Goal: Task Accomplishment & Management: Manage account settings

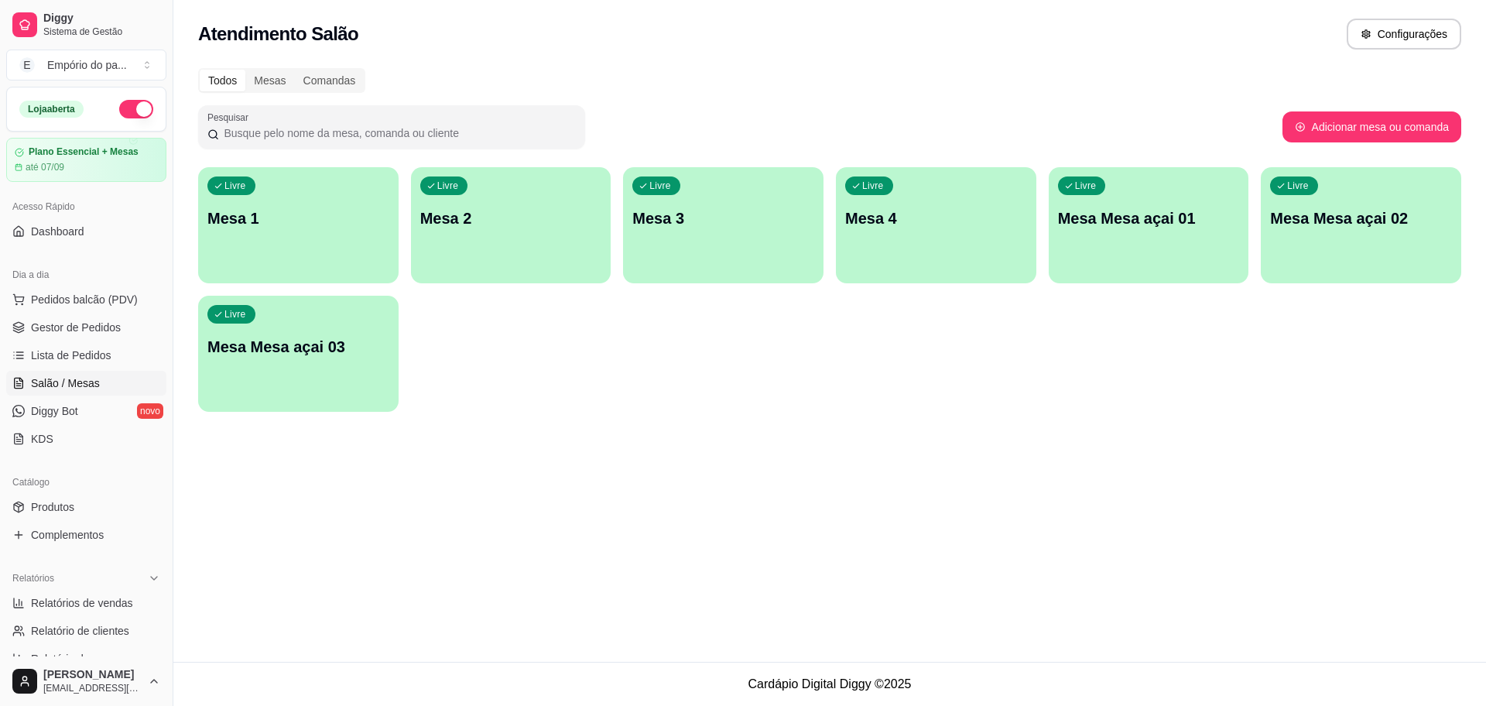
click at [325, 228] on p "Mesa 1" at bounding box center [298, 218] width 182 height 22
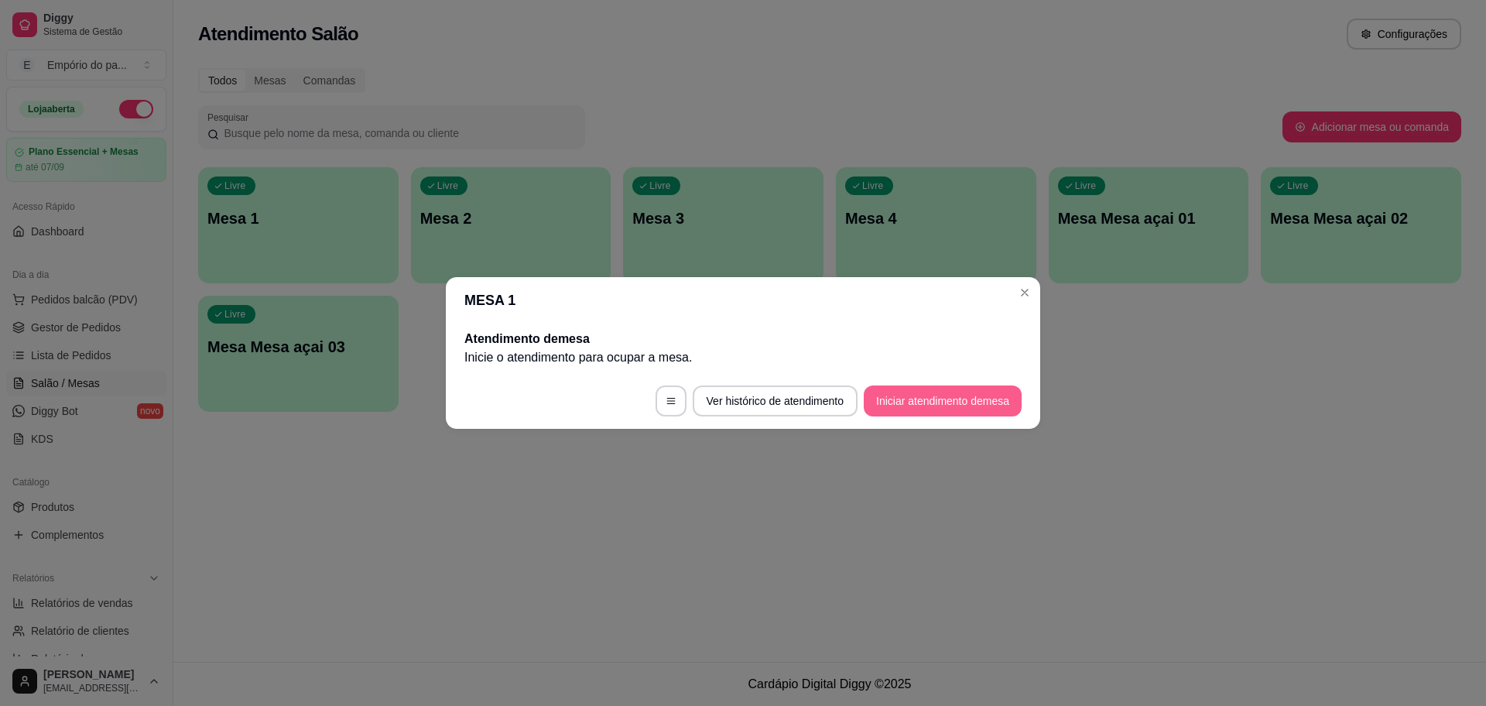
click at [920, 393] on button "Iniciar atendimento de mesa" at bounding box center [943, 400] width 158 height 31
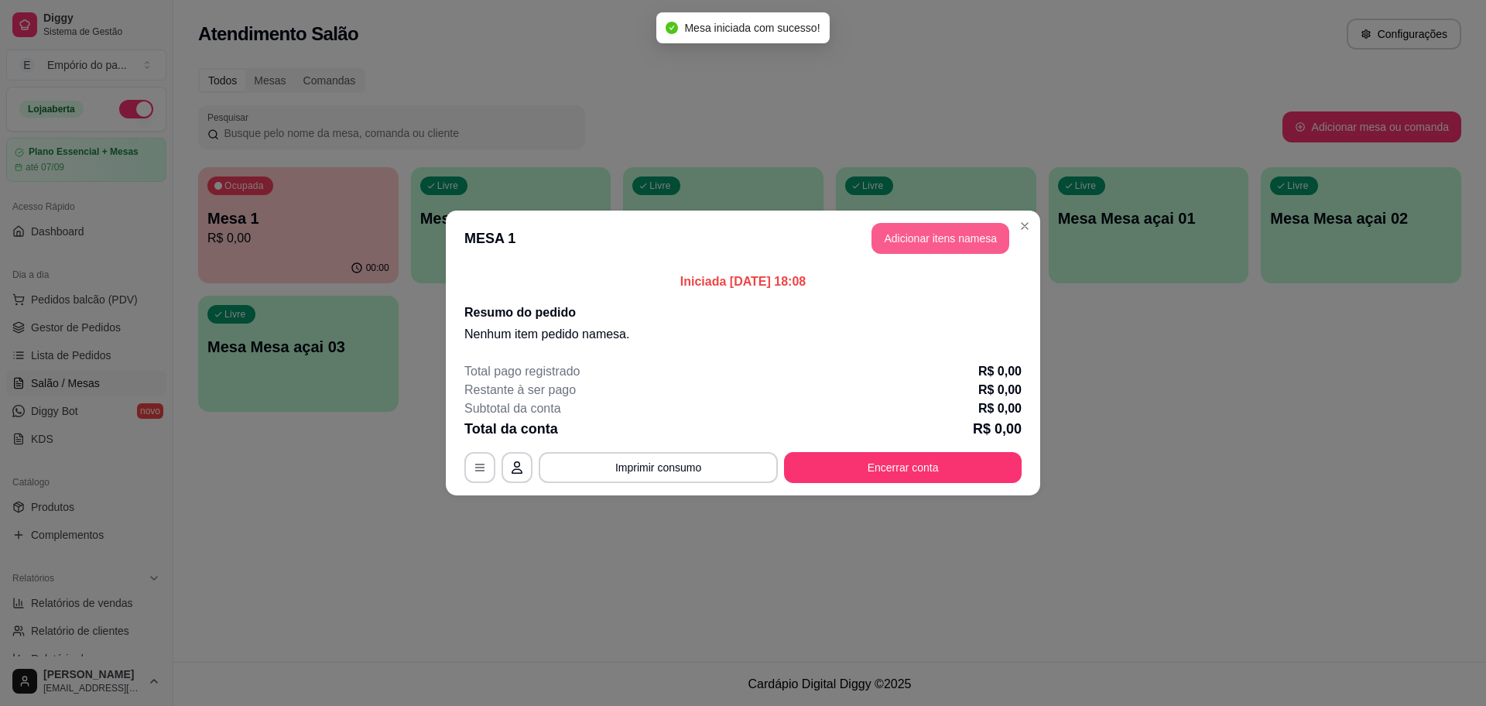
click at [937, 247] on button "Adicionar itens na mesa" at bounding box center [941, 238] width 138 height 31
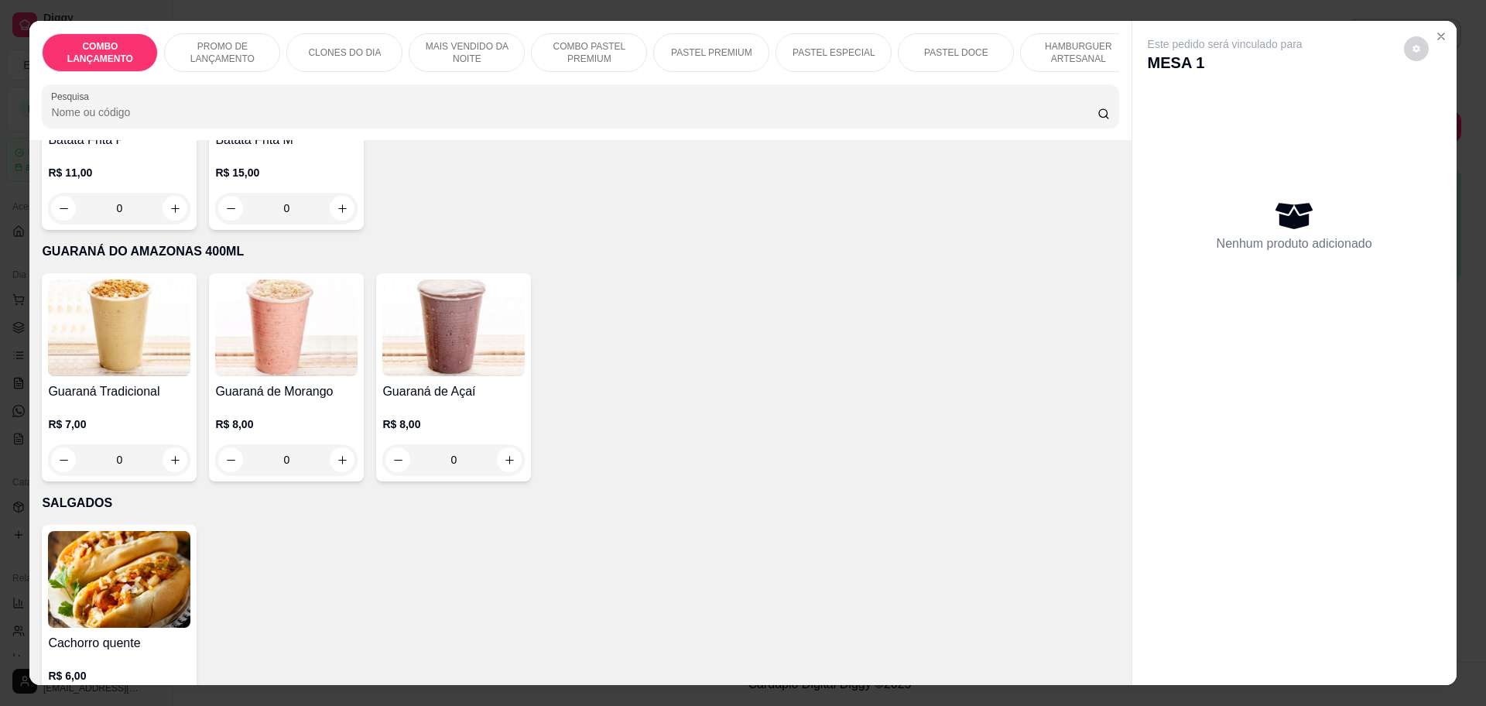
scroll to position [4741, 0]
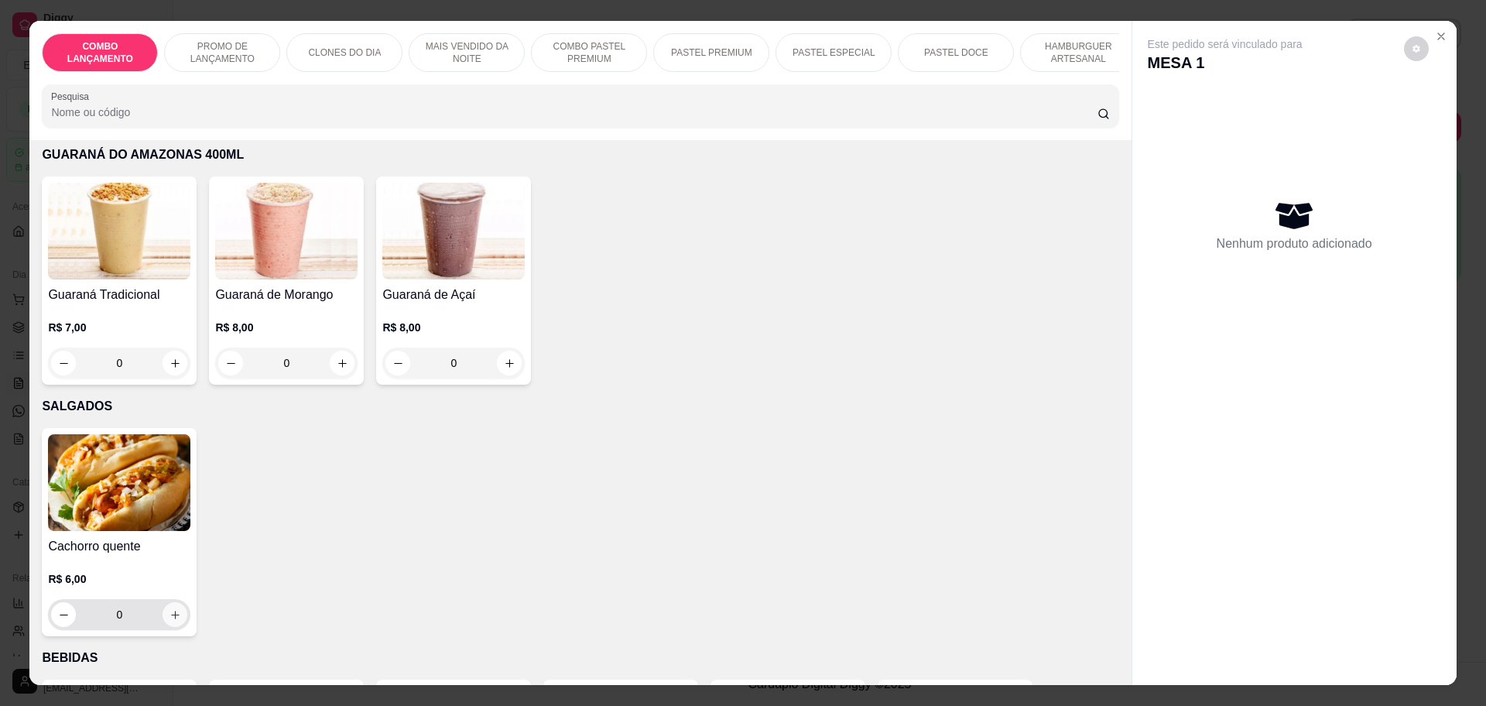
click at [170, 609] on icon "increase-product-quantity" at bounding box center [176, 615] width 12 height 12
type input "1"
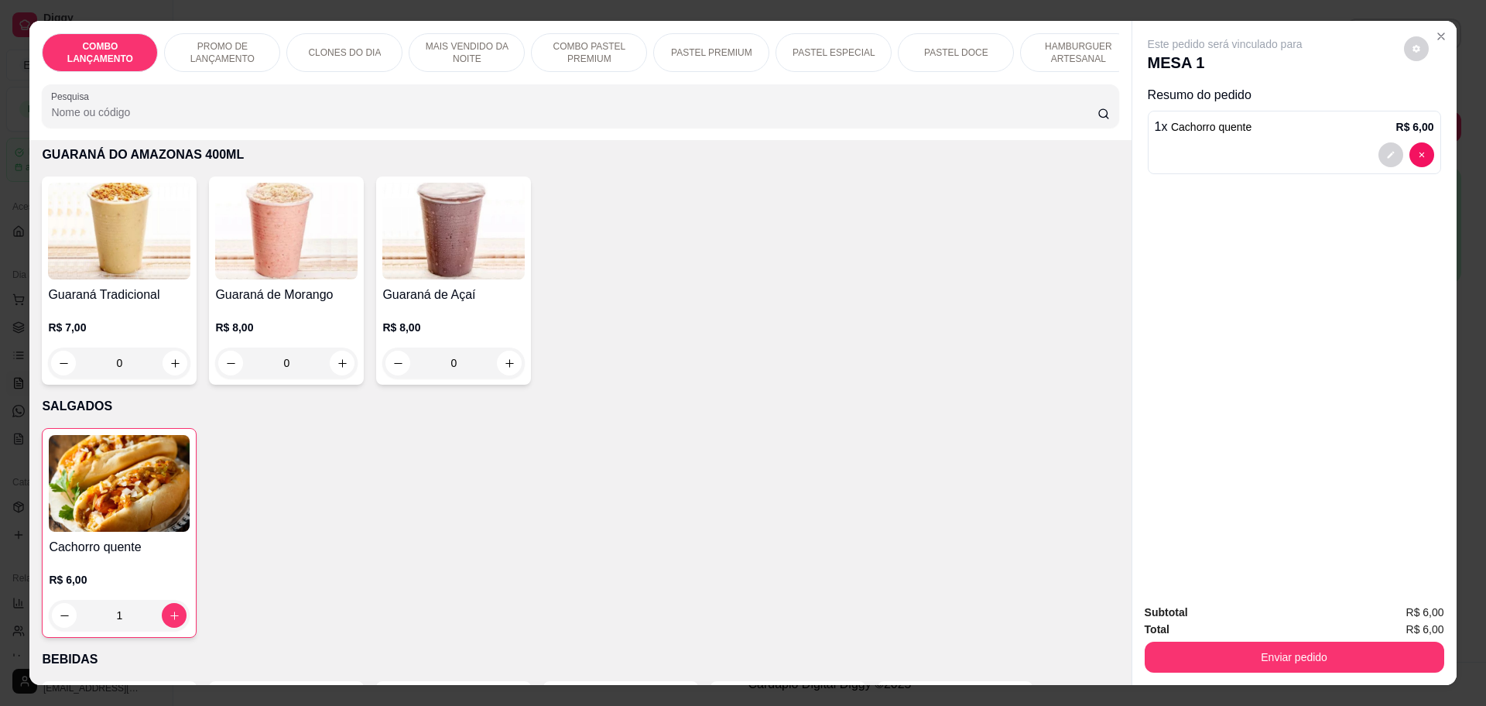
scroll to position [5128, 0]
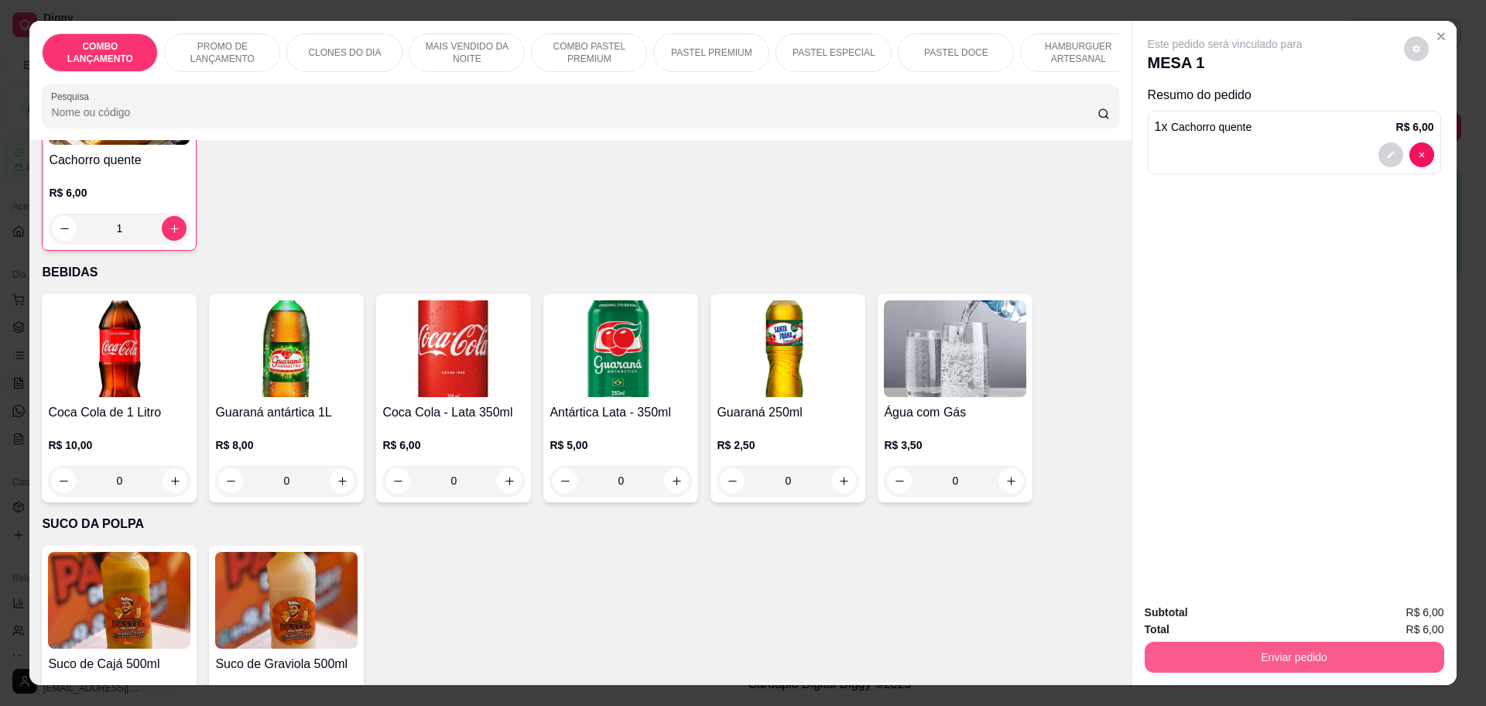
click at [1331, 659] on button "Enviar pedido" at bounding box center [1295, 657] width 300 height 31
click at [1264, 615] on button "Não registrar e enviar pedido" at bounding box center [1241, 619] width 161 height 29
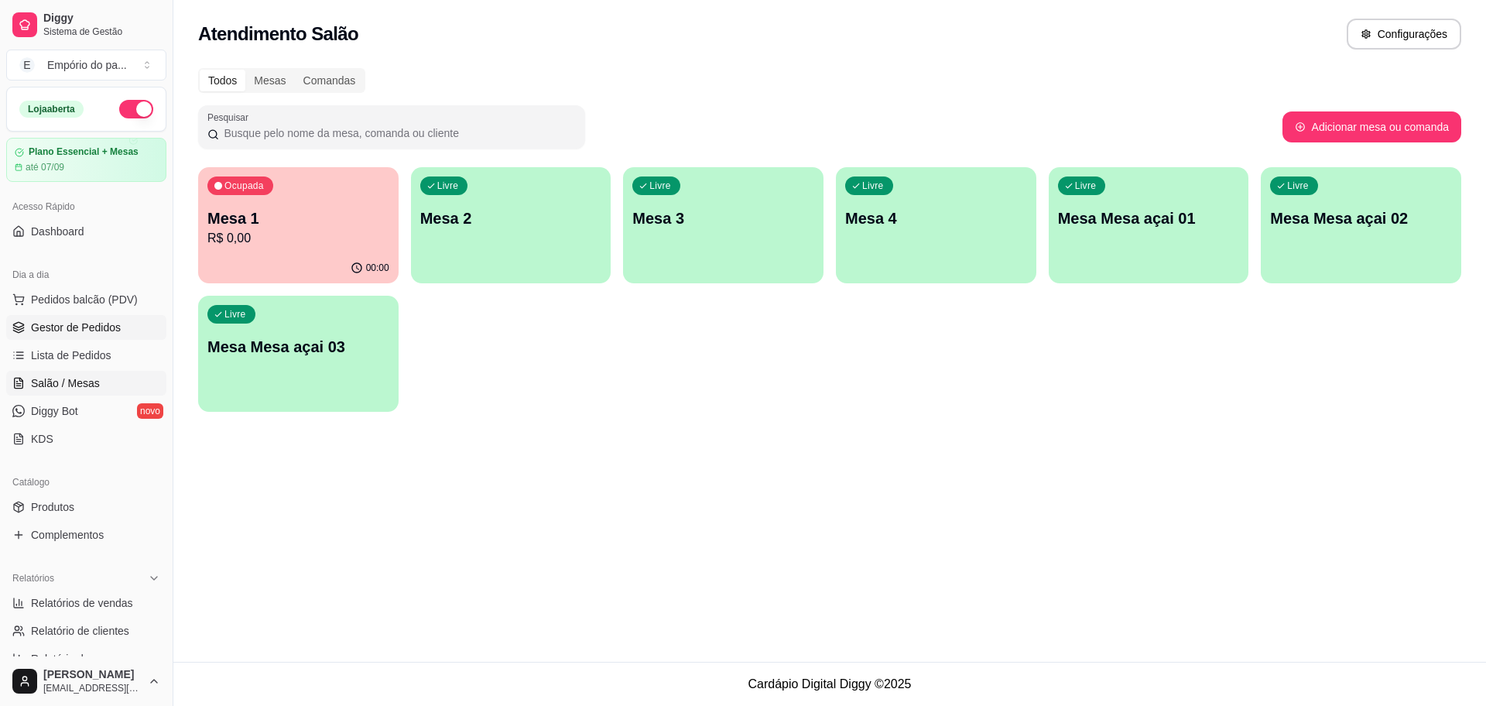
click at [70, 337] on link "Gestor de Pedidos" at bounding box center [86, 327] width 160 height 25
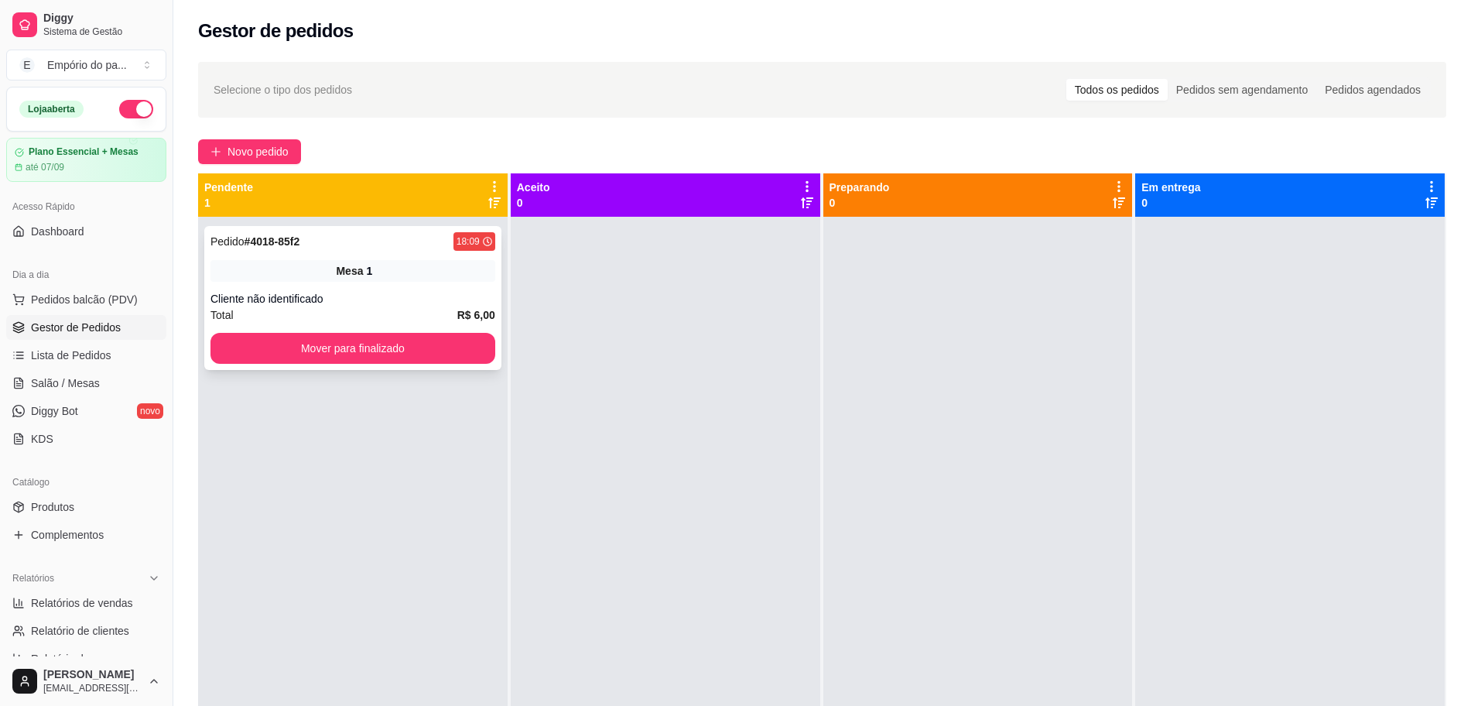
click at [382, 272] on div "Mesa 1" at bounding box center [353, 271] width 285 height 22
click at [342, 349] on button "Mover para finalizado" at bounding box center [353, 349] width 276 height 30
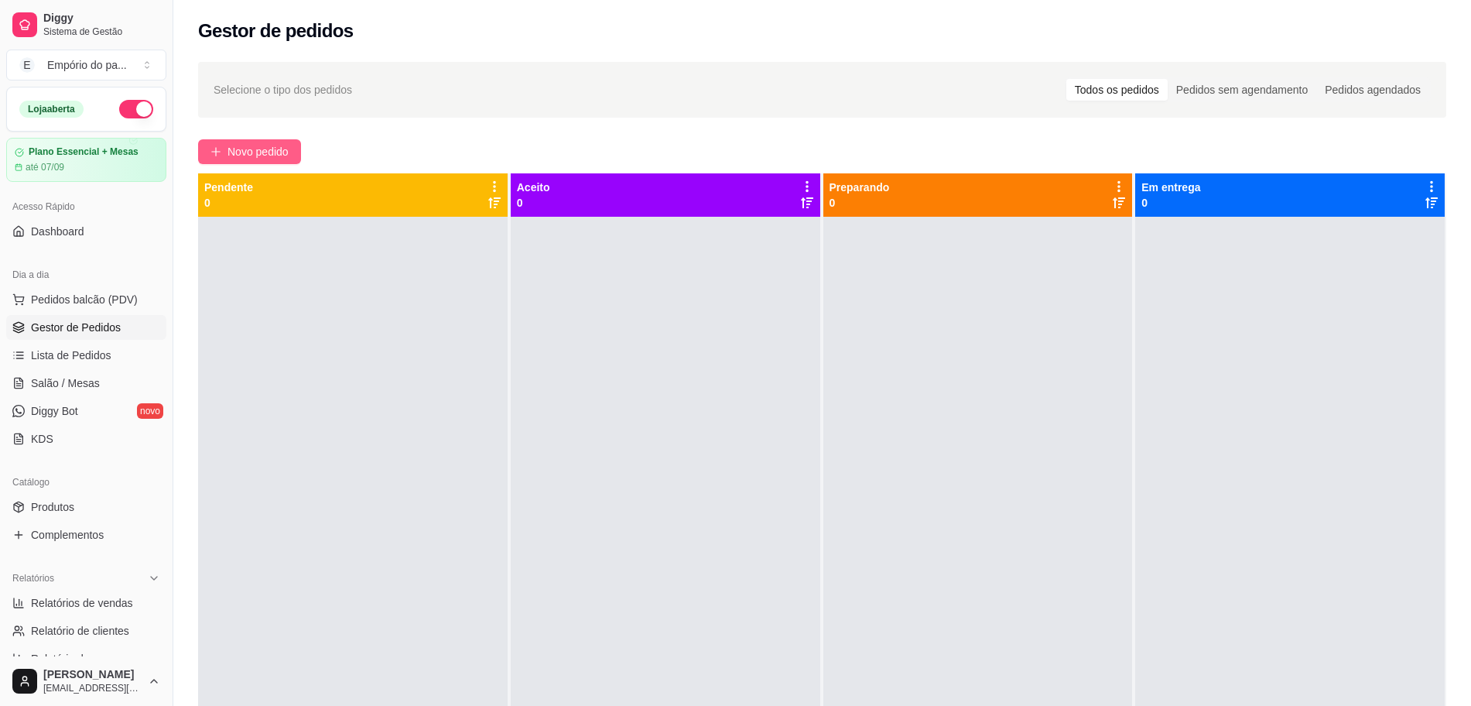
click at [292, 150] on button "Novo pedido" at bounding box center [249, 151] width 103 height 25
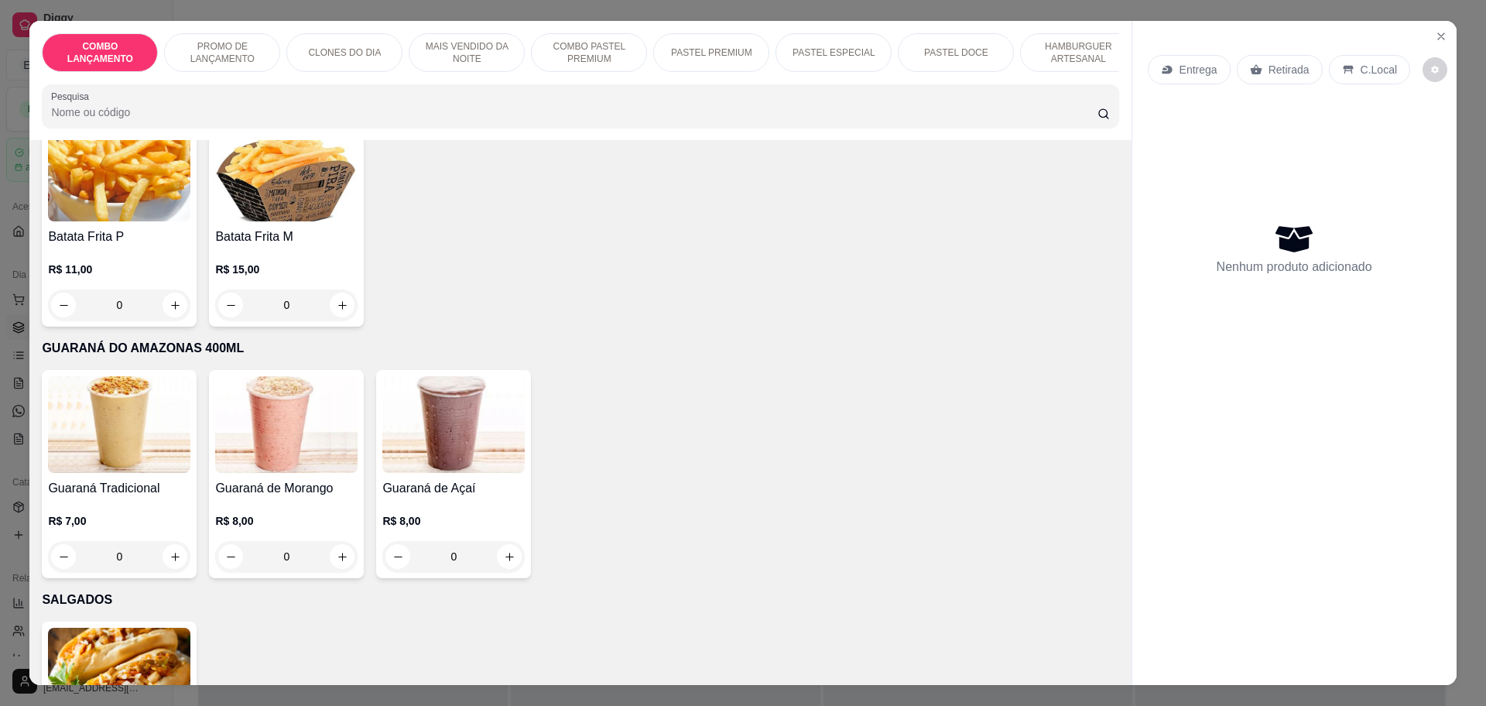
scroll to position [4257, 0]
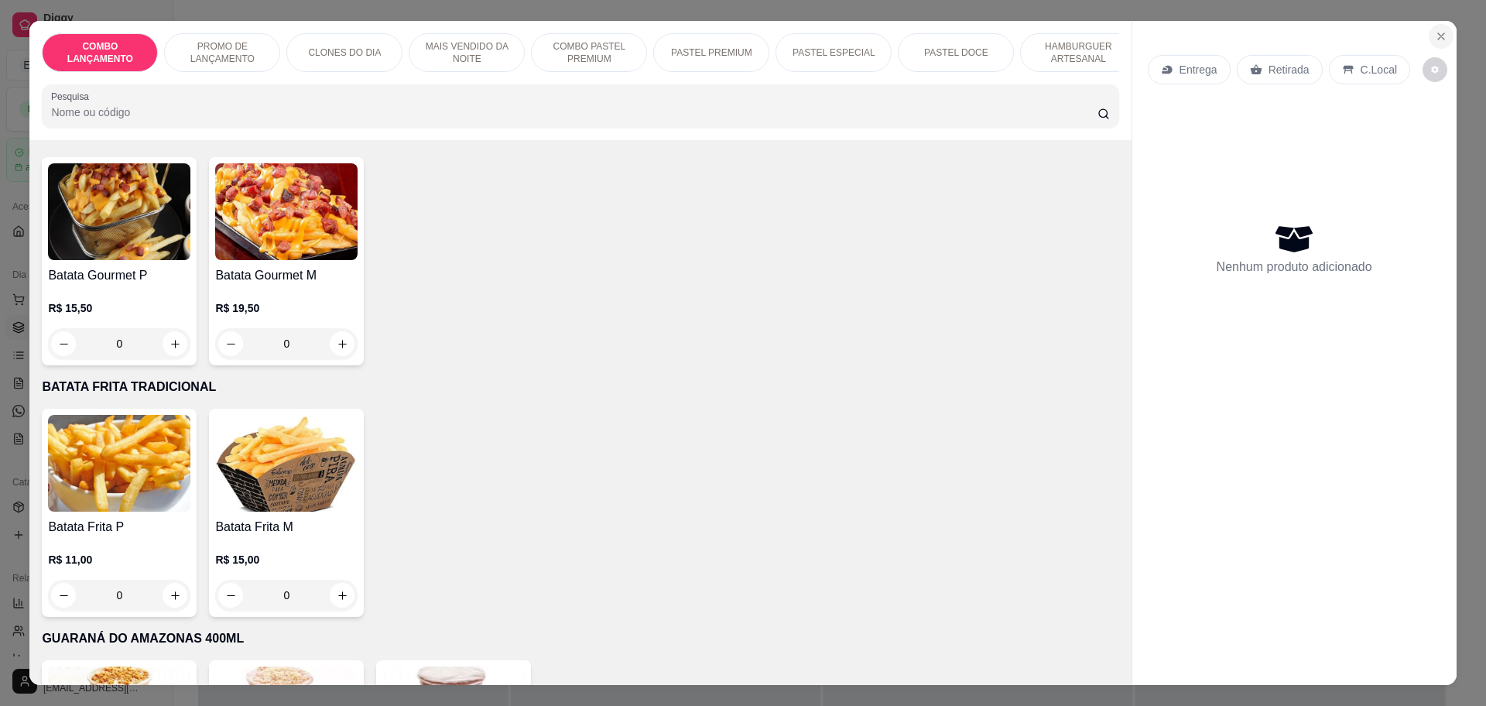
click at [1438, 33] on icon "Close" at bounding box center [1441, 36] width 6 height 6
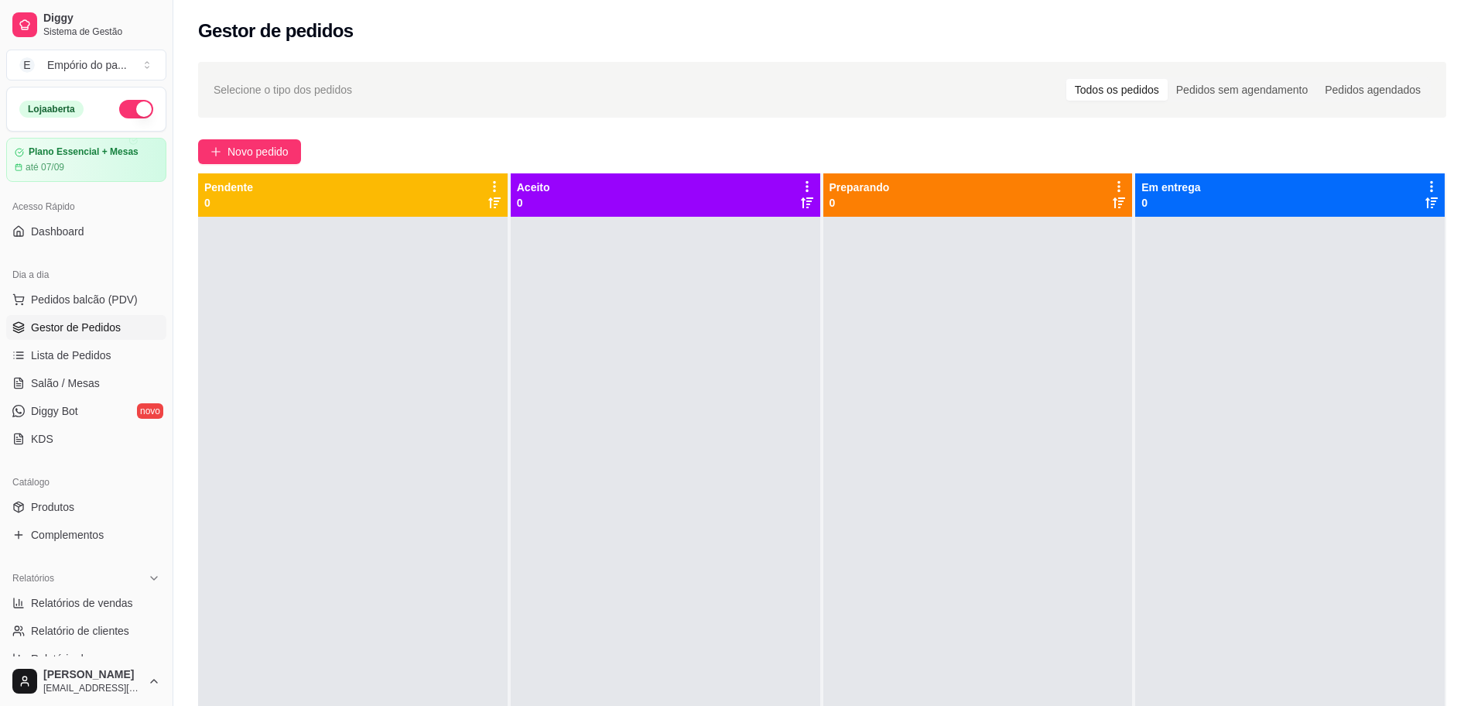
drag, startPoint x: 1437, startPoint y: 36, endPoint x: 755, endPoint y: 575, distance: 868.9
click at [755, 575] on div at bounding box center [666, 570] width 310 height 706
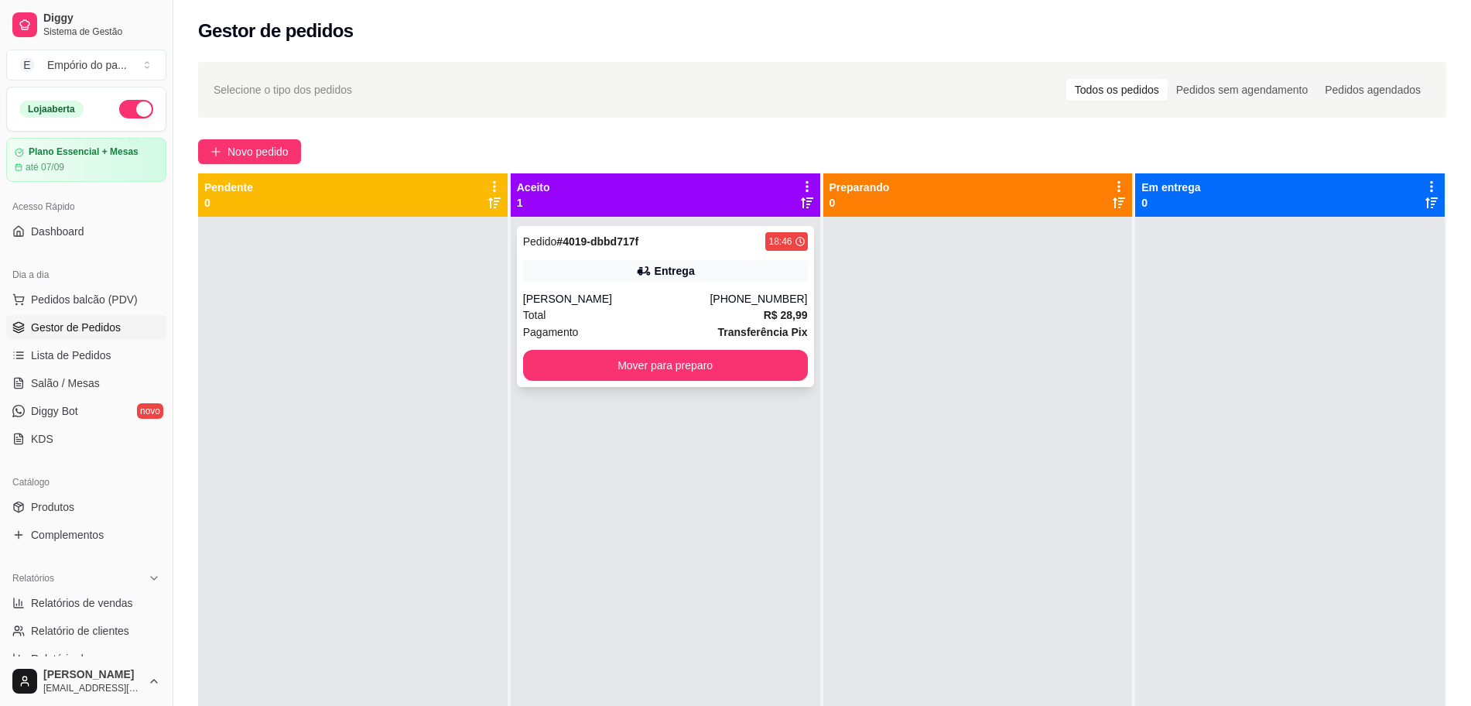
click at [660, 319] on div "Total R$ 28,99" at bounding box center [665, 315] width 285 height 17
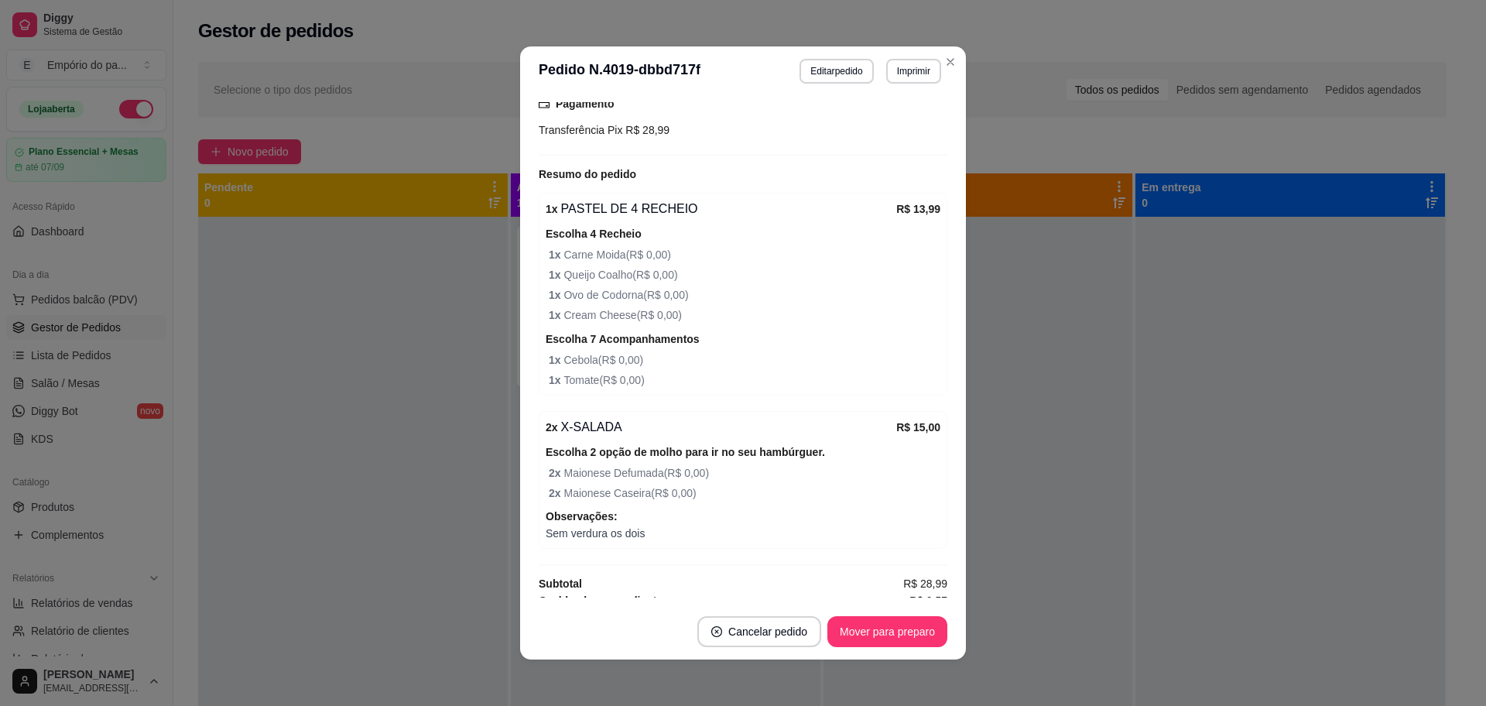
scroll to position [447, 0]
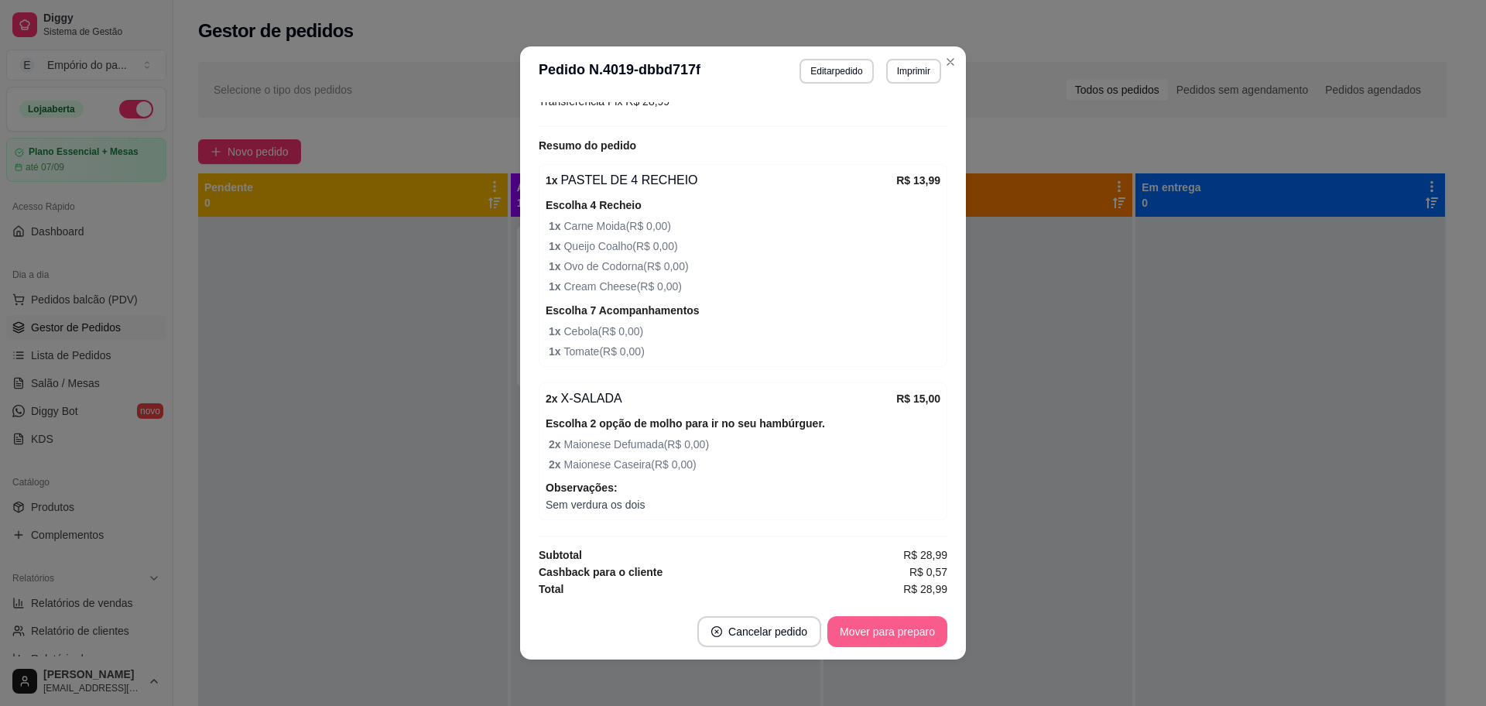
click at [851, 635] on button "Mover para preparo" at bounding box center [887, 631] width 120 height 31
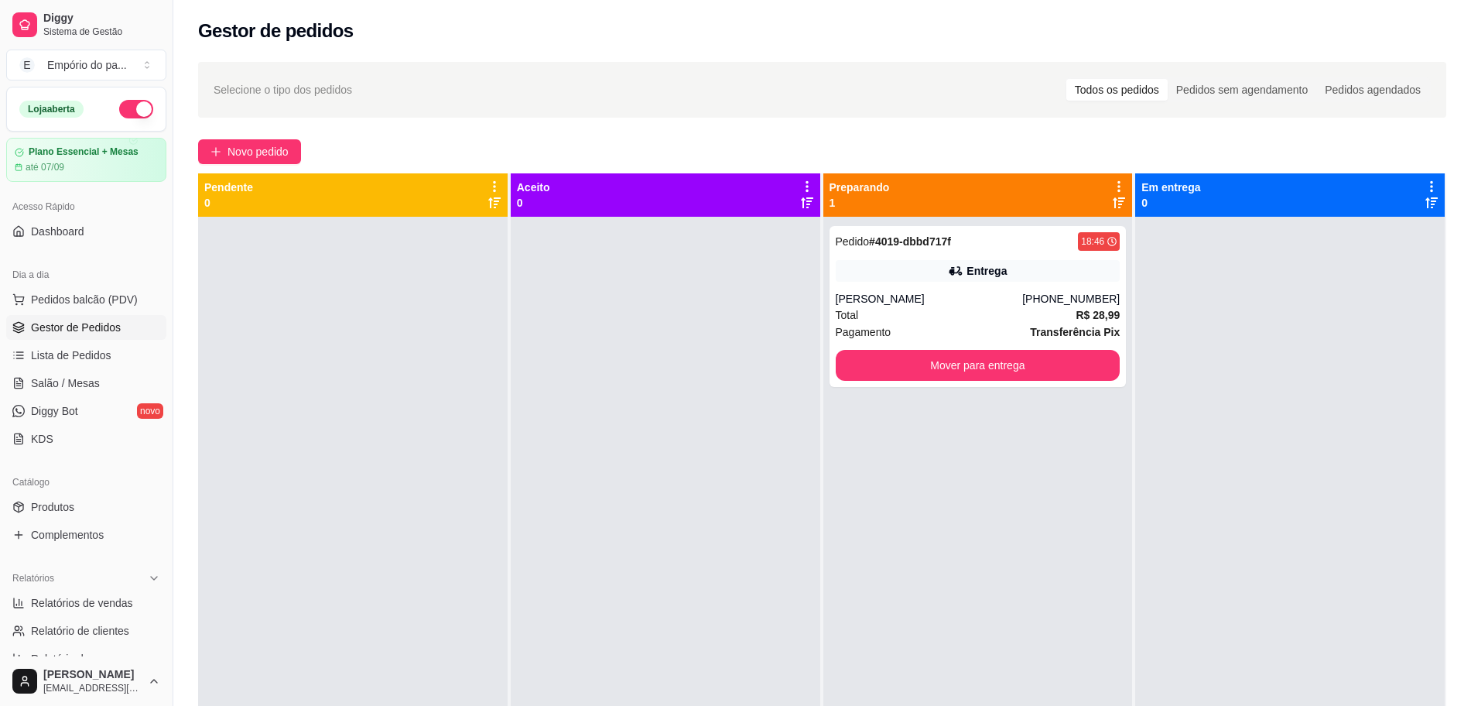
click at [940, 553] on div "Pedido # 4019-dbbd717f 18:46 Entrega [PERSON_NAME] [PHONE_NUMBER] Total R$ 28,9…" at bounding box center [979, 570] width 310 height 706
click at [265, 155] on span "Novo pedido" at bounding box center [258, 151] width 61 height 17
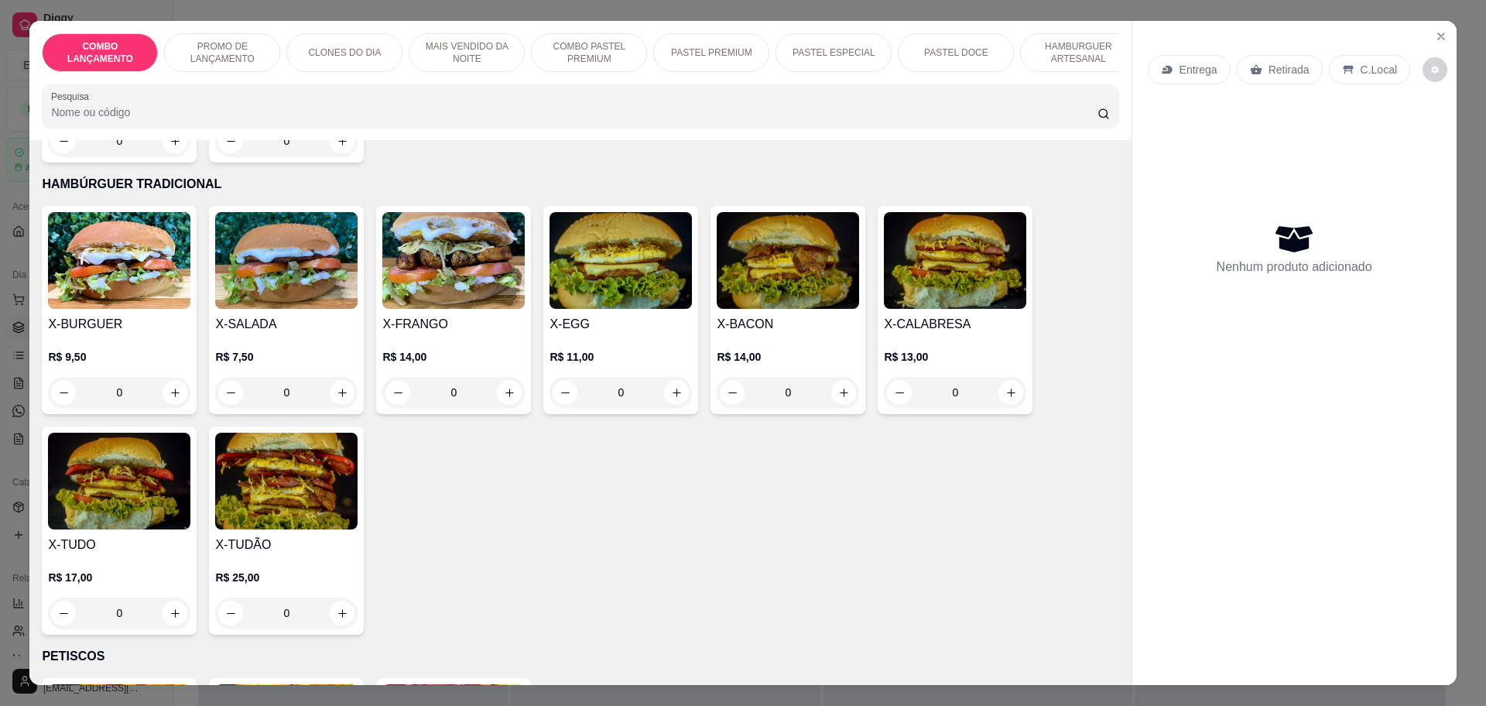
scroll to position [3483, 0]
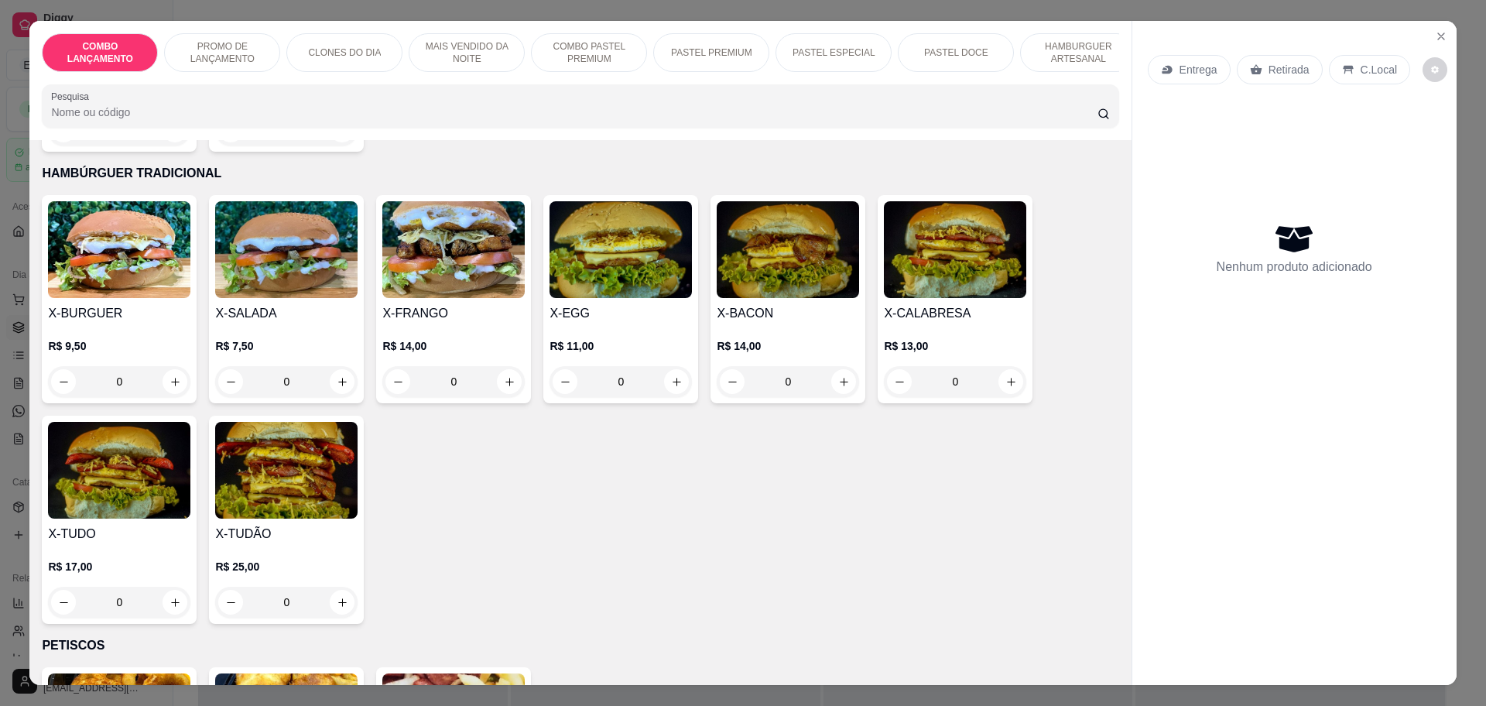
click at [331, 587] on div "0" at bounding box center [286, 602] width 142 height 31
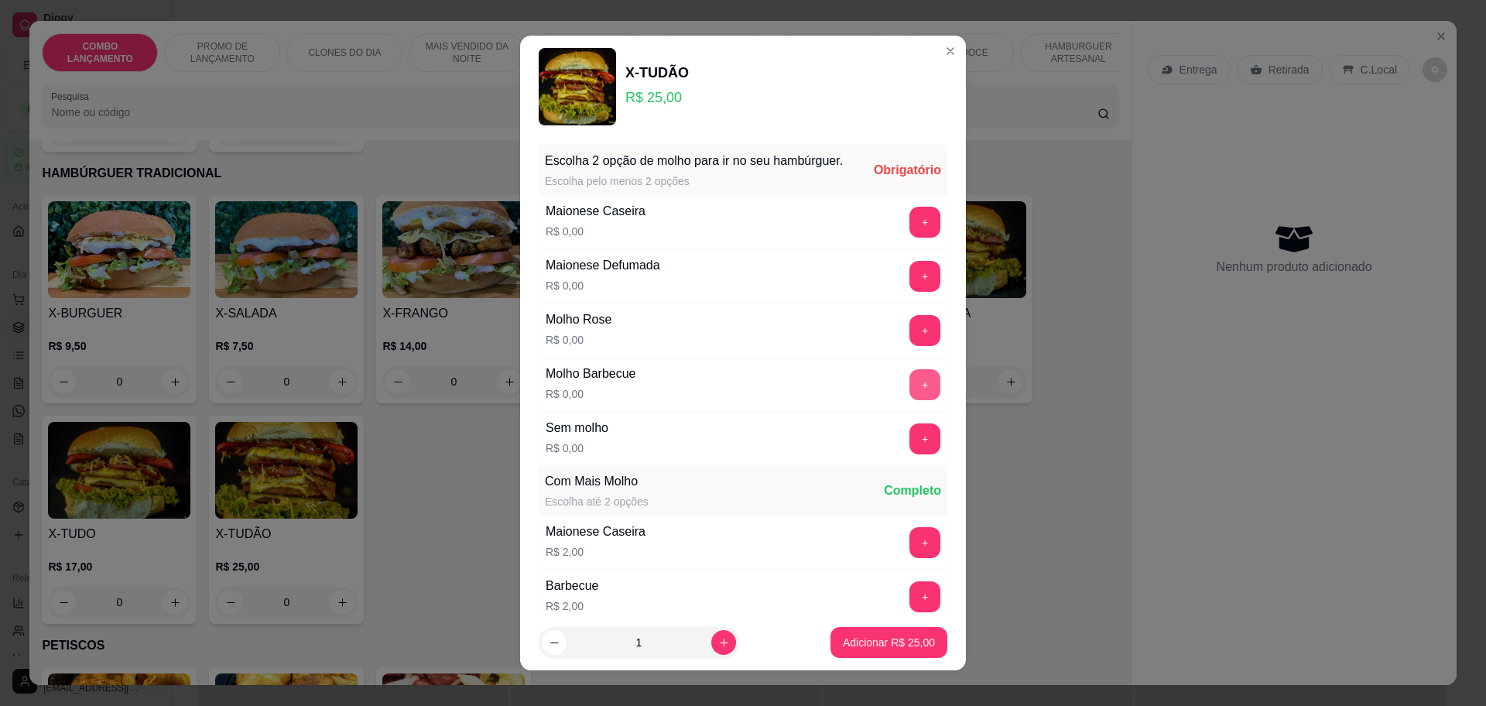
click at [909, 400] on button "+" at bounding box center [924, 384] width 31 height 31
click at [909, 238] on button "+" at bounding box center [924, 222] width 31 height 31
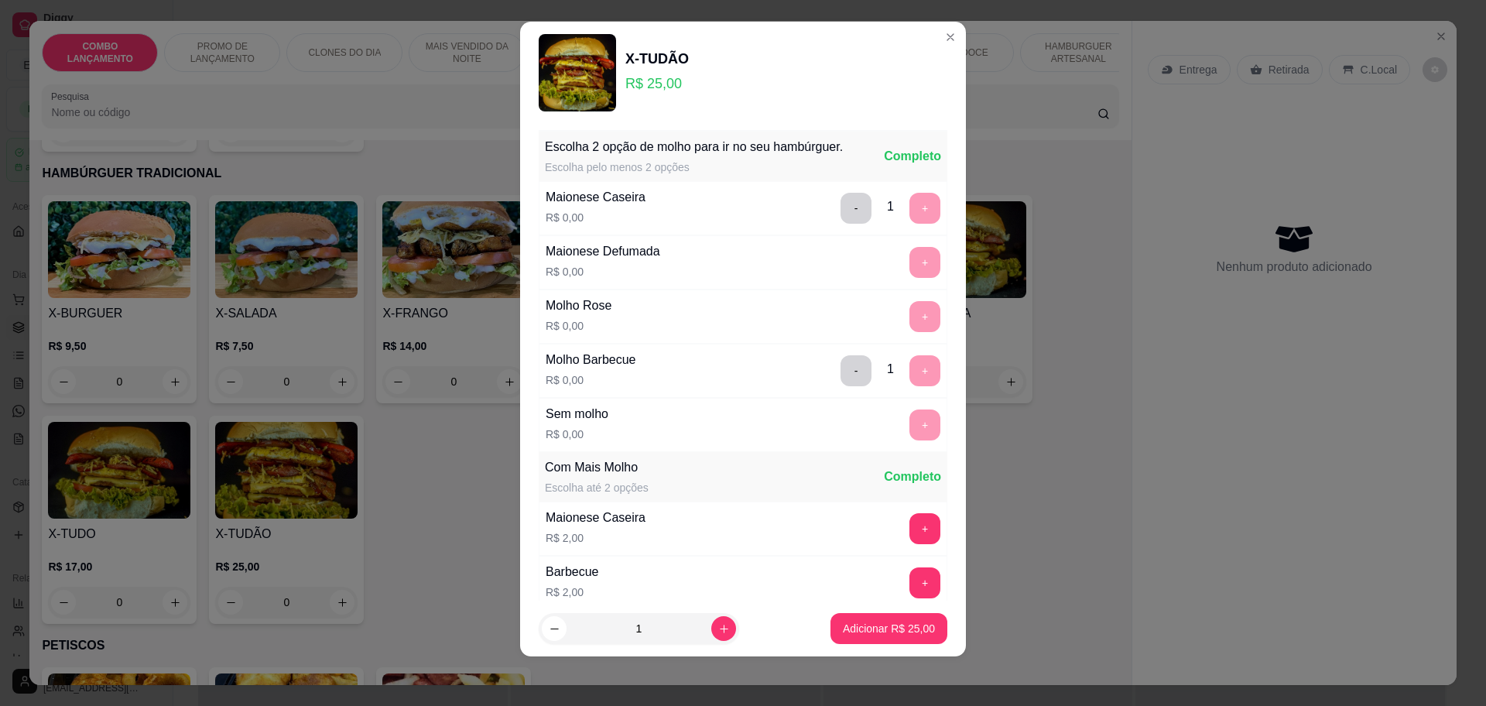
scroll to position [233, 0]
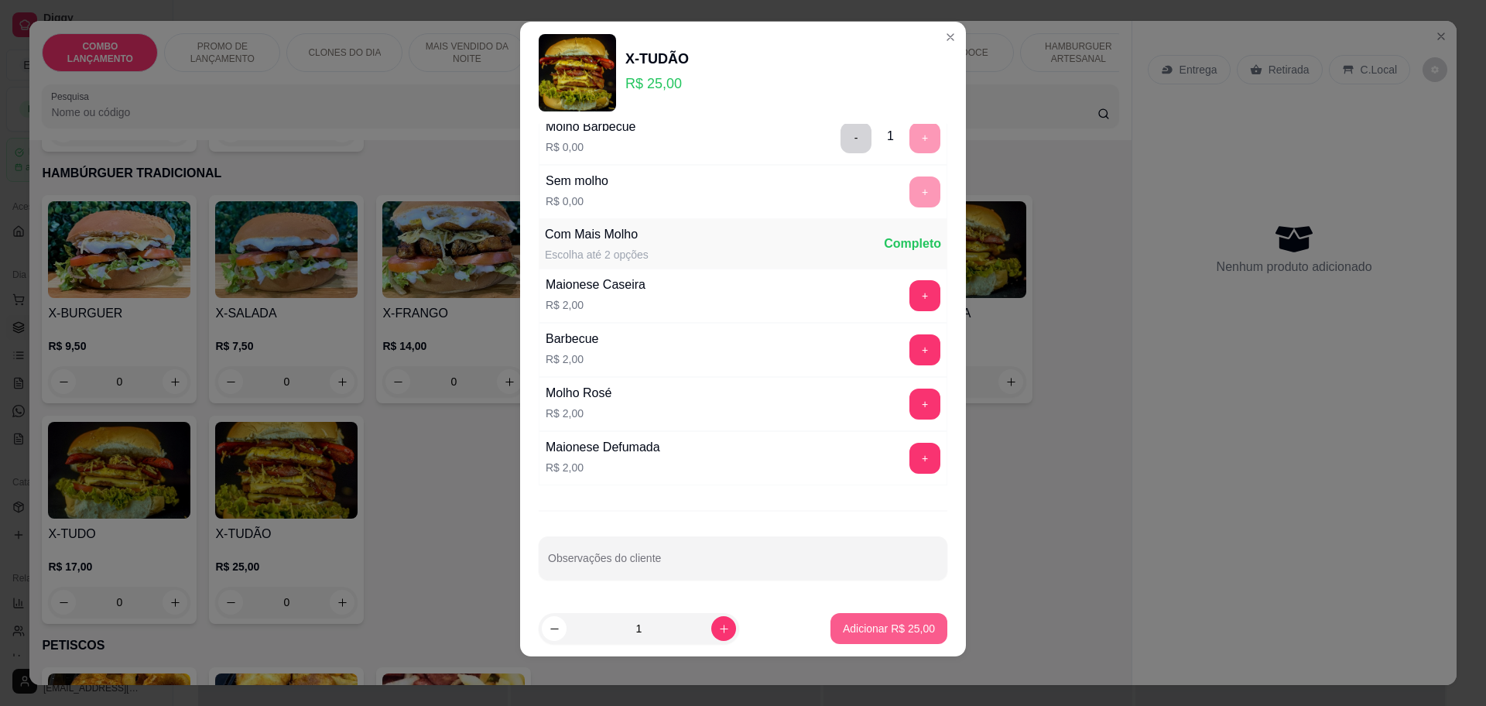
click at [885, 624] on p "Adicionar R$ 25,00" at bounding box center [889, 628] width 92 height 15
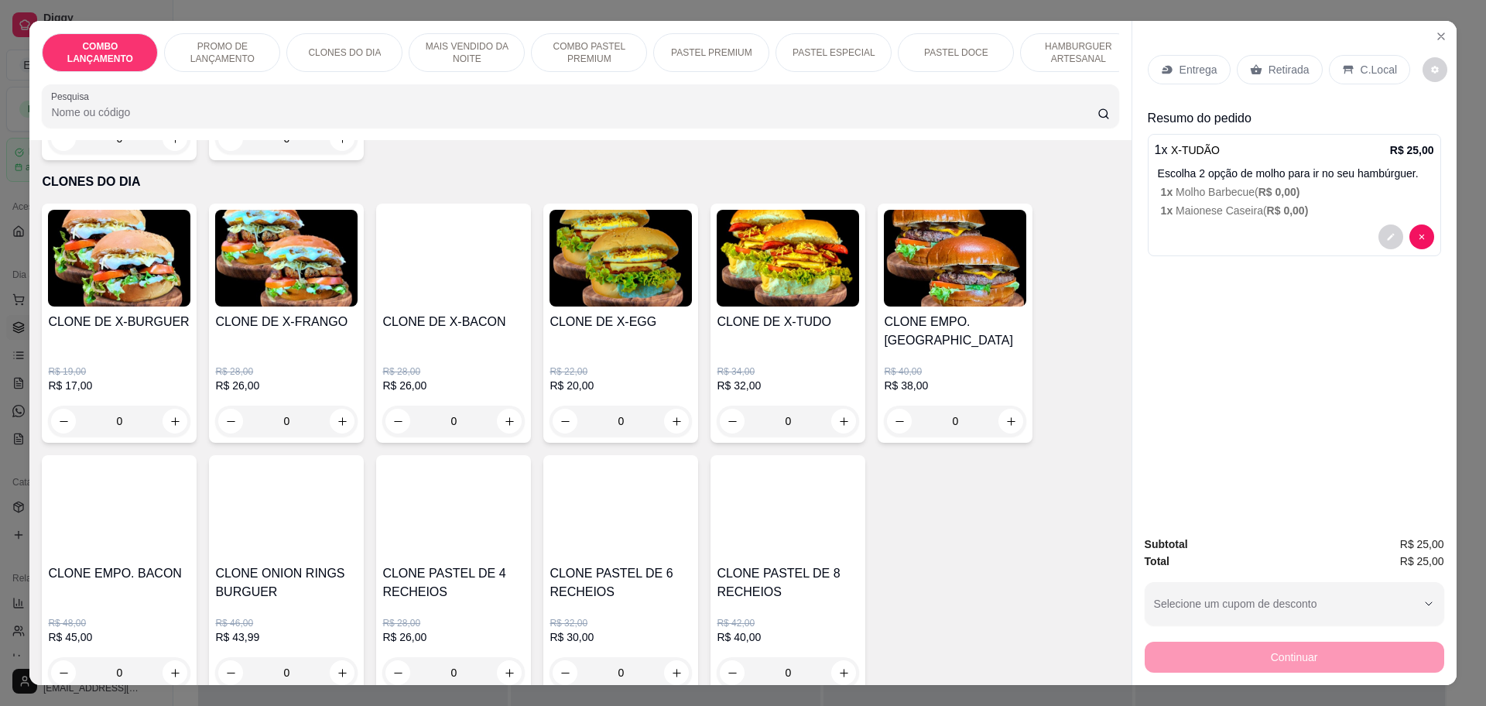
scroll to position [581, 0]
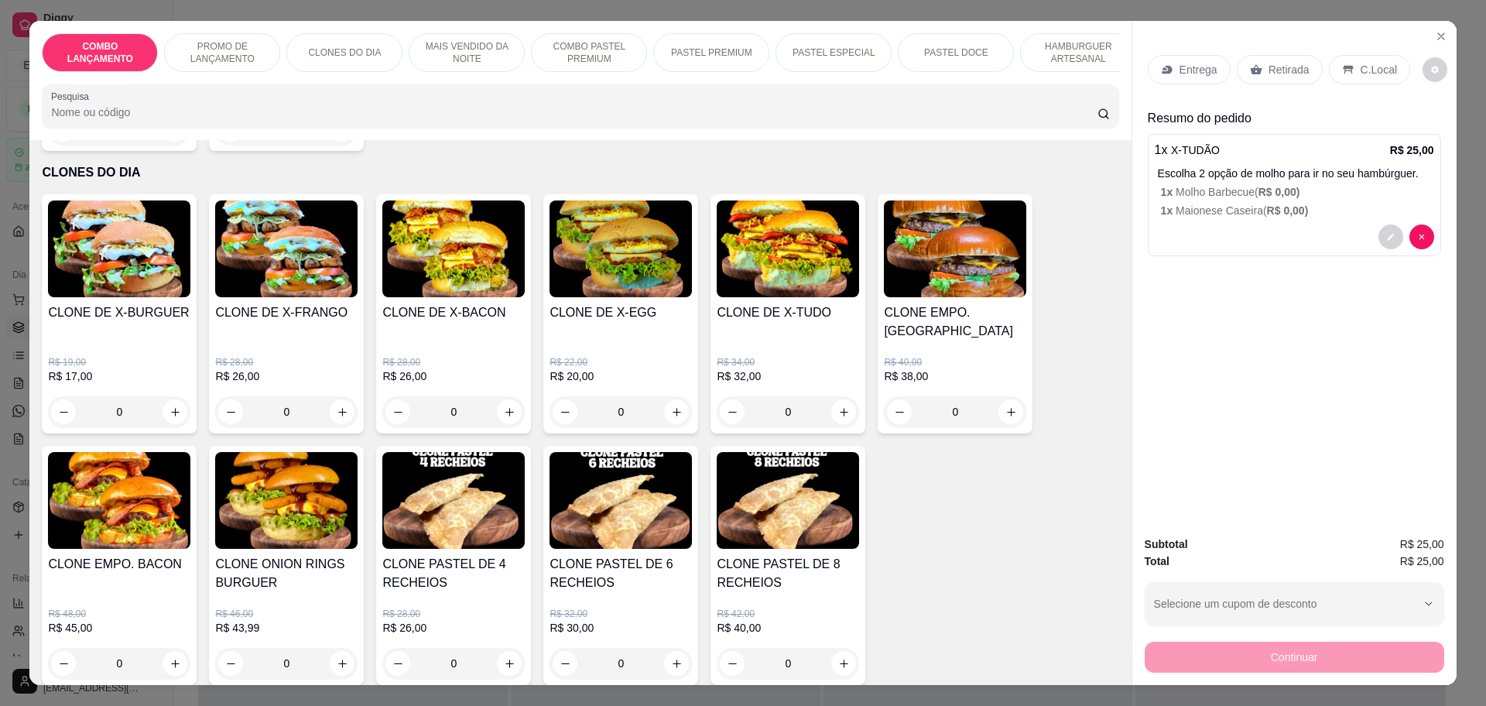
click at [672, 396] on div "0" at bounding box center [621, 411] width 142 height 31
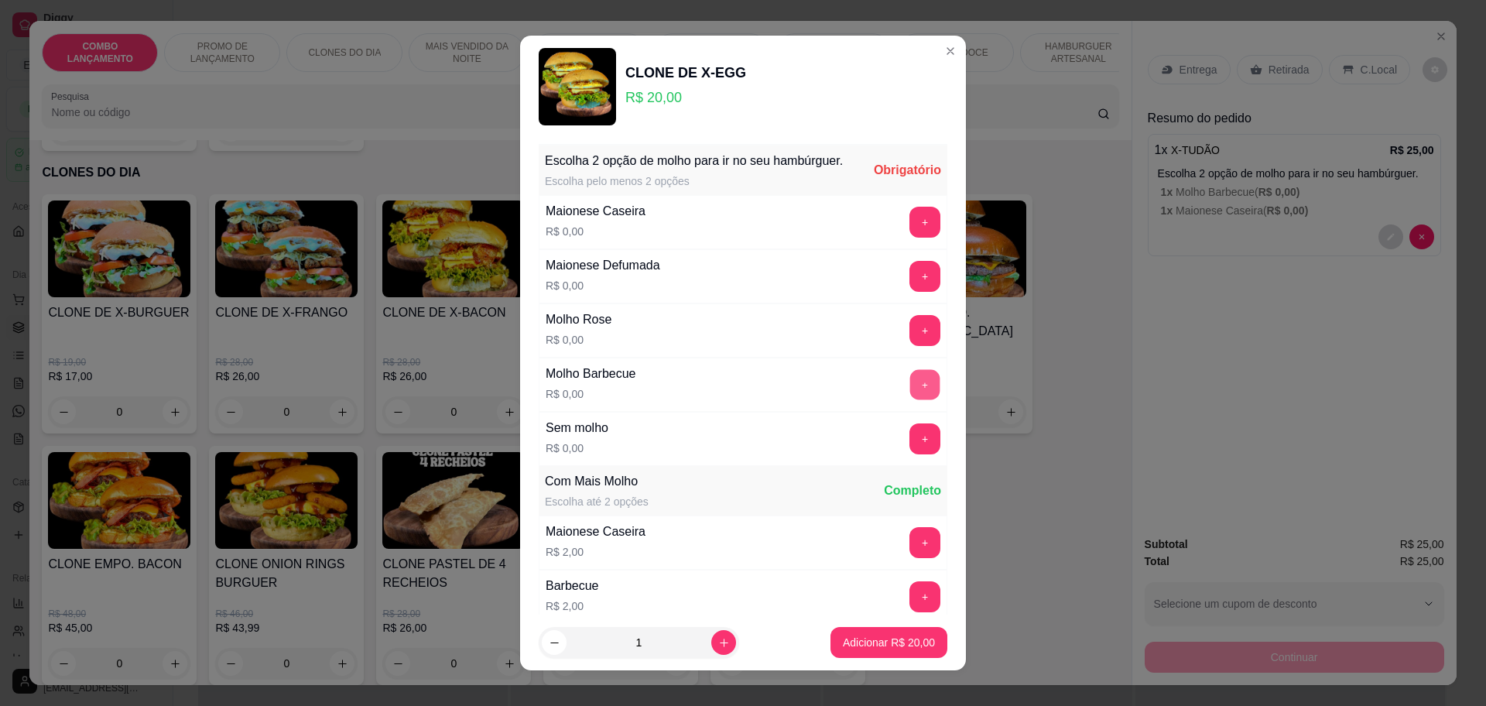
click at [910, 391] on button "+" at bounding box center [925, 384] width 30 height 30
click at [910, 236] on button "+" at bounding box center [925, 222] width 30 height 30
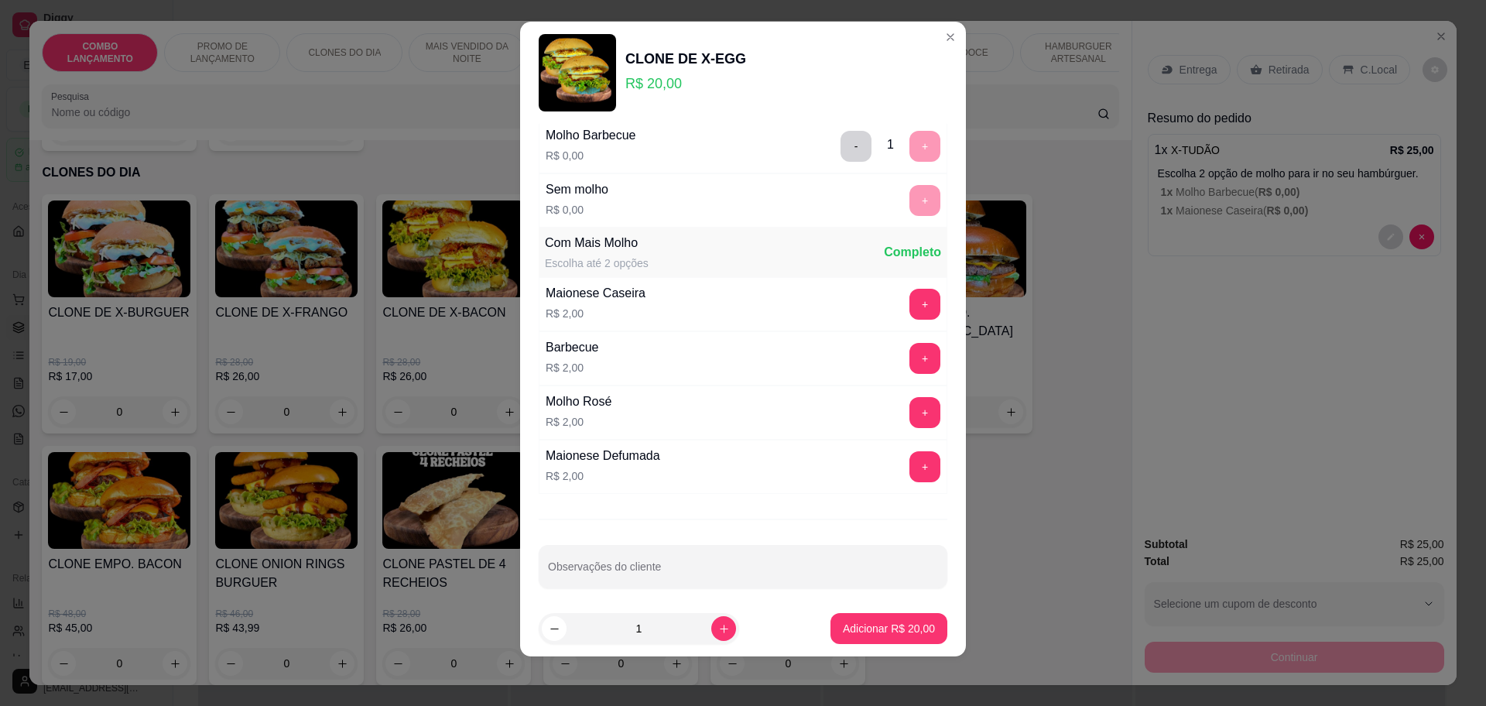
scroll to position [233, 0]
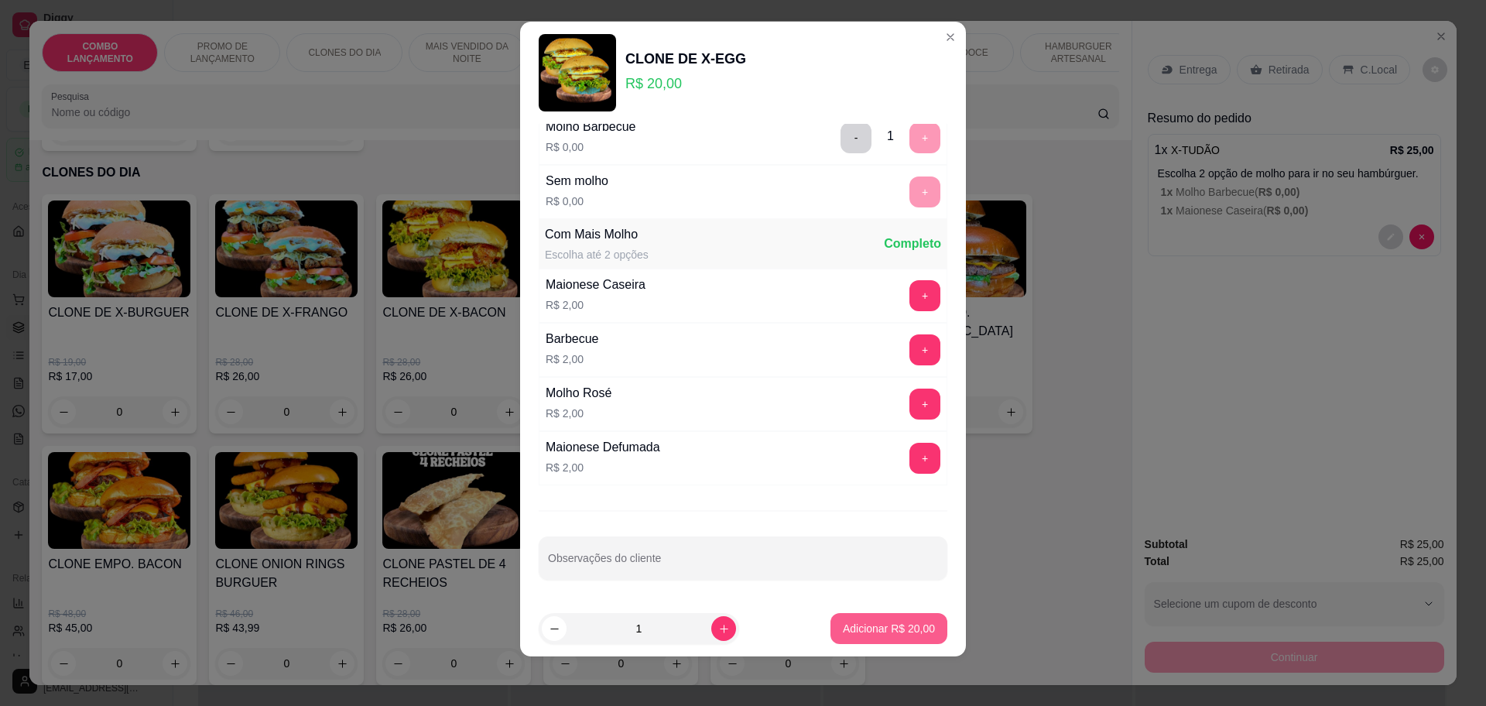
click at [881, 629] on p "Adicionar R$ 20,00" at bounding box center [889, 628] width 92 height 15
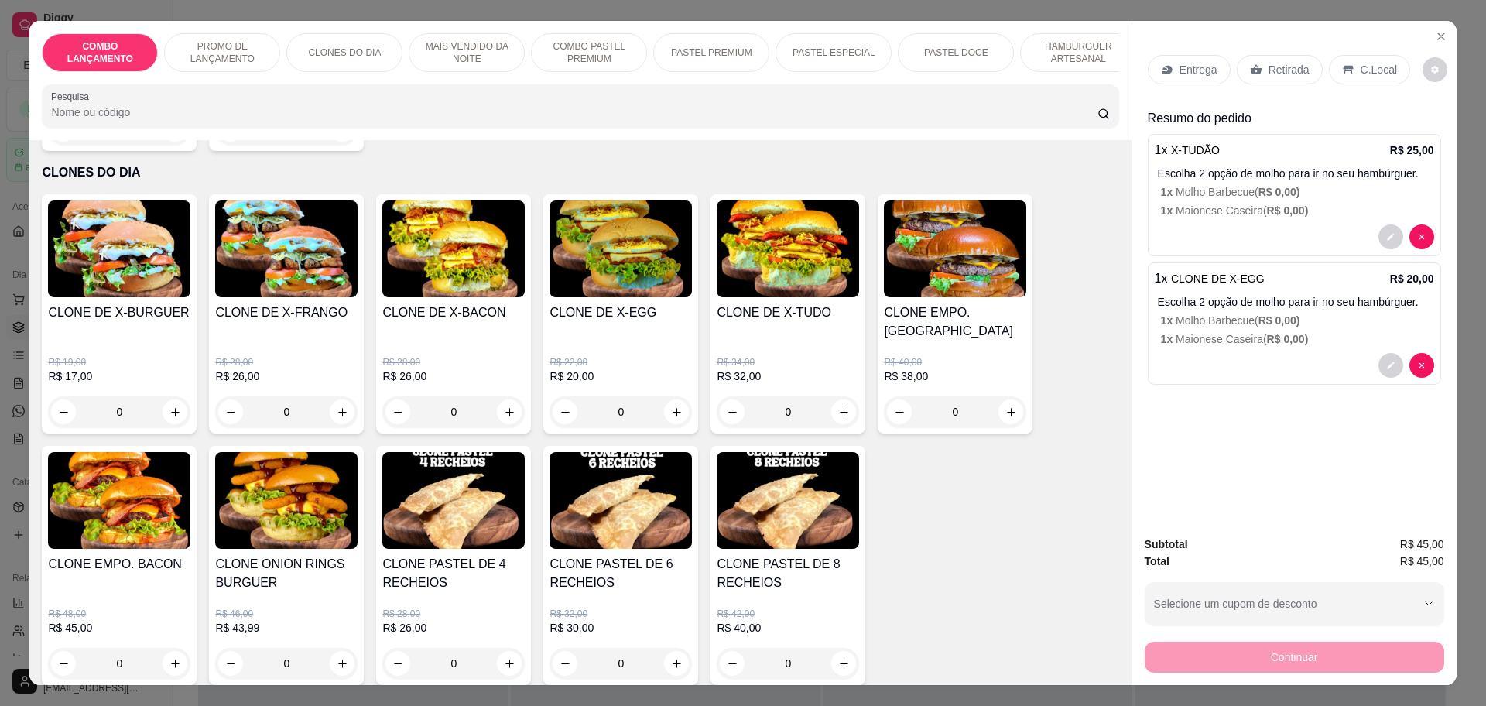
click at [1294, 65] on p "Retirada" at bounding box center [1289, 69] width 41 height 15
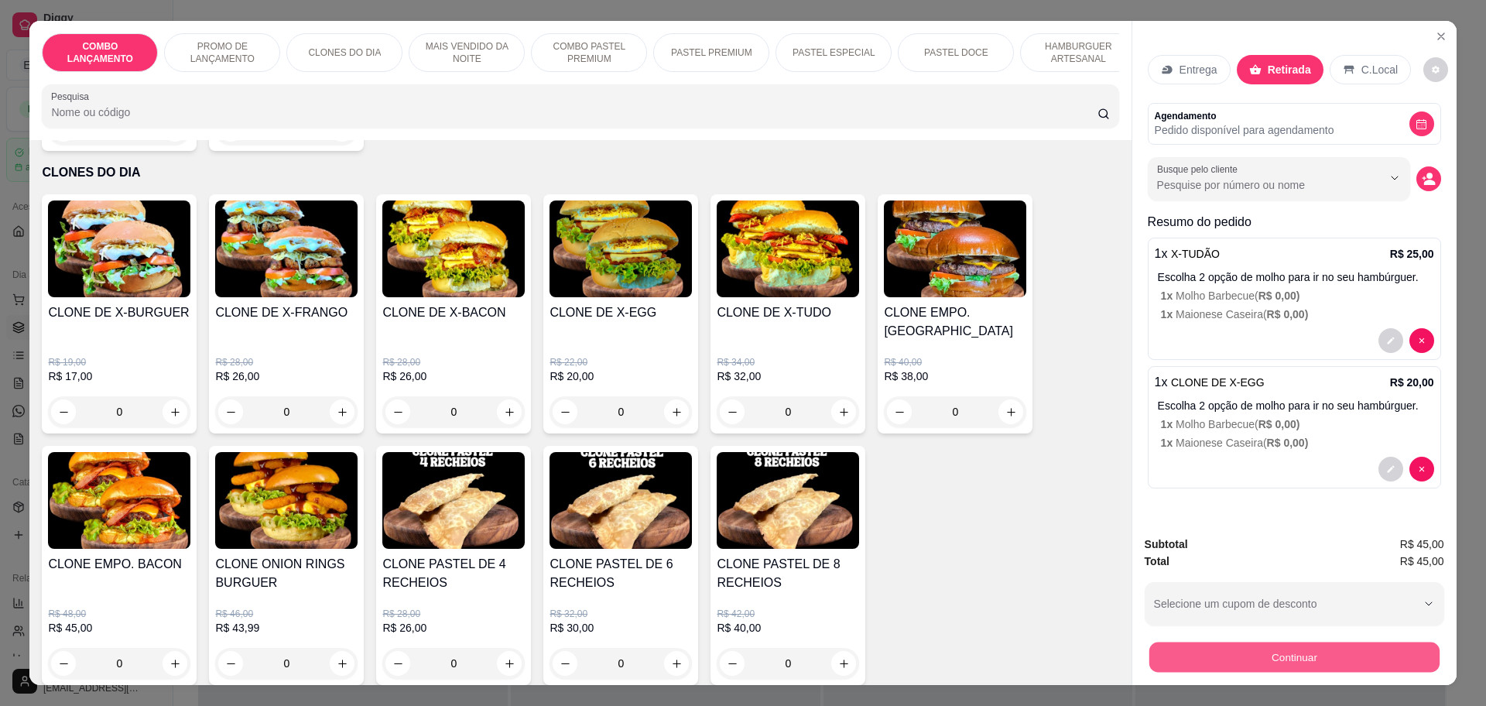
click at [1287, 647] on button "Continuar" at bounding box center [1294, 657] width 290 height 30
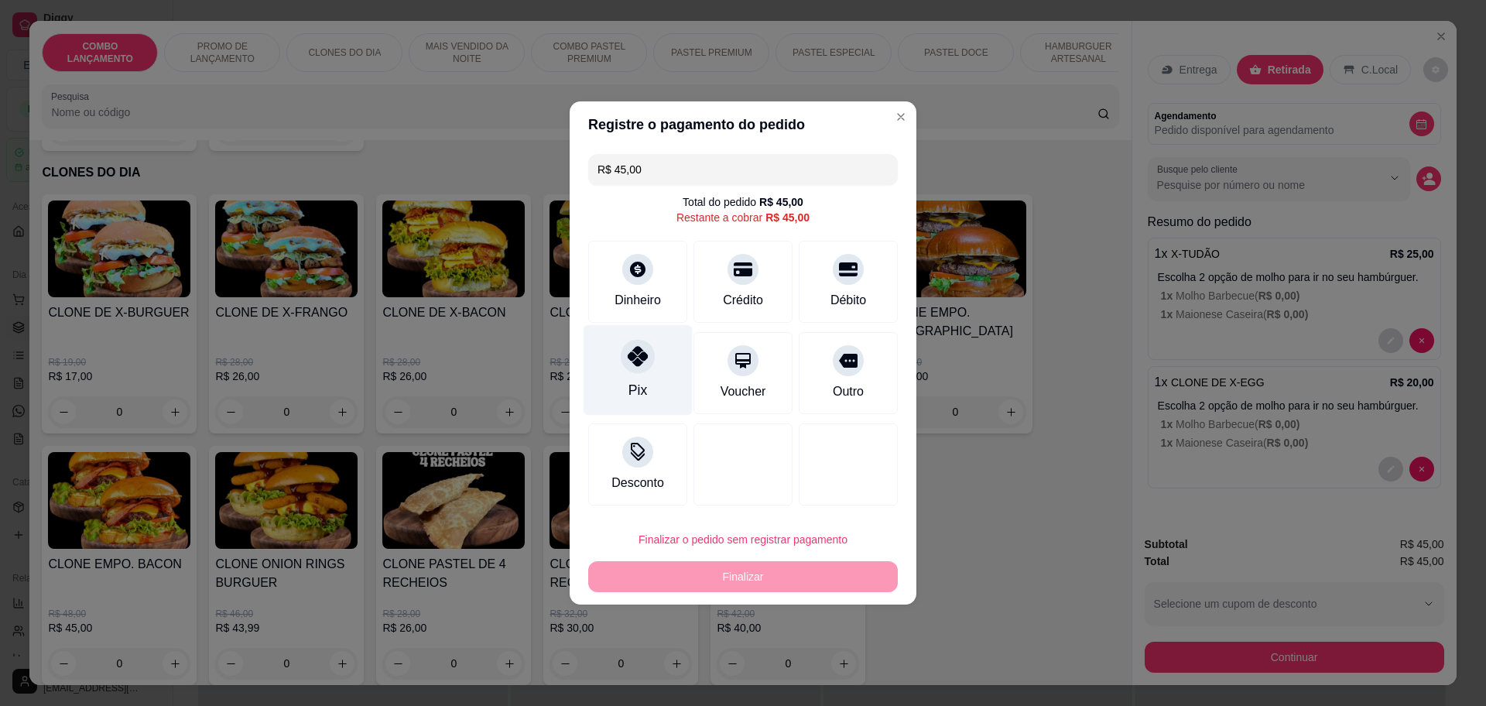
click at [637, 365] on icon at bounding box center [638, 356] width 20 height 20
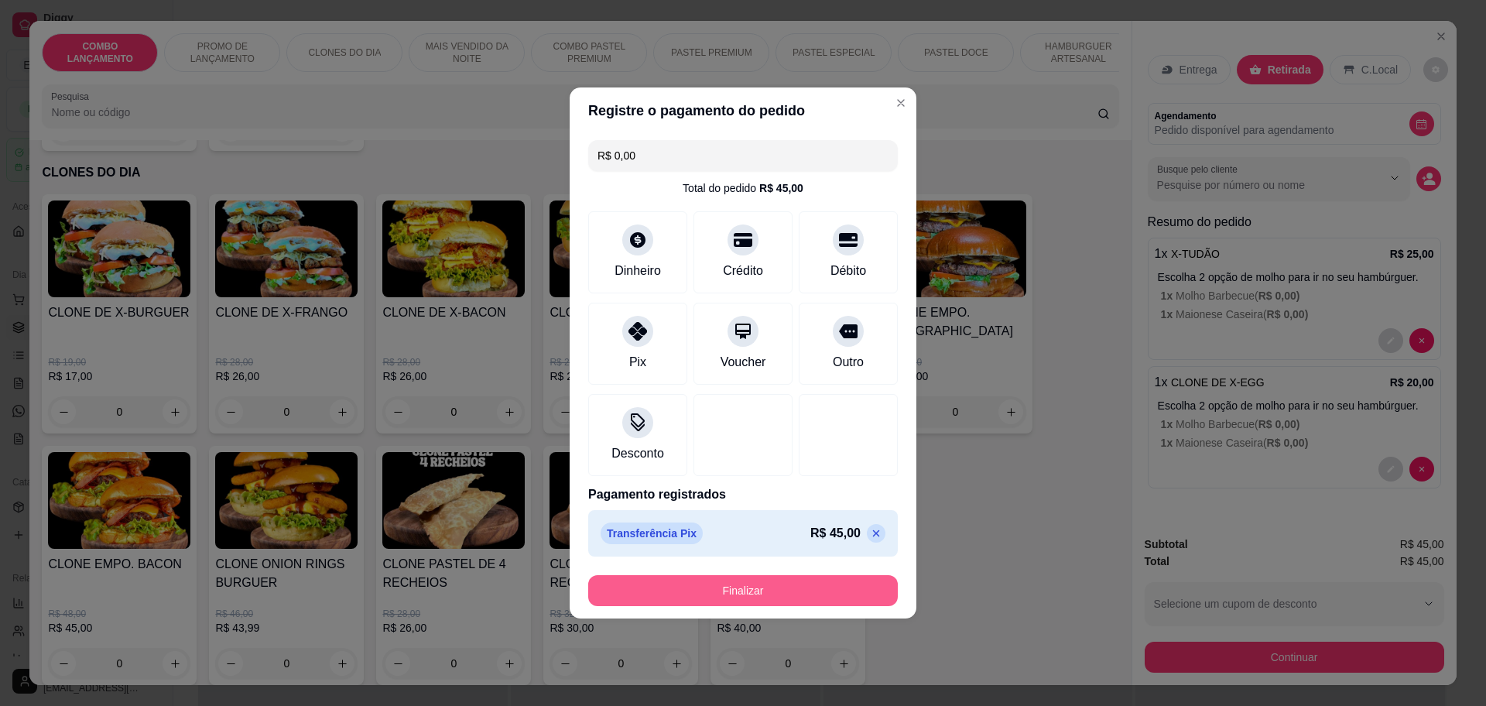
click at [735, 590] on button "Finalizar" at bounding box center [743, 590] width 310 height 31
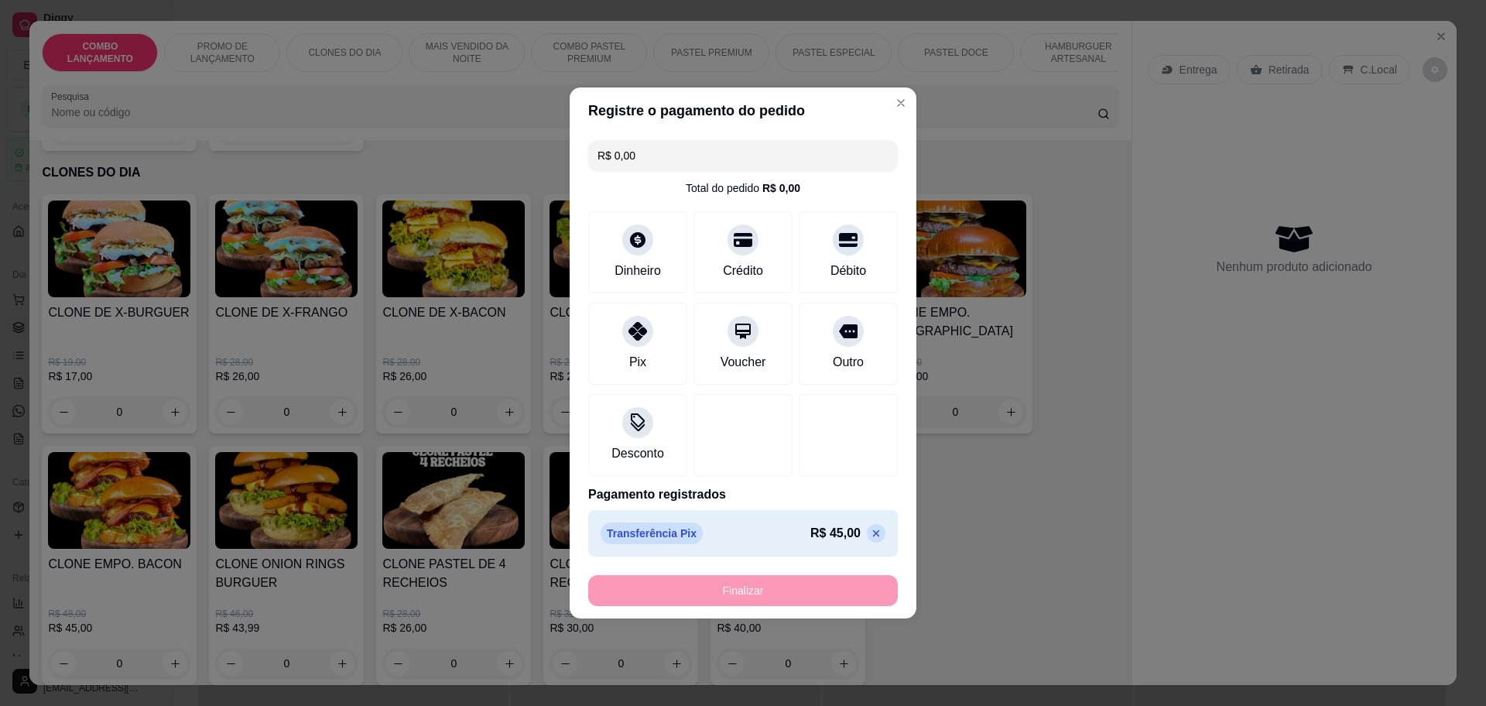
type input "-R$ 45,00"
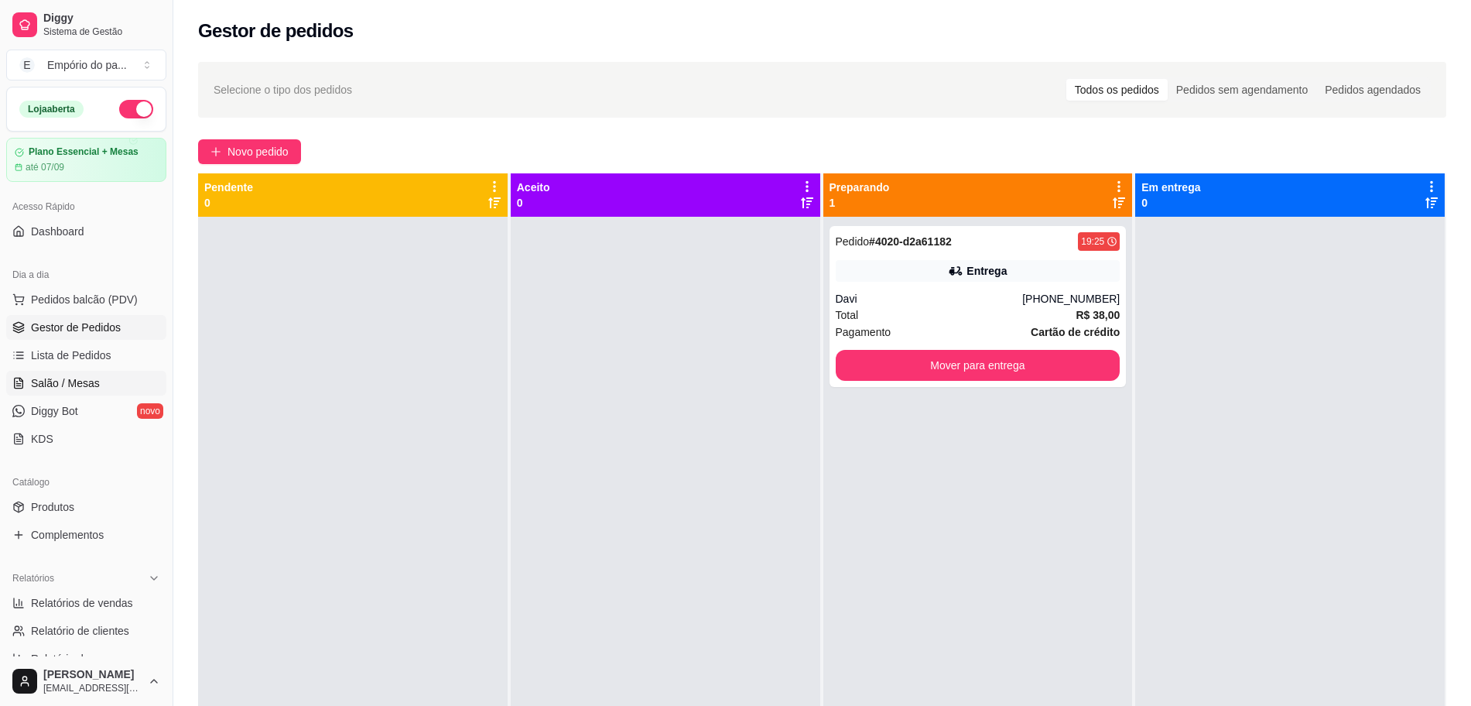
click at [104, 381] on link "Salão / Mesas" at bounding box center [86, 383] width 160 height 25
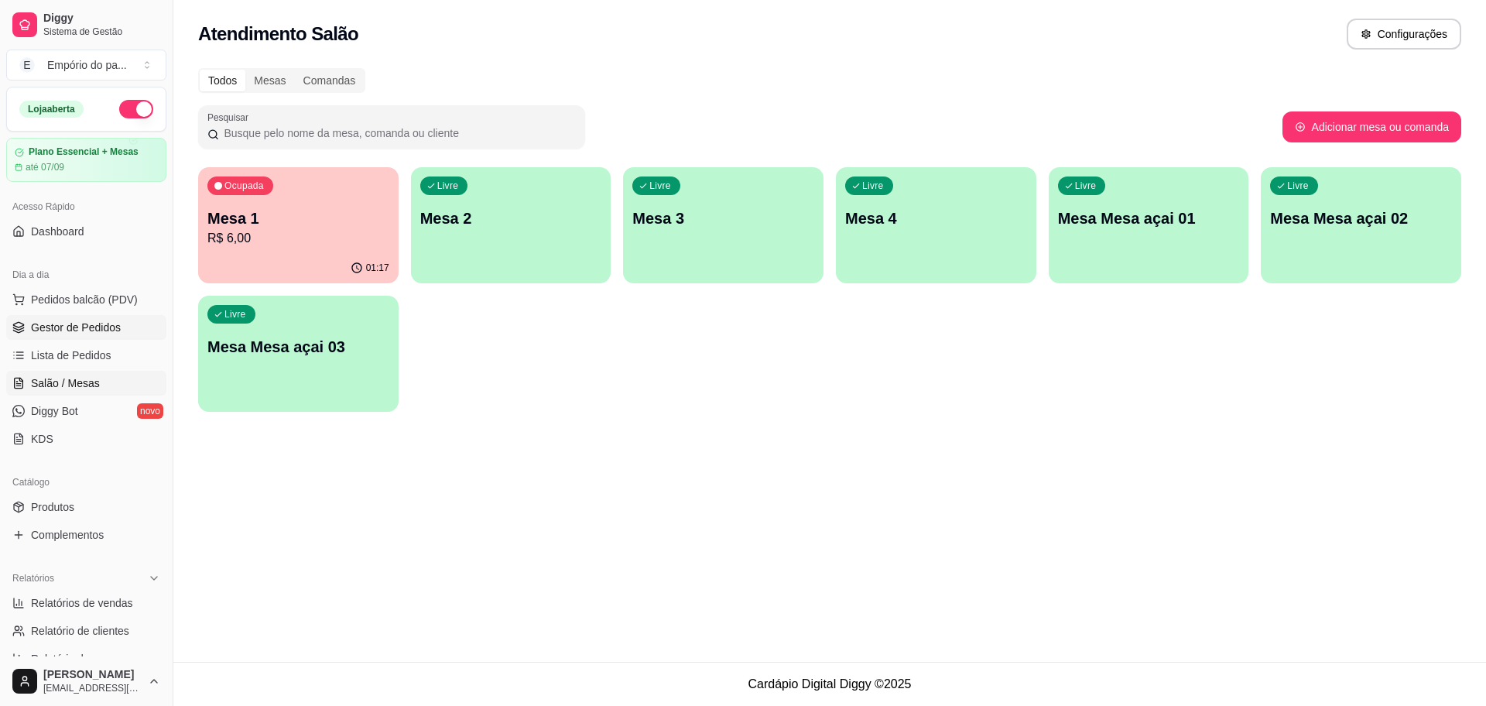
click at [115, 327] on span "Gestor de Pedidos" at bounding box center [76, 327] width 90 height 15
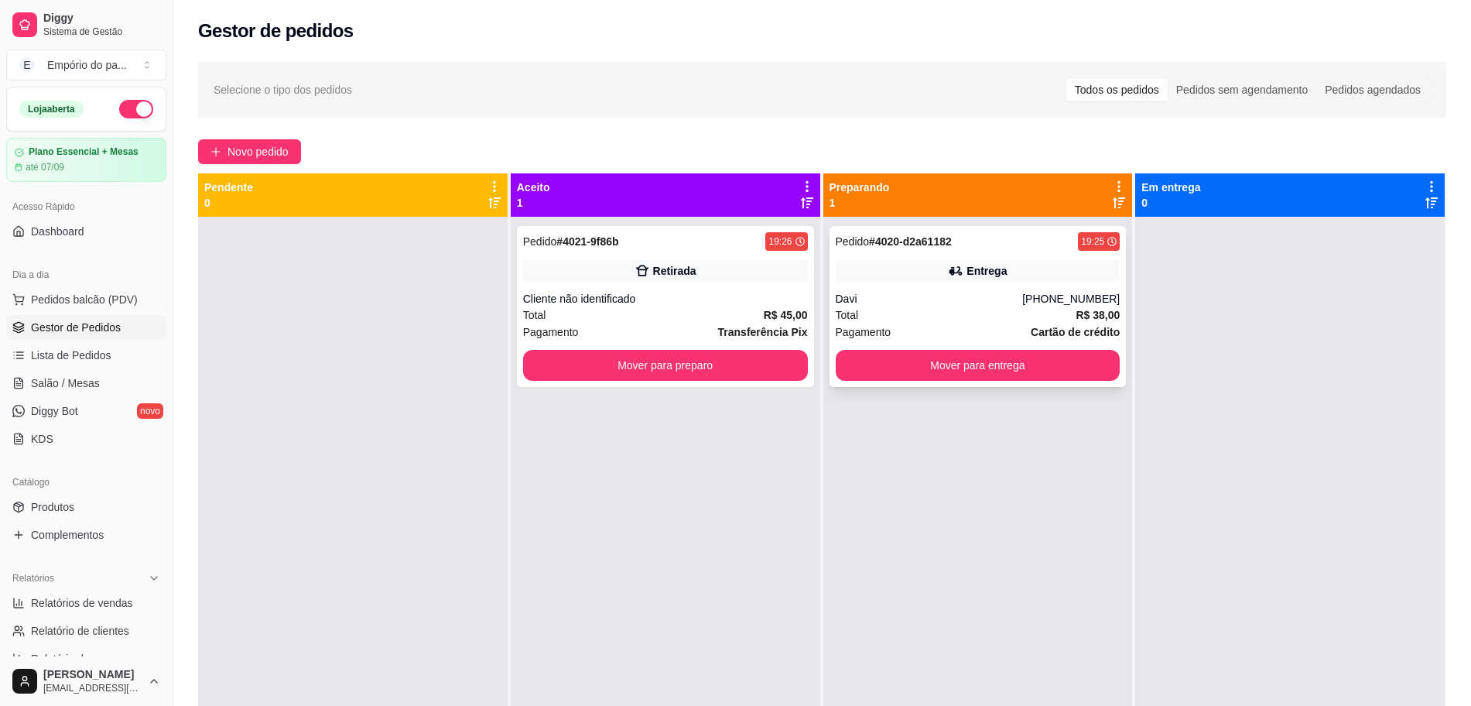
click at [1003, 311] on div "Total R$ 38,00" at bounding box center [978, 315] width 285 height 17
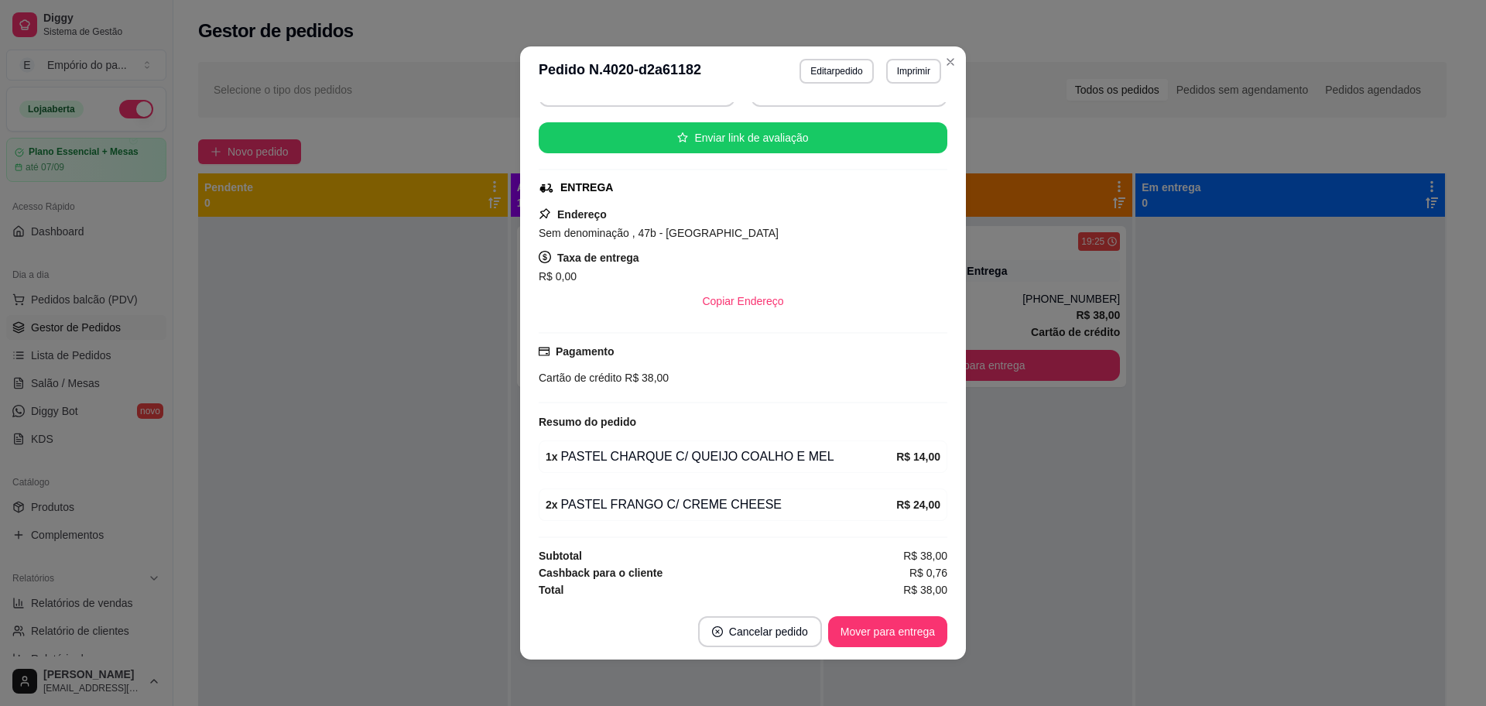
scroll to position [171, 0]
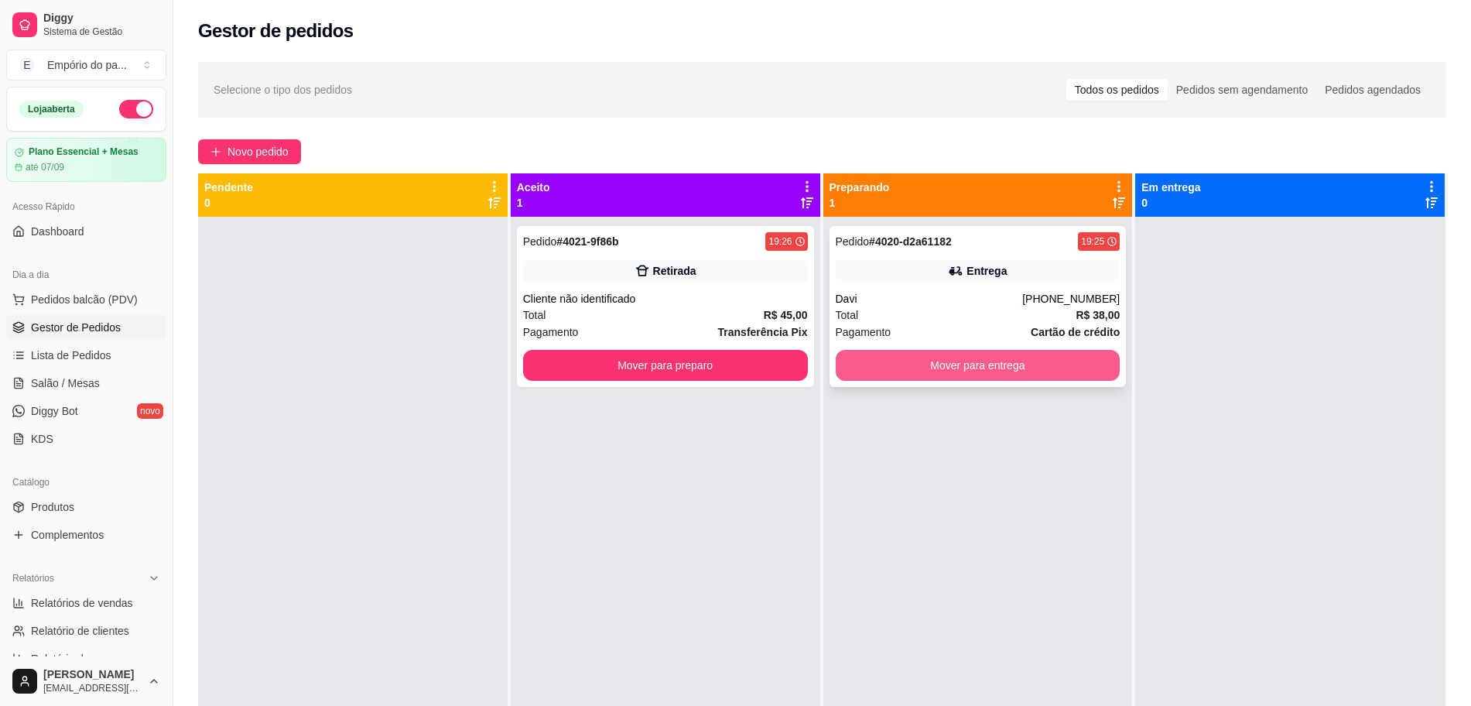
click at [970, 363] on button "Mover para entrega" at bounding box center [978, 365] width 285 height 31
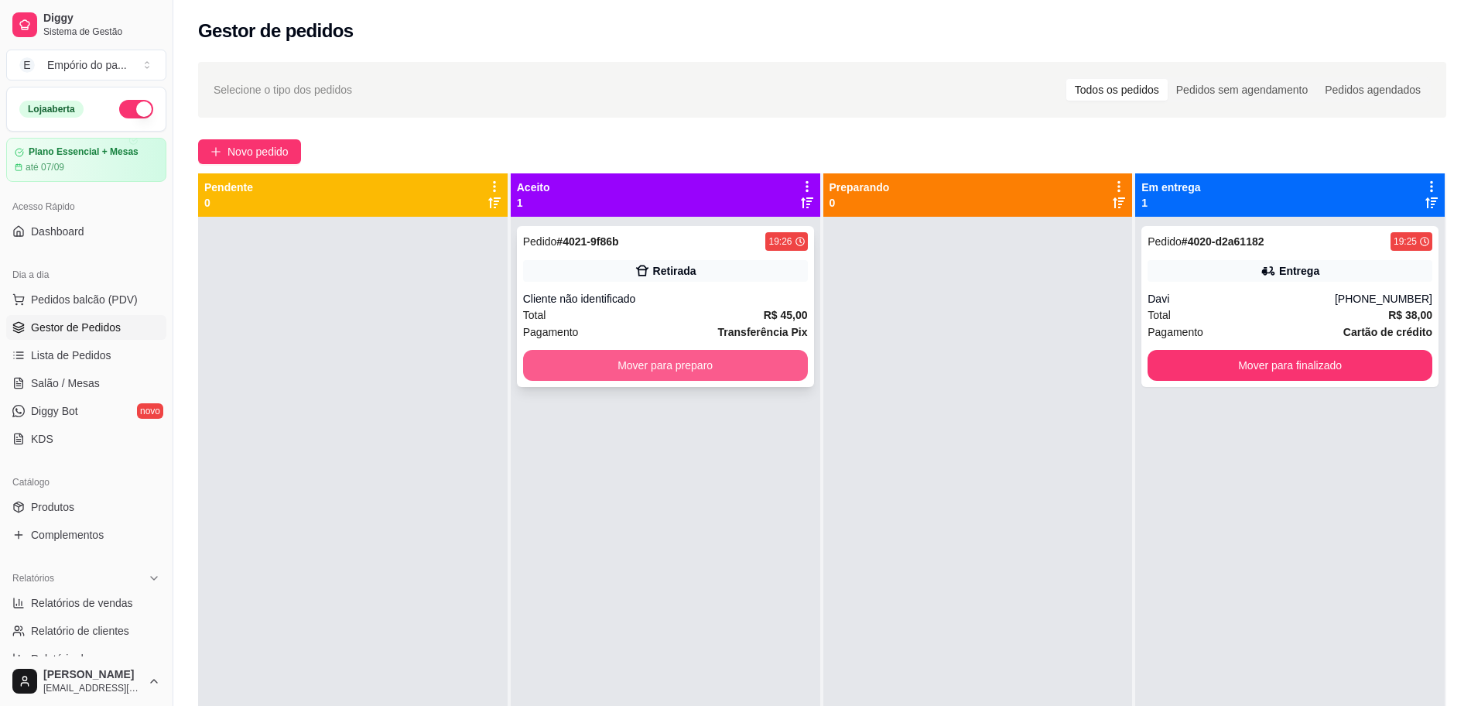
click at [621, 366] on button "Mover para preparo" at bounding box center [665, 365] width 285 height 31
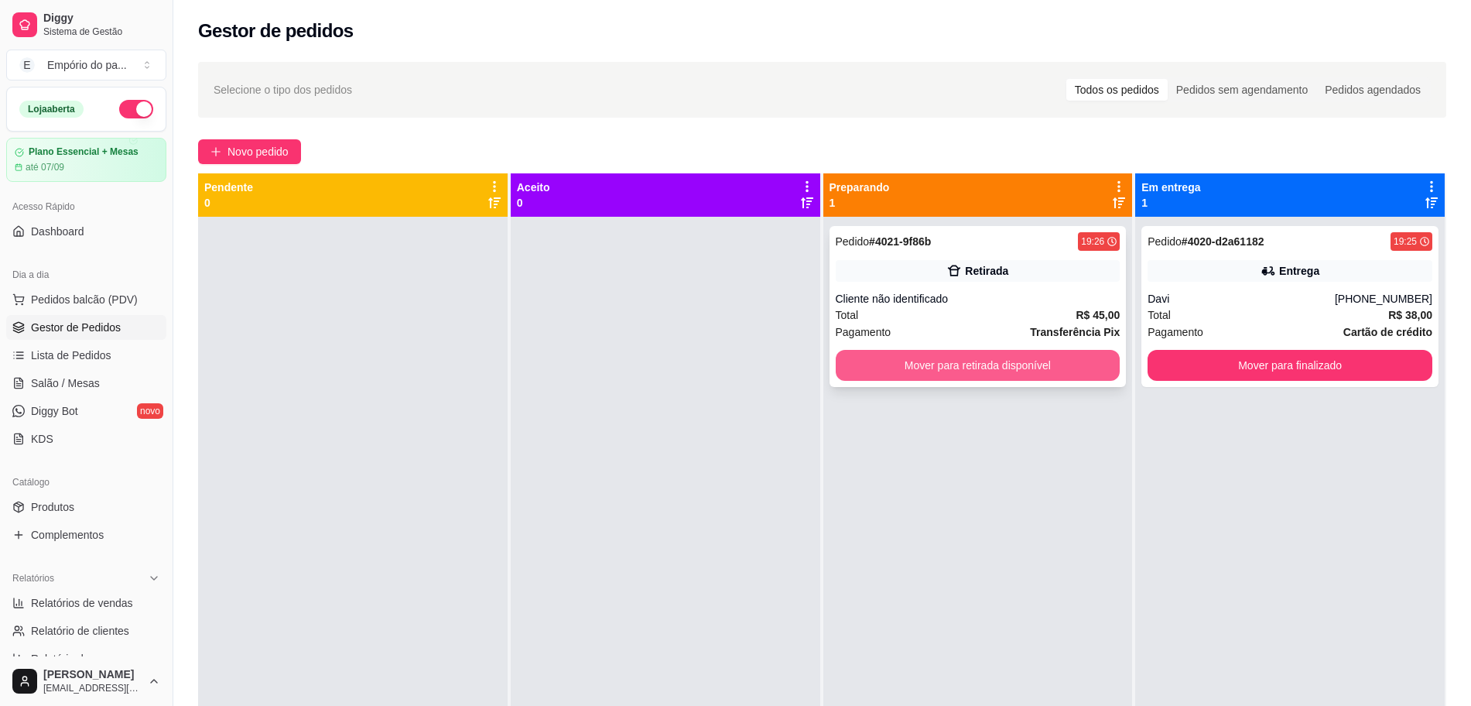
click at [1043, 365] on button "Mover para retirada disponível" at bounding box center [978, 365] width 285 height 31
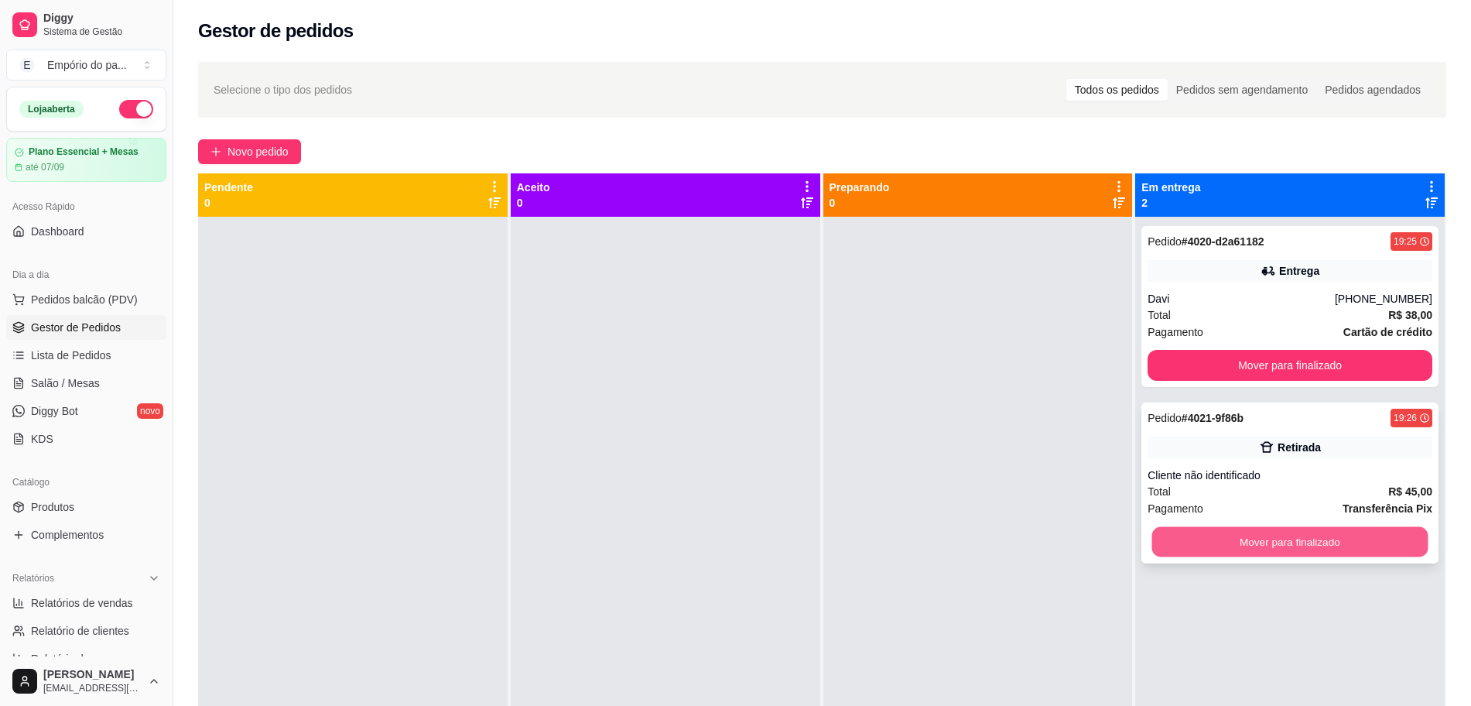
click at [1304, 547] on button "Mover para finalizado" at bounding box center [1291, 542] width 276 height 30
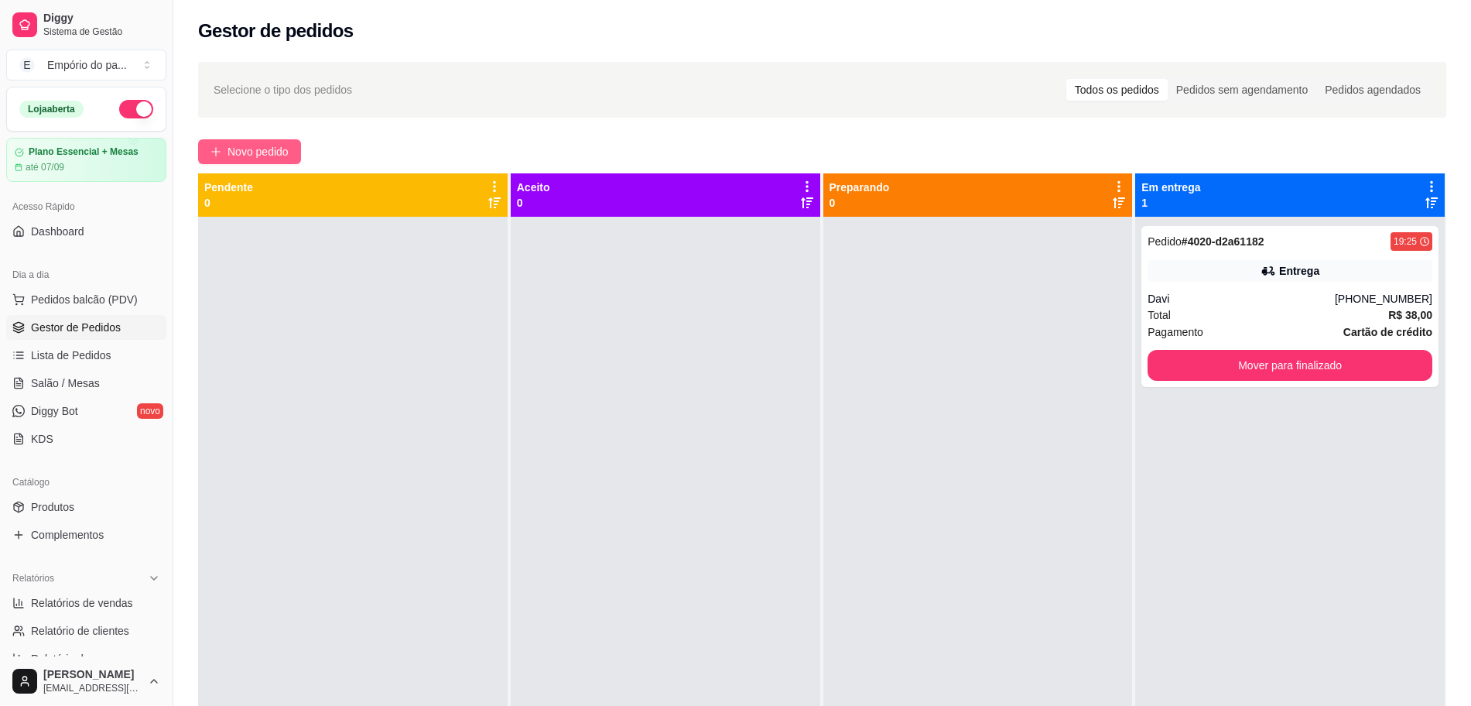
click at [243, 149] on span "Novo pedido" at bounding box center [258, 151] width 61 height 17
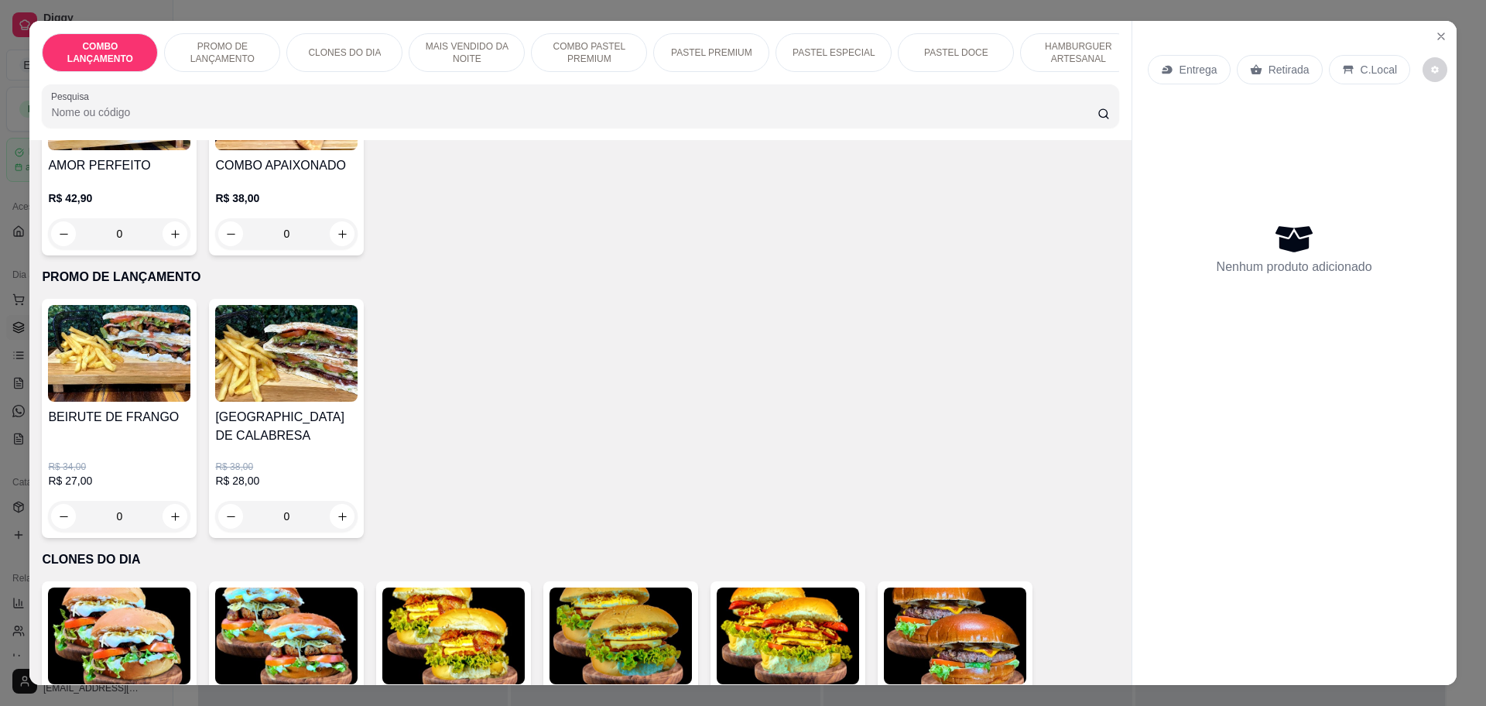
scroll to position [290, 0]
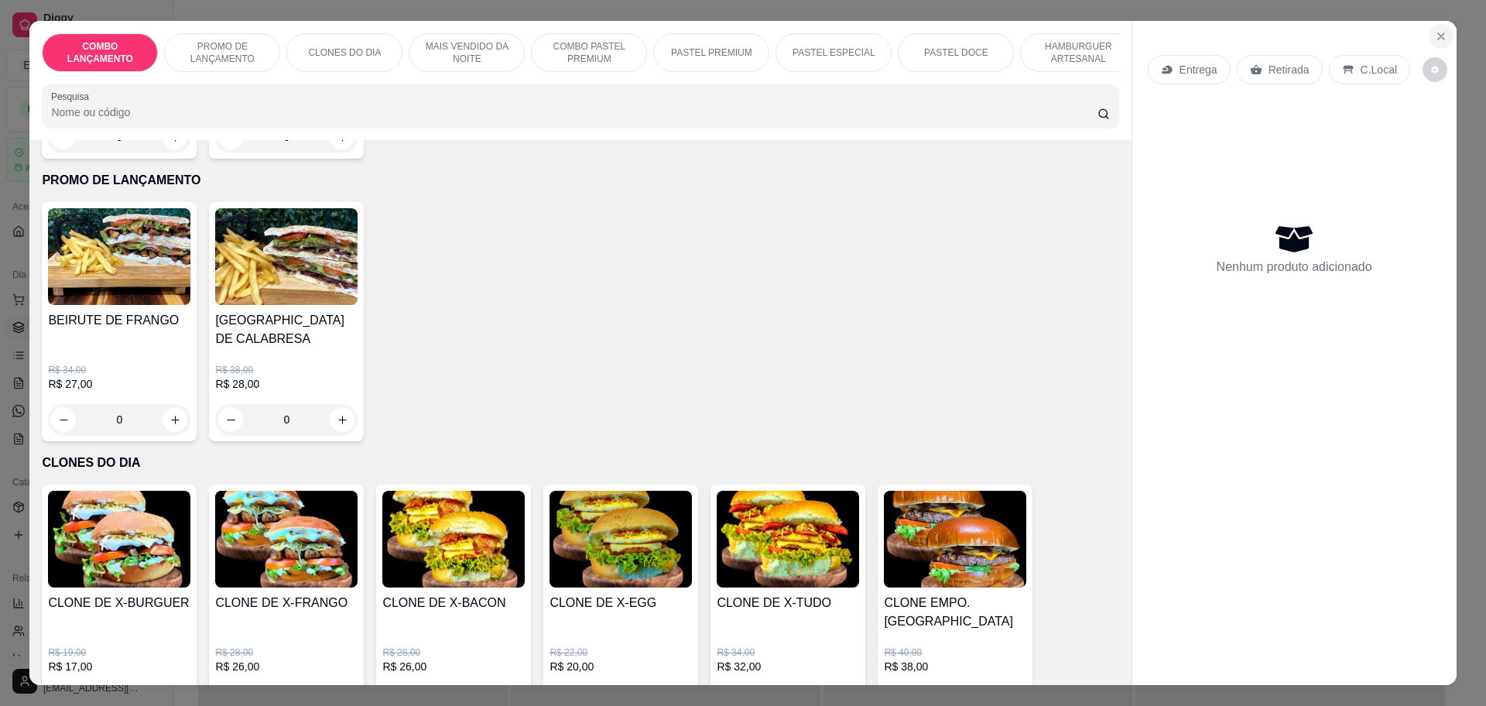
click at [1437, 30] on icon "Close" at bounding box center [1441, 36] width 12 height 12
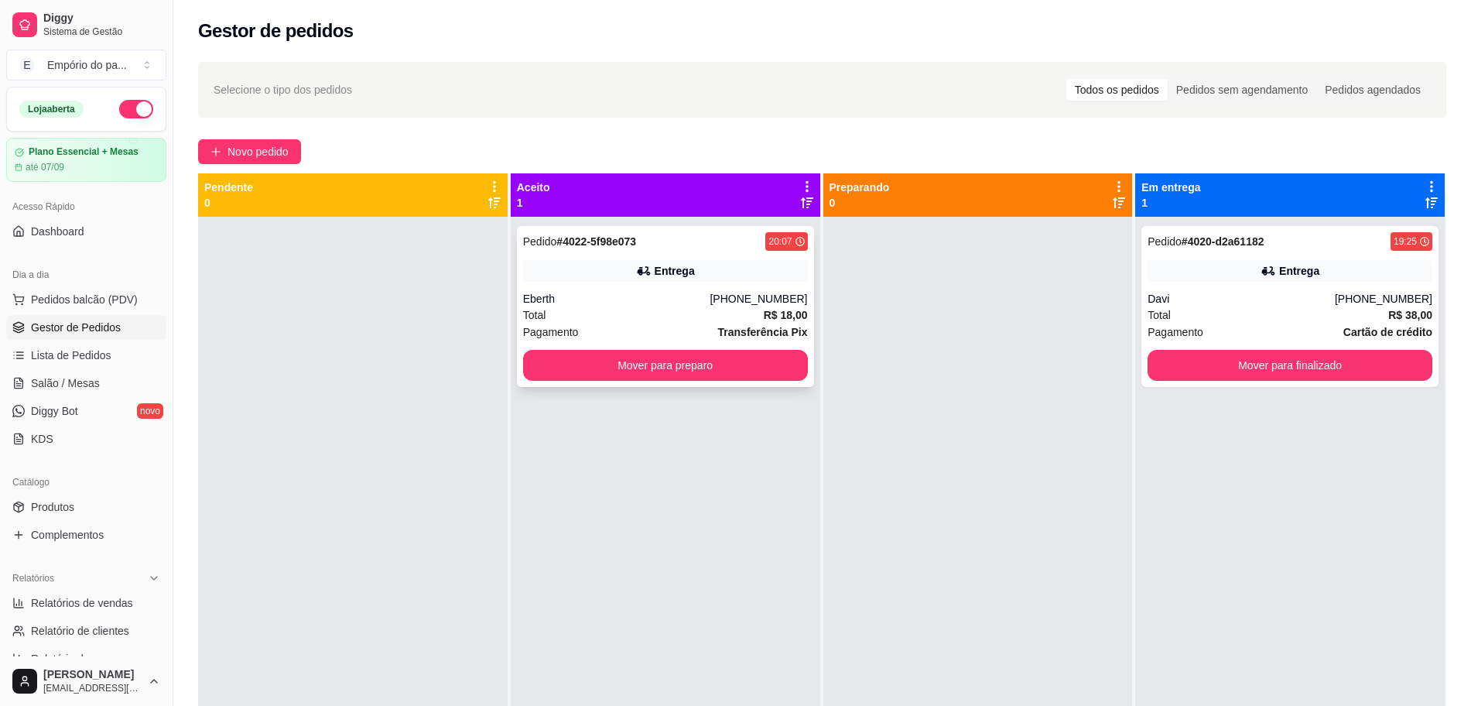
click at [687, 310] on div "Total R$ 18,00" at bounding box center [665, 315] width 285 height 17
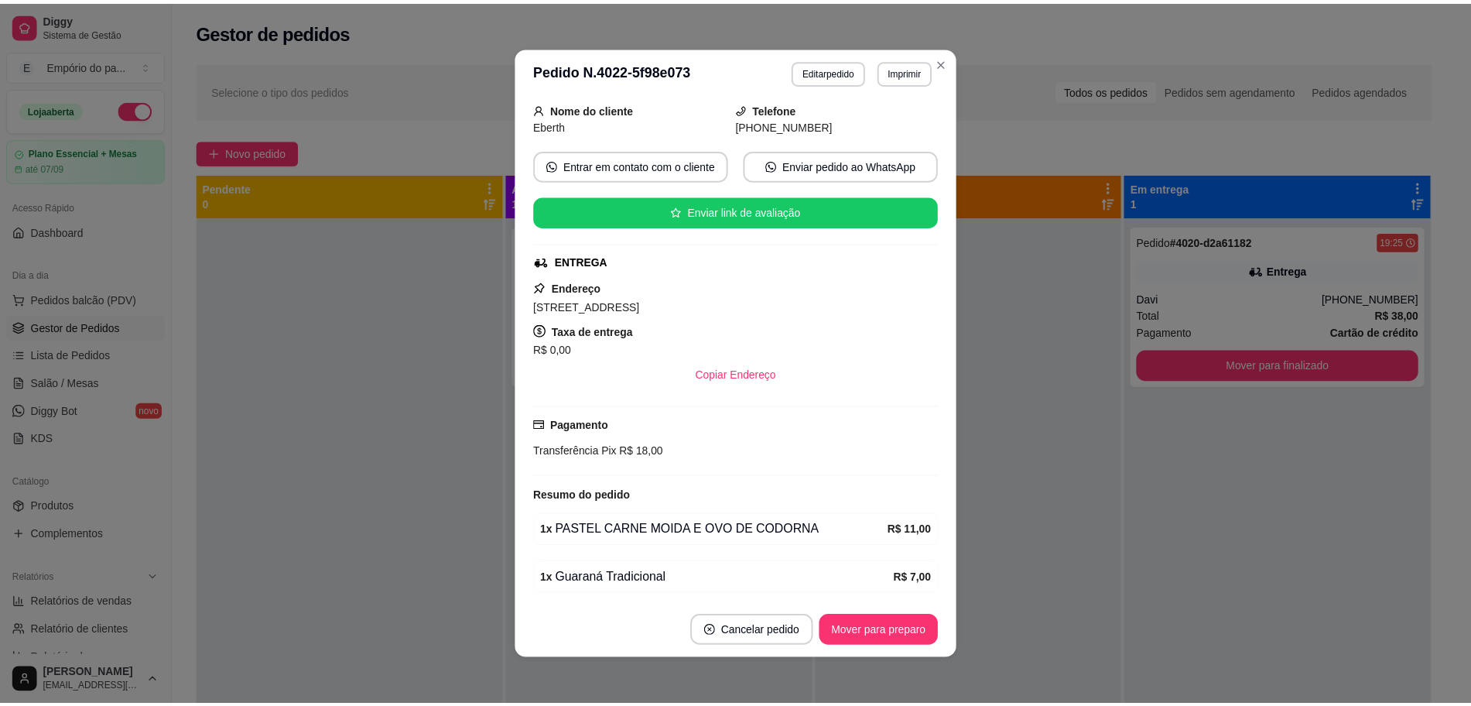
scroll to position [171, 0]
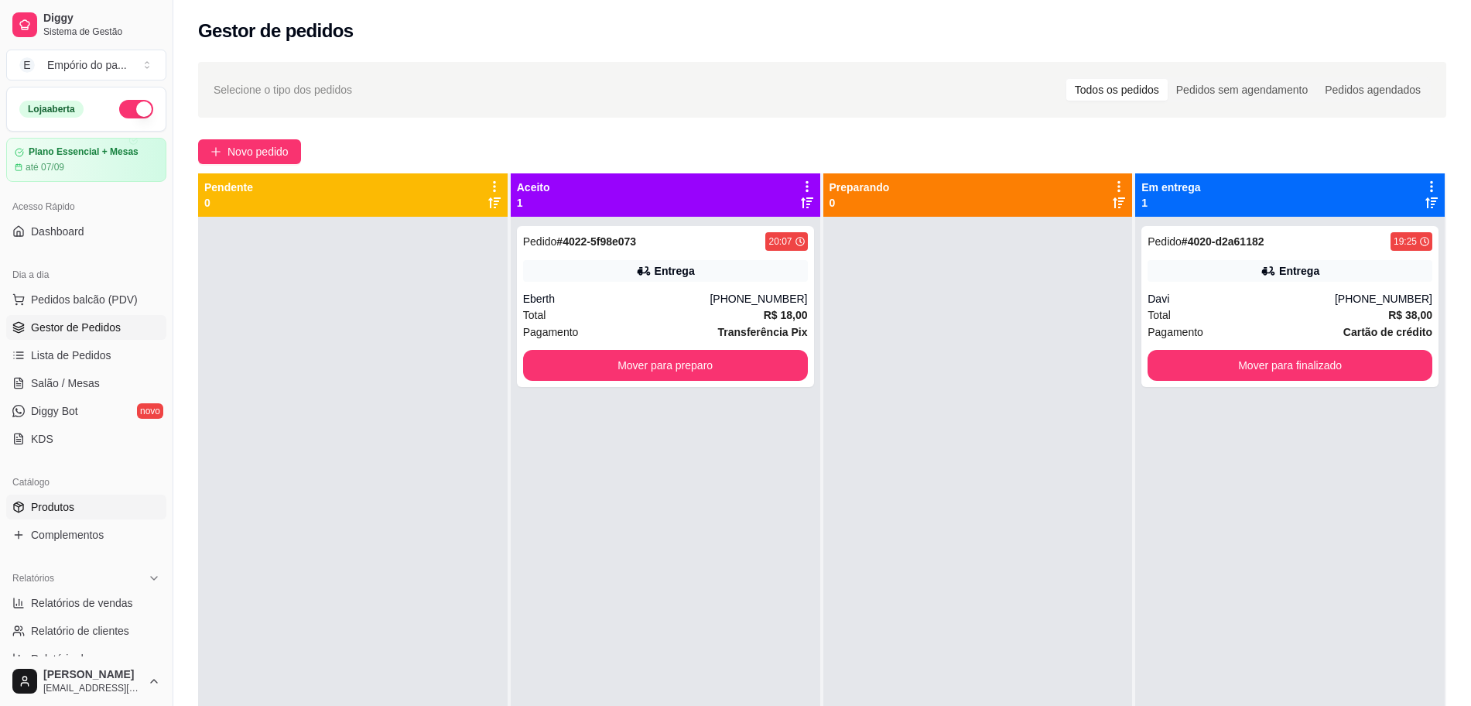
click at [66, 505] on span "Produtos" at bounding box center [52, 506] width 43 height 15
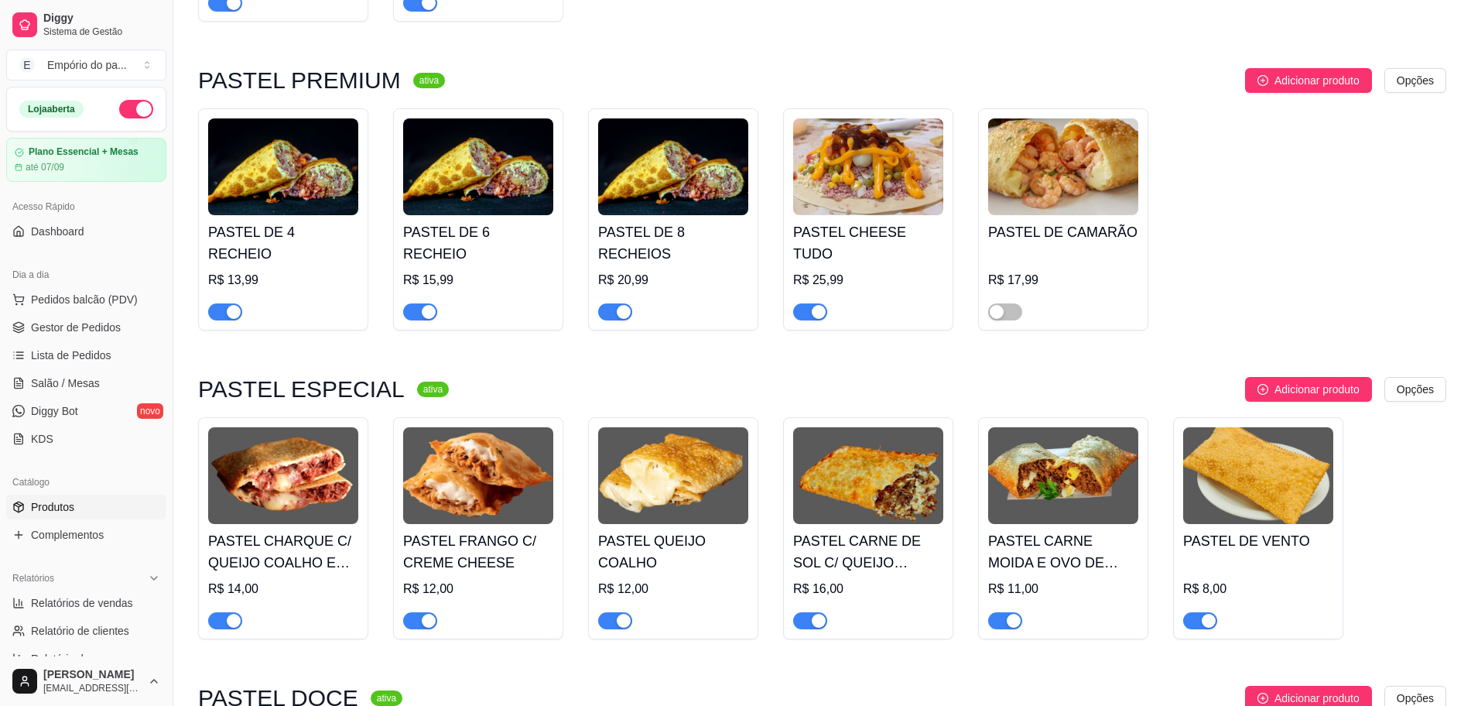
scroll to position [2225, 0]
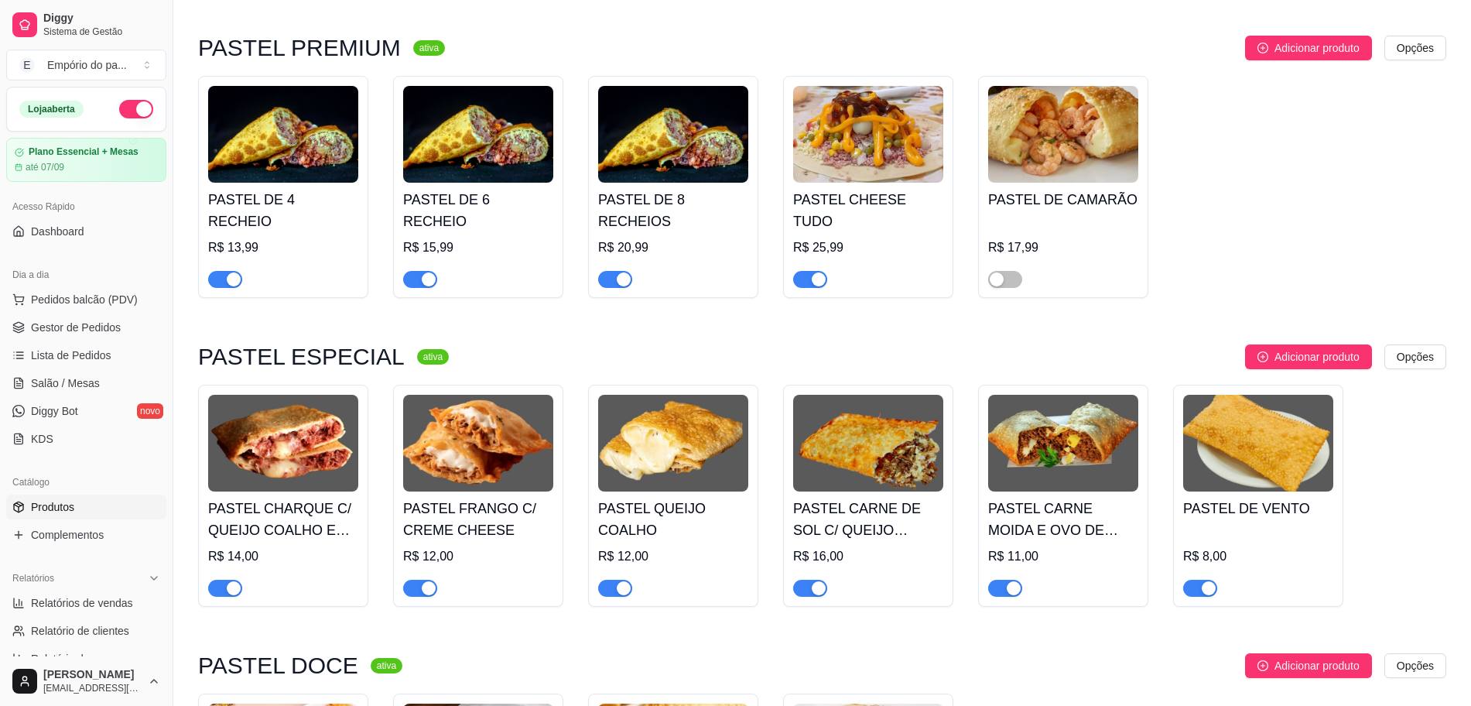
click at [230, 581] on div "button" at bounding box center [234, 588] width 14 height 14
click at [51, 324] on span "Gestor de Pedidos" at bounding box center [76, 327] width 90 height 15
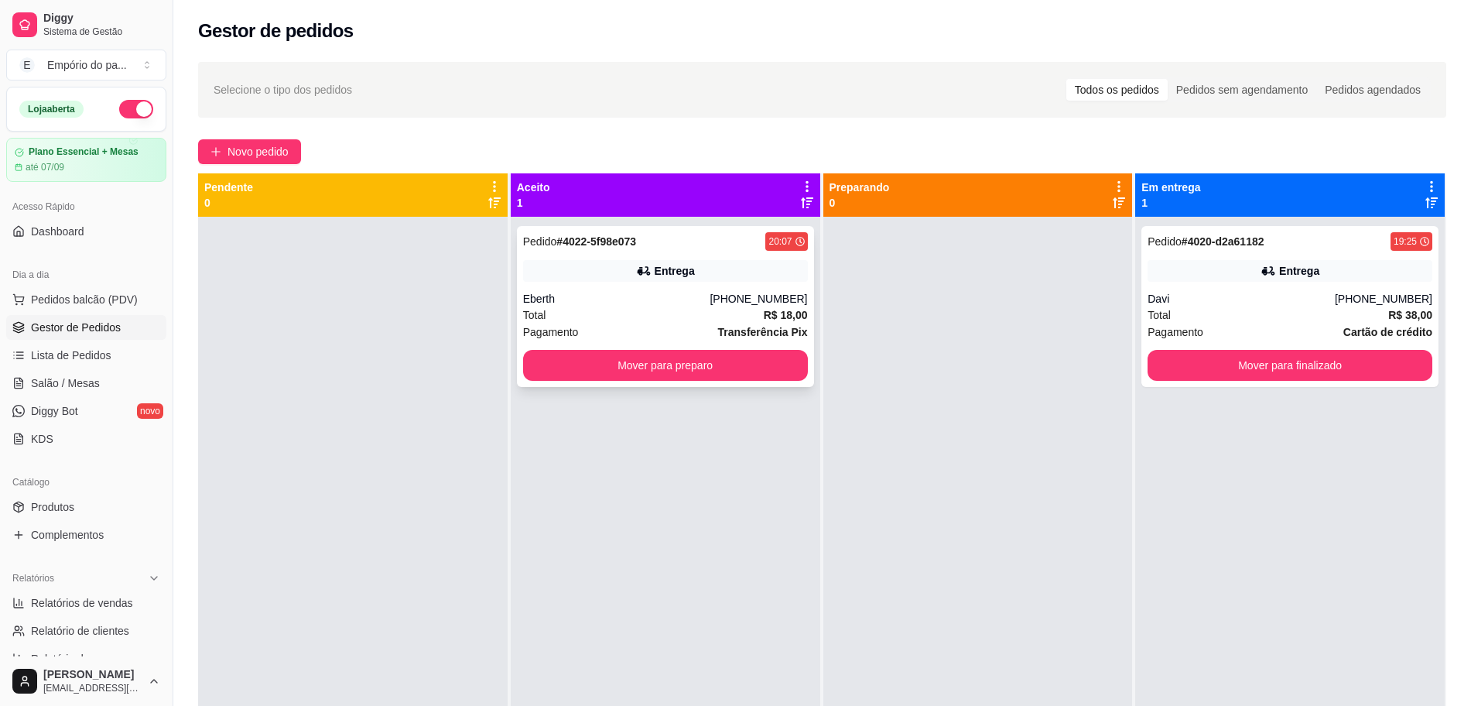
click at [680, 310] on div "Total R$ 18,00" at bounding box center [665, 315] width 285 height 17
click at [1276, 367] on button "Mover para finalizado" at bounding box center [1290, 365] width 285 height 31
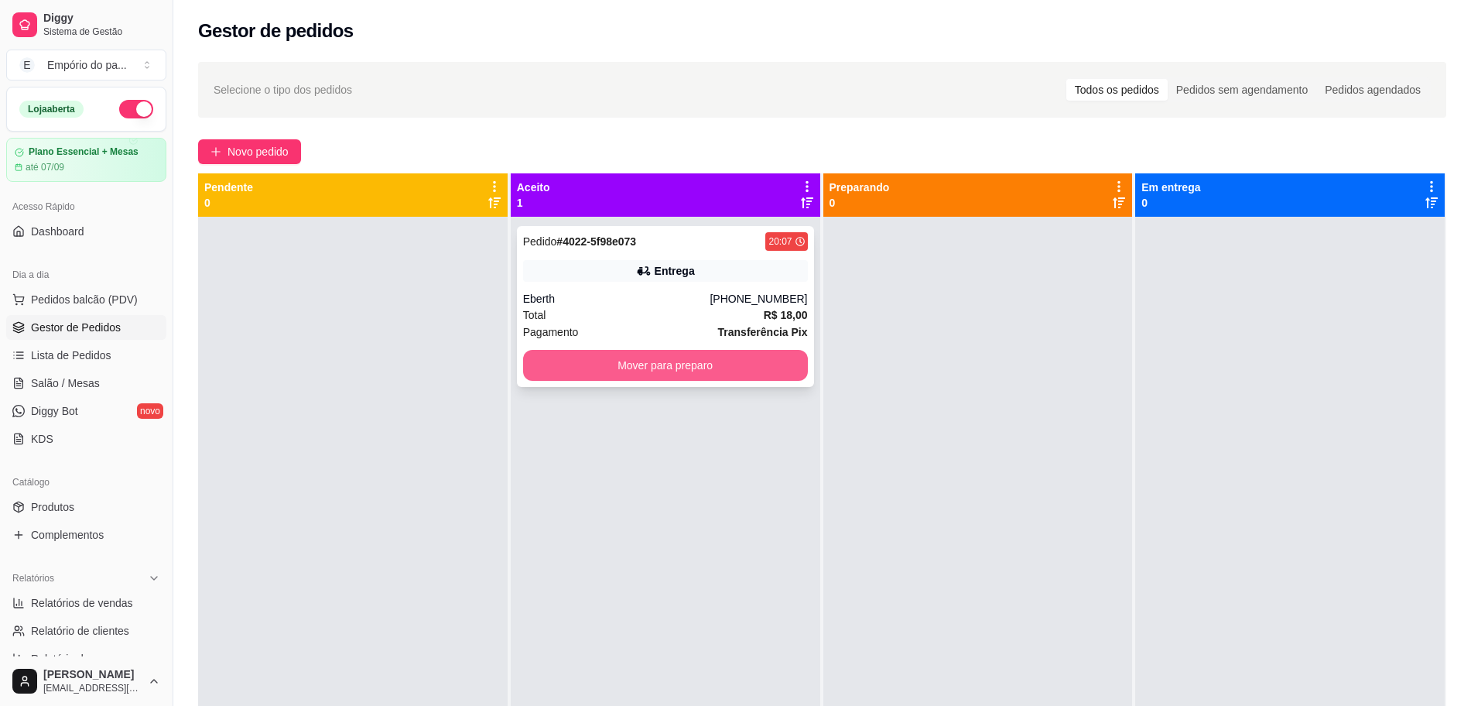
click at [592, 361] on button "Mover para preparo" at bounding box center [665, 365] width 285 height 31
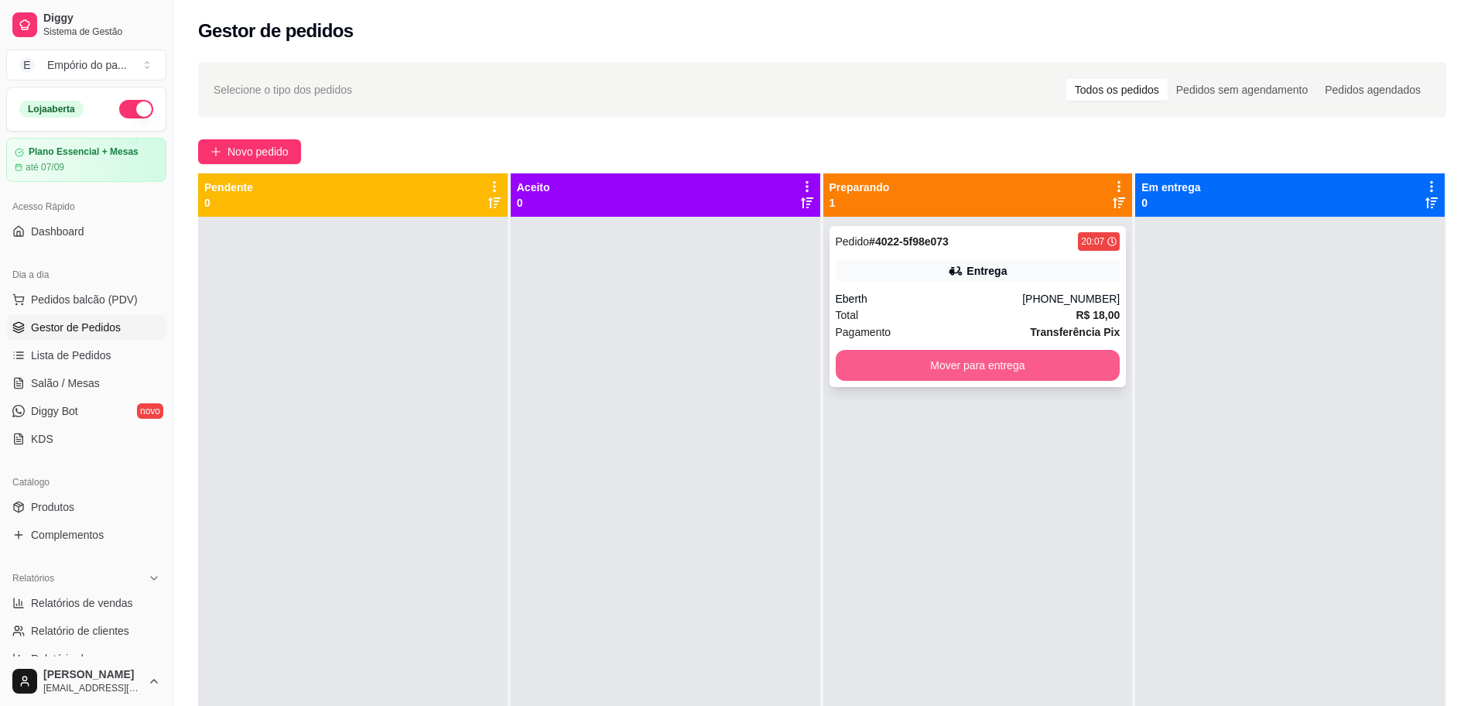
click at [976, 361] on button "Mover para entrega" at bounding box center [978, 365] width 285 height 31
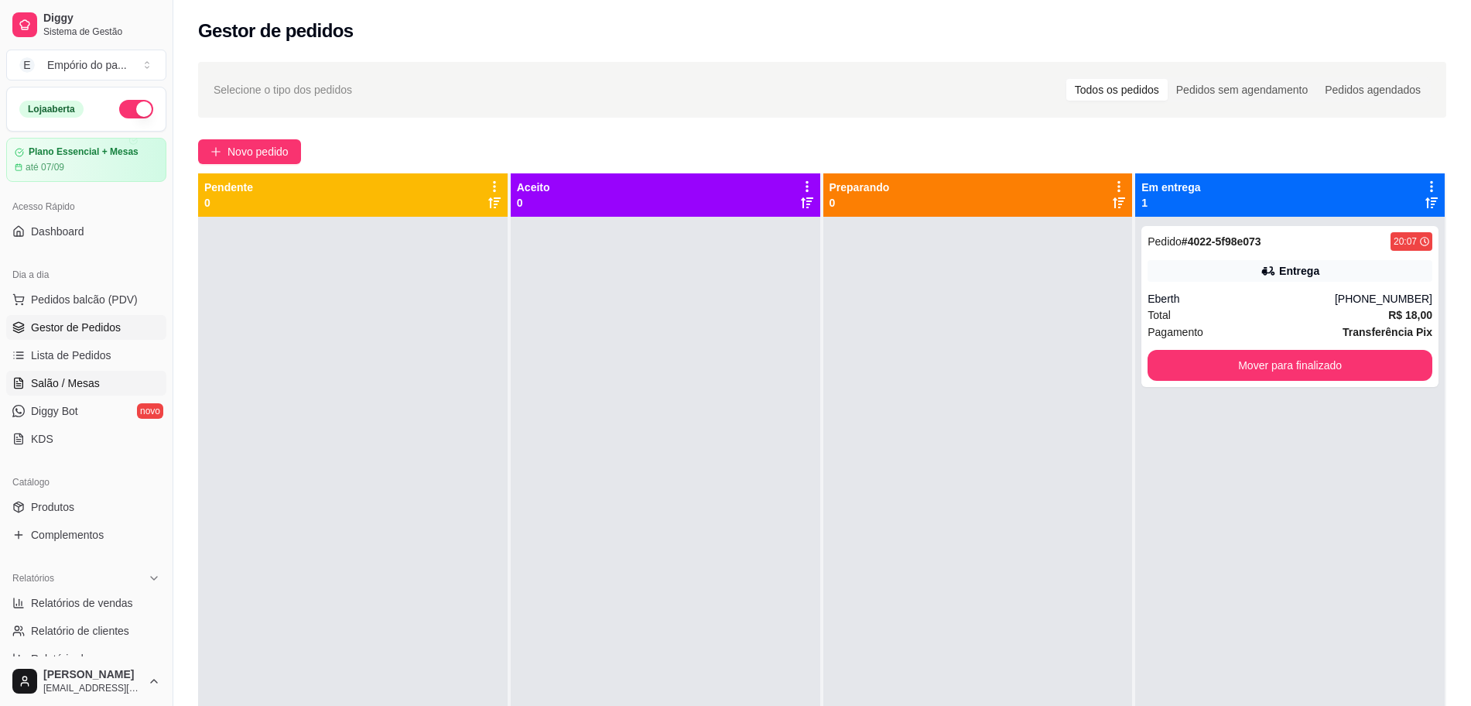
click at [50, 378] on span "Salão / Mesas" at bounding box center [65, 382] width 69 height 15
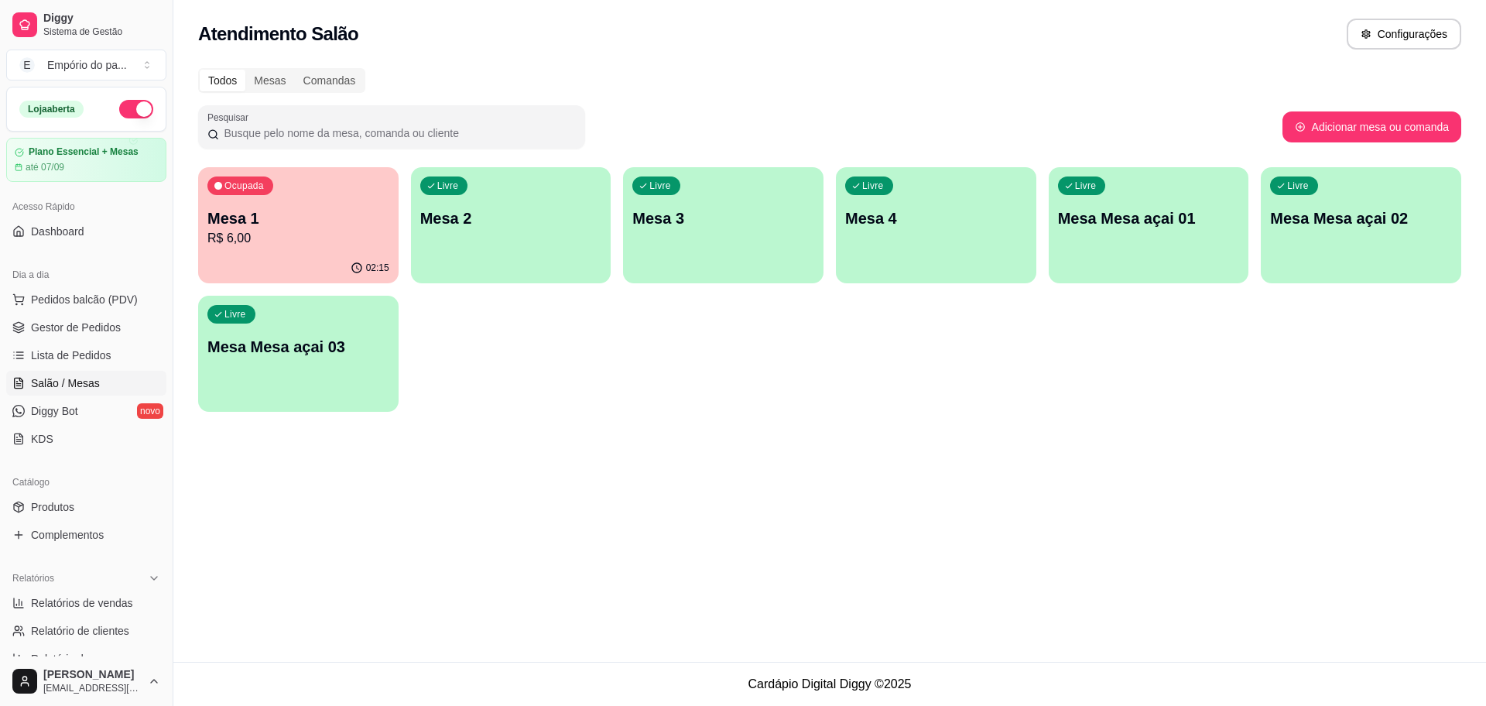
click at [294, 224] on p "Mesa 1" at bounding box center [298, 218] width 182 height 22
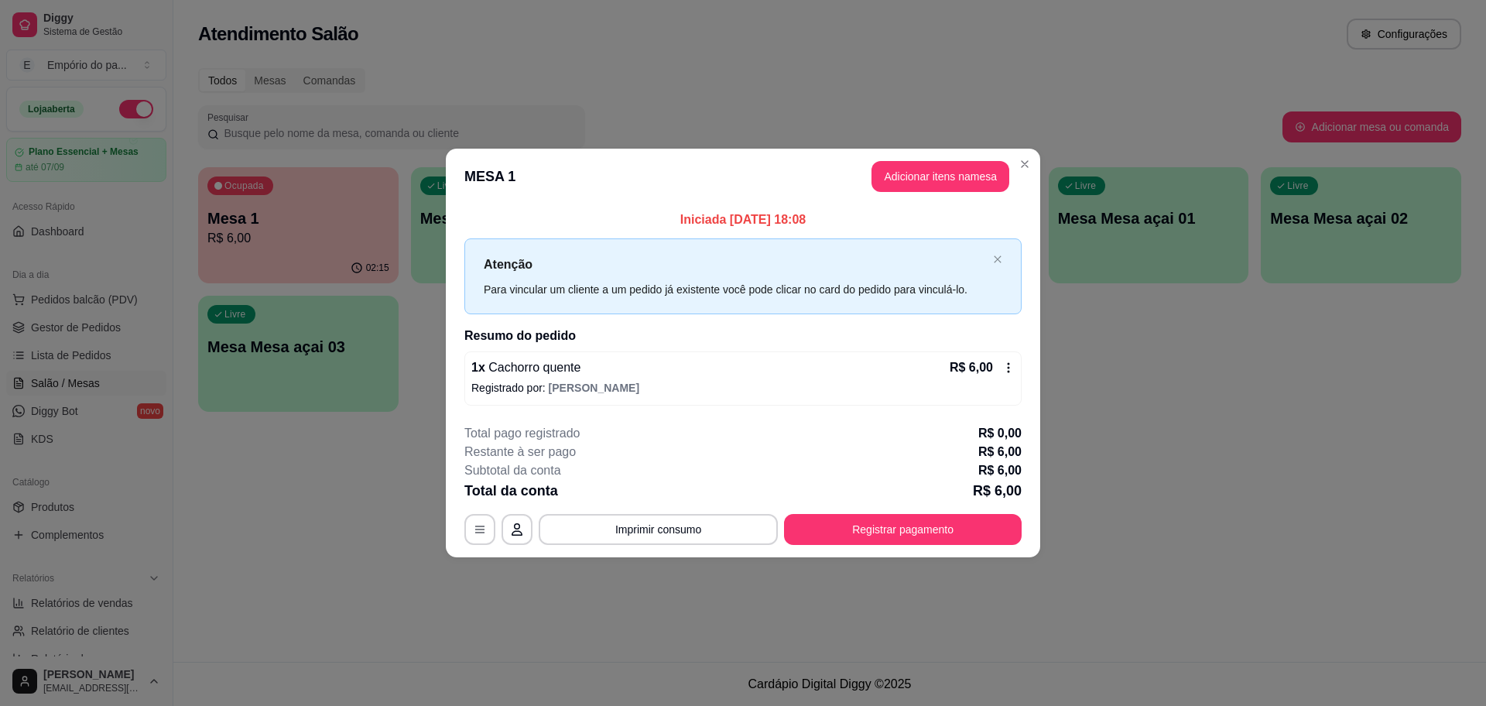
click at [889, 531] on button "Registrar pagamento" at bounding box center [903, 529] width 238 height 31
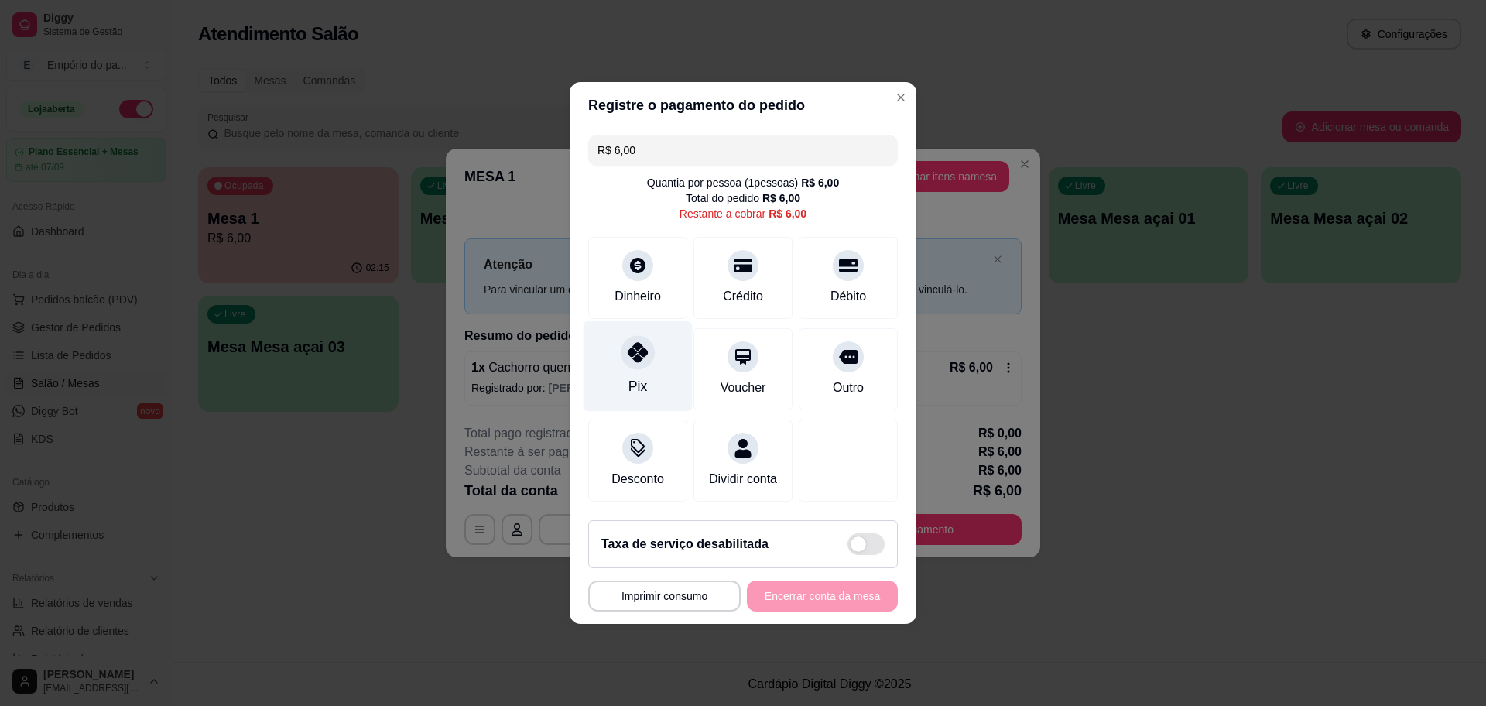
click at [635, 344] on icon at bounding box center [638, 352] width 20 height 20
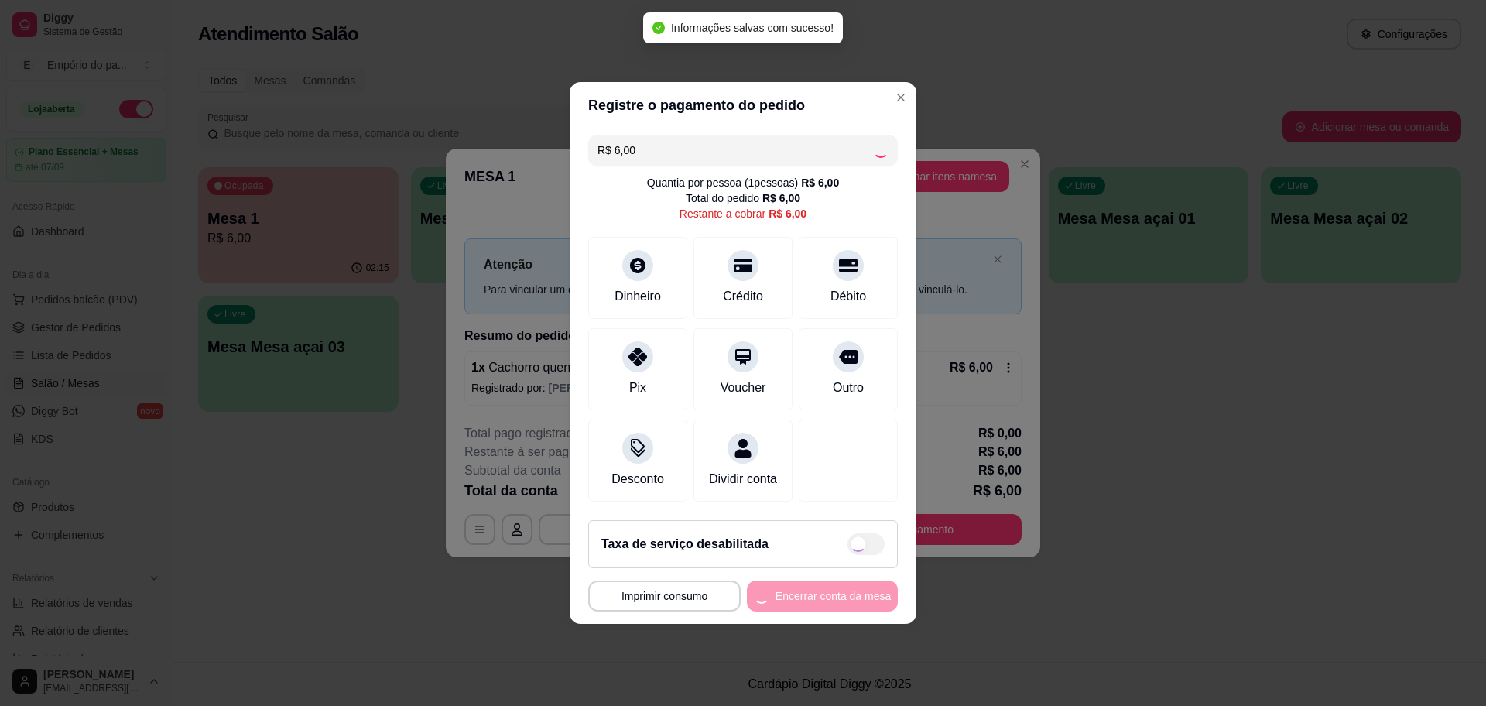
type input "R$ 0,00"
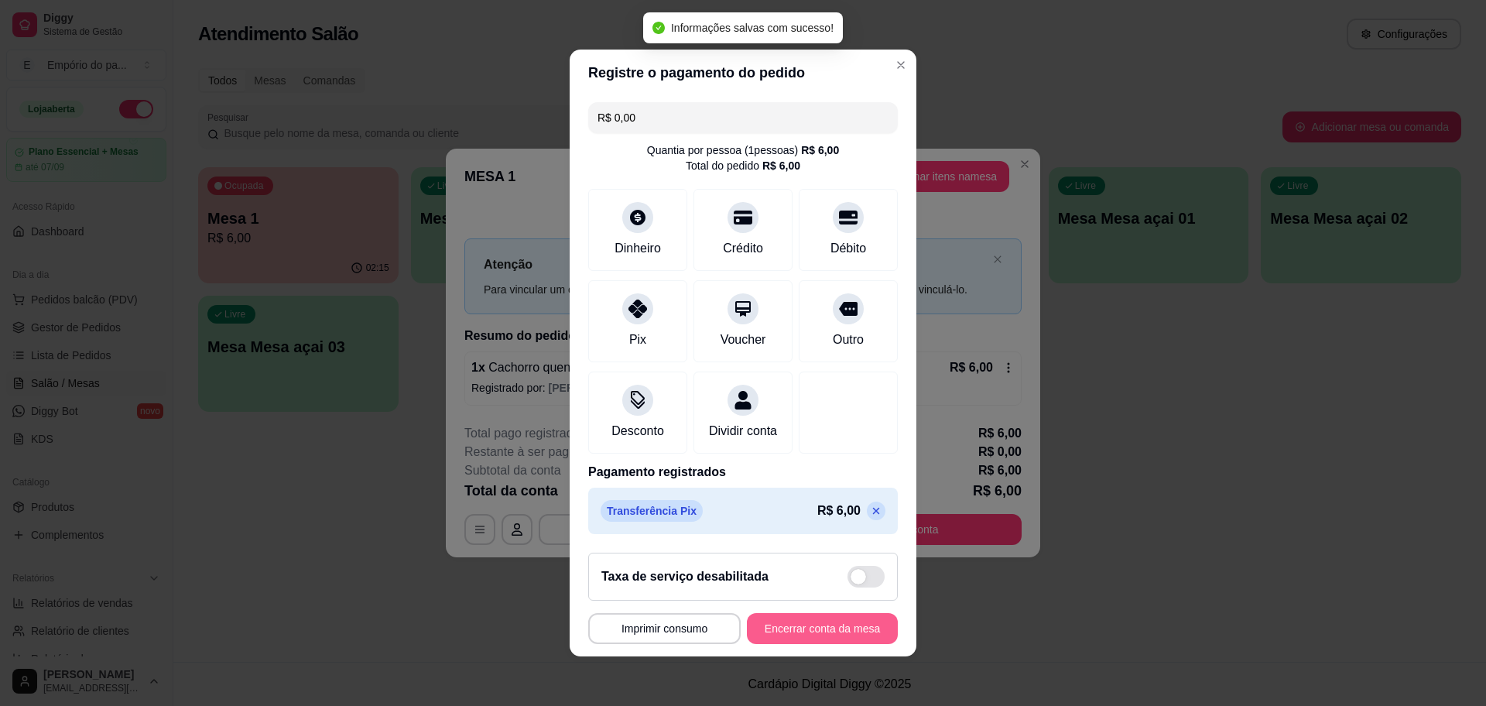
click at [814, 635] on button "Encerrar conta da mesa" at bounding box center [822, 628] width 151 height 31
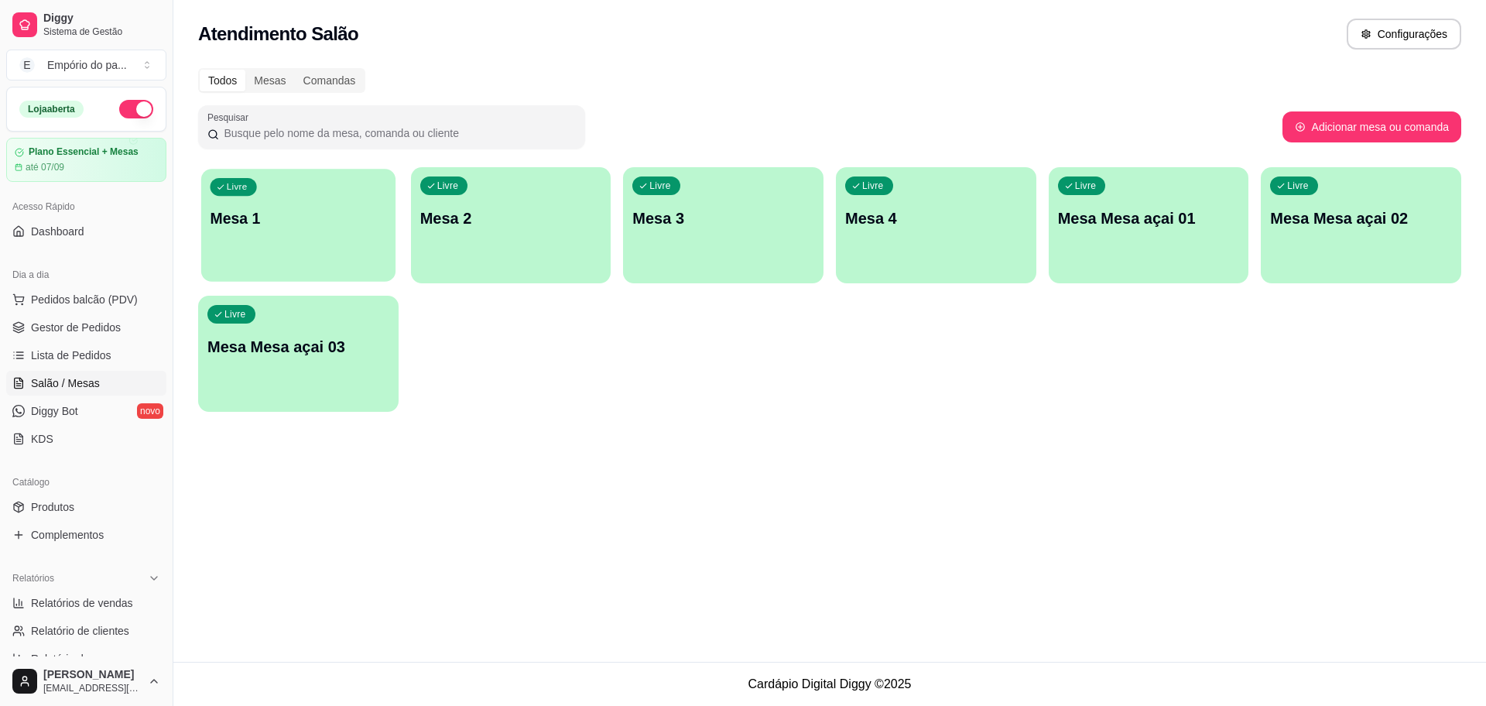
click at [286, 244] on div "Livre Mesa 1" at bounding box center [298, 216] width 194 height 94
click at [259, 219] on p "Mesa 1" at bounding box center [298, 218] width 182 height 22
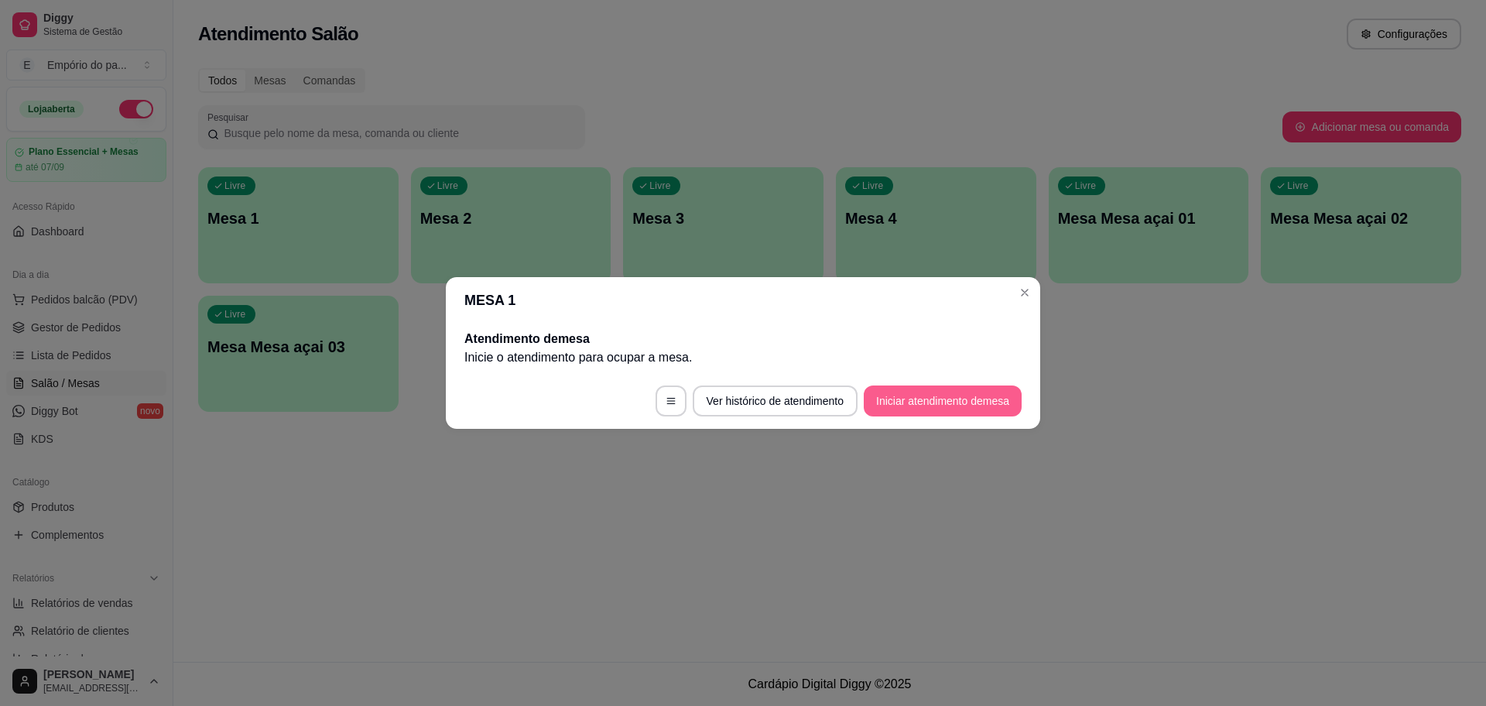
click at [978, 404] on button "Iniciar atendimento de mesa" at bounding box center [943, 400] width 158 height 31
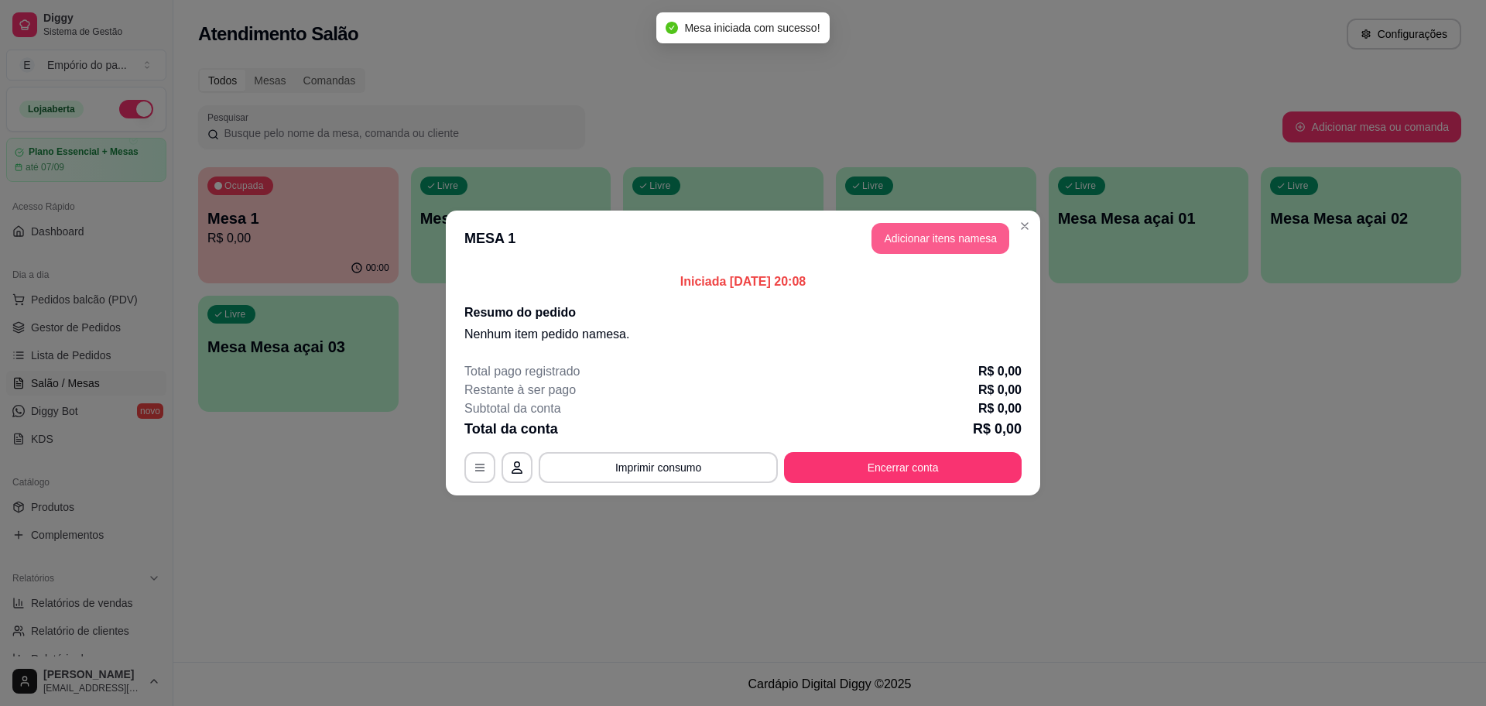
click at [926, 236] on button "Adicionar itens na mesa" at bounding box center [941, 238] width 138 height 31
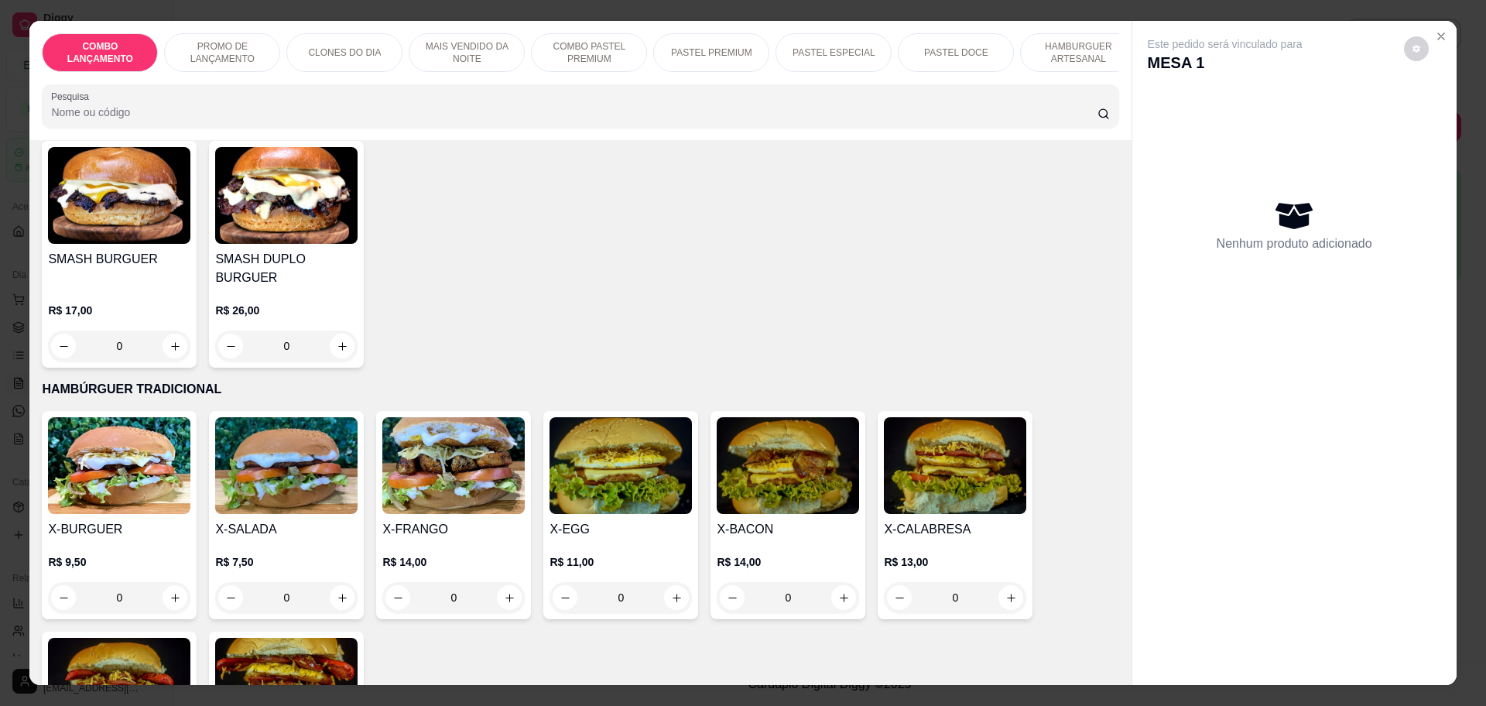
scroll to position [3290, 0]
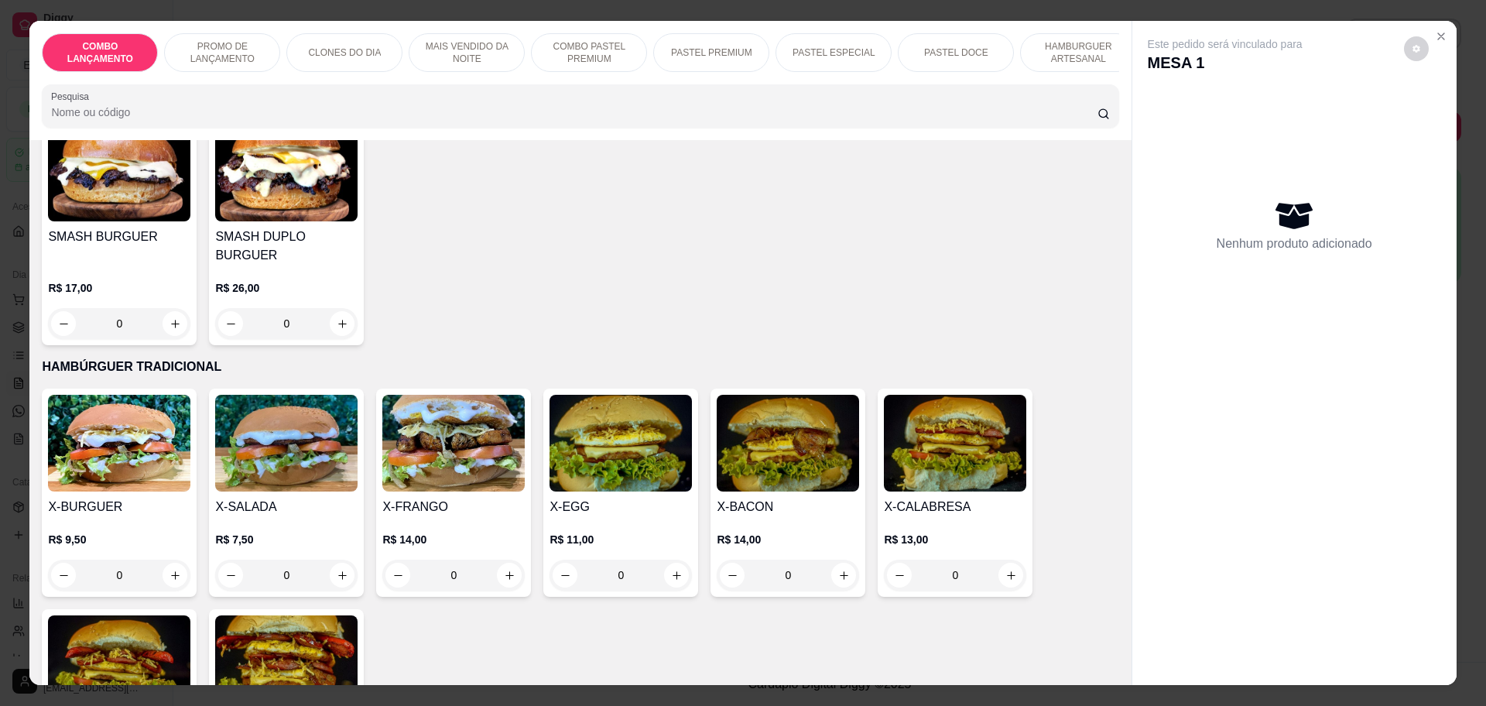
click at [171, 560] on div "0" at bounding box center [119, 575] width 142 height 31
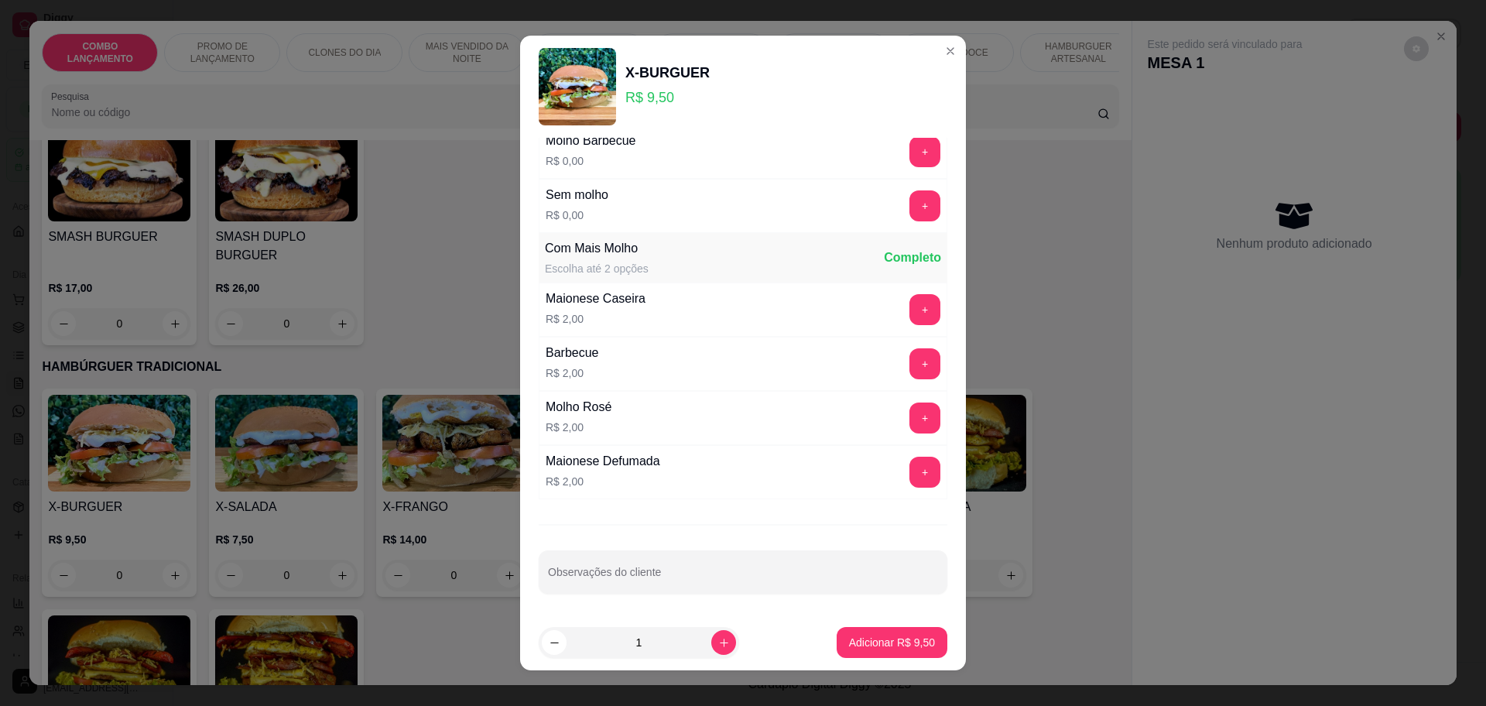
scroll to position [0, 0]
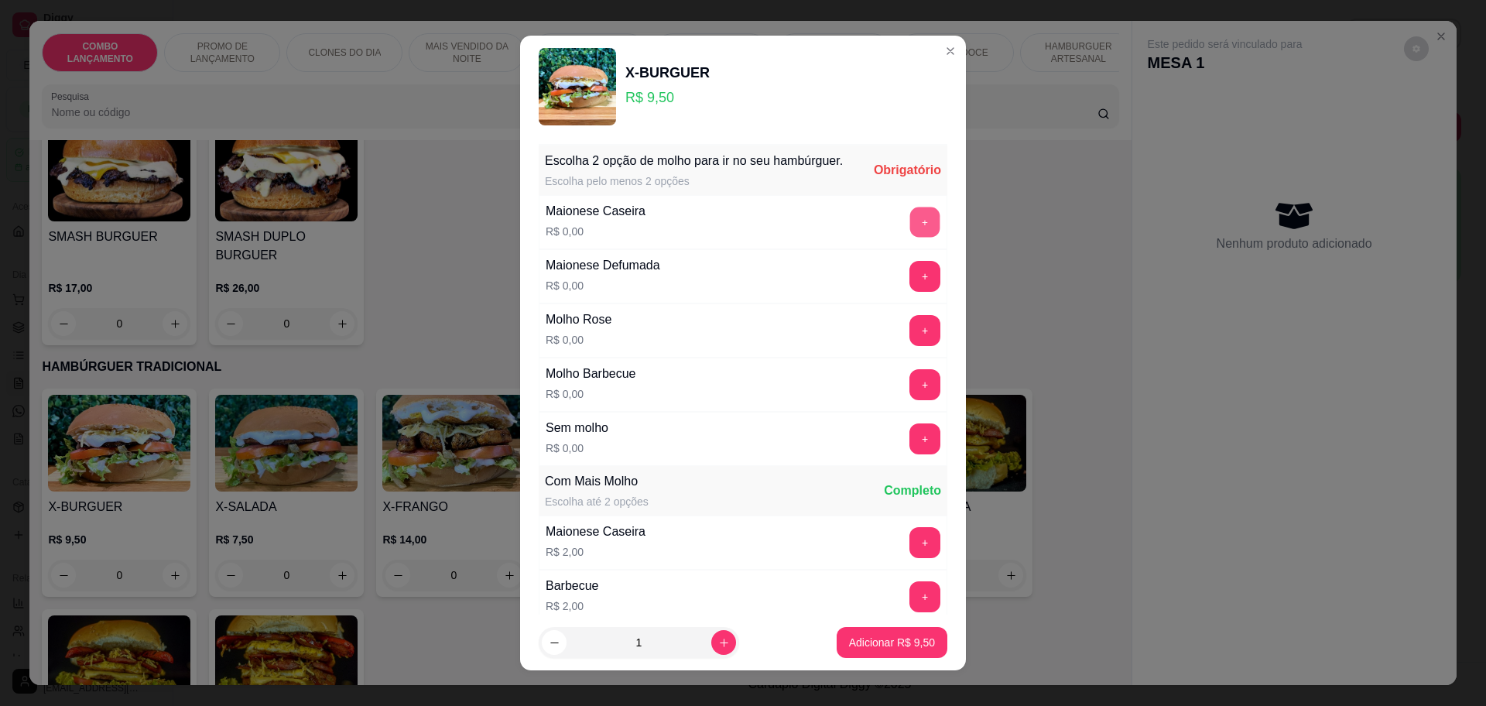
click at [910, 235] on button "+" at bounding box center [925, 222] width 30 height 30
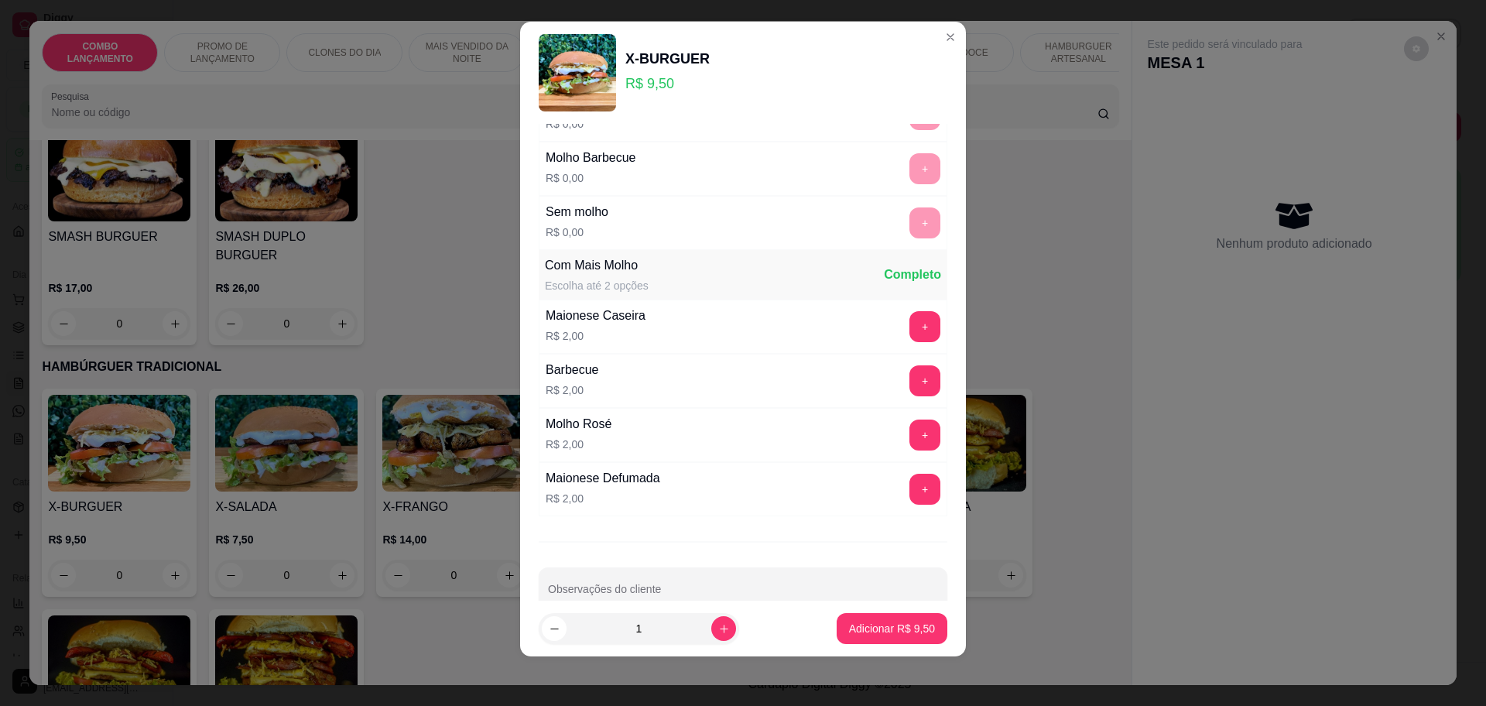
scroll to position [233, 0]
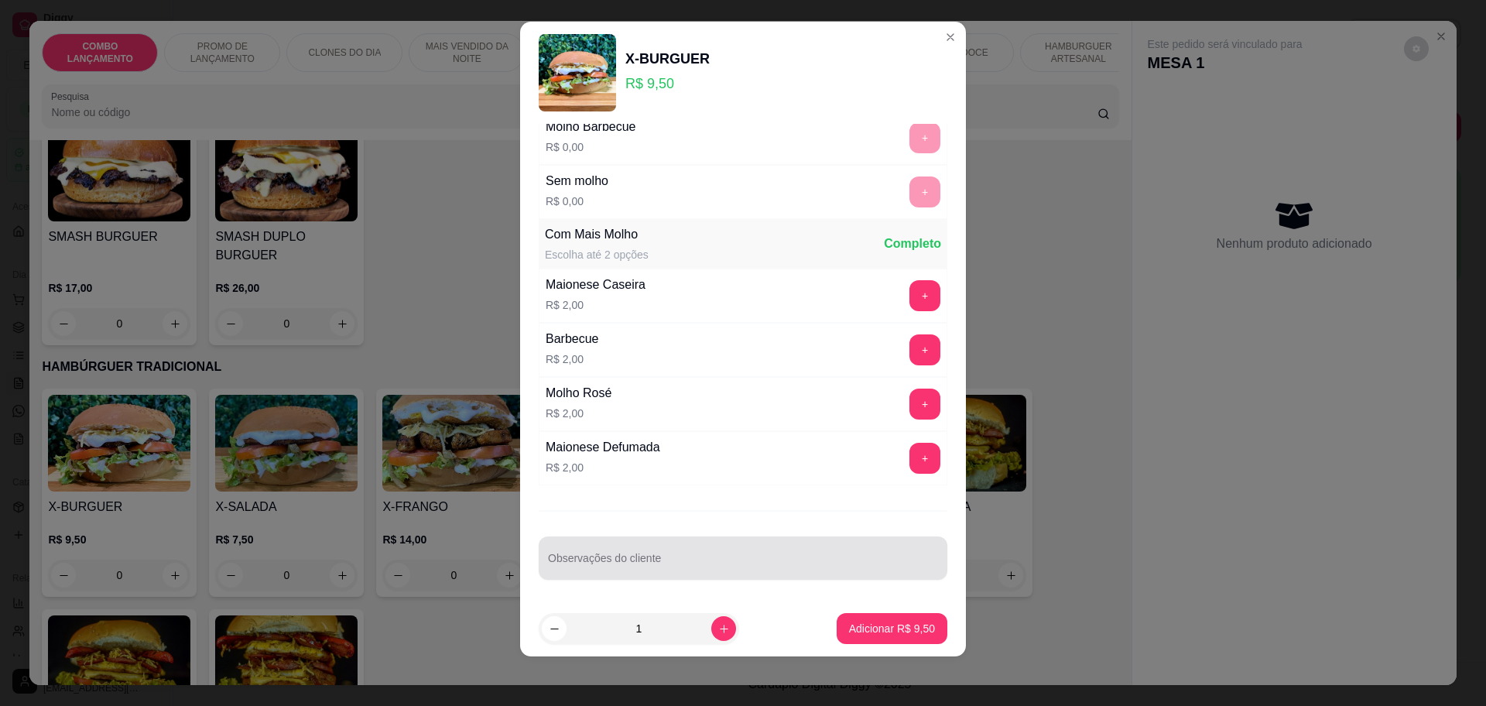
click at [633, 562] on input "Observações do cliente" at bounding box center [743, 564] width 390 height 15
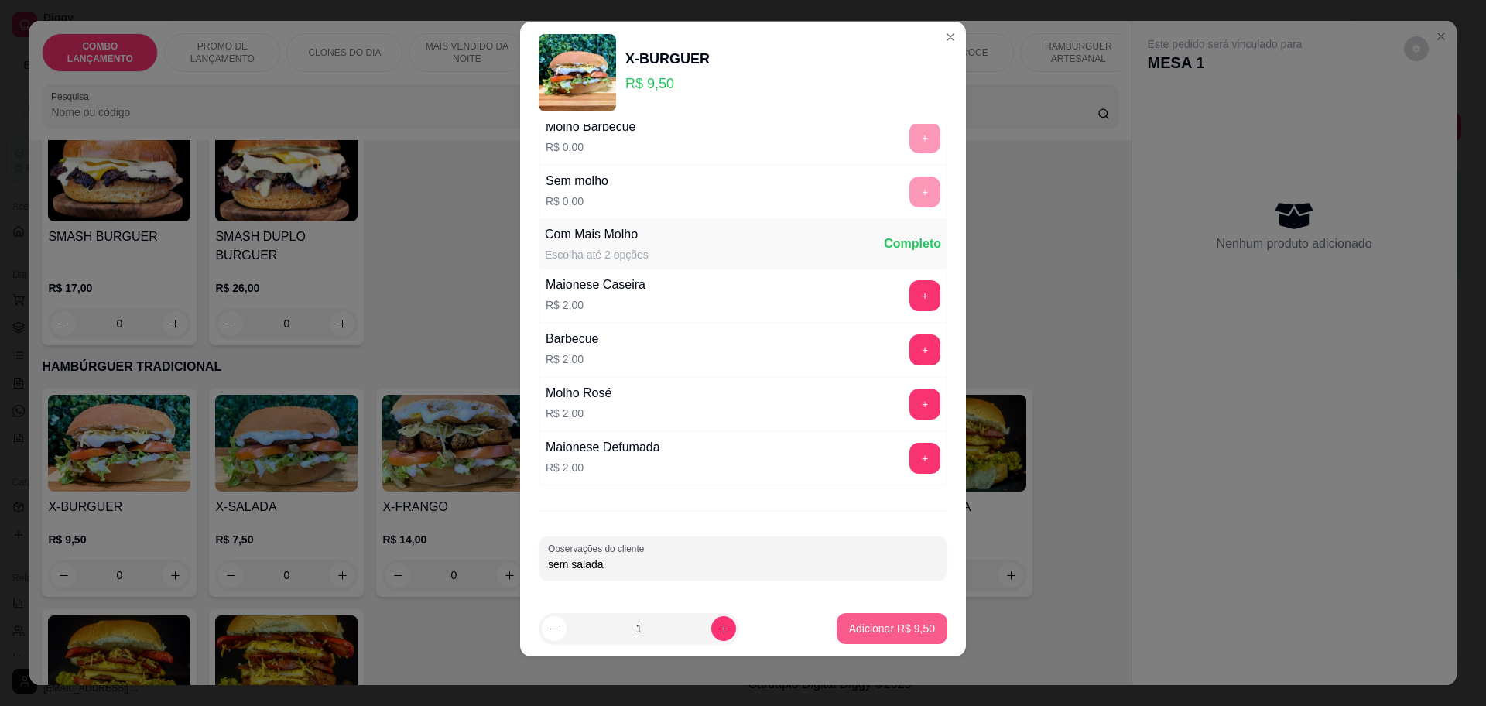
type input "sem salada"
click at [849, 625] on p "Adicionar R$ 9,50" at bounding box center [892, 628] width 86 height 15
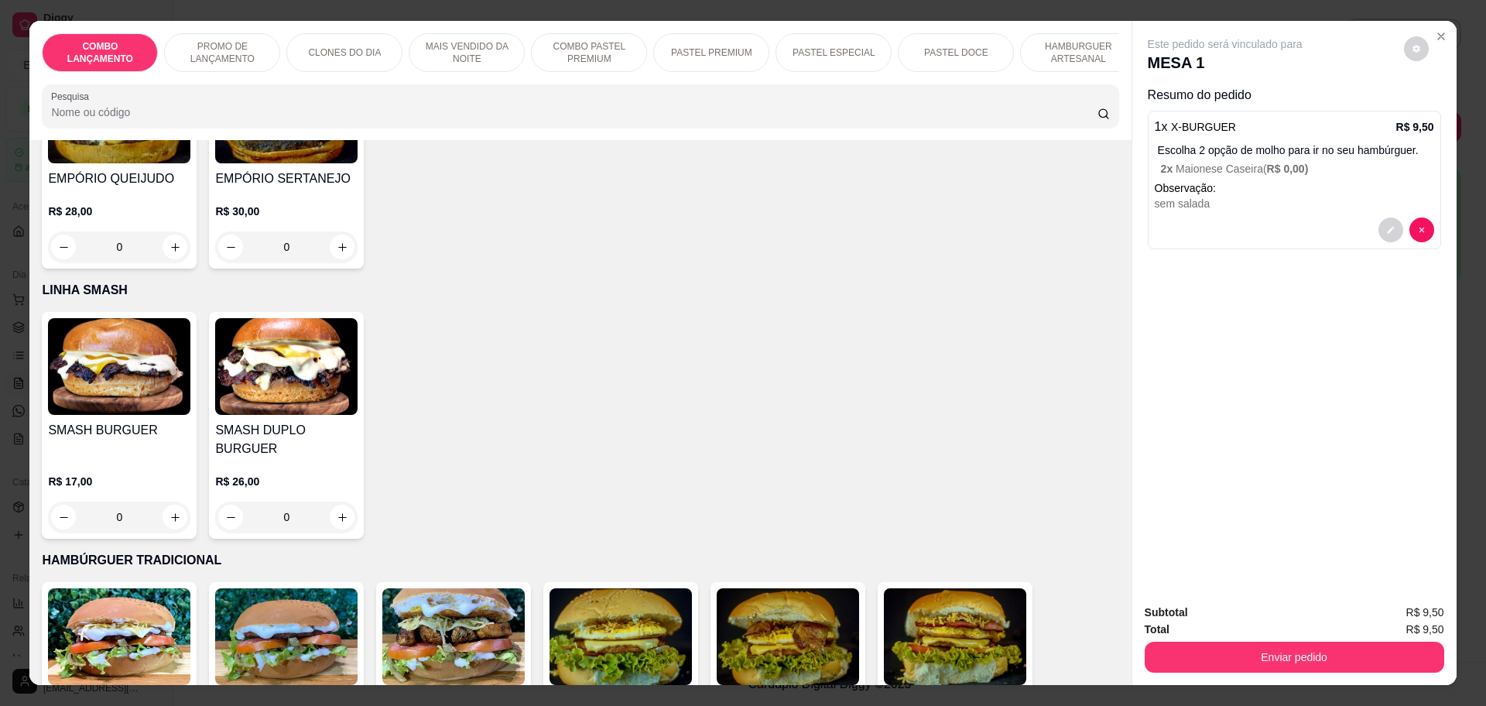
scroll to position [2612, 0]
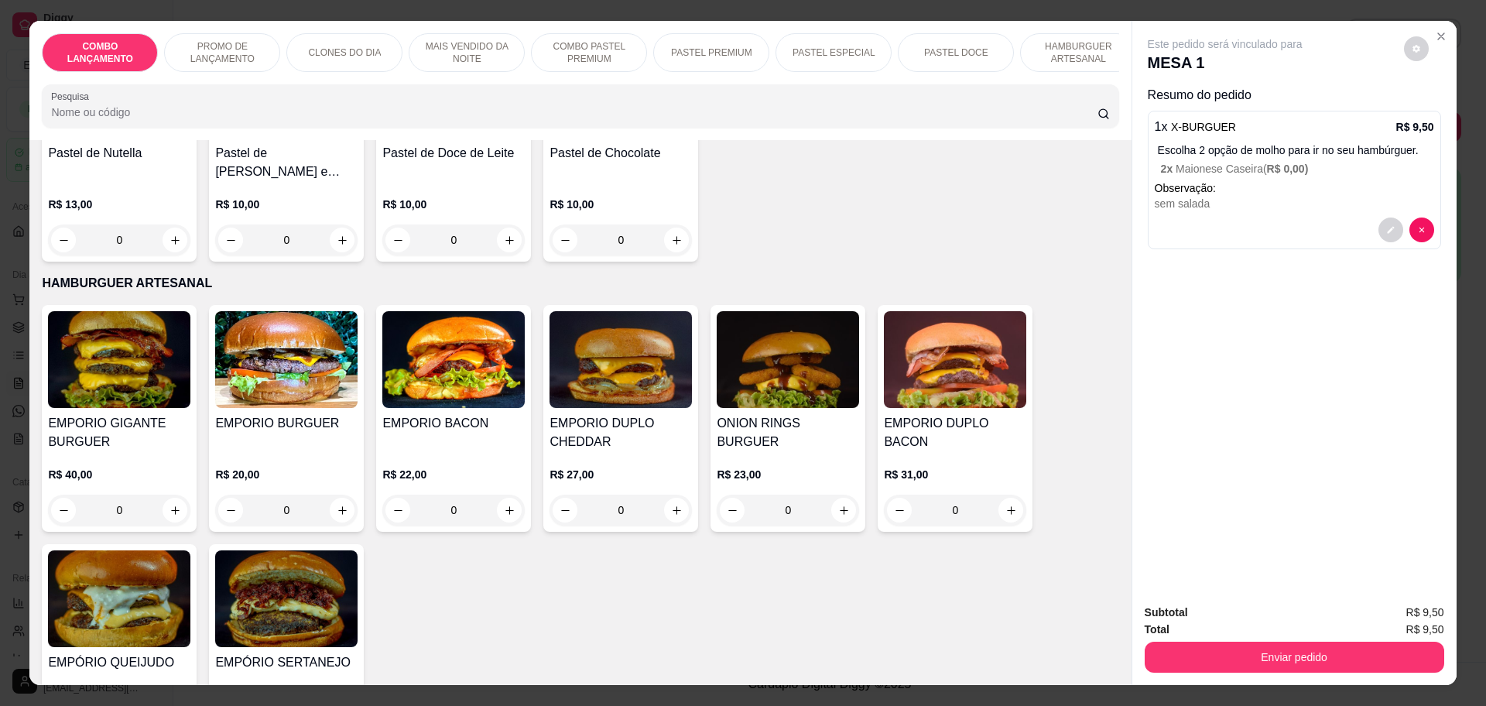
click at [500, 495] on div "0" at bounding box center [453, 510] width 142 height 31
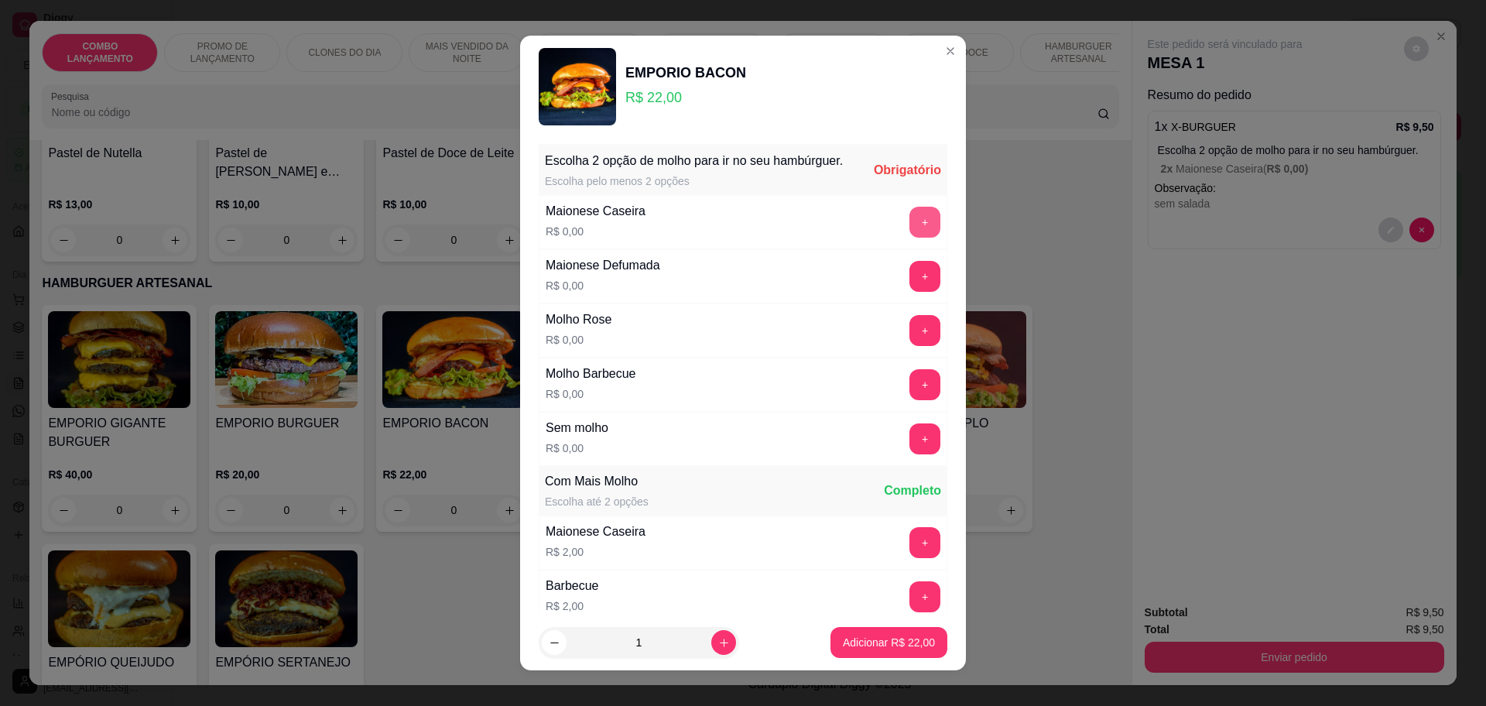
click at [909, 238] on button "+" at bounding box center [924, 222] width 31 height 31
click at [910, 237] on button "+" at bounding box center [925, 222] width 30 height 30
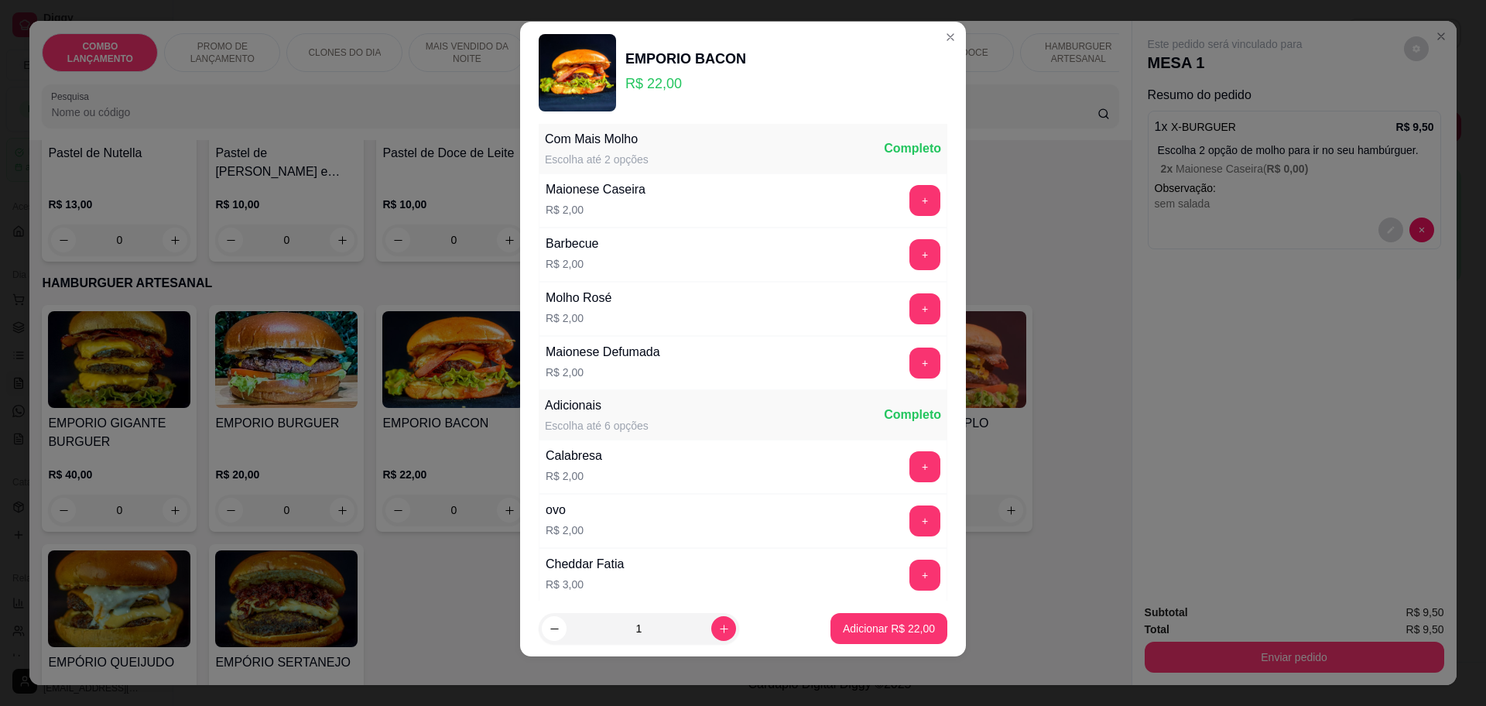
scroll to position [662, 0]
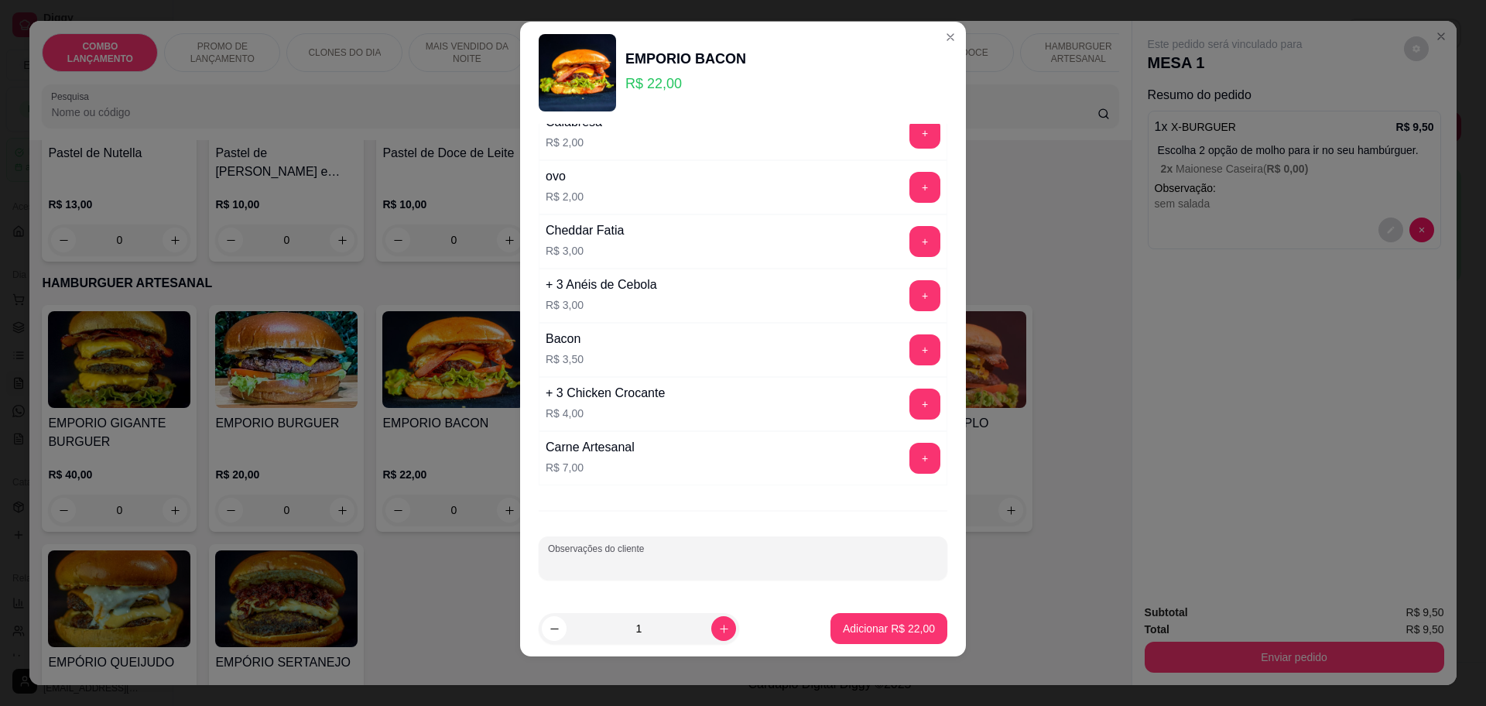
click at [662, 560] on input "Observações do cliente" at bounding box center [743, 564] width 390 height 15
type input "sem verdura"
click at [861, 624] on p "Adicionar R$ 22,00" at bounding box center [889, 628] width 92 height 15
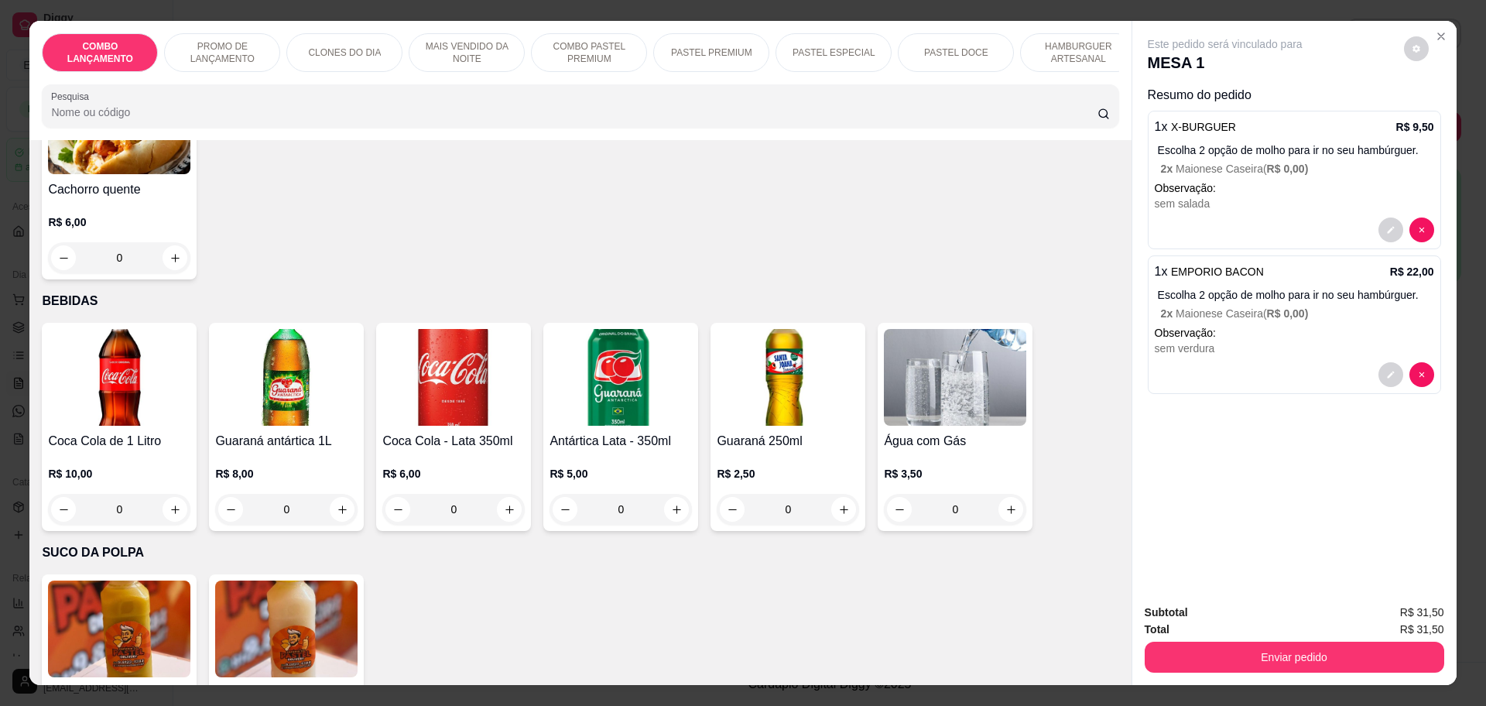
scroll to position [5129, 0]
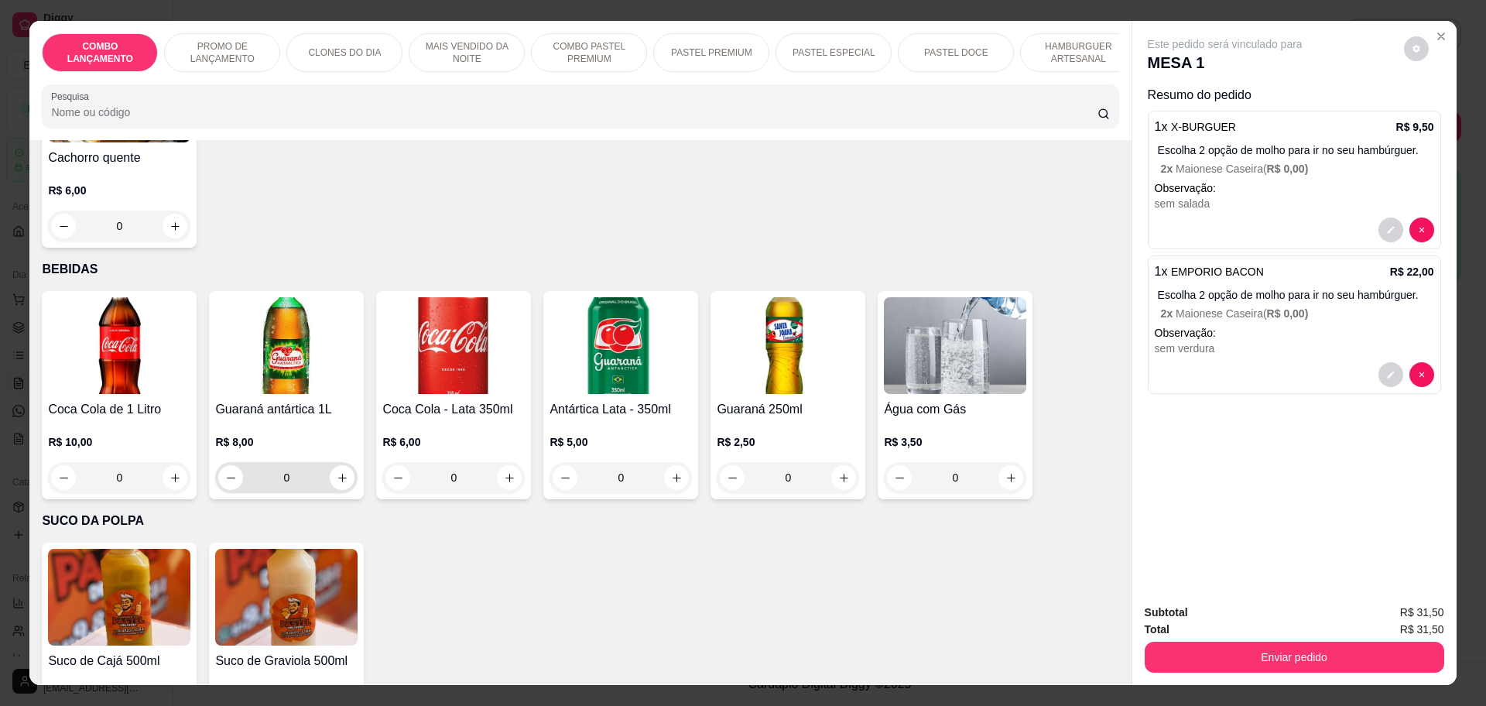
click at [344, 462] on div "0" at bounding box center [286, 477] width 136 height 31
click at [338, 474] on icon "increase-product-quantity" at bounding box center [342, 478] width 8 height 8
type input "1"
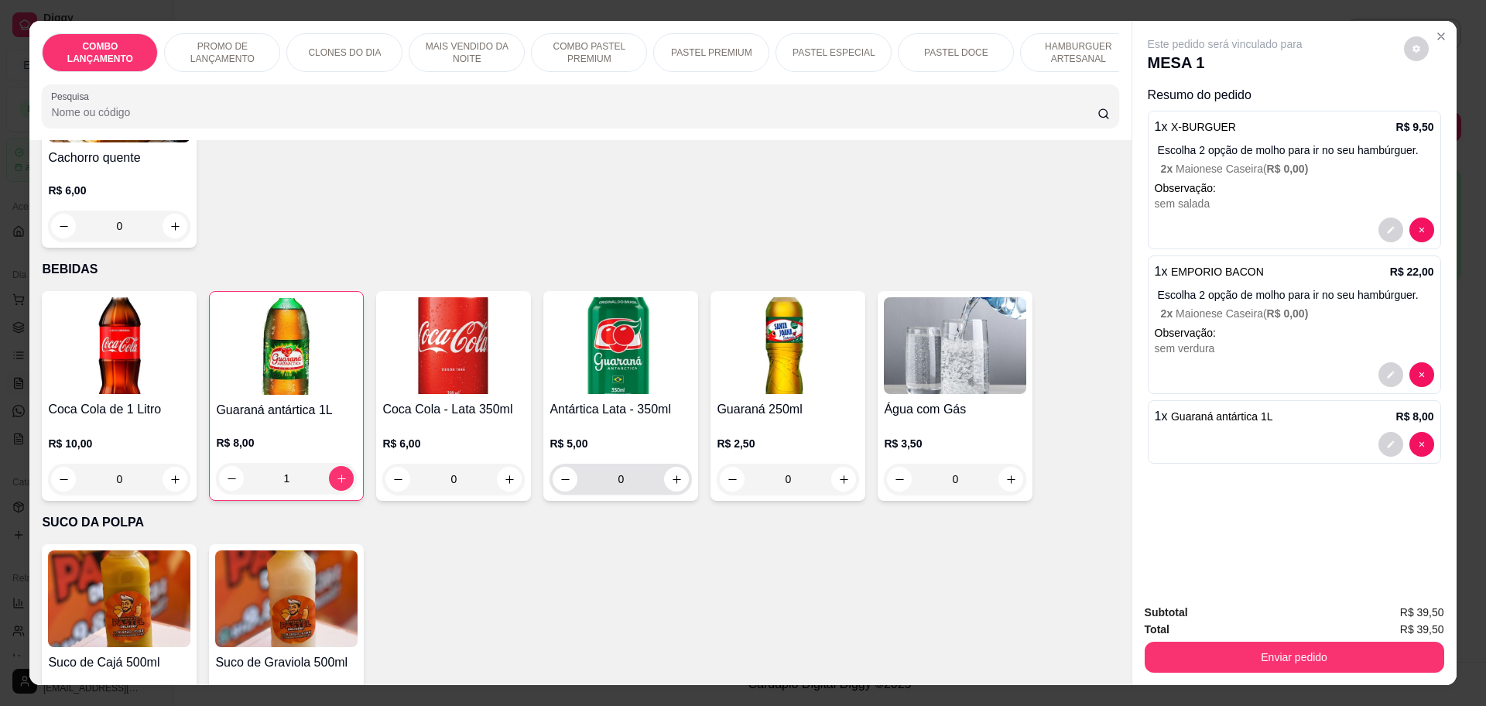
scroll to position [5131, 0]
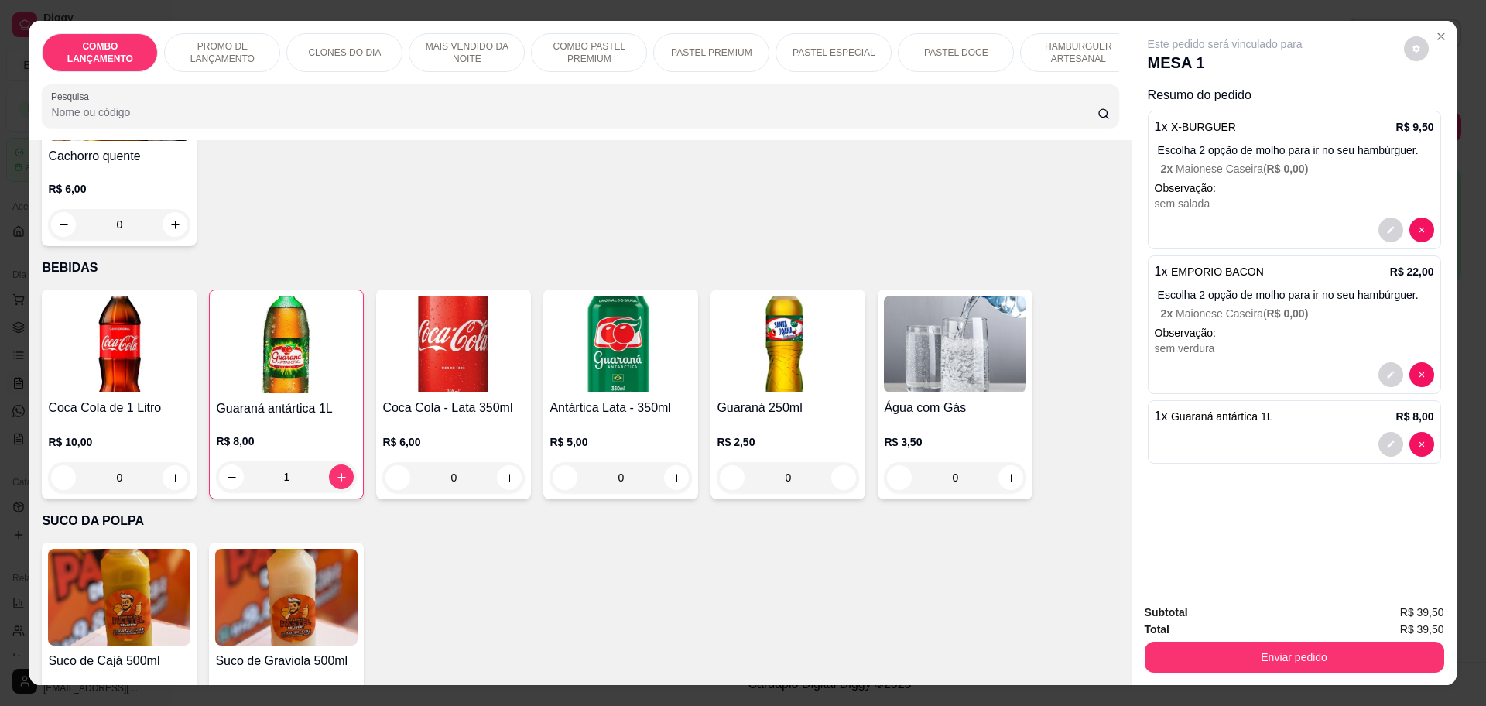
click at [708, 543] on div "Suco de Cajá 500ml R$ 7,50 0 Suco de Graviola 500ml R$ 7,50 0" at bounding box center [580, 647] width 1077 height 208
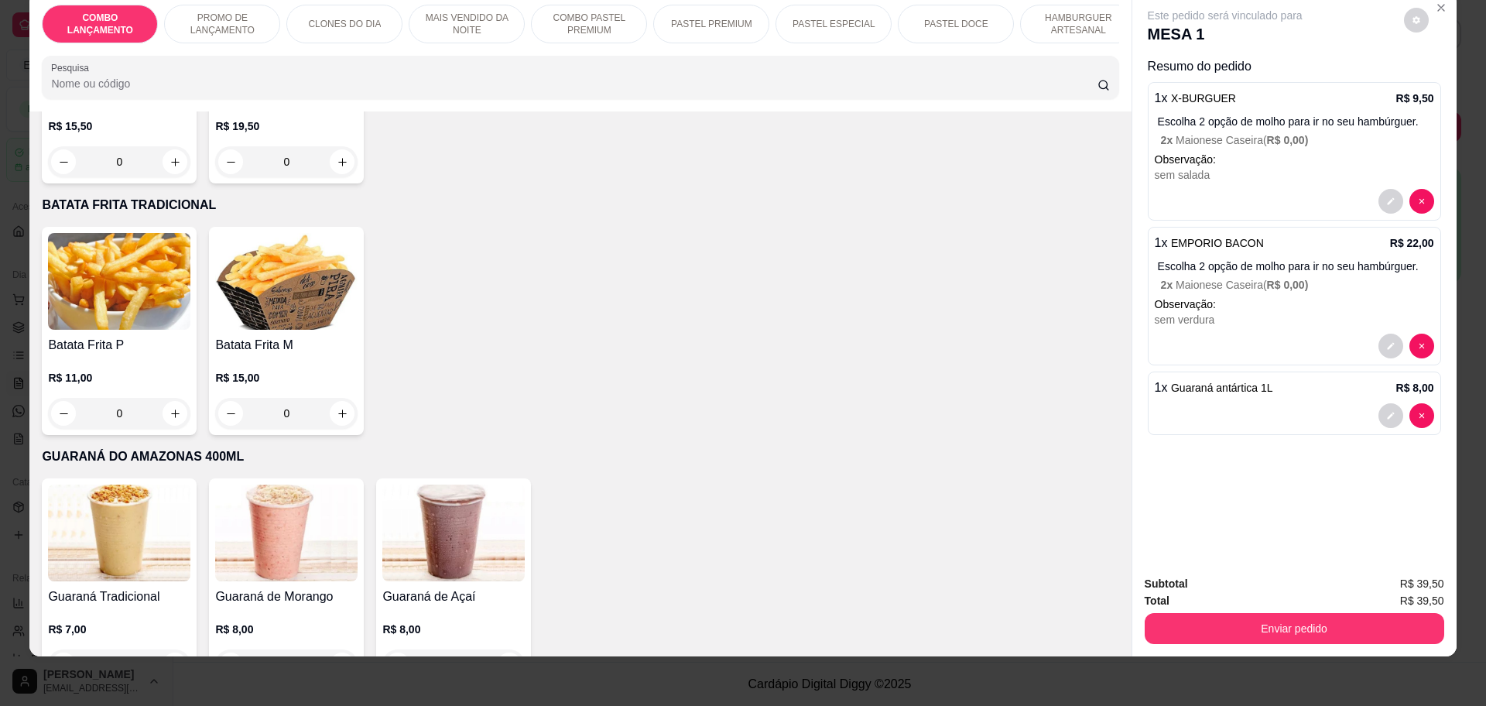
scroll to position [4454, 0]
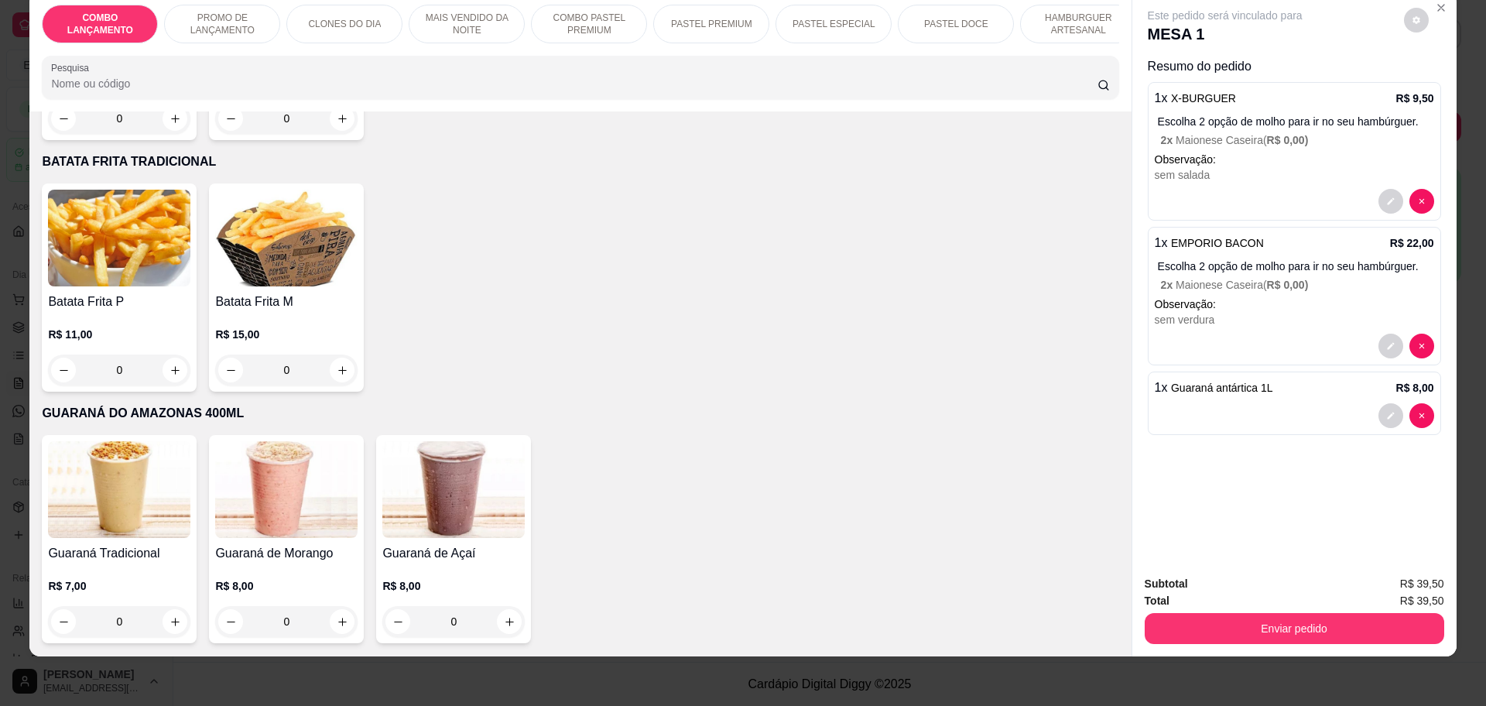
click at [166, 355] on div "0" at bounding box center [119, 370] width 142 height 31
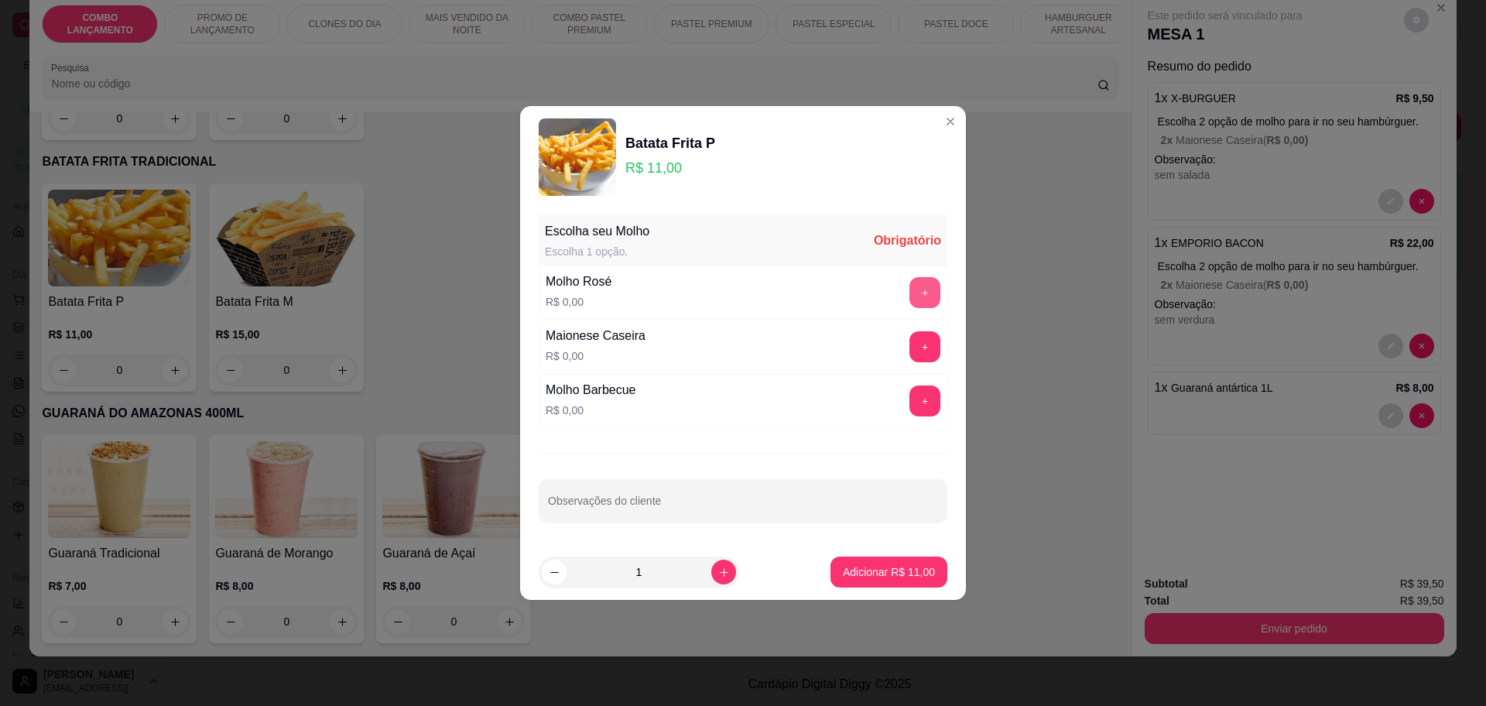
click at [909, 293] on button "+" at bounding box center [924, 292] width 31 height 31
click at [858, 574] on p "Adicionar R$ 11,00" at bounding box center [889, 571] width 92 height 15
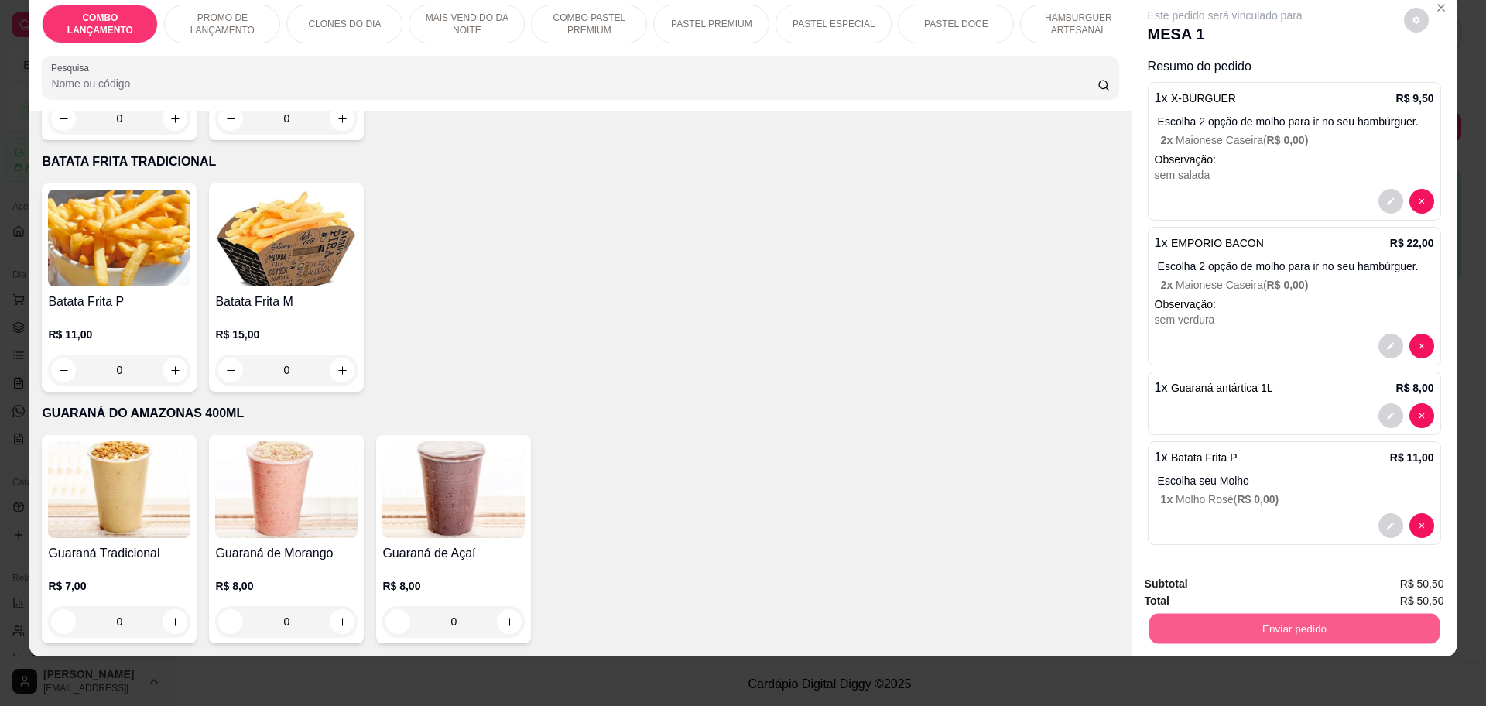
click at [1299, 628] on button "Enviar pedido" at bounding box center [1294, 628] width 290 height 30
click at [1239, 594] on button "Não registrar e enviar pedido" at bounding box center [1241, 590] width 161 height 29
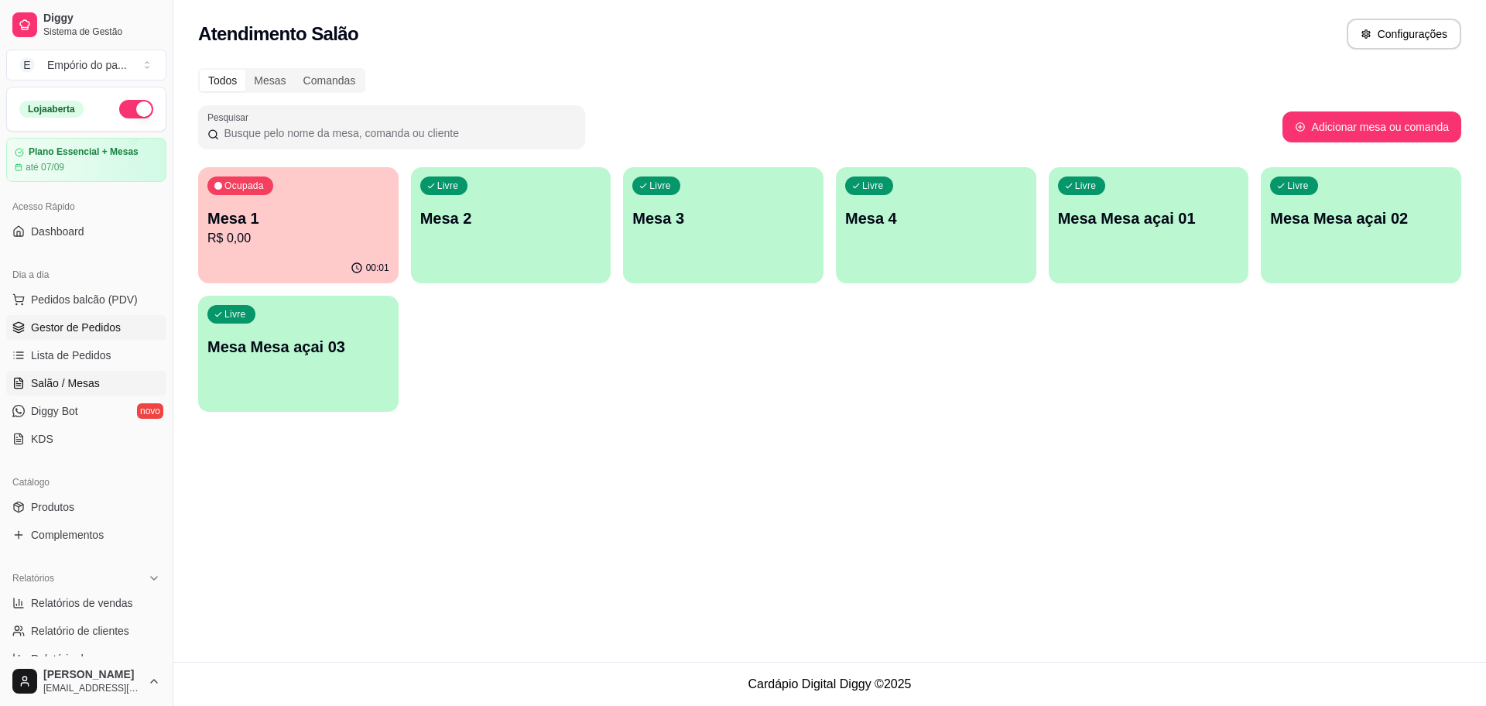
click at [64, 325] on span "Gestor de Pedidos" at bounding box center [76, 327] width 90 height 15
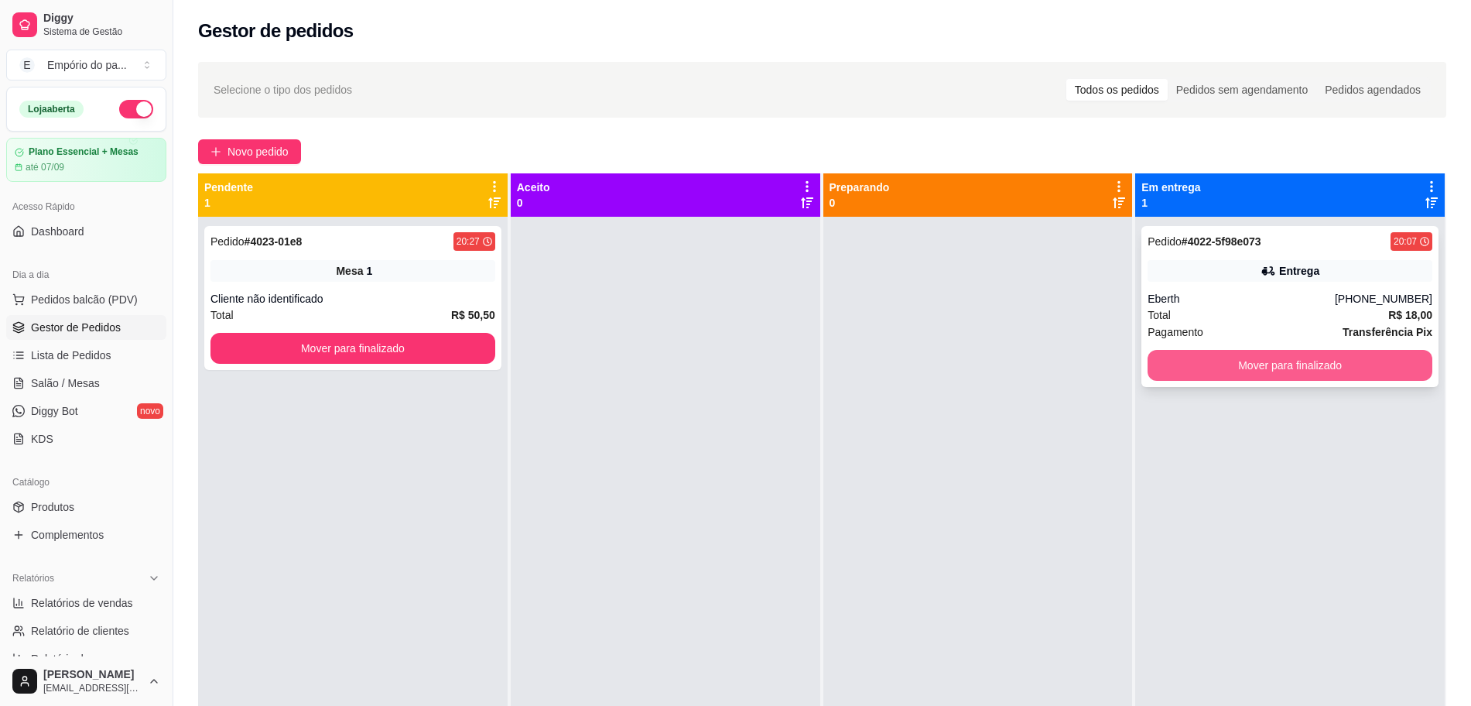
click at [1325, 356] on button "Mover para finalizado" at bounding box center [1290, 365] width 285 height 31
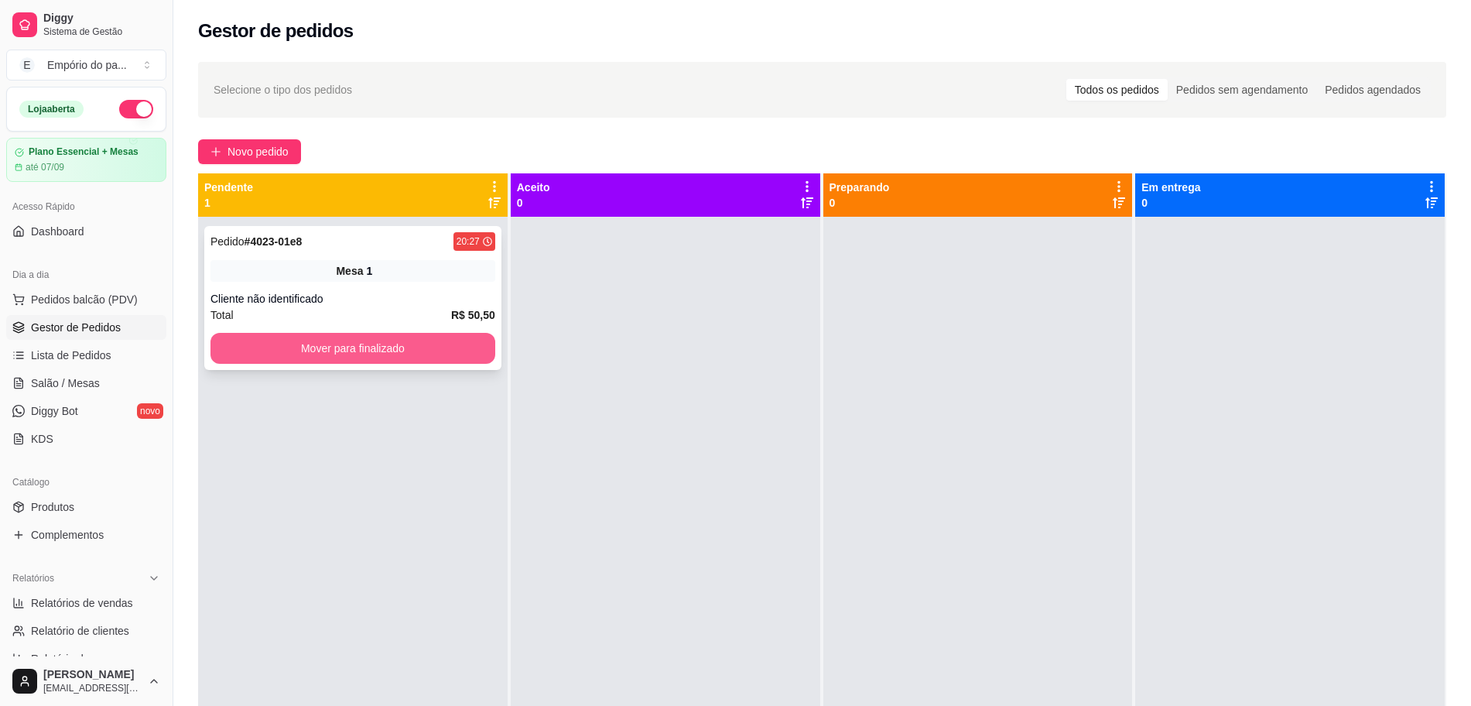
click at [464, 360] on button "Mover para finalizado" at bounding box center [353, 348] width 285 height 31
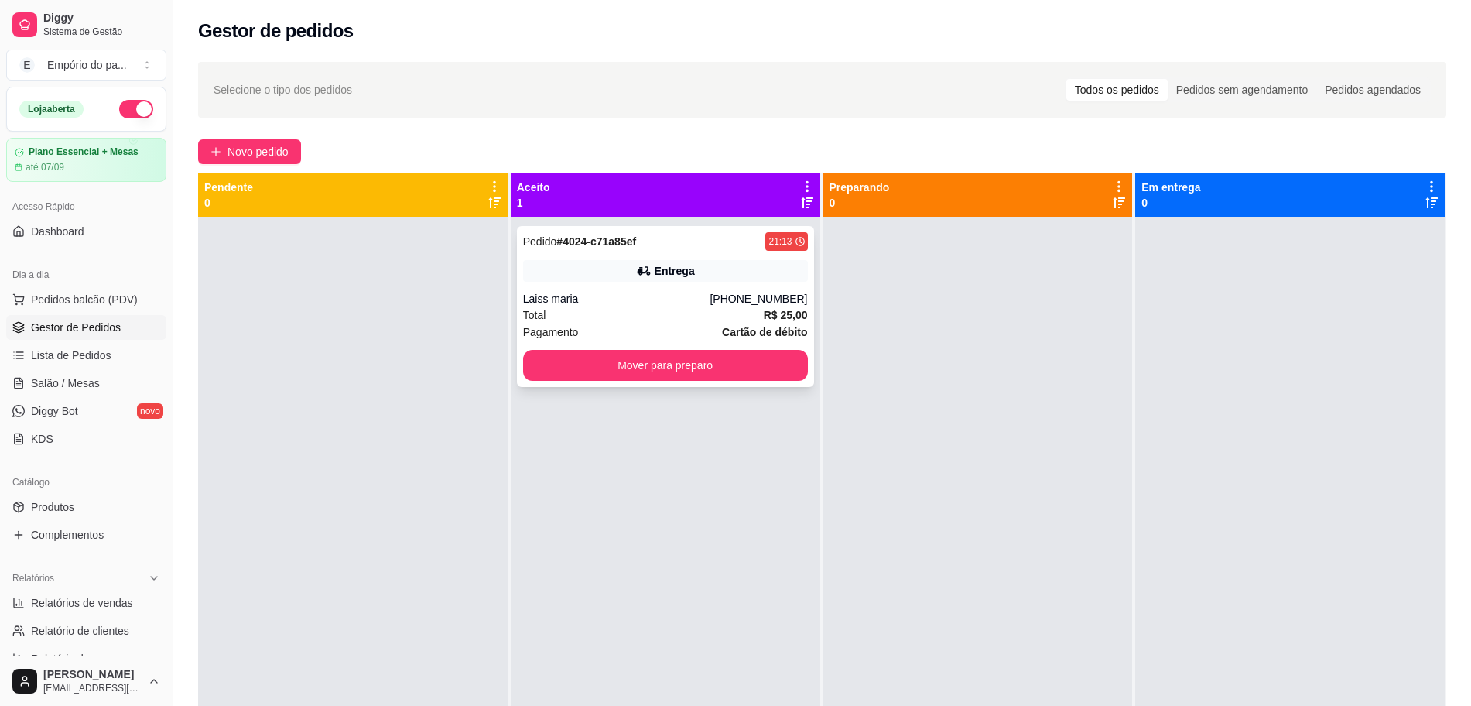
click at [570, 317] on div "Total R$ 25,00" at bounding box center [665, 315] width 285 height 17
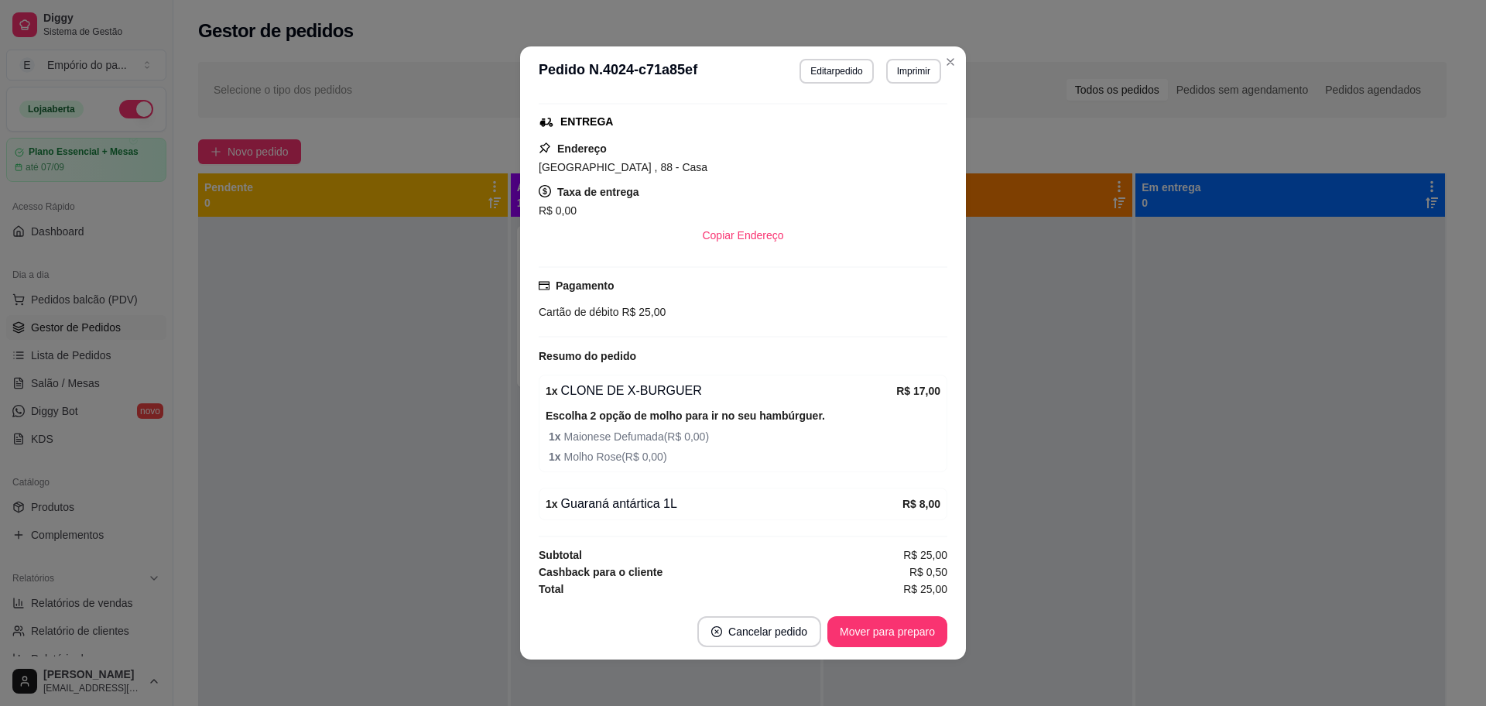
scroll to position [3, 0]
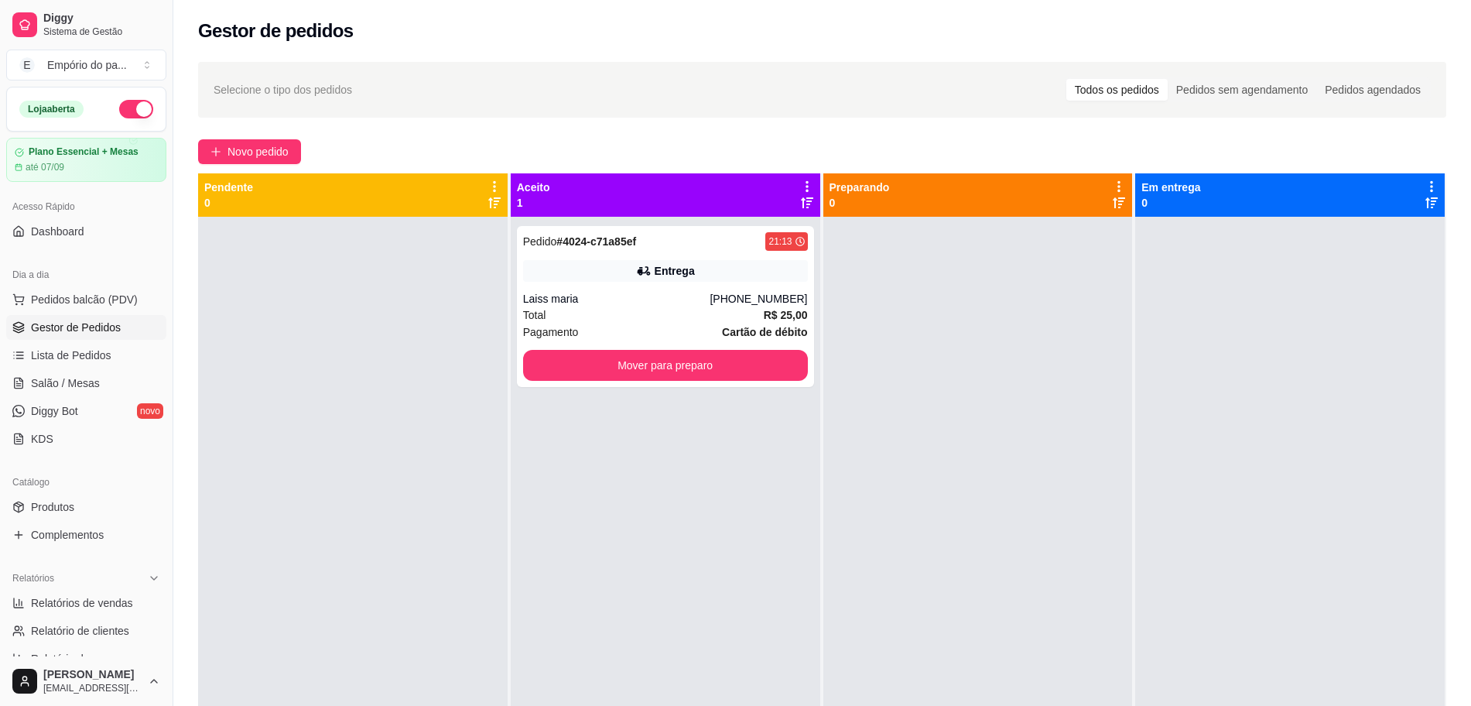
click at [416, 360] on div at bounding box center [353, 570] width 310 height 706
click at [597, 367] on button "Mover para preparo" at bounding box center [665, 365] width 285 height 31
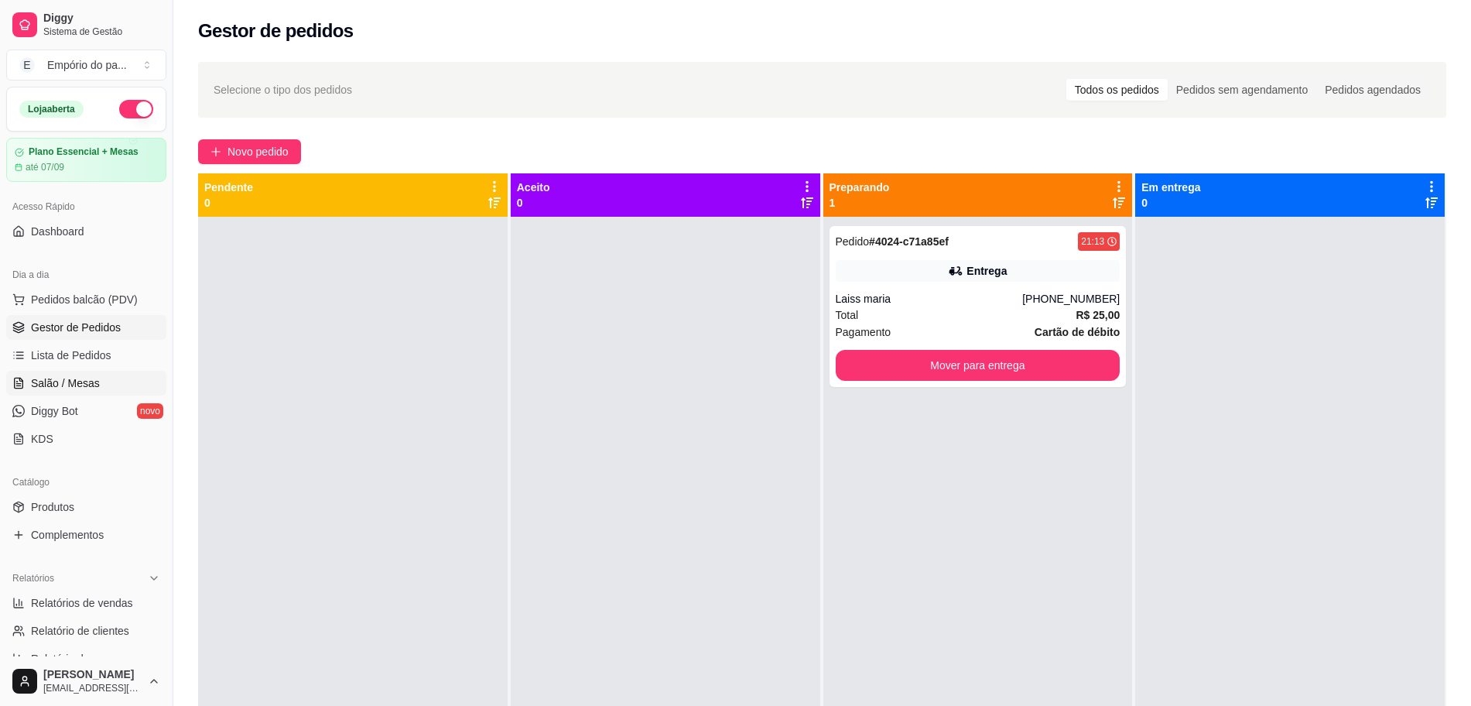
click at [84, 373] on link "Salão / Mesas" at bounding box center [86, 383] width 160 height 25
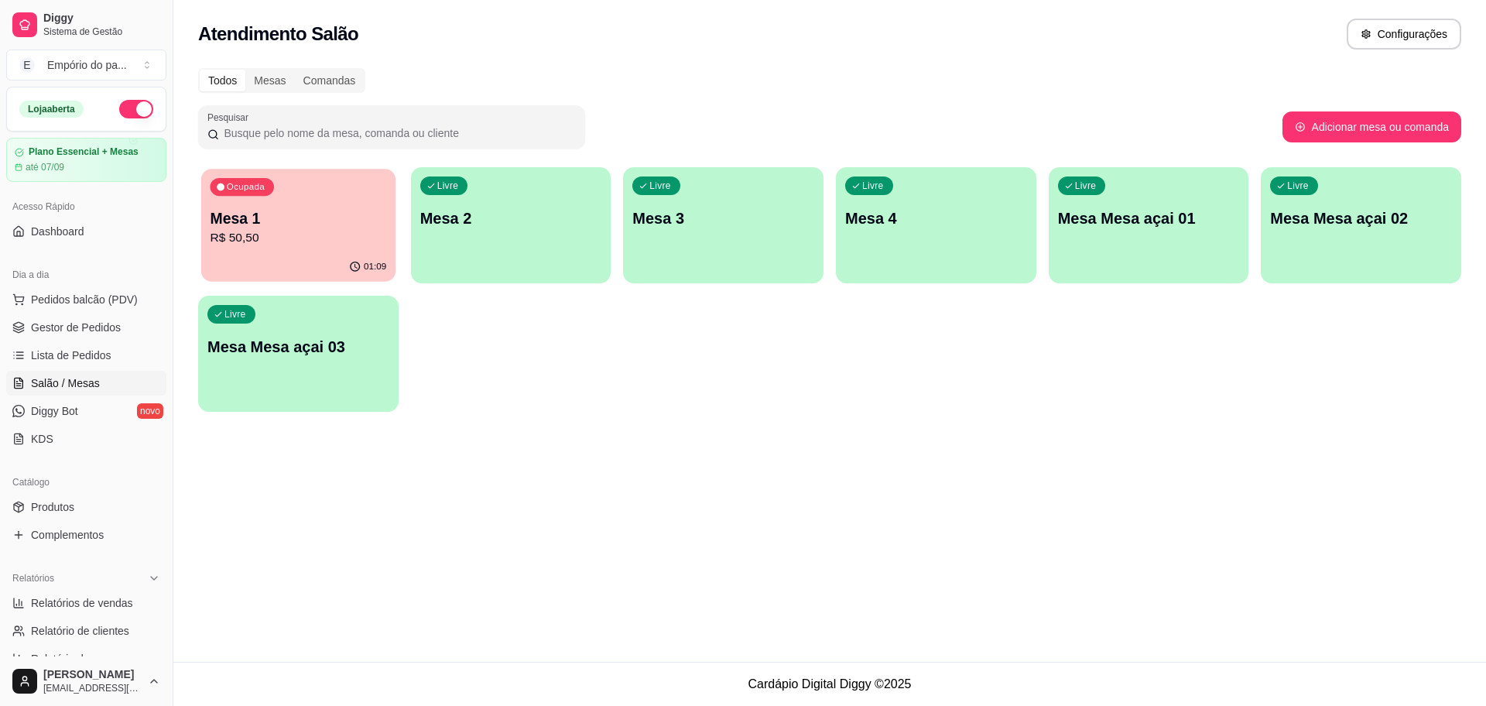
click at [280, 239] on p "R$ 50,50" at bounding box center [299, 238] width 176 height 18
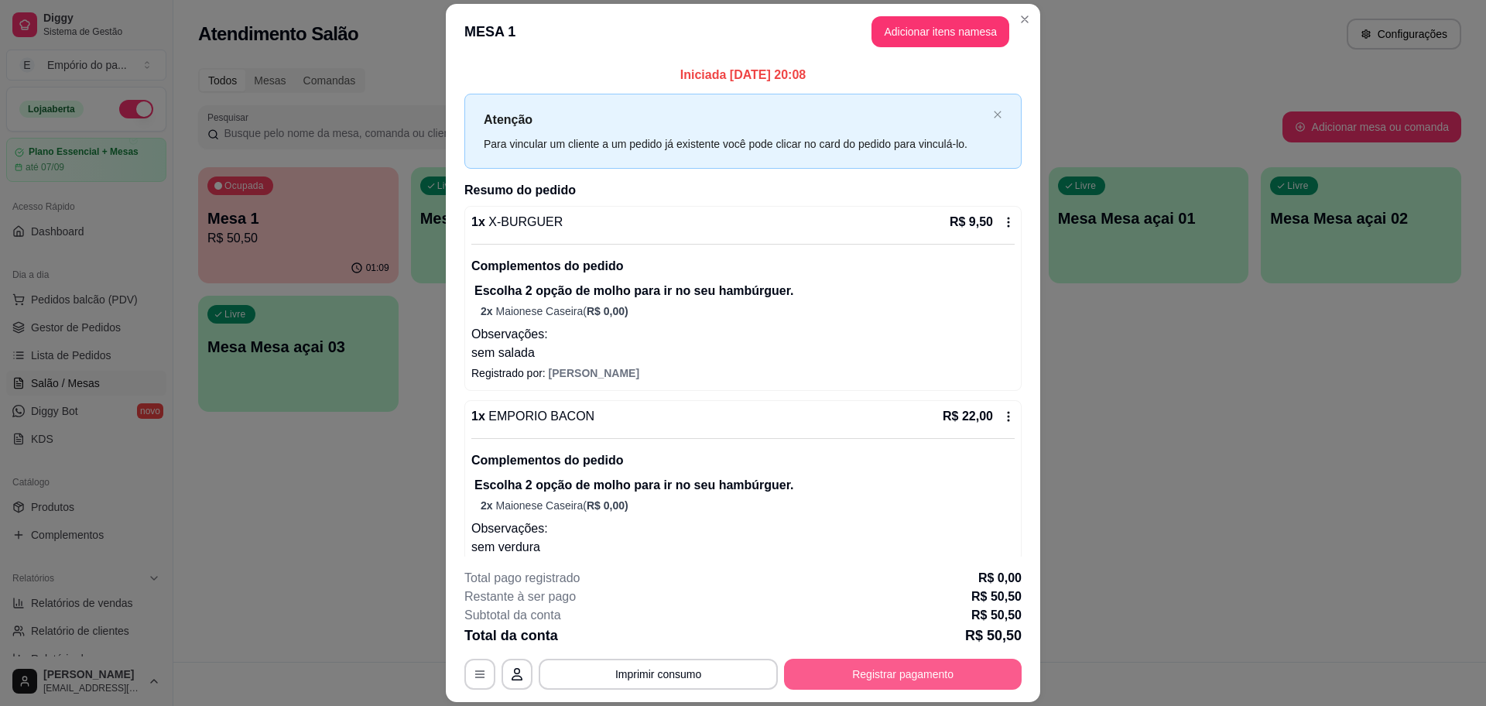
click at [891, 670] on button "Registrar pagamento" at bounding box center [903, 674] width 238 height 31
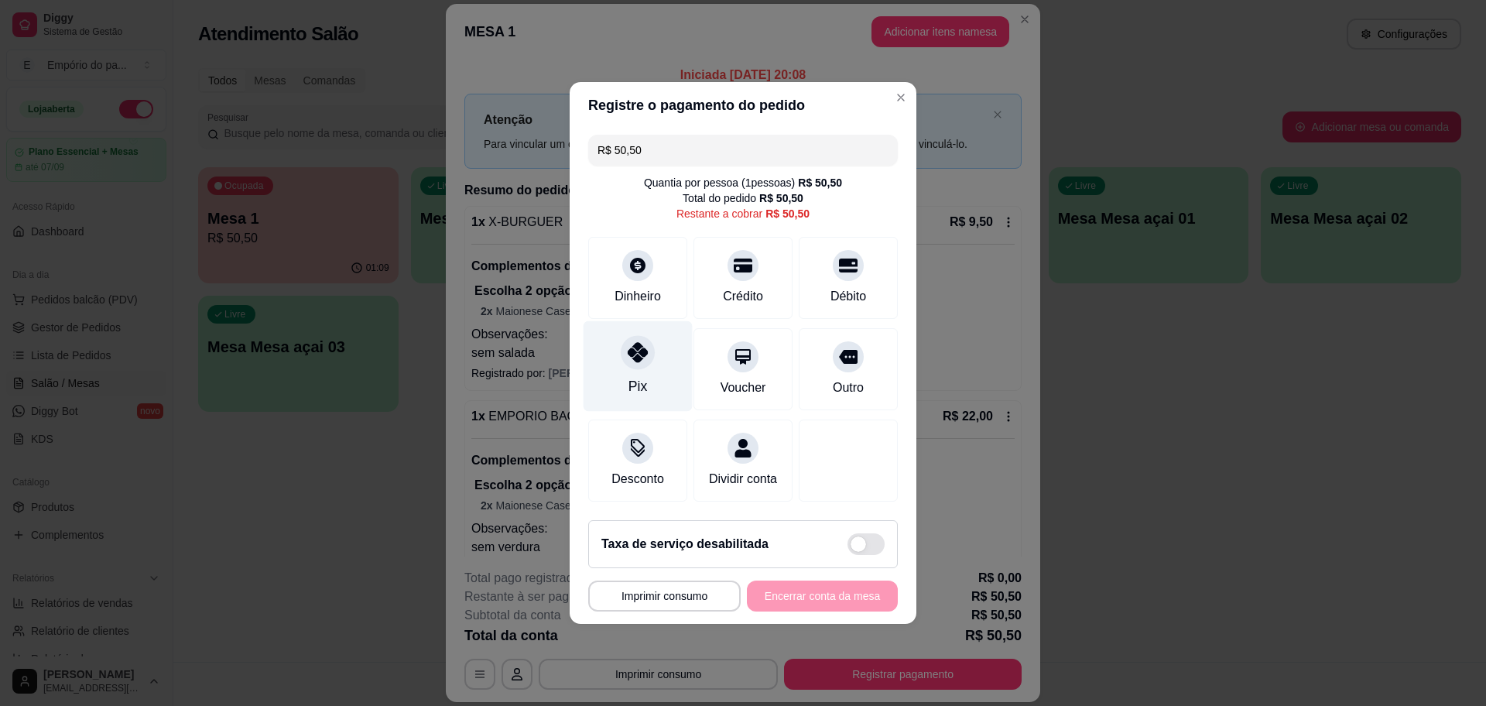
click at [628, 361] on div "Pix" at bounding box center [638, 366] width 109 height 91
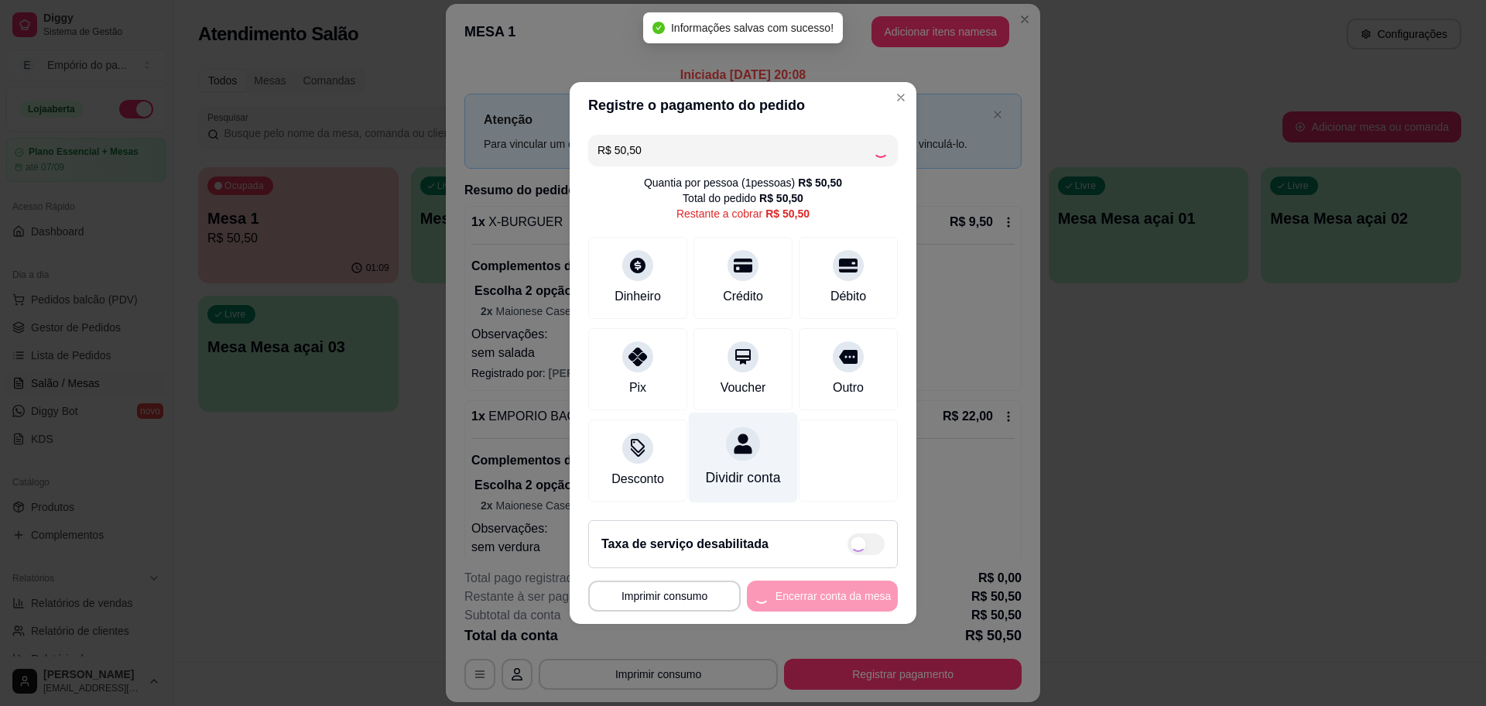
type input "R$ 0,00"
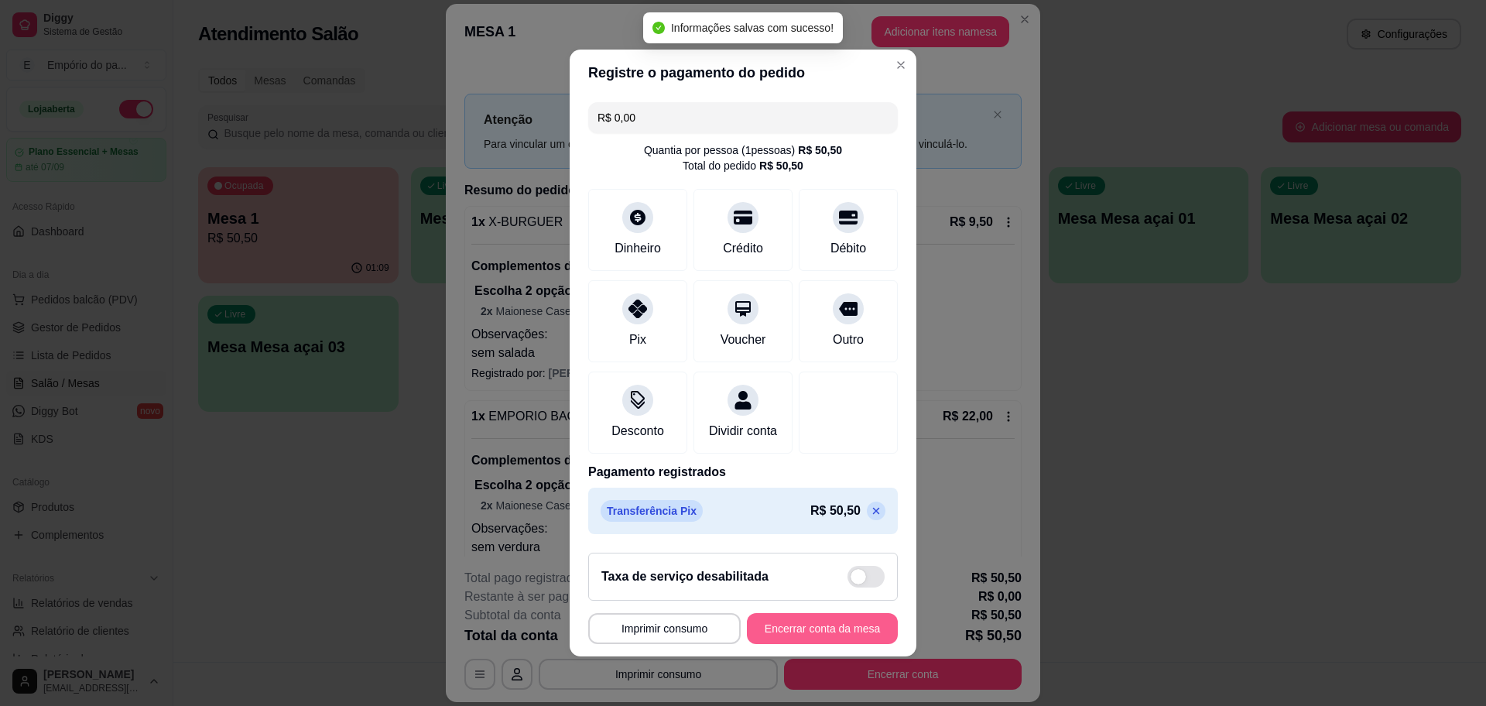
click at [818, 639] on button "Encerrar conta da mesa" at bounding box center [822, 628] width 151 height 31
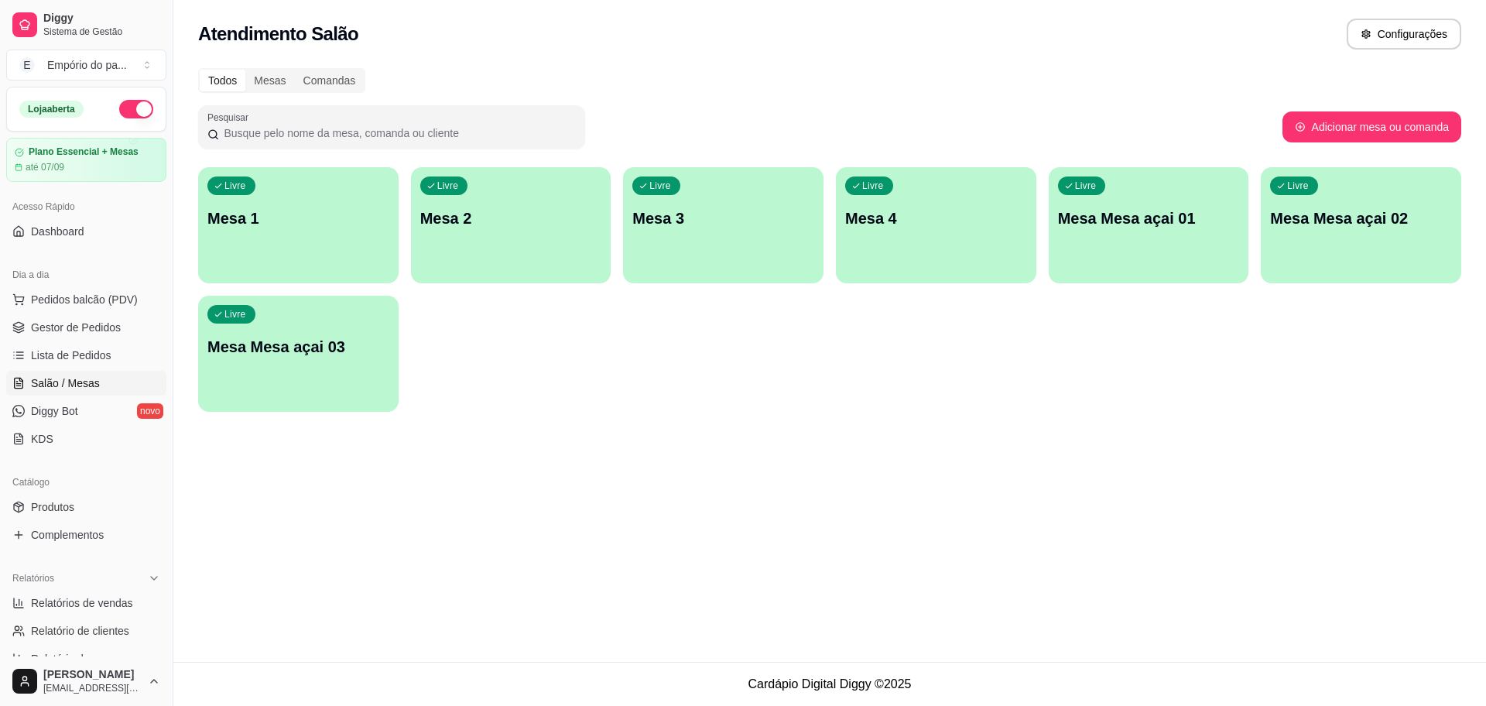
click at [323, 200] on div "Livre Mesa 1" at bounding box center [298, 216] width 200 height 98
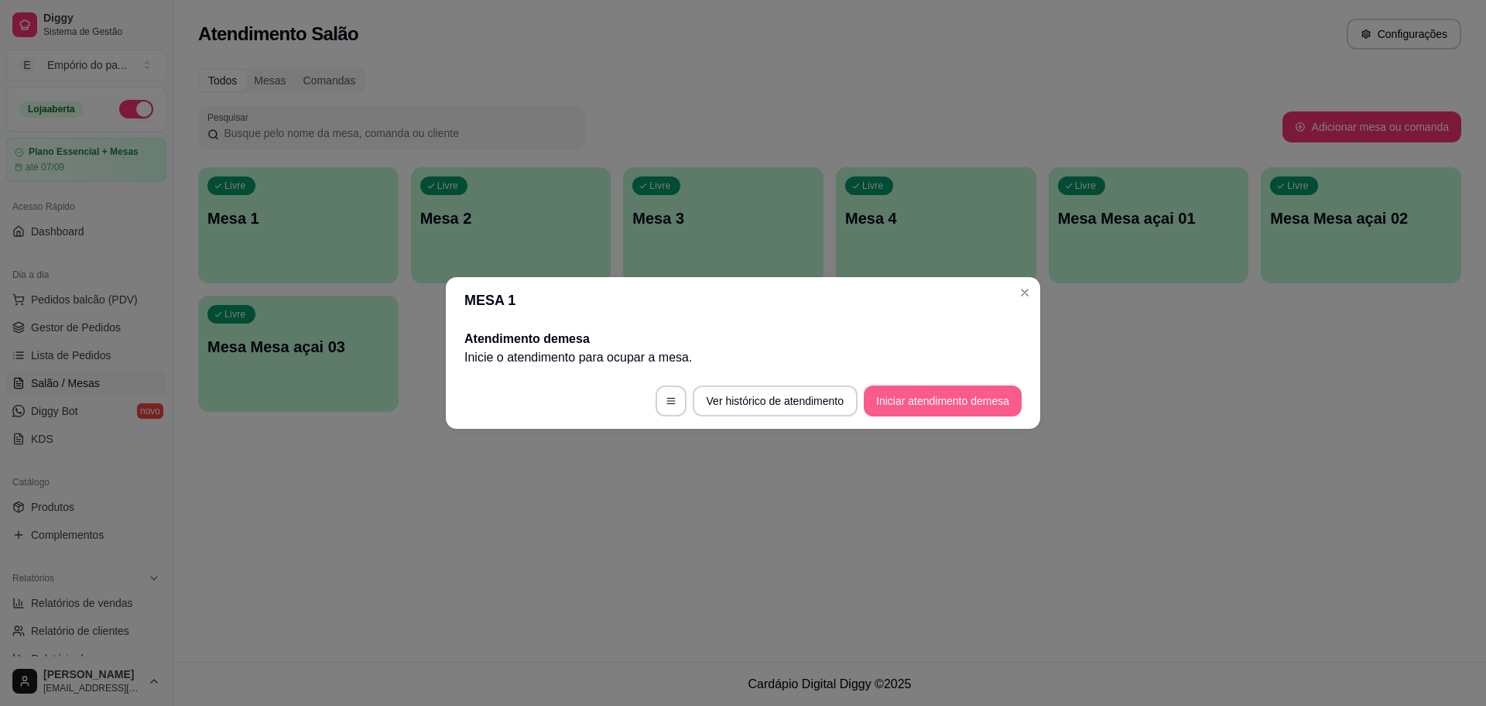
click at [952, 412] on button "Iniciar atendimento de mesa" at bounding box center [943, 400] width 158 height 31
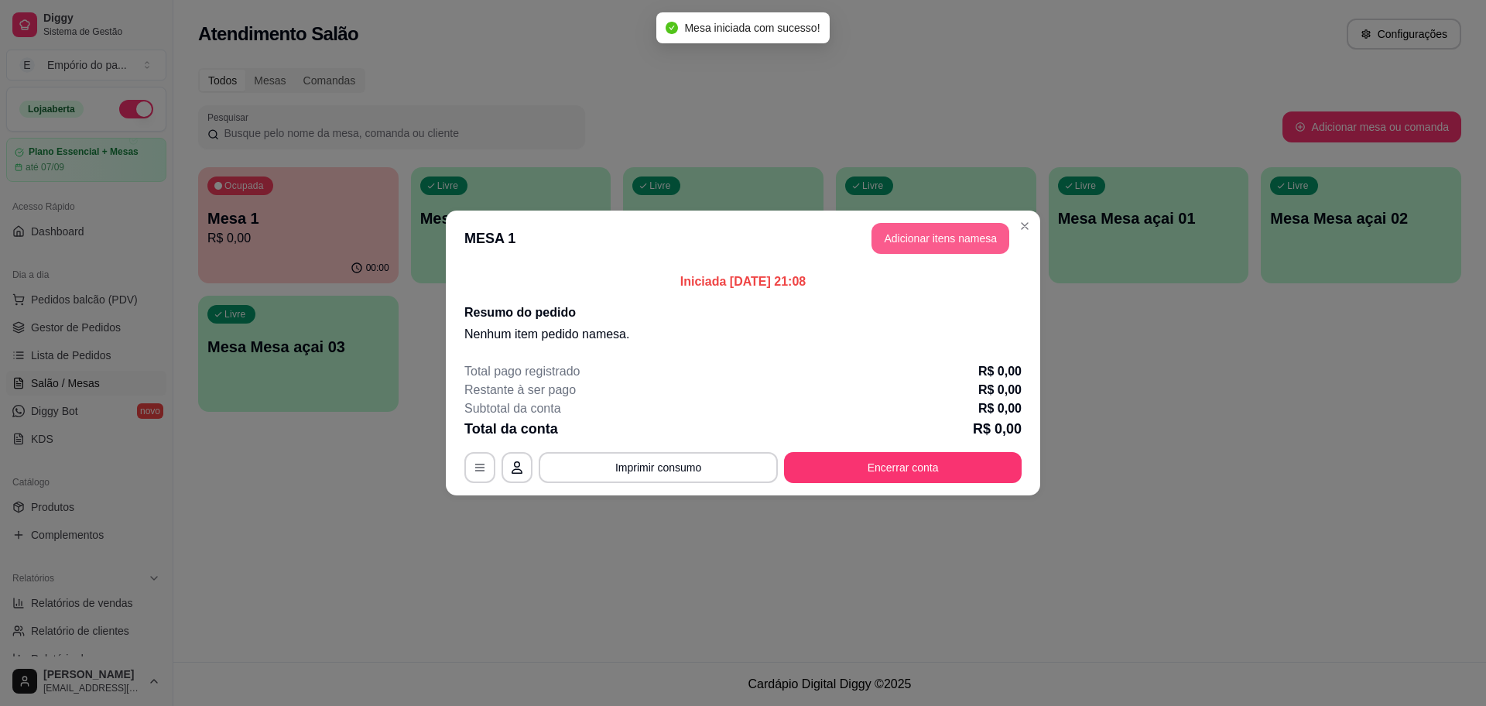
click at [957, 235] on button "Adicionar itens na mesa" at bounding box center [941, 238] width 138 height 31
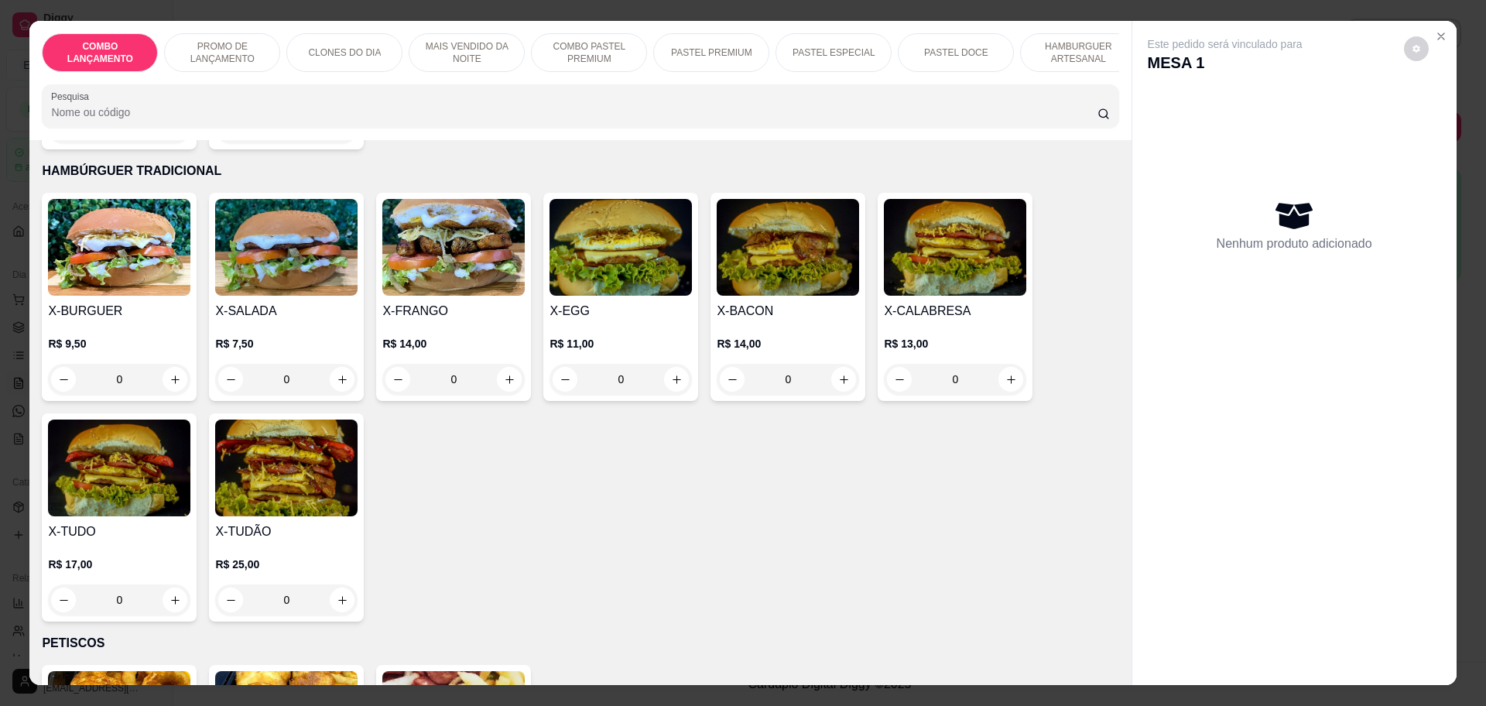
scroll to position [3483, 0]
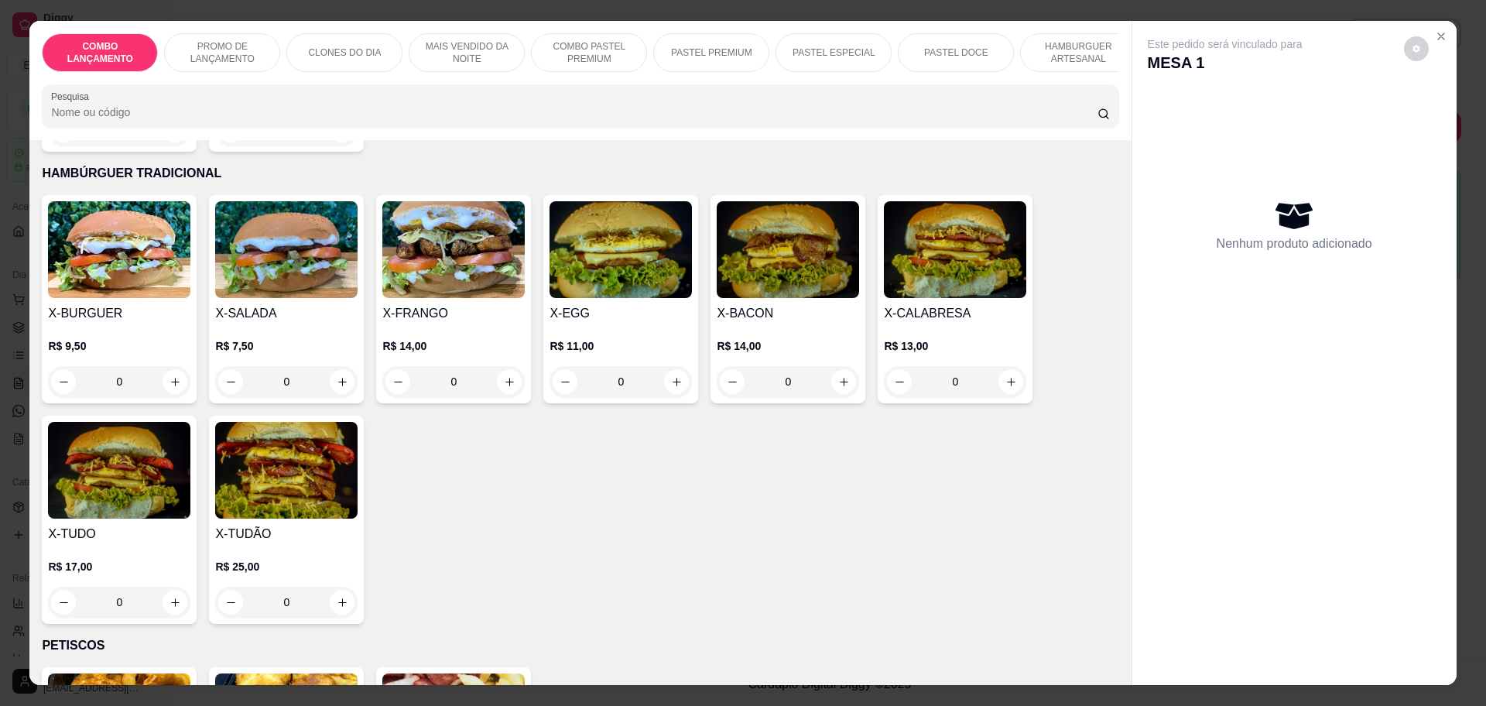
click at [337, 366] on div "0" at bounding box center [286, 381] width 142 height 31
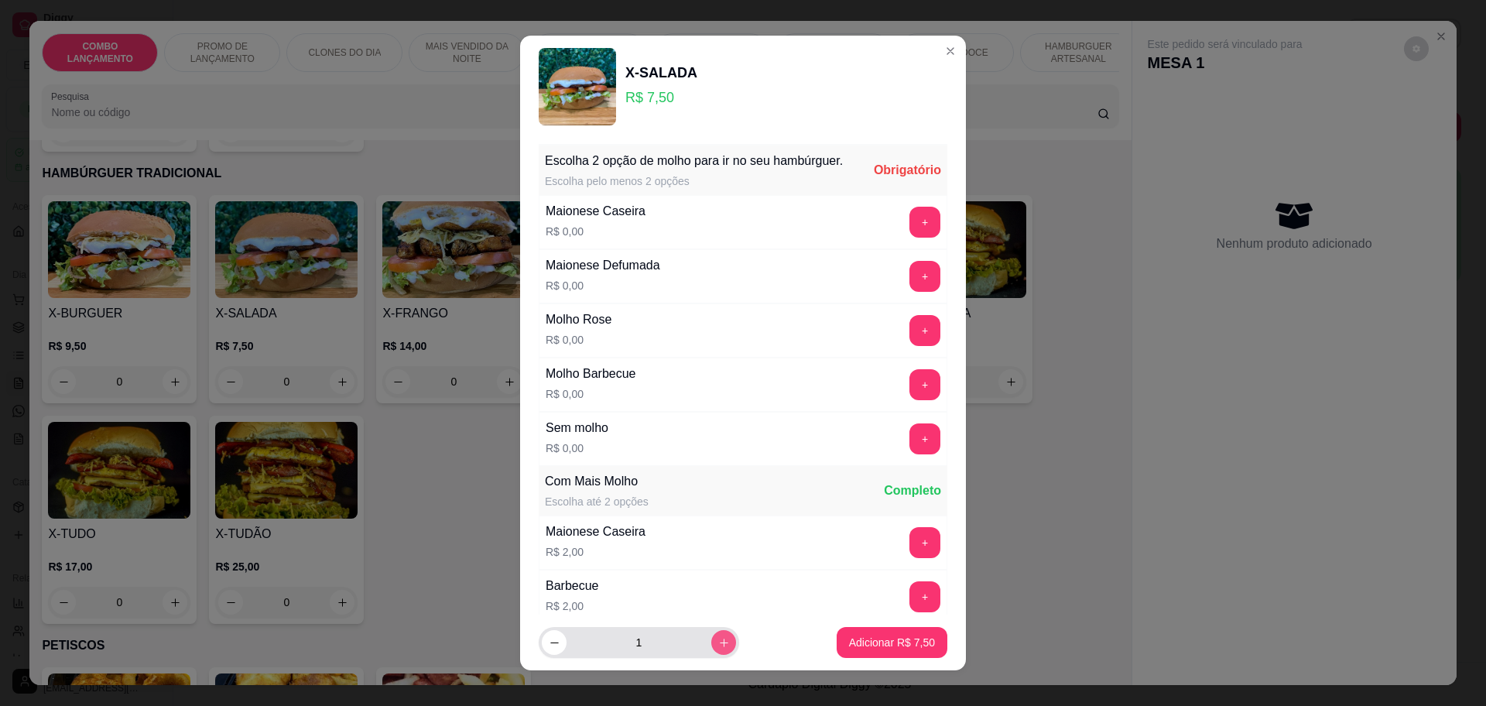
click at [720, 642] on icon "increase-product-quantity" at bounding box center [724, 643] width 9 height 9
type input "2"
click at [910, 237] on button "+" at bounding box center [925, 222] width 30 height 30
click at [910, 396] on button "+" at bounding box center [925, 384] width 30 height 30
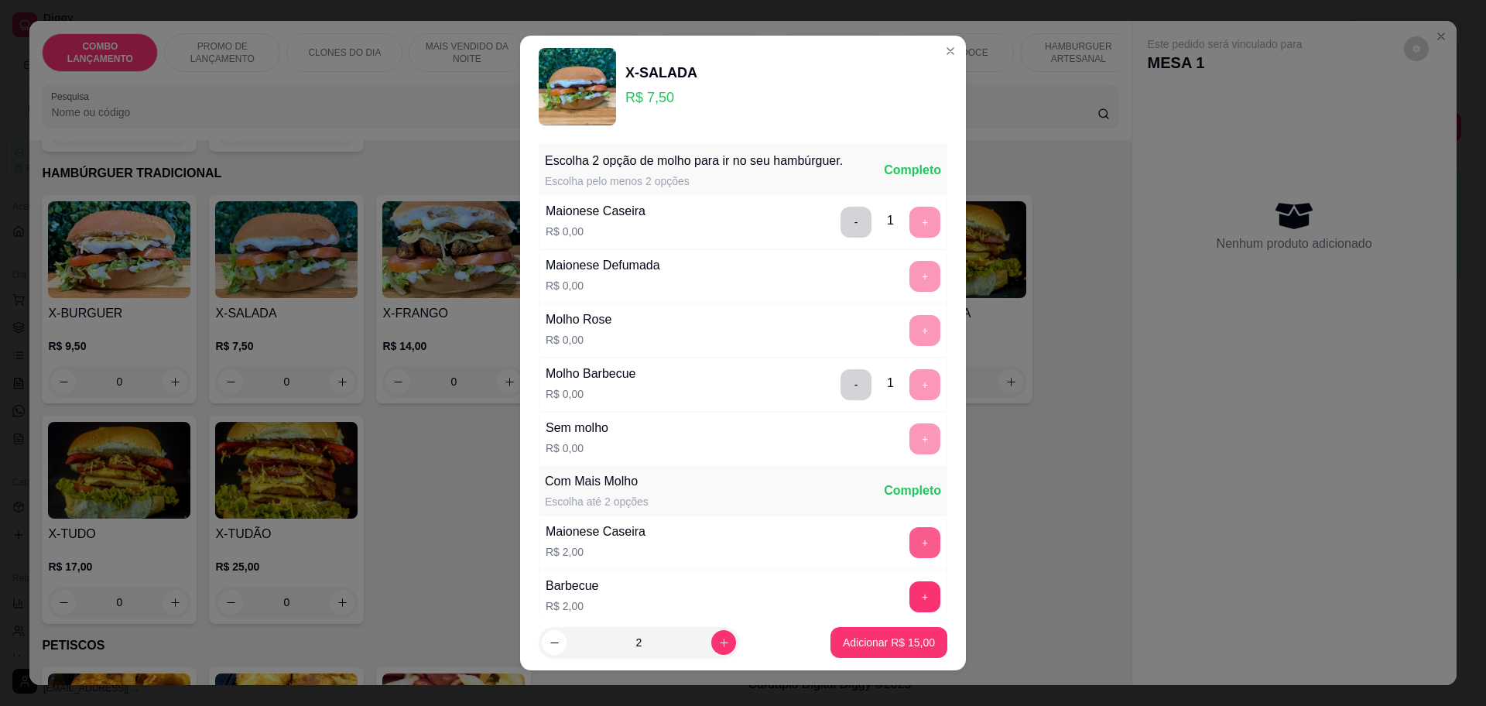
scroll to position [233, 0]
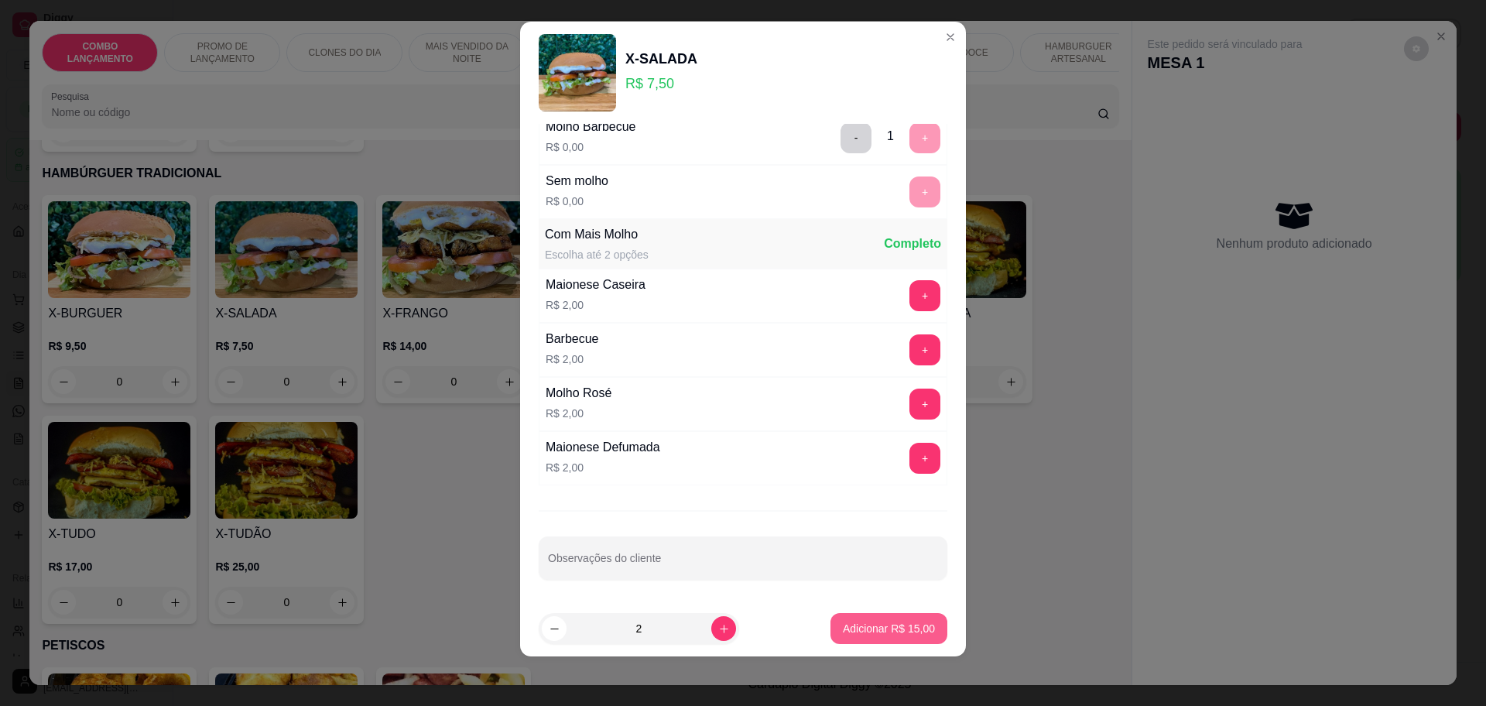
click at [873, 631] on p "Adicionar R$ 15,00" at bounding box center [889, 628] width 92 height 15
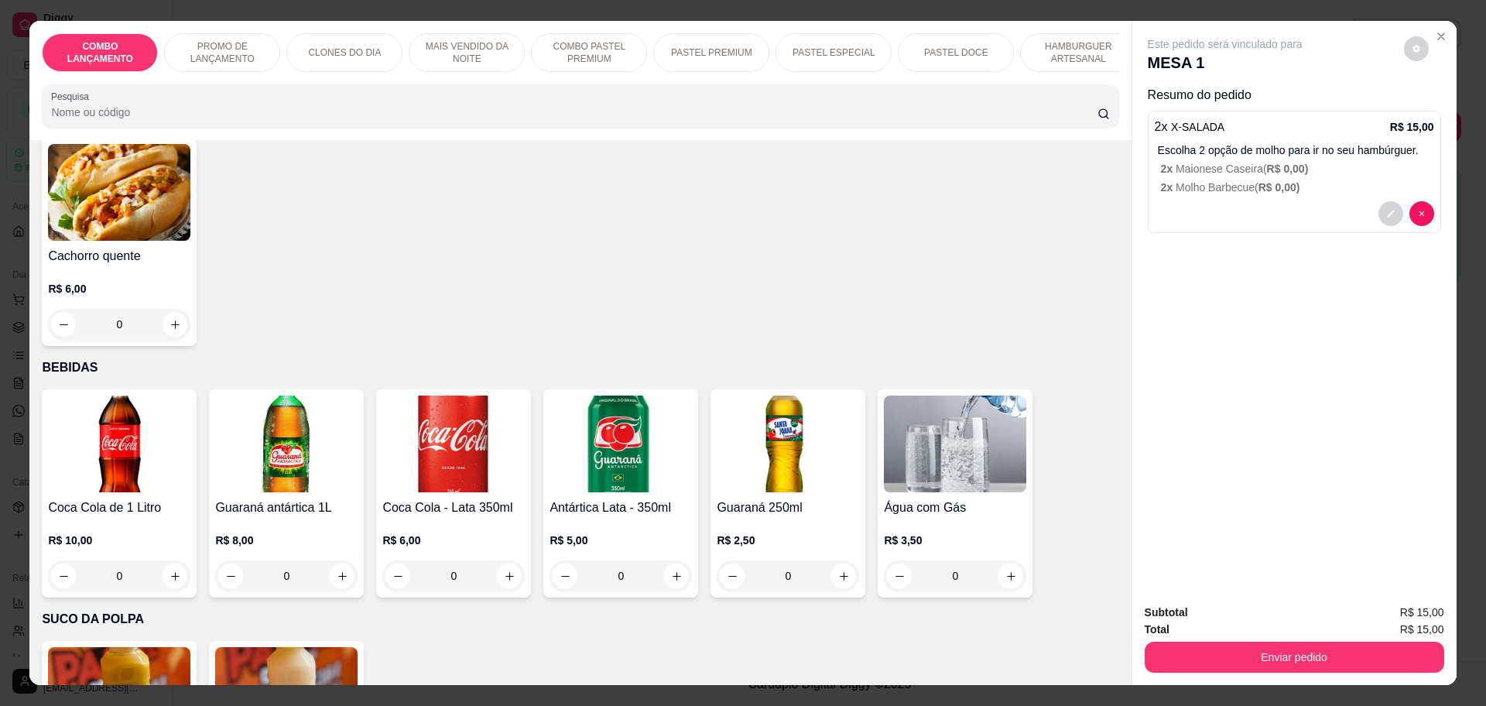
scroll to position [5129, 0]
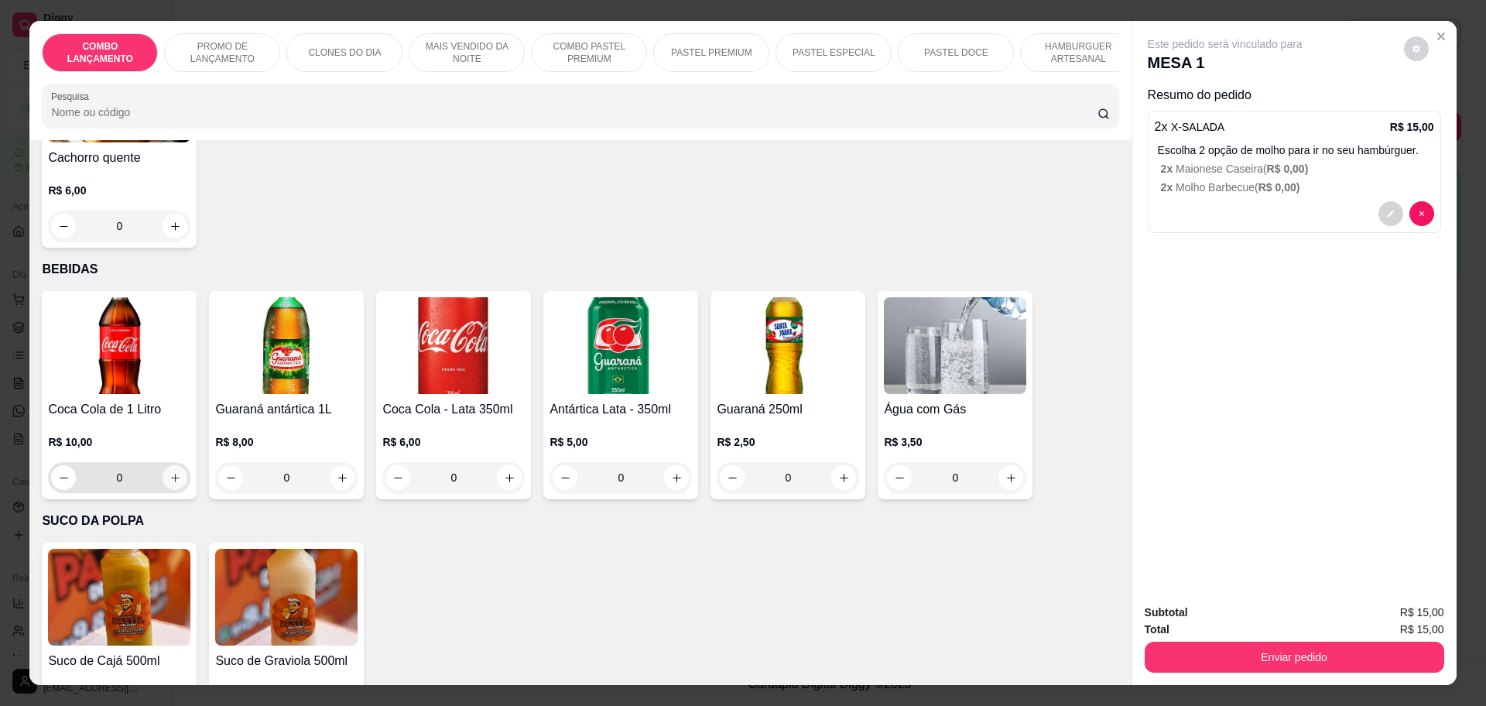
click at [170, 472] on icon "increase-product-quantity" at bounding box center [176, 478] width 12 height 12
type input "1"
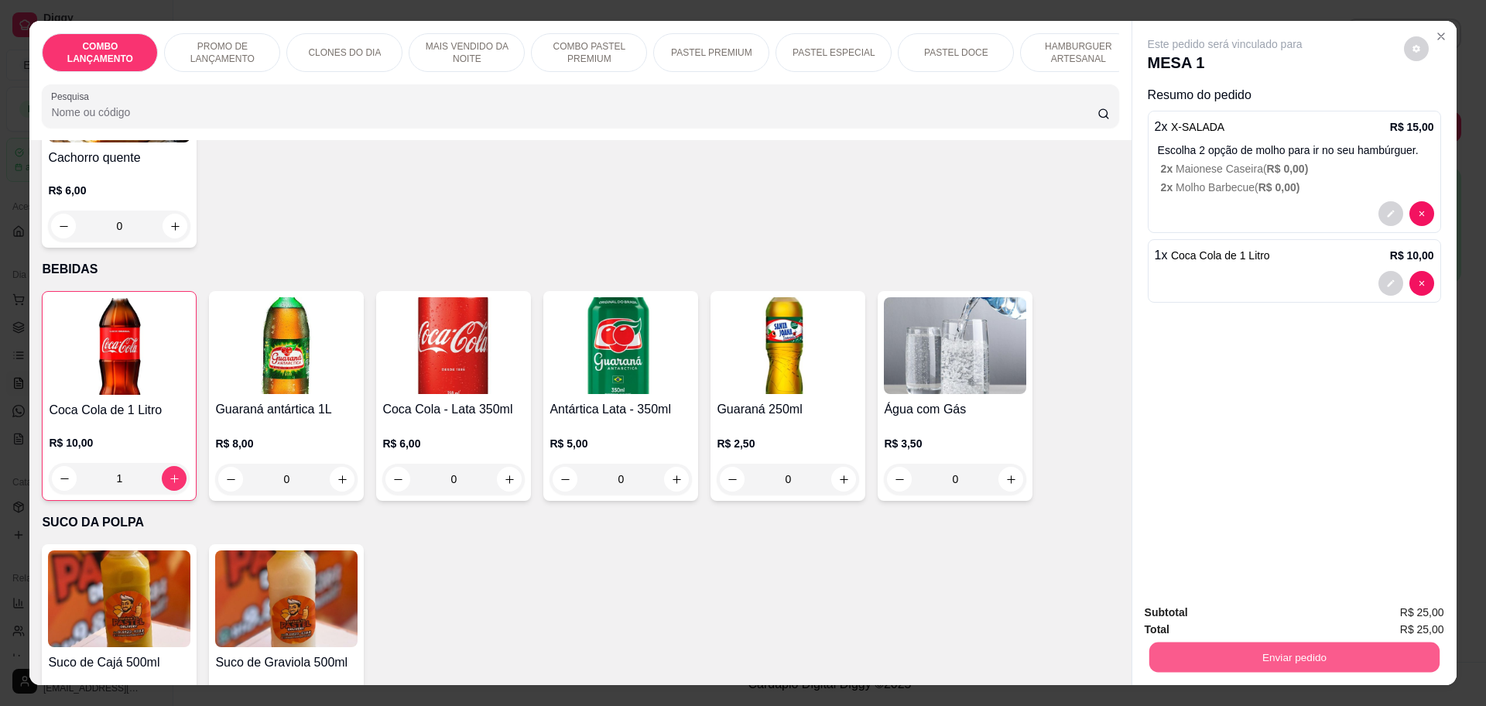
click at [1302, 654] on button "Enviar pedido" at bounding box center [1294, 657] width 290 height 30
click at [1211, 625] on button "Não registrar e enviar pedido" at bounding box center [1241, 618] width 156 height 29
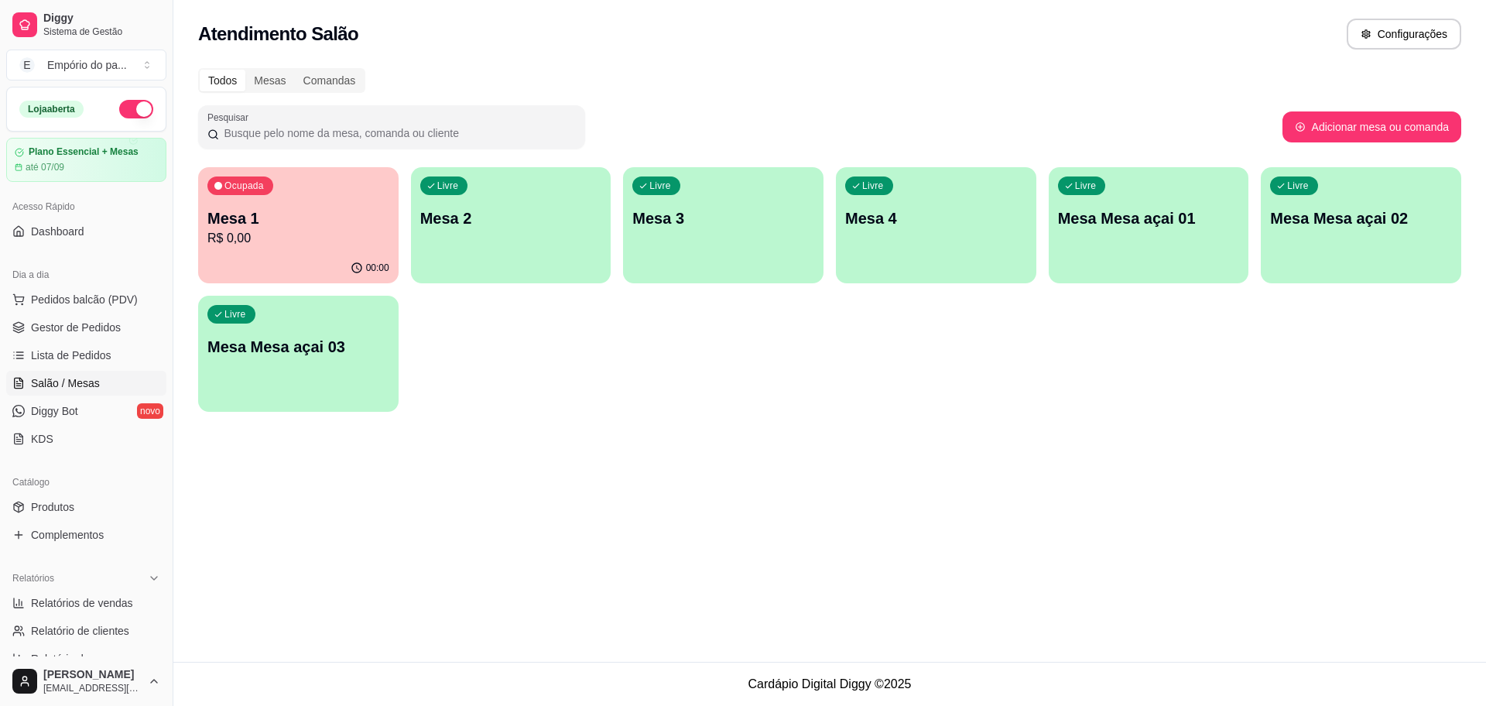
drag, startPoint x: 311, startPoint y: 473, endPoint x: 316, endPoint y: 482, distance: 10.4
click at [331, 482] on div "Atendimento Salão Configurações Todos Mesas Comandas Pesquisar Adicionar mesa o…" at bounding box center [829, 331] width 1313 height 662
click at [34, 325] on span "Gestor de Pedidos" at bounding box center [76, 327] width 90 height 15
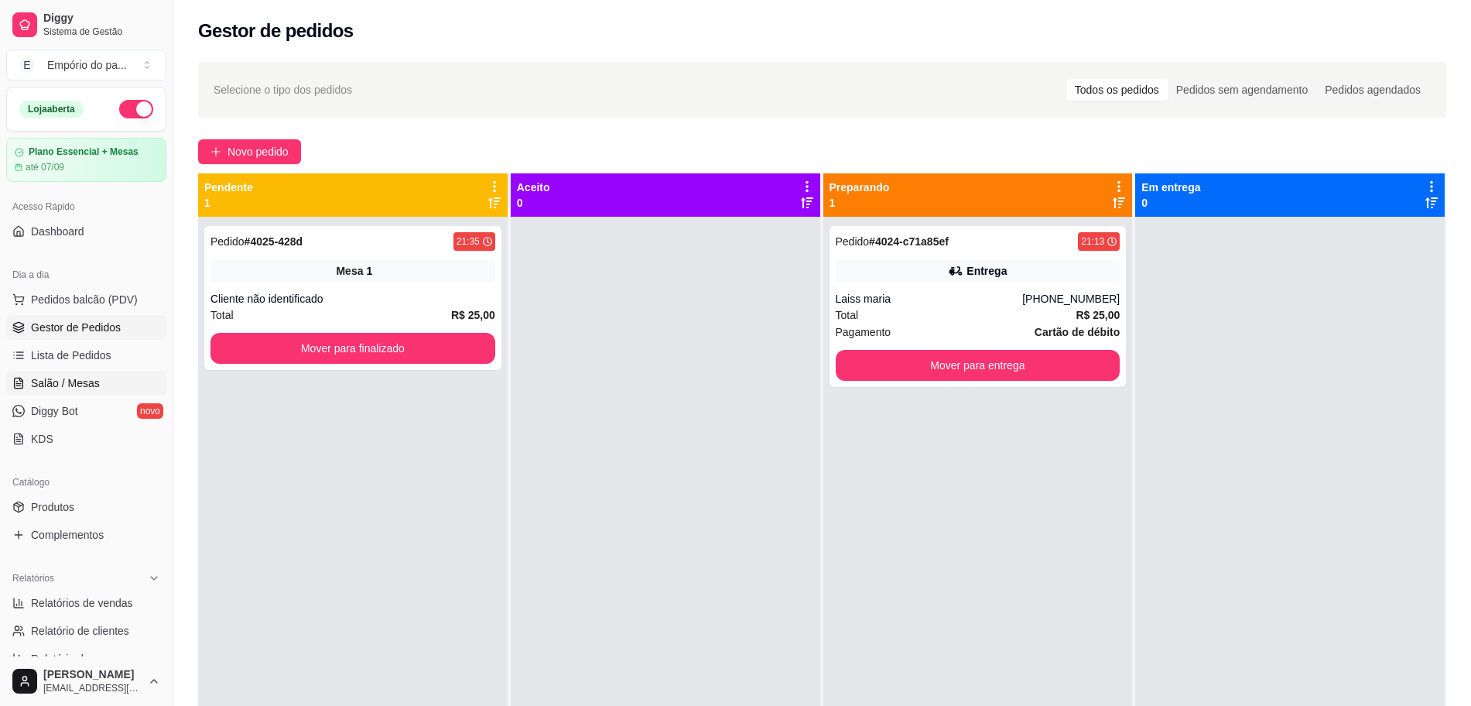
click at [74, 378] on span "Salão / Mesas" at bounding box center [65, 382] width 69 height 15
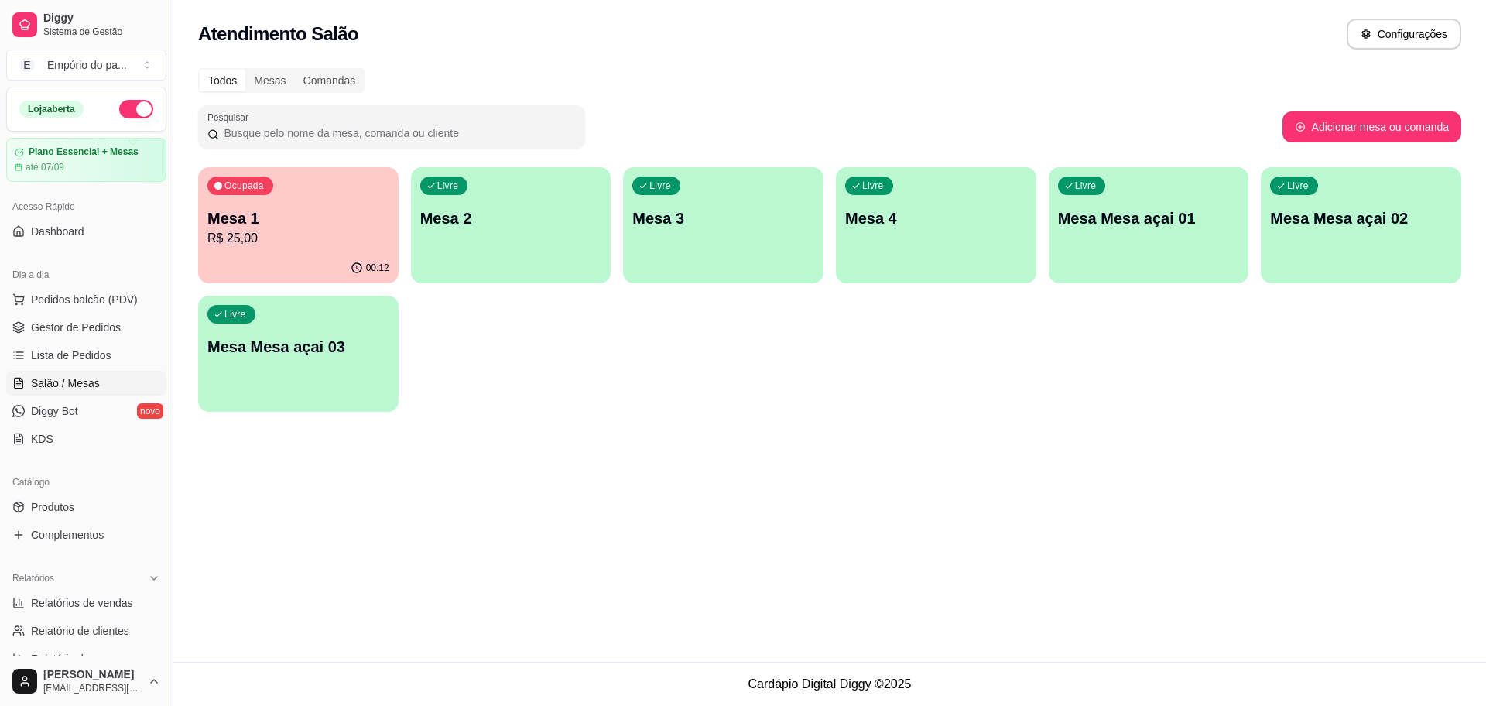
click at [704, 267] on div "button" at bounding box center [723, 274] width 200 height 19
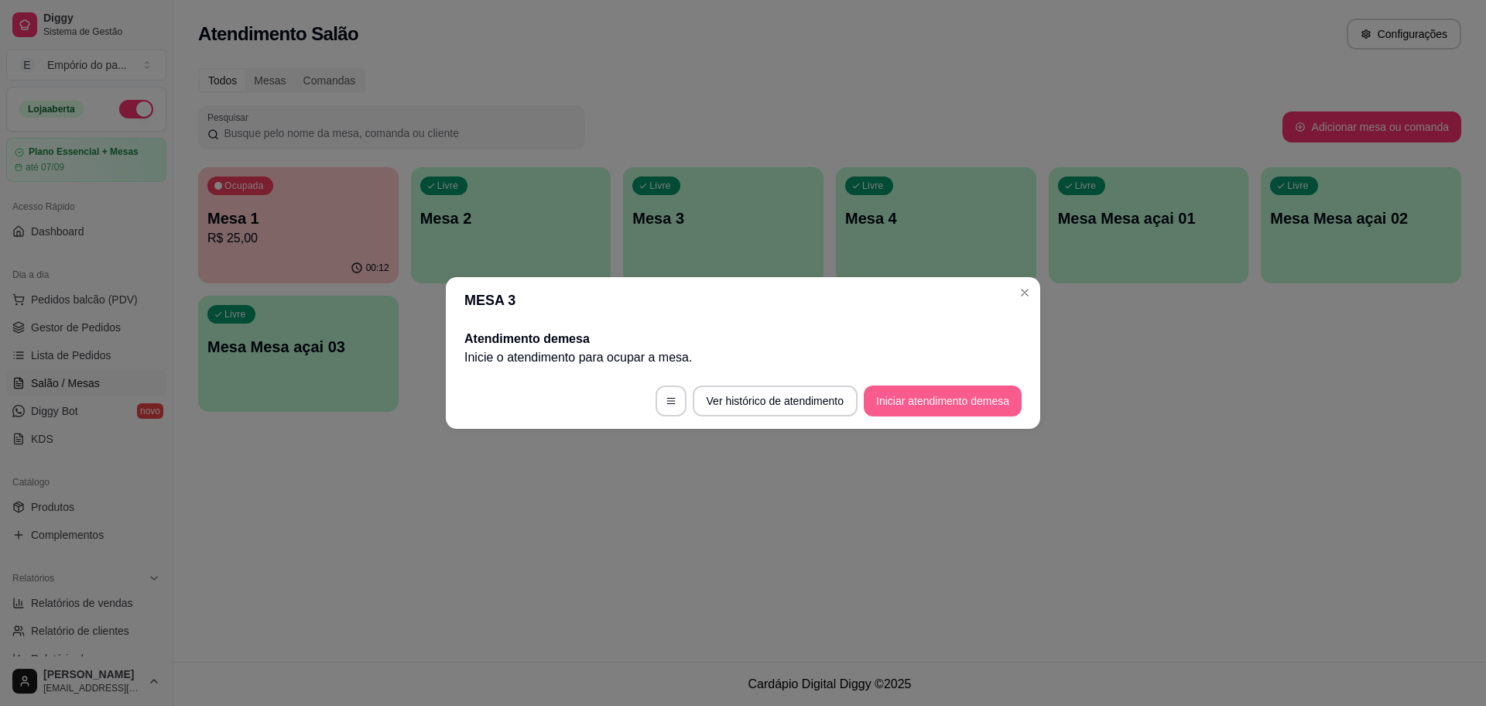
click at [866, 392] on button "Iniciar atendimento de mesa" at bounding box center [943, 400] width 158 height 31
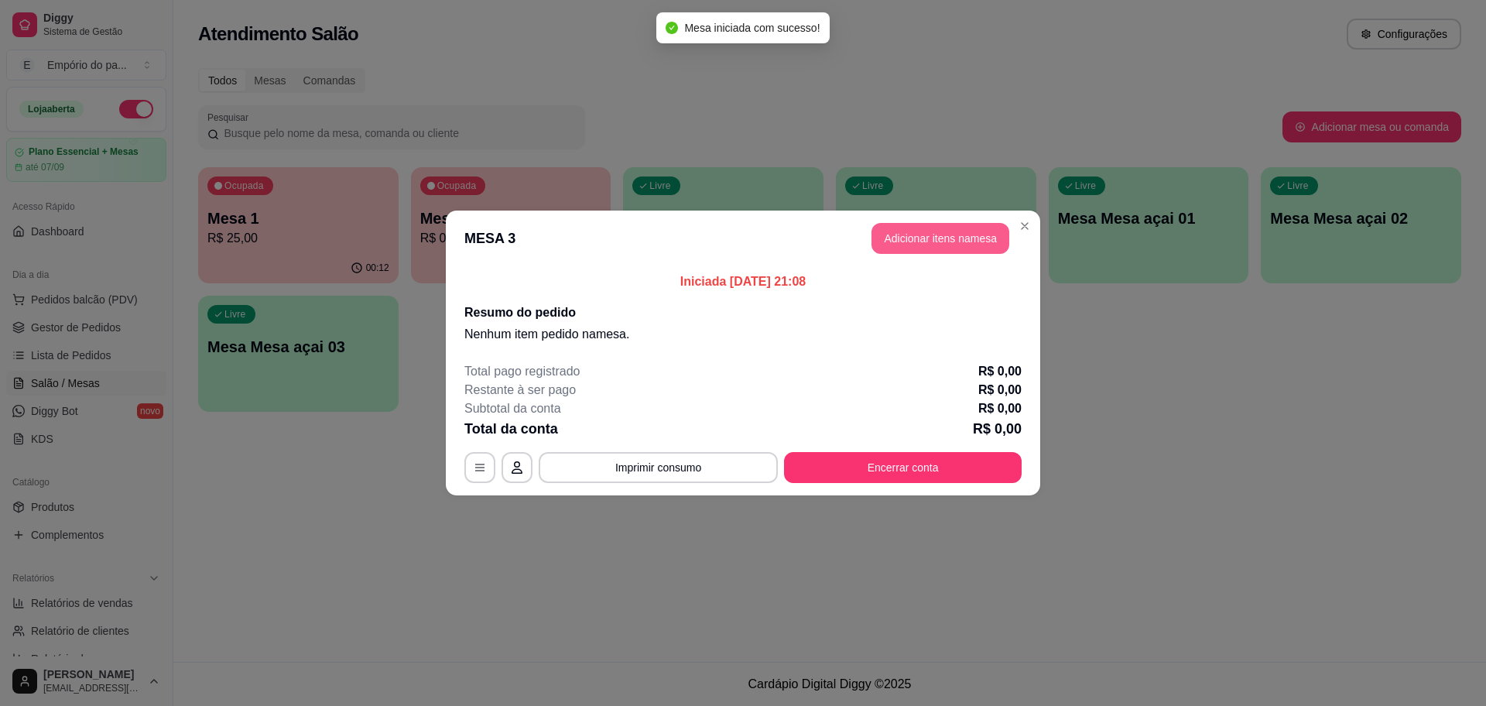
click at [888, 235] on button "Adicionar itens na mesa" at bounding box center [941, 238] width 138 height 31
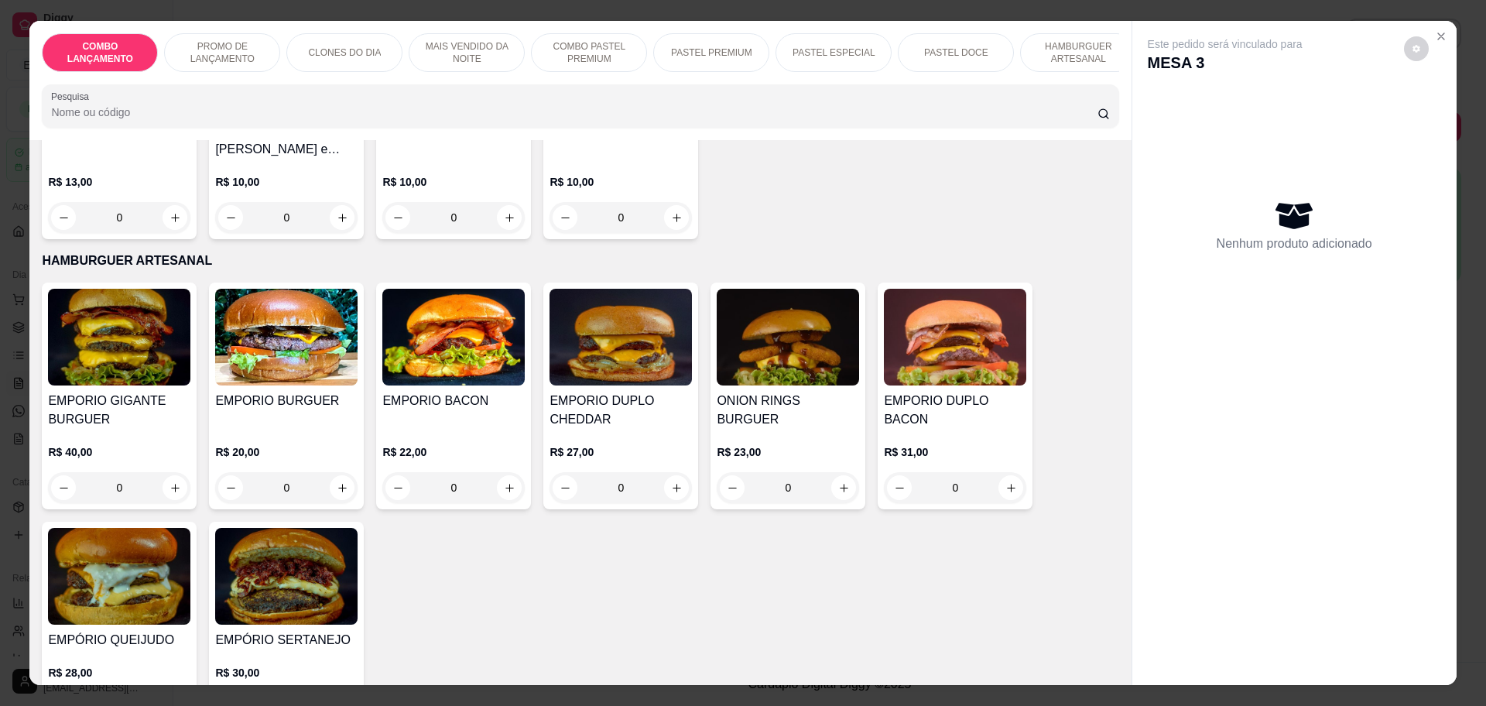
scroll to position [2612, 0]
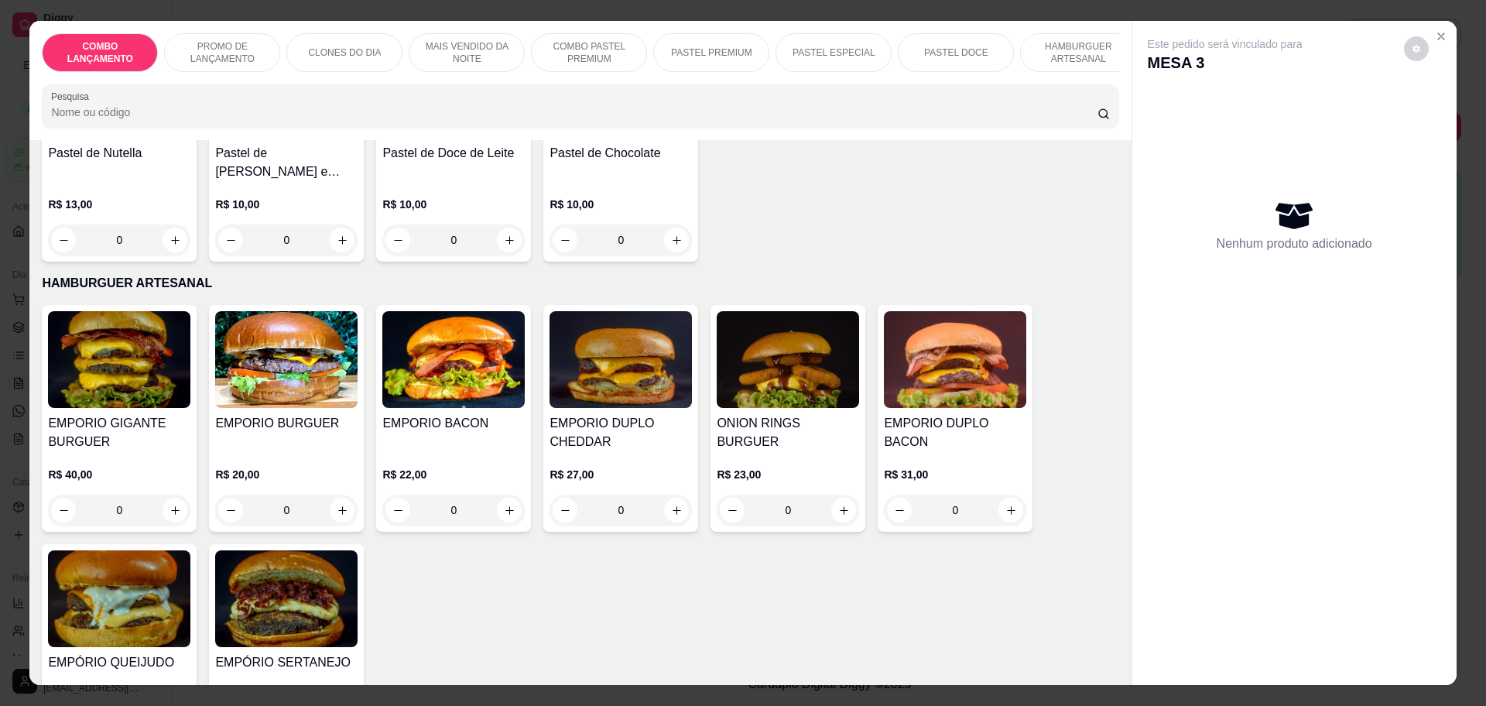
click at [504, 495] on div "0" at bounding box center [453, 510] width 142 height 31
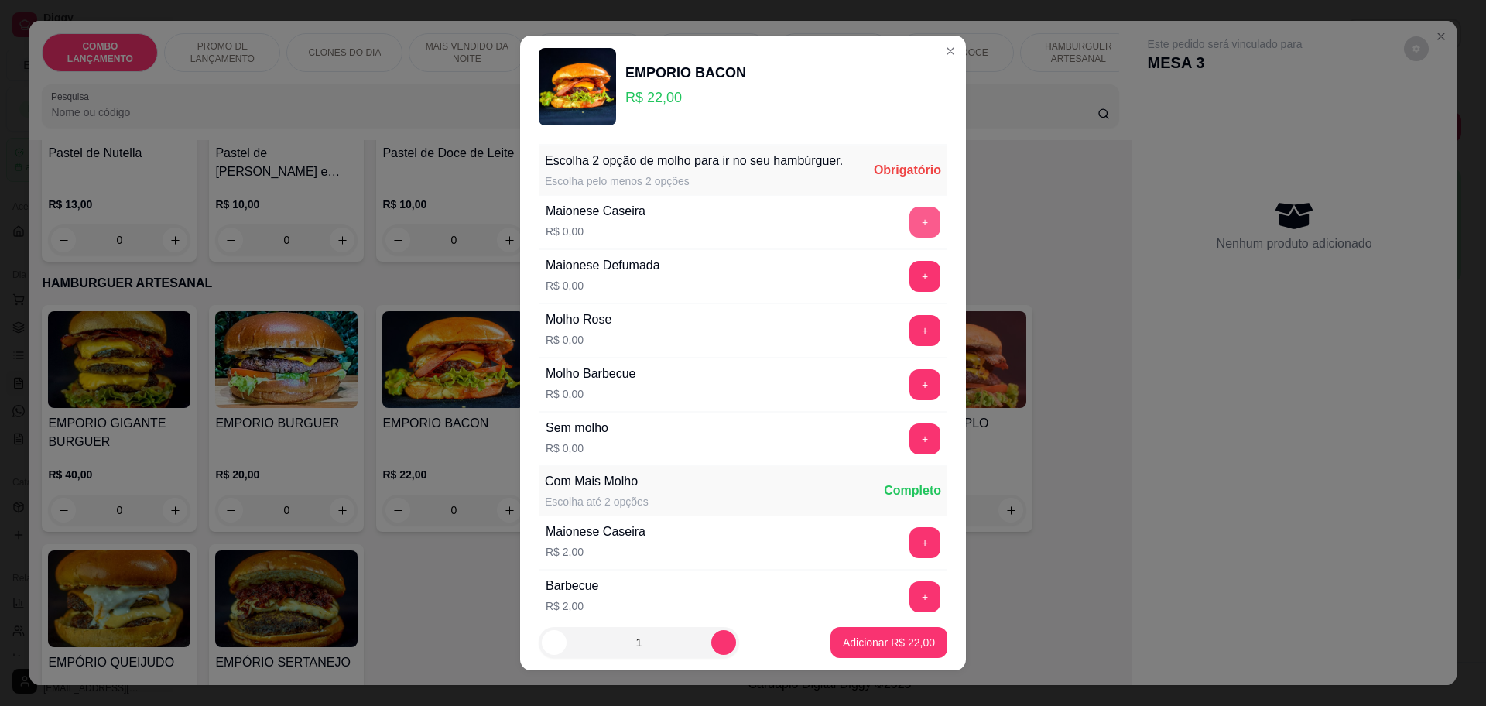
click at [909, 238] on button "+" at bounding box center [924, 222] width 31 height 31
click at [909, 399] on button "+" at bounding box center [924, 384] width 31 height 31
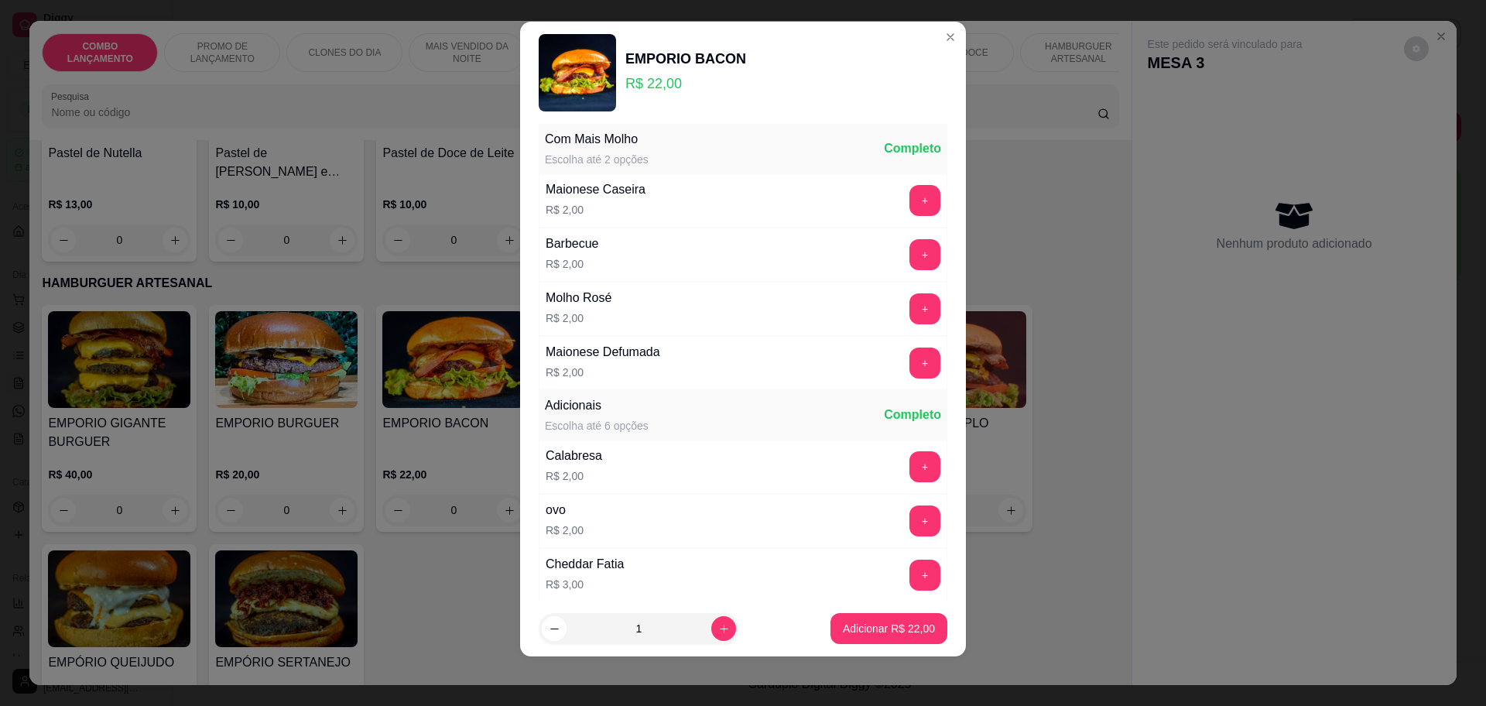
scroll to position [662, 0]
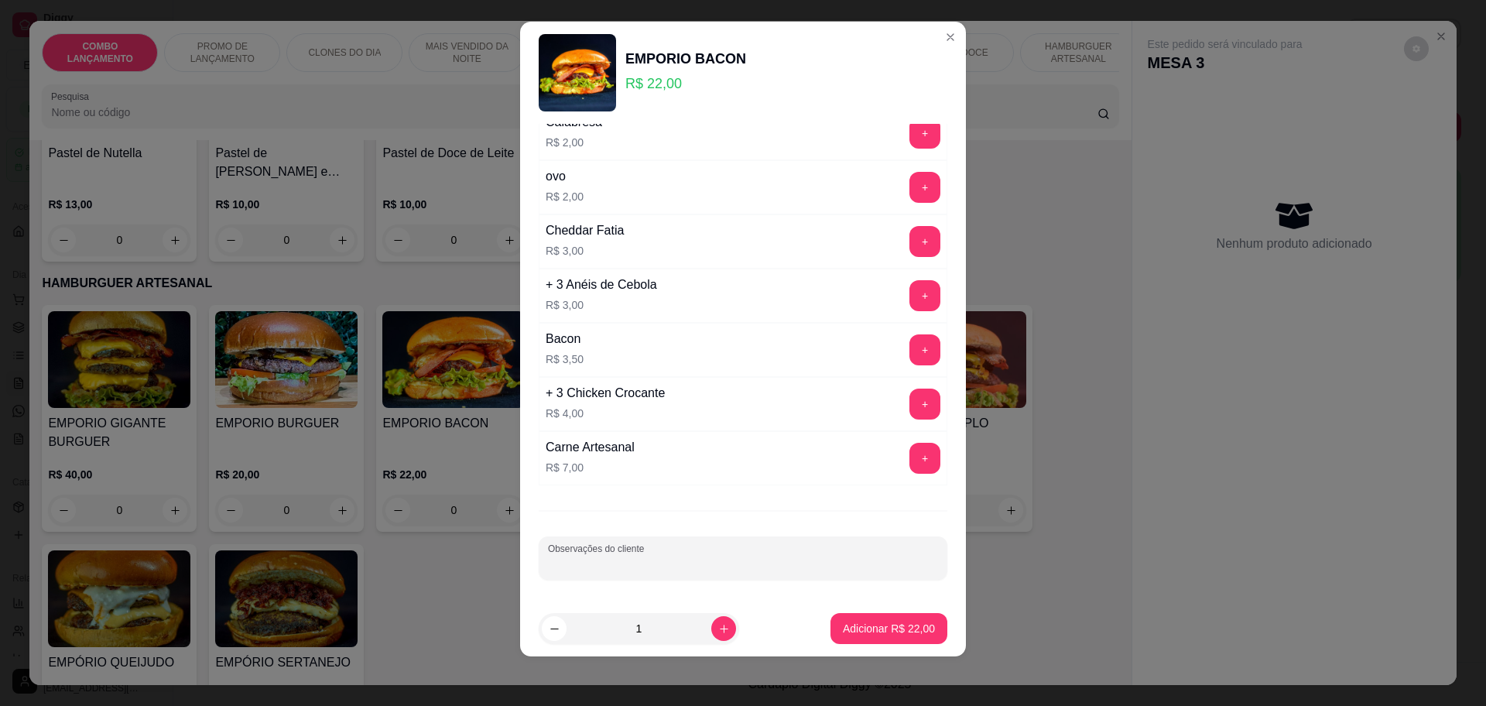
click at [684, 570] on input "Observações do cliente" at bounding box center [743, 564] width 390 height 15
type input "sem verdura"
click at [865, 626] on p "Adicionar R$ 22,00" at bounding box center [889, 628] width 92 height 15
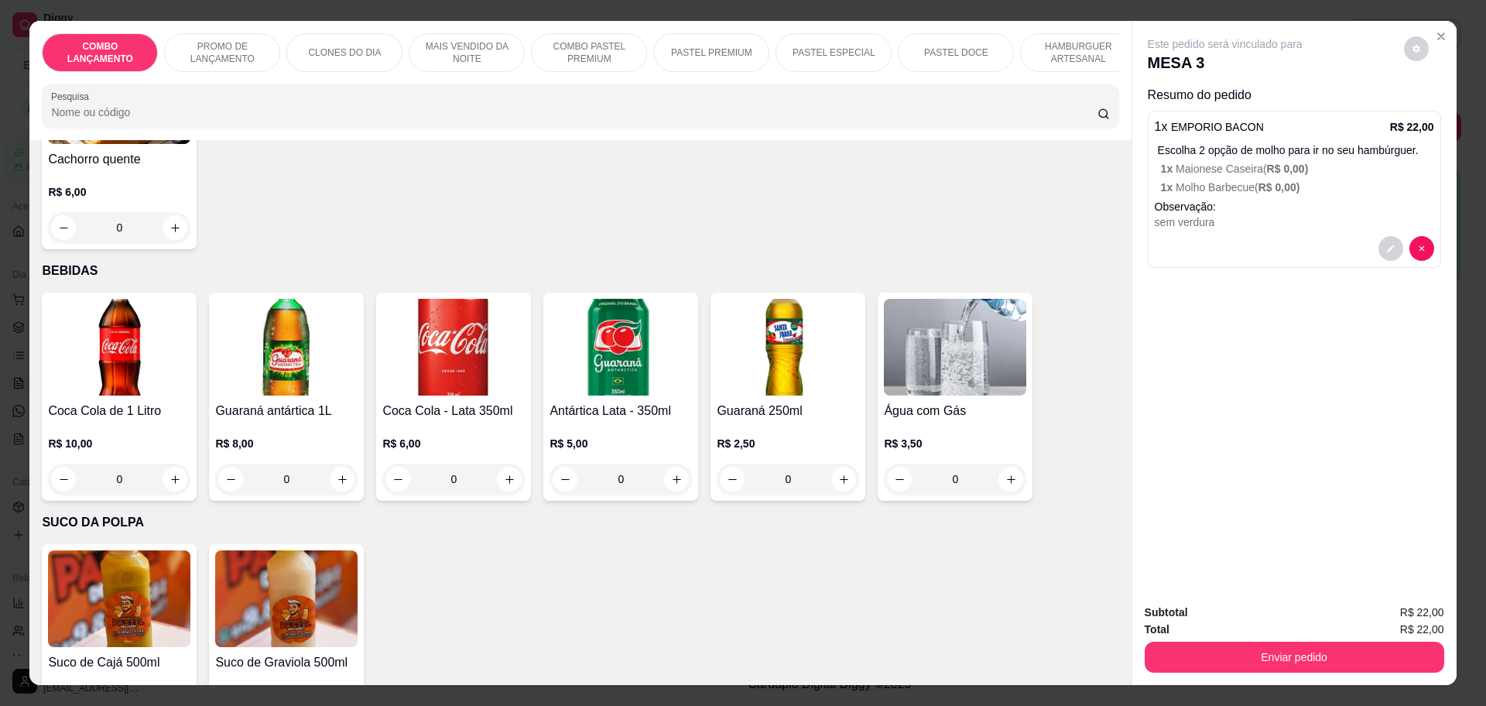
scroll to position [5129, 0]
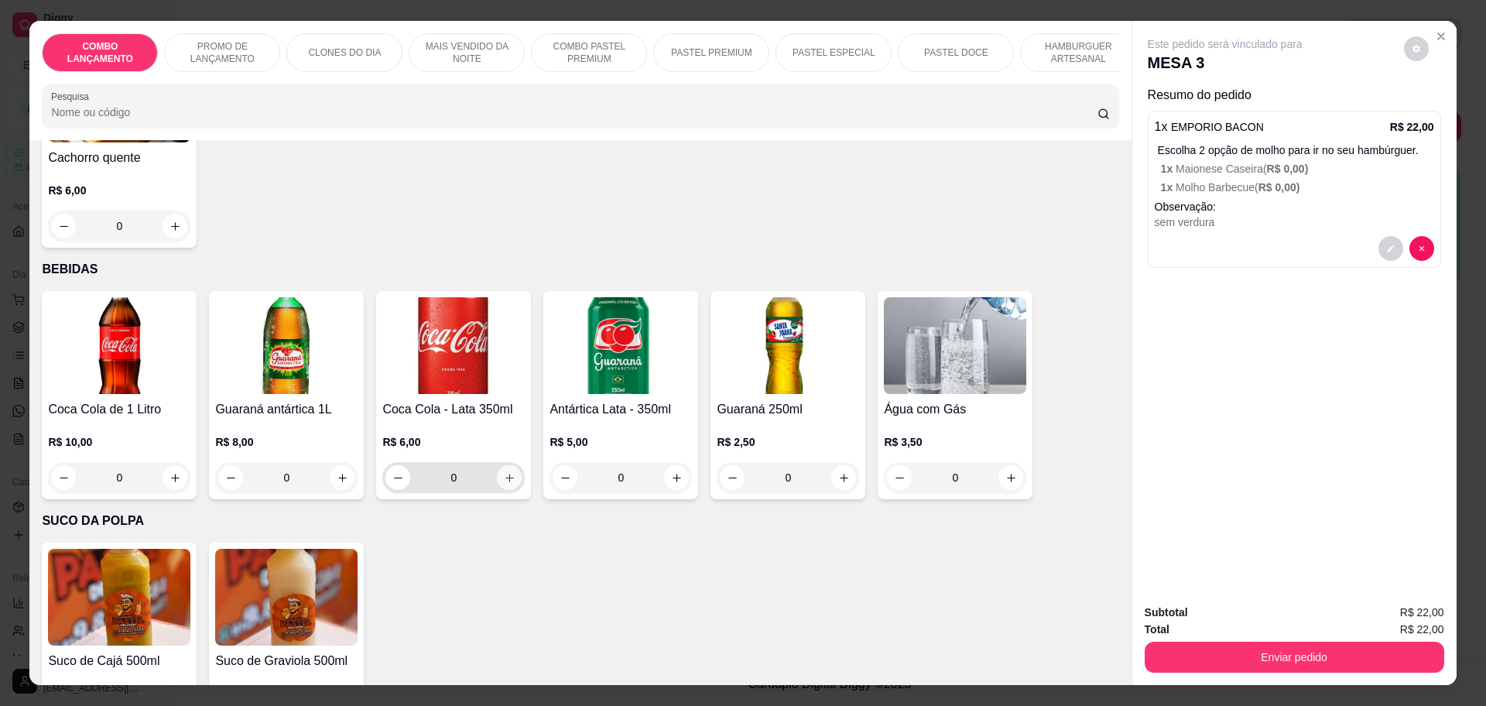
click at [504, 472] on icon "increase-product-quantity" at bounding box center [510, 478] width 12 height 12
type input "1"
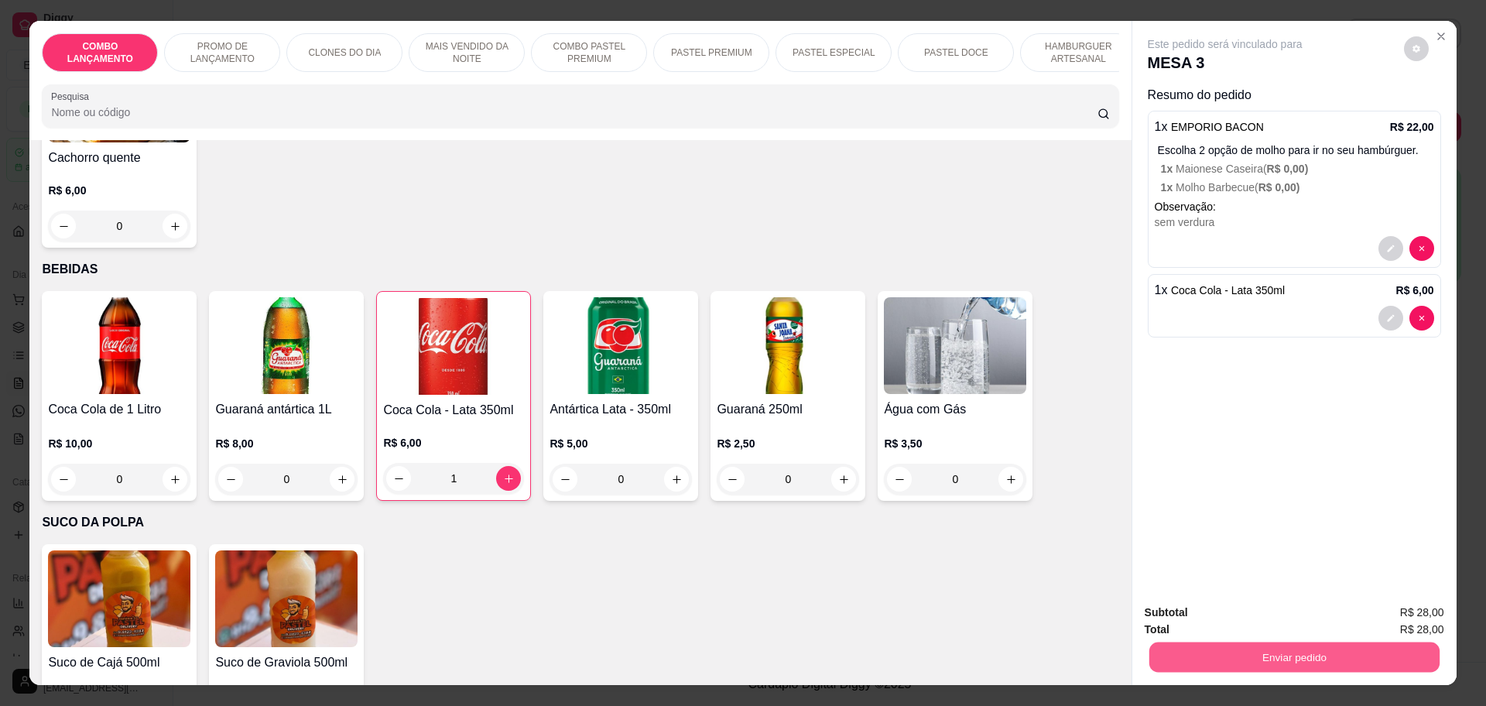
click at [1296, 652] on button "Enviar pedido" at bounding box center [1294, 657] width 290 height 30
click at [1277, 626] on button "Não registrar e enviar pedido" at bounding box center [1241, 619] width 156 height 29
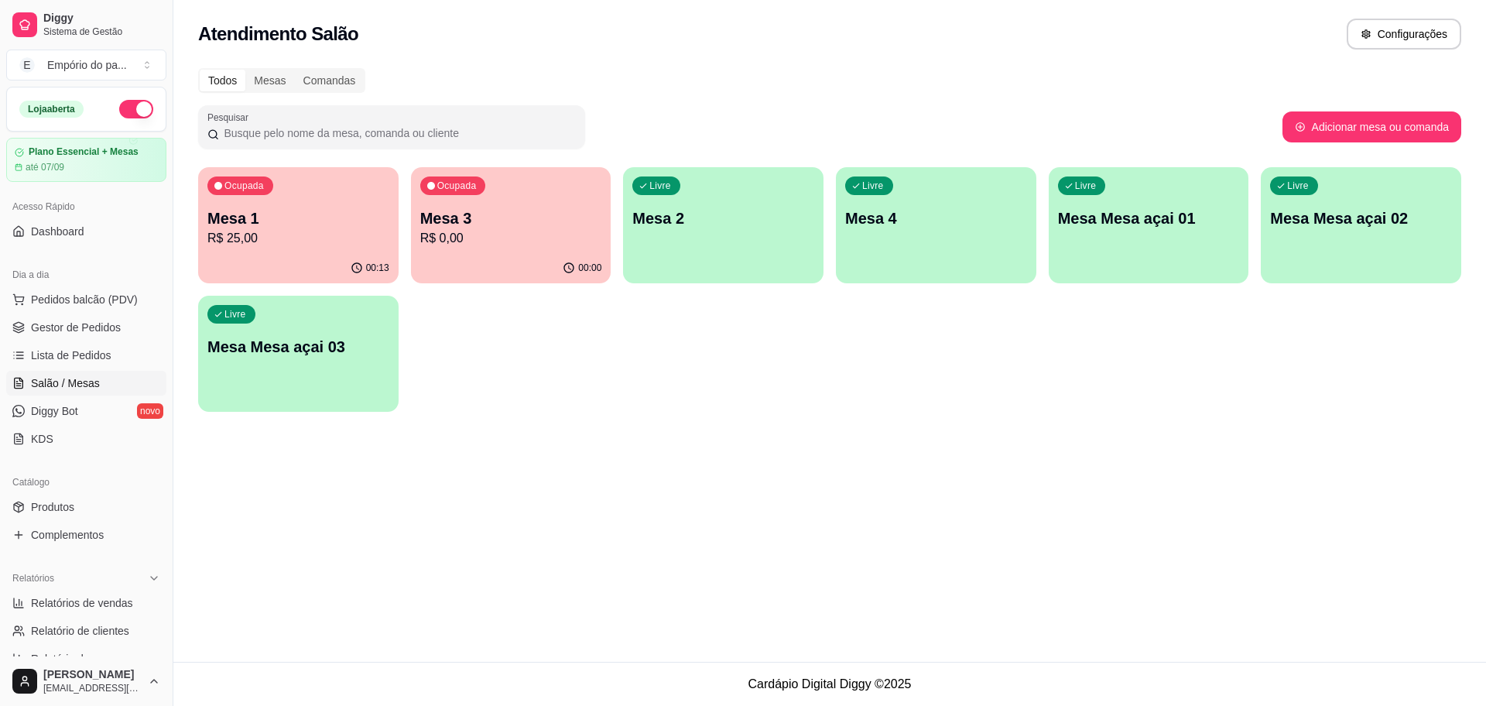
click at [308, 249] on div "Ocupada Mesa 1 R$ 25,00" at bounding box center [298, 210] width 200 height 86
click at [106, 315] on link "Gestor de Pedidos" at bounding box center [86, 327] width 160 height 25
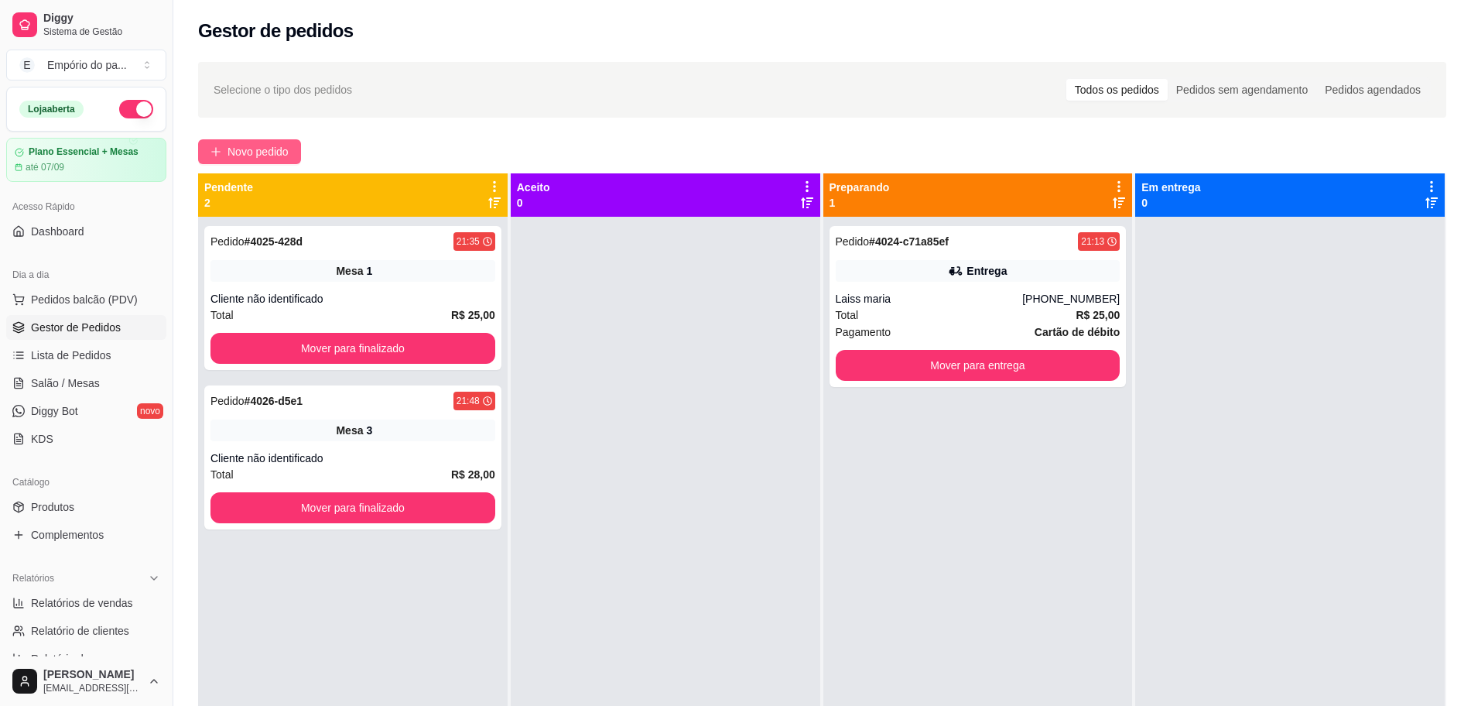
click at [273, 145] on span "Novo pedido" at bounding box center [258, 151] width 61 height 17
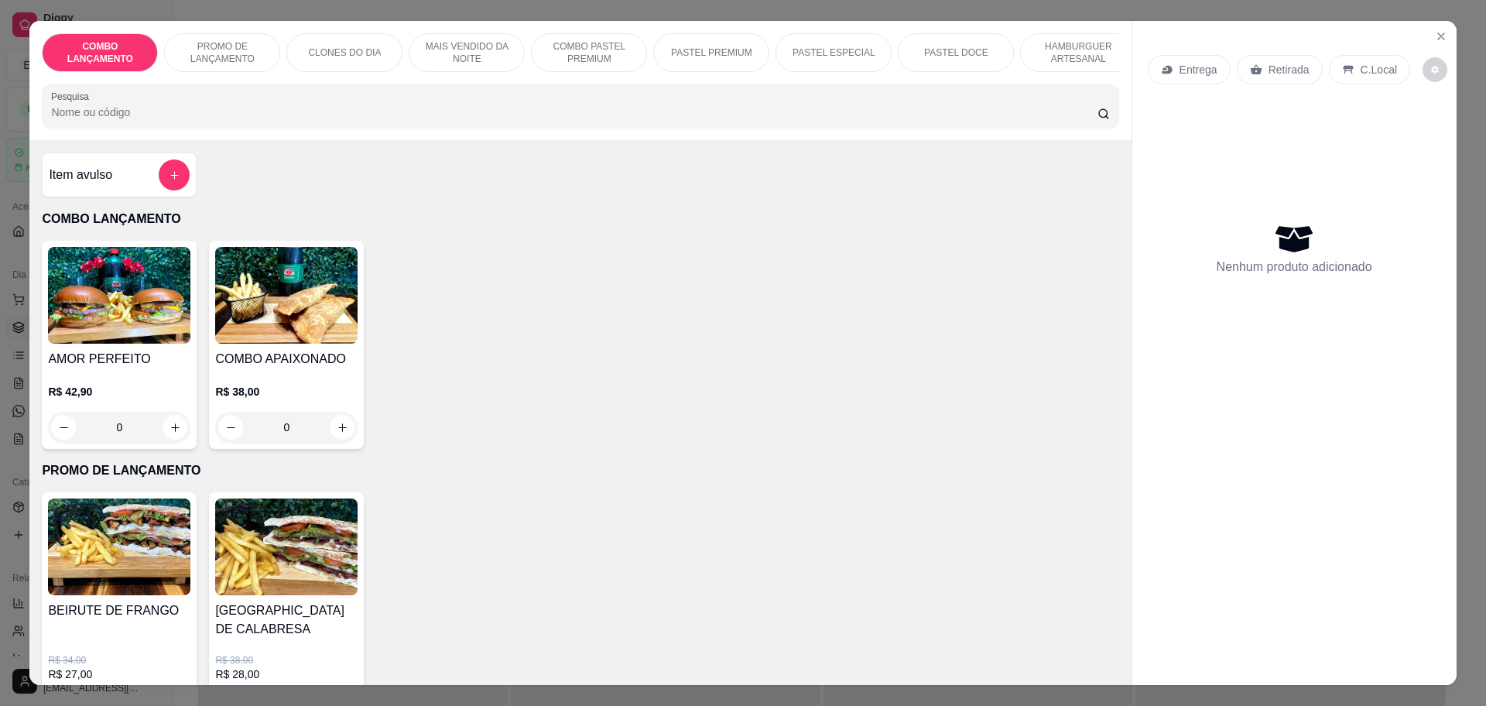
click at [1283, 71] on p "Retirada" at bounding box center [1289, 69] width 41 height 15
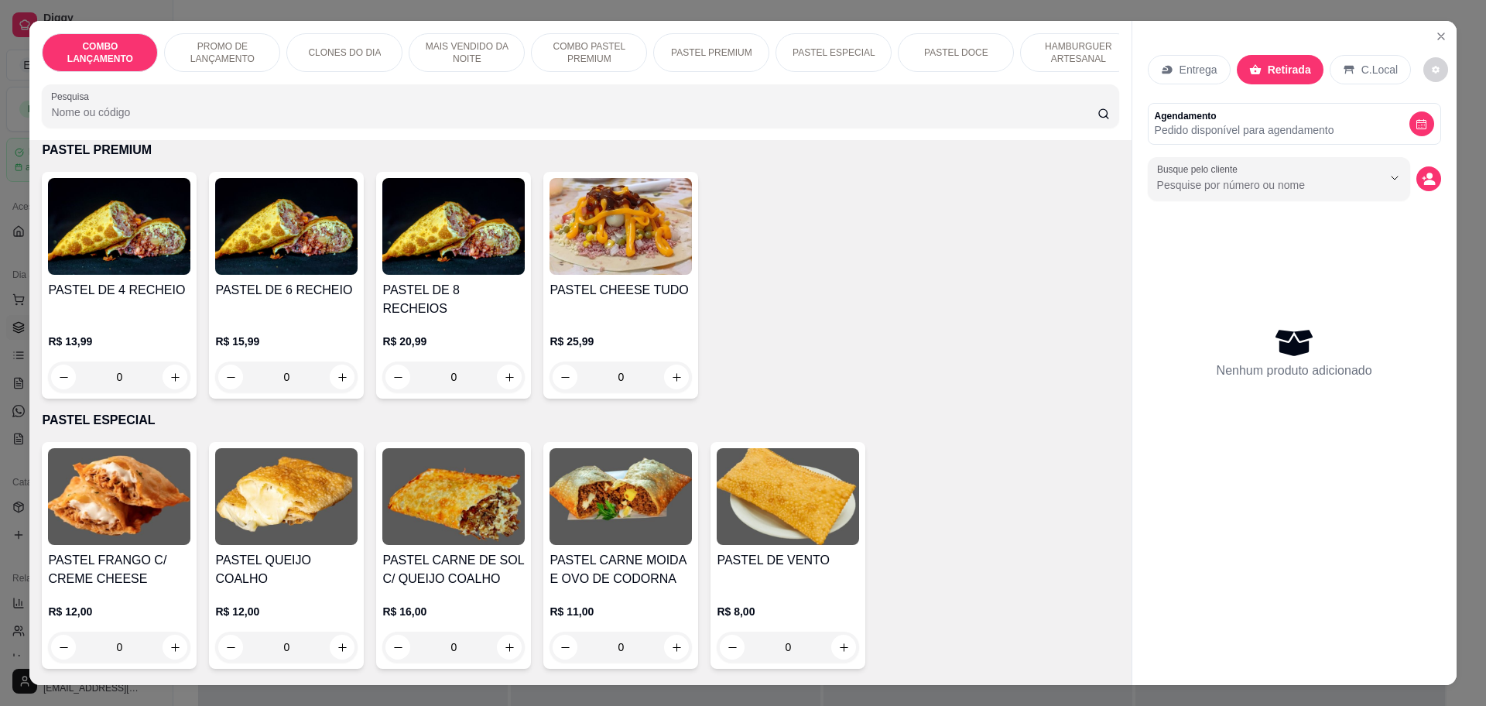
scroll to position [1838, 0]
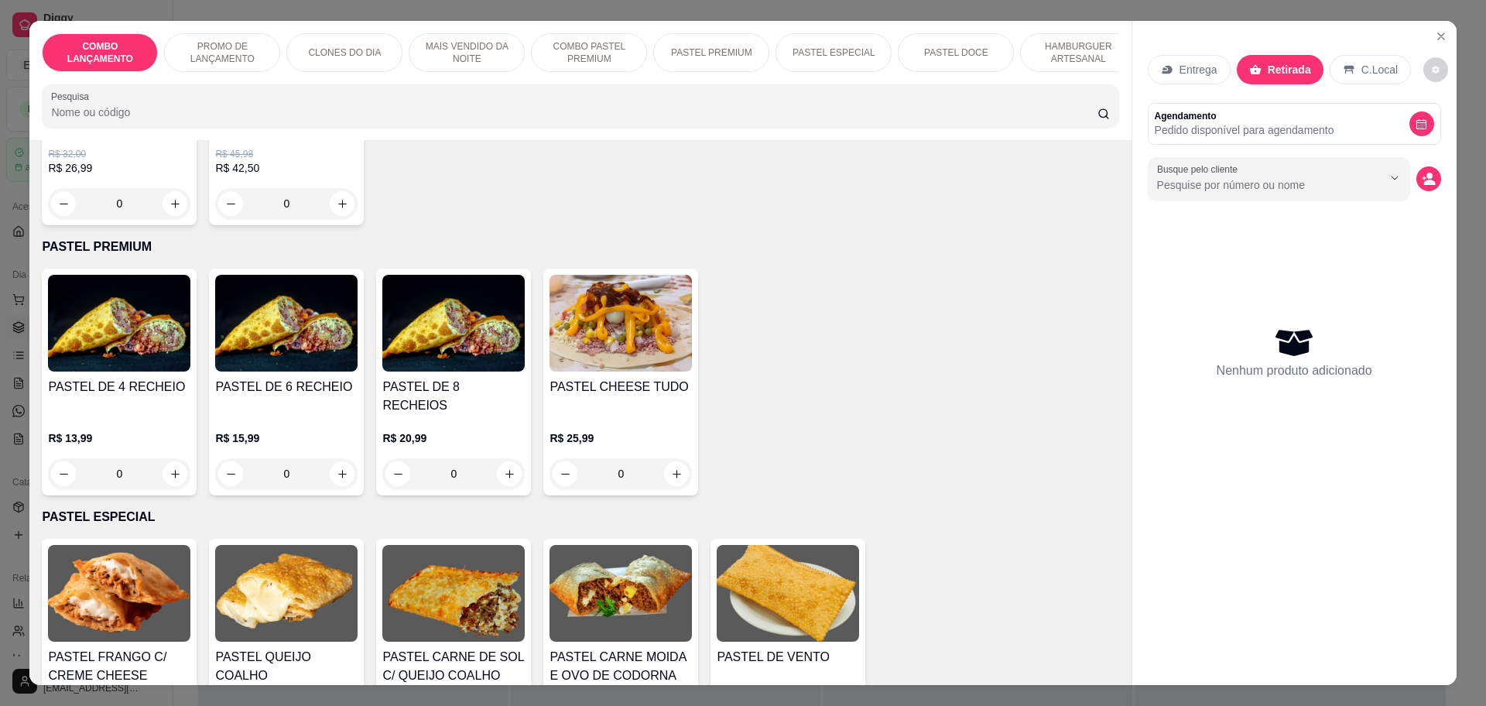
click at [168, 458] on div "0" at bounding box center [119, 473] width 142 height 31
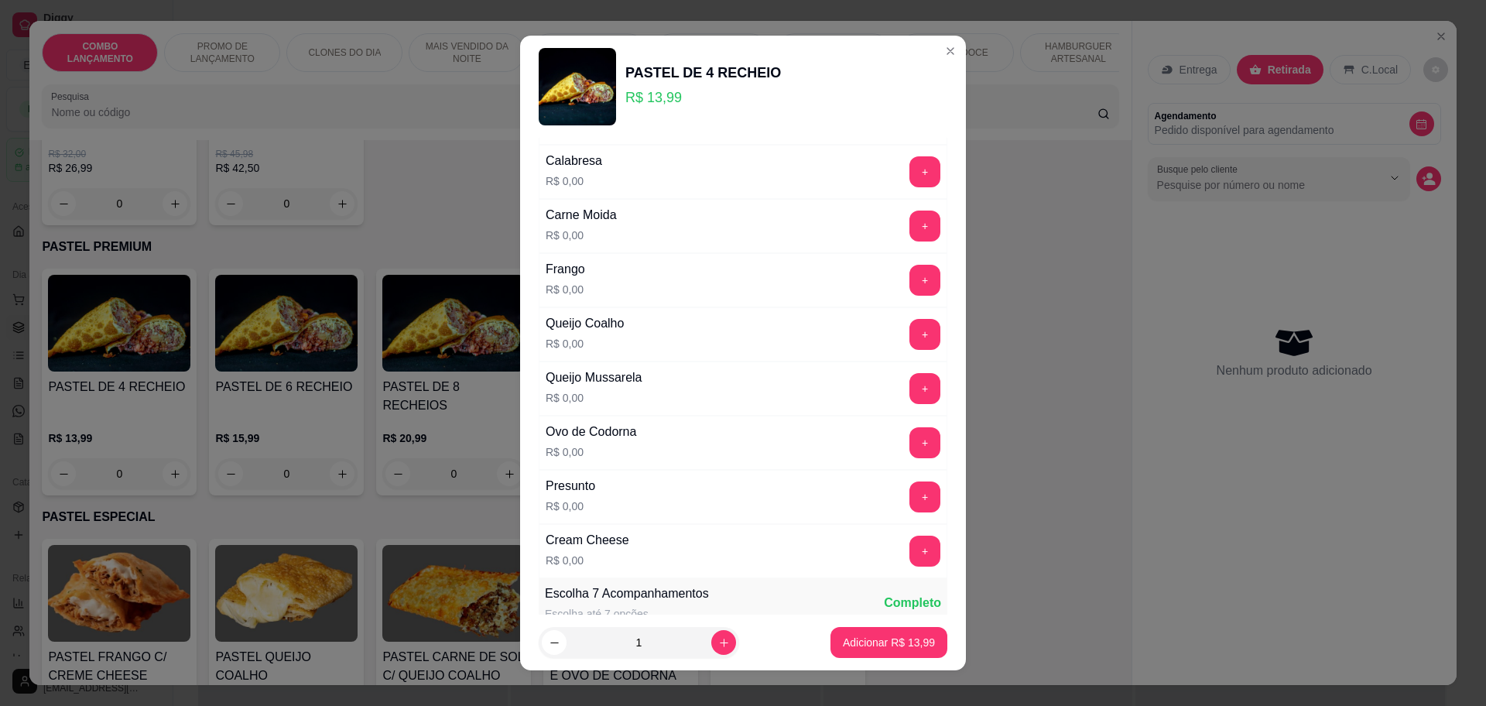
scroll to position [0, 0]
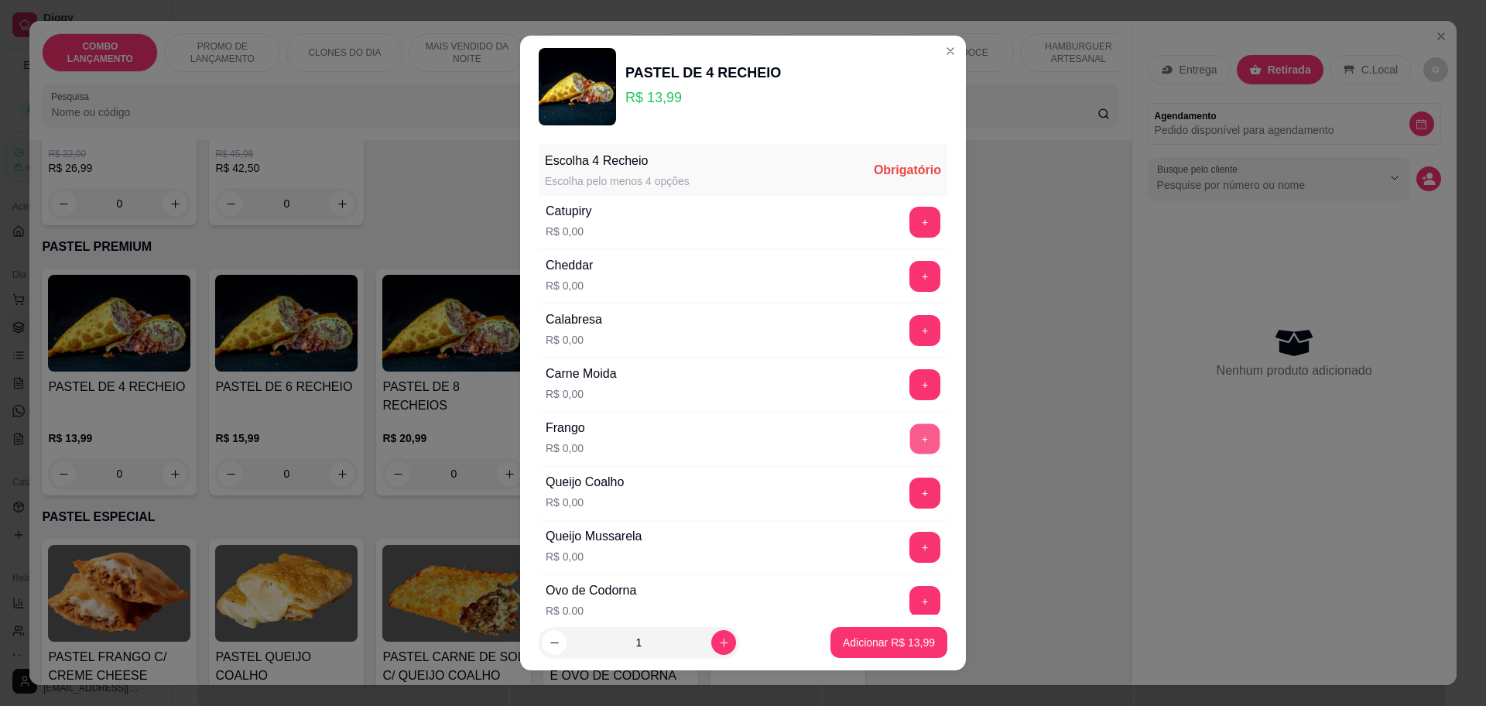
click at [910, 437] on button "+" at bounding box center [925, 438] width 30 height 30
click at [910, 599] on button "+" at bounding box center [925, 601] width 30 height 30
click at [909, 484] on button "+" at bounding box center [924, 493] width 31 height 31
click at [890, 204] on div "Catupiry R$ 0,00 +" at bounding box center [743, 222] width 409 height 54
click at [910, 211] on button "+" at bounding box center [925, 222] width 30 height 30
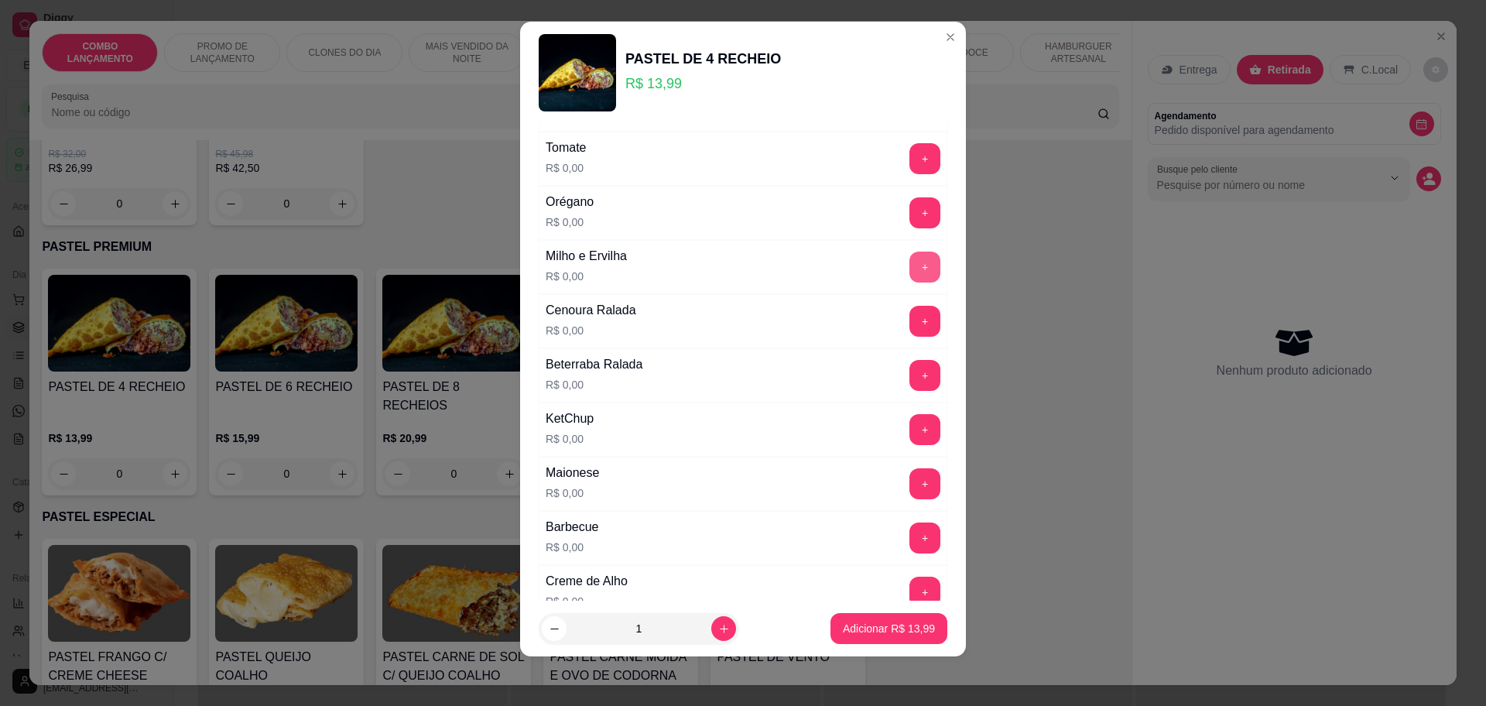
scroll to position [598, 0]
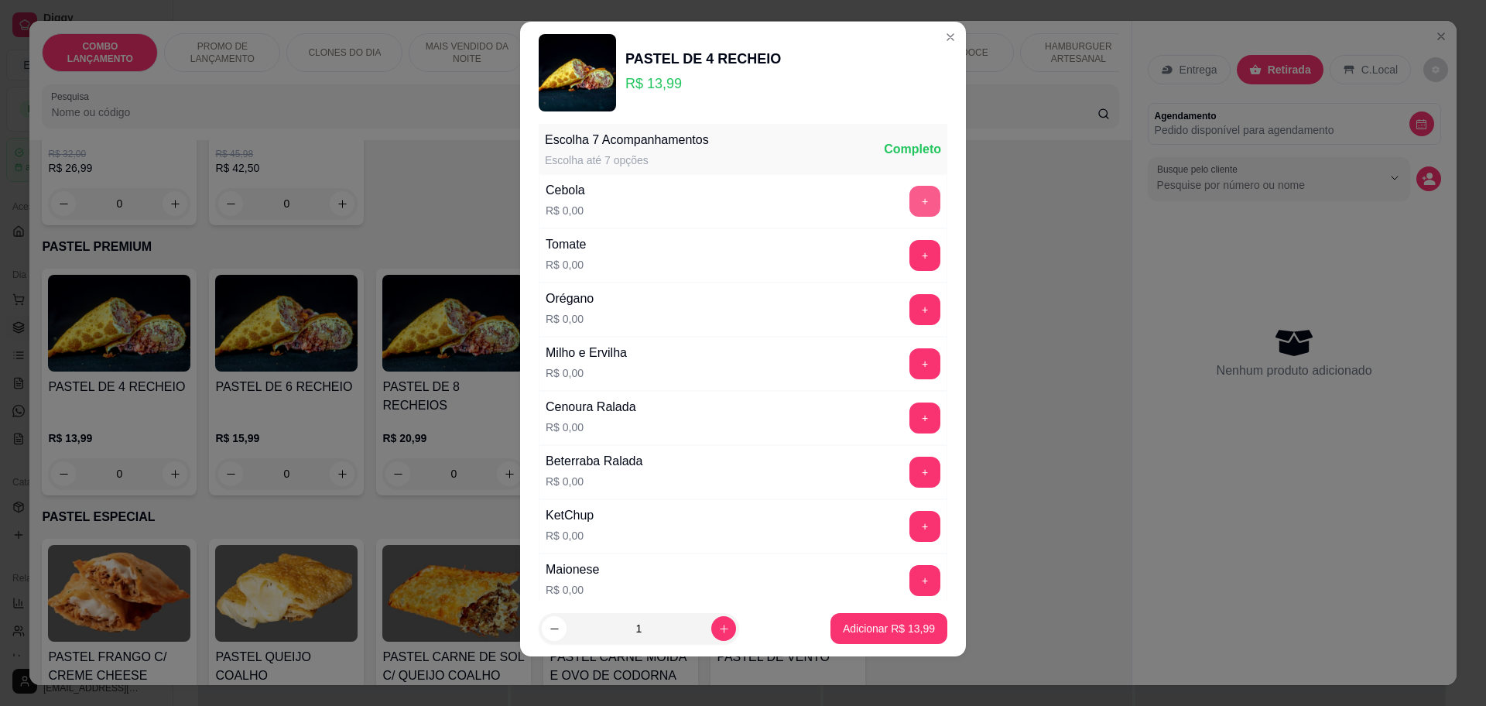
click at [909, 202] on button "+" at bounding box center [924, 201] width 31 height 31
click at [841, 204] on button "-" at bounding box center [856, 201] width 31 height 31
click at [909, 361] on button "+" at bounding box center [924, 363] width 31 height 31
click at [909, 245] on button "+" at bounding box center [924, 255] width 31 height 31
click at [909, 303] on button "+" at bounding box center [924, 309] width 31 height 31
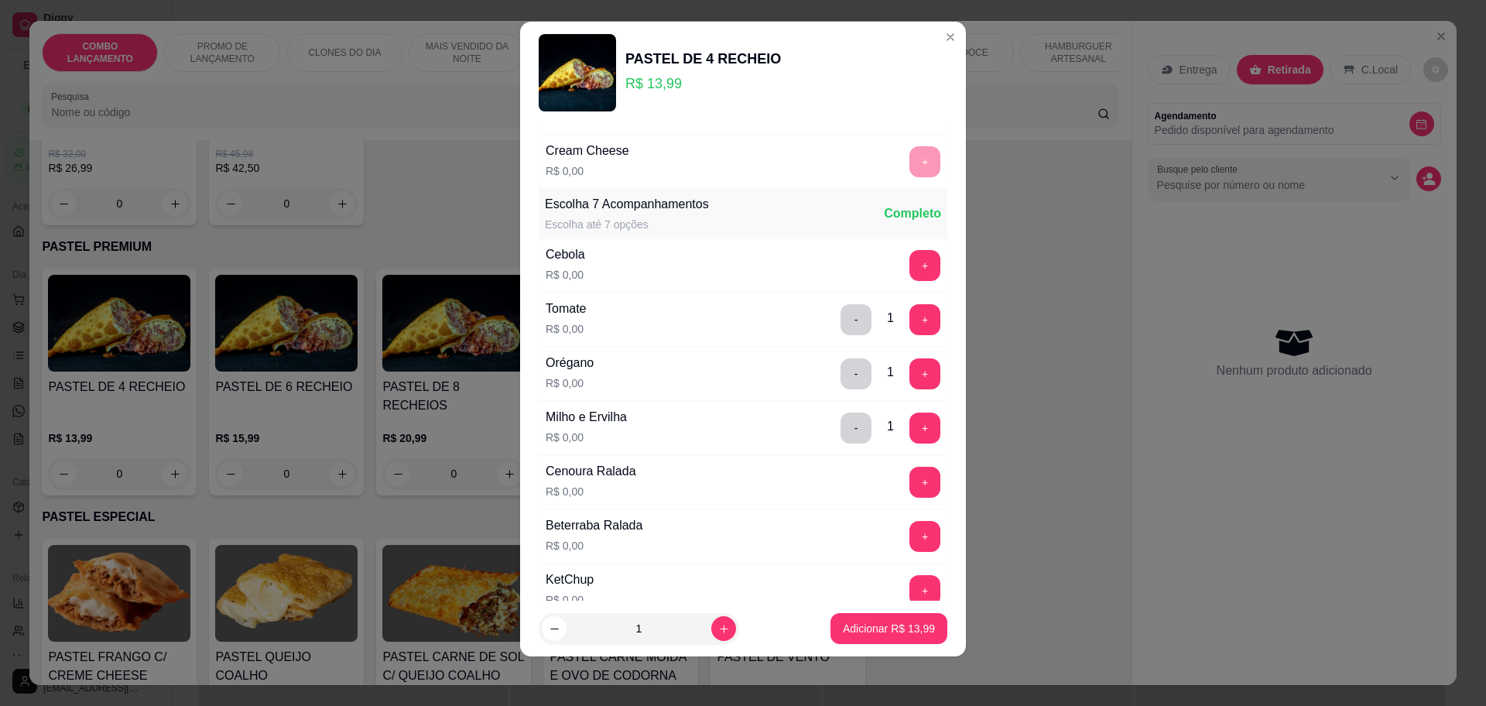
scroll to position [581, 0]
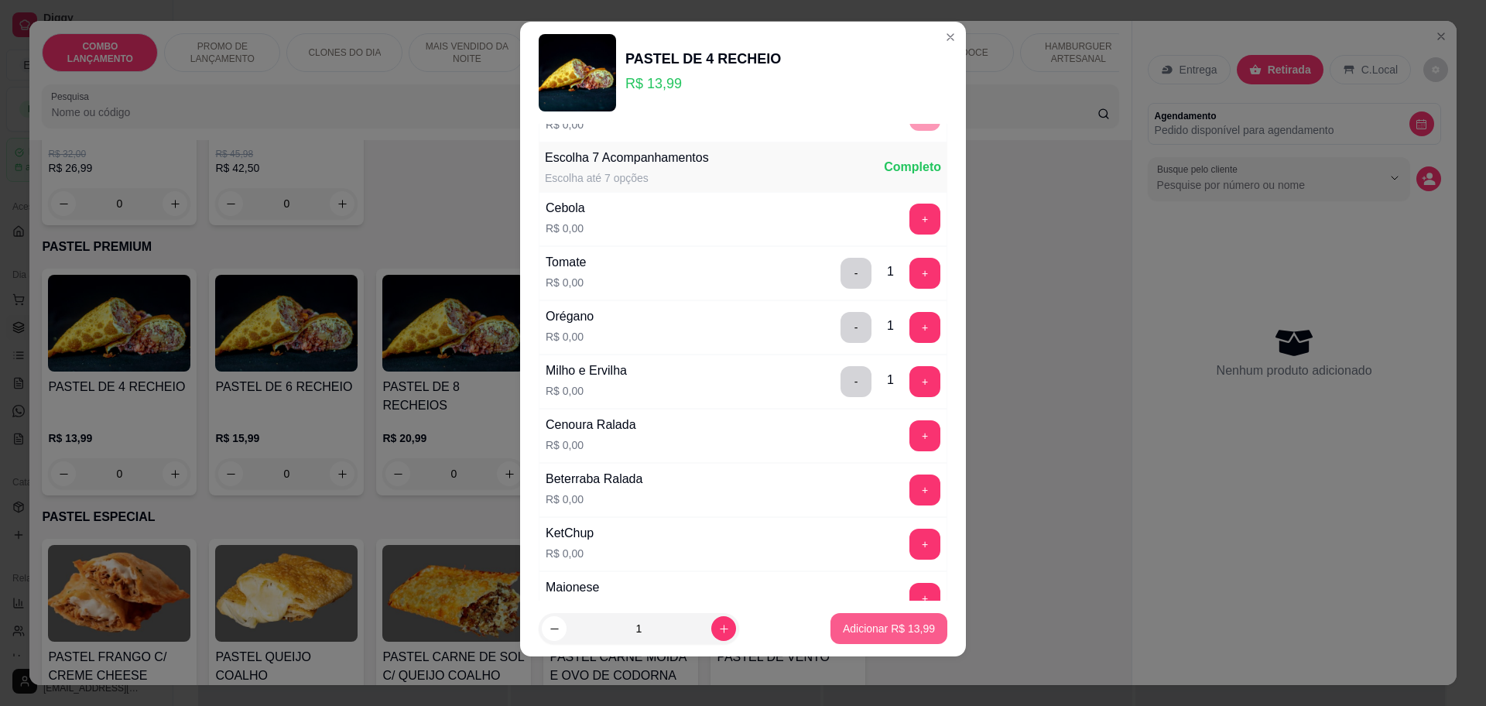
click at [857, 637] on button "Adicionar R$ 13,99" at bounding box center [889, 628] width 117 height 31
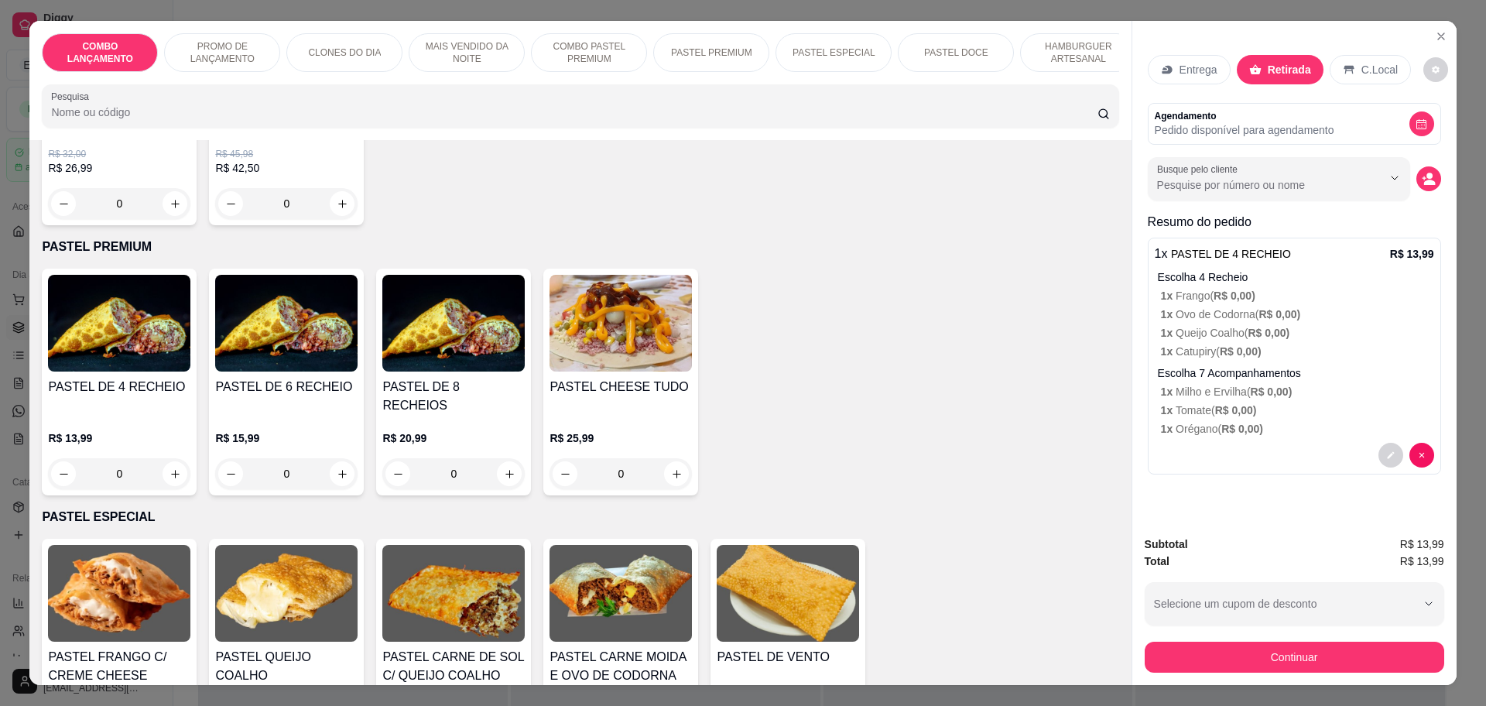
click at [170, 458] on div "0" at bounding box center [119, 473] width 142 height 31
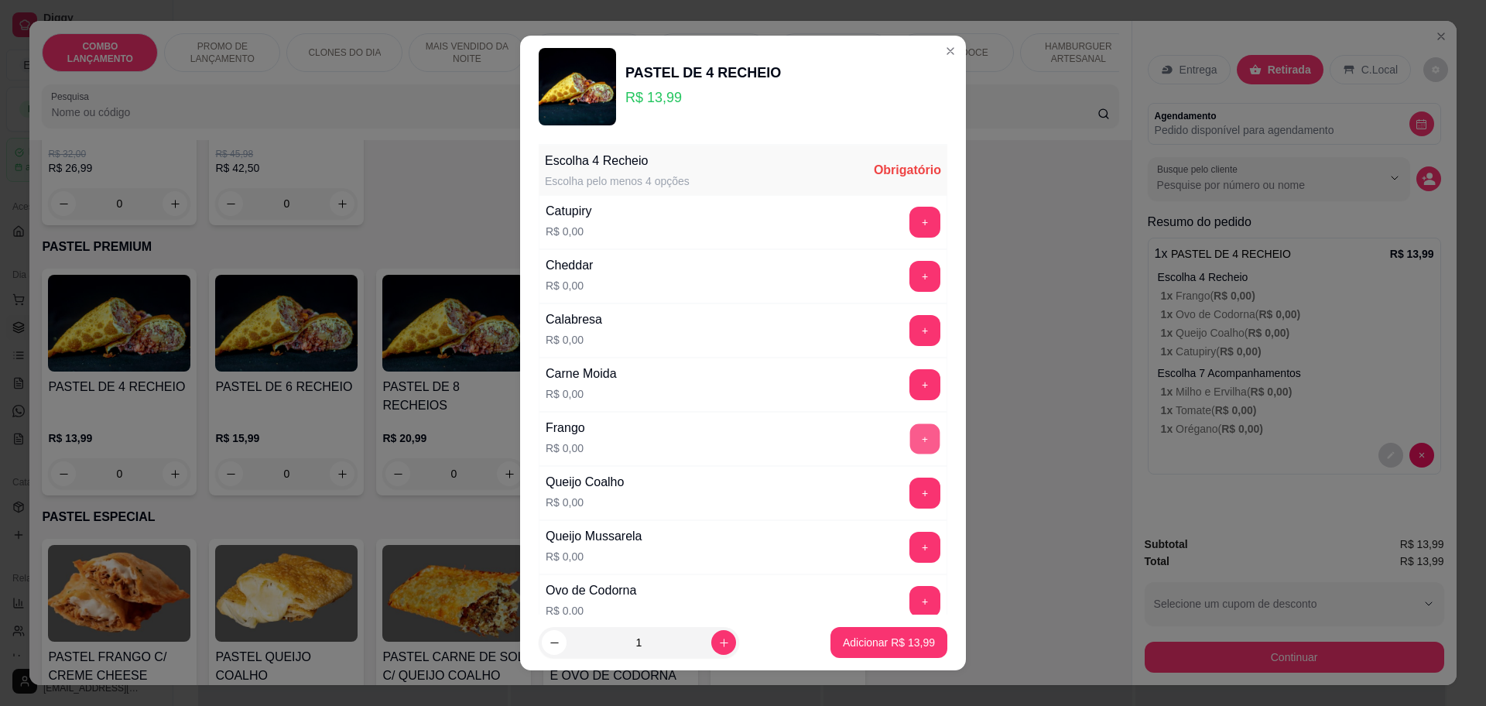
click at [910, 429] on button "+" at bounding box center [925, 438] width 30 height 30
click at [910, 481] on button "+" at bounding box center [925, 493] width 30 height 30
click at [909, 596] on button "+" at bounding box center [924, 601] width 31 height 31
click at [909, 265] on button "+" at bounding box center [924, 276] width 31 height 31
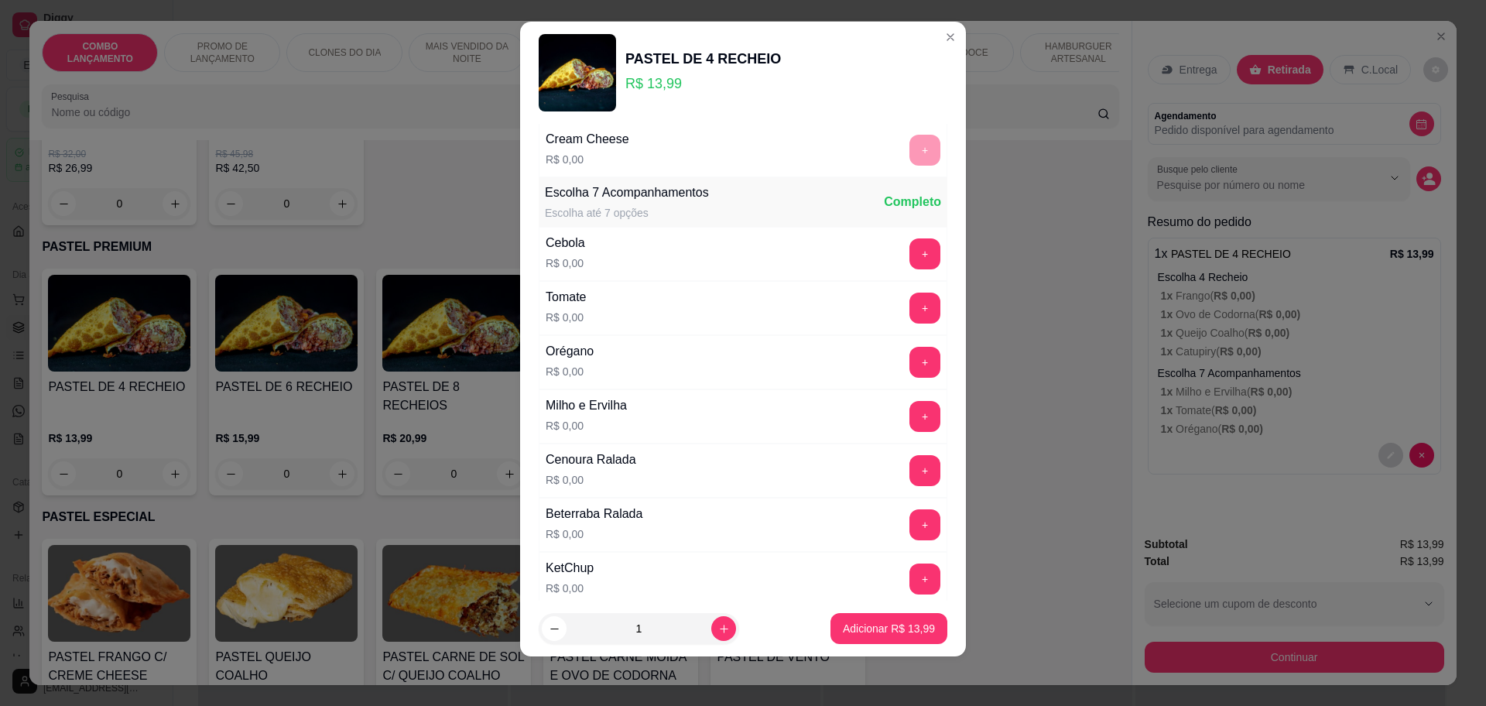
scroll to position [599, 0]
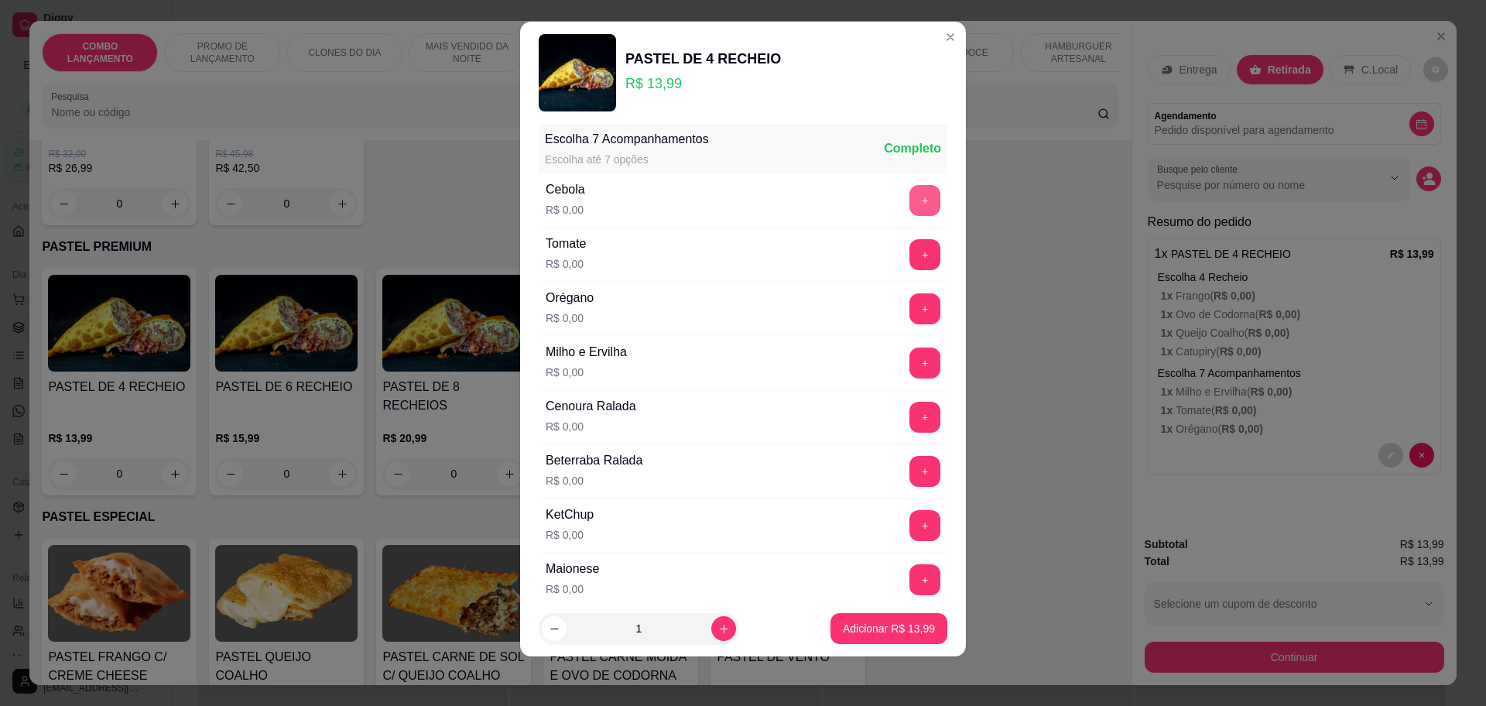
click at [909, 190] on button "+" at bounding box center [924, 200] width 31 height 31
click at [903, 251] on div "+" at bounding box center [924, 254] width 43 height 31
click at [910, 248] on button "+" at bounding box center [925, 254] width 30 height 30
click at [910, 363] on button "+" at bounding box center [925, 363] width 30 height 30
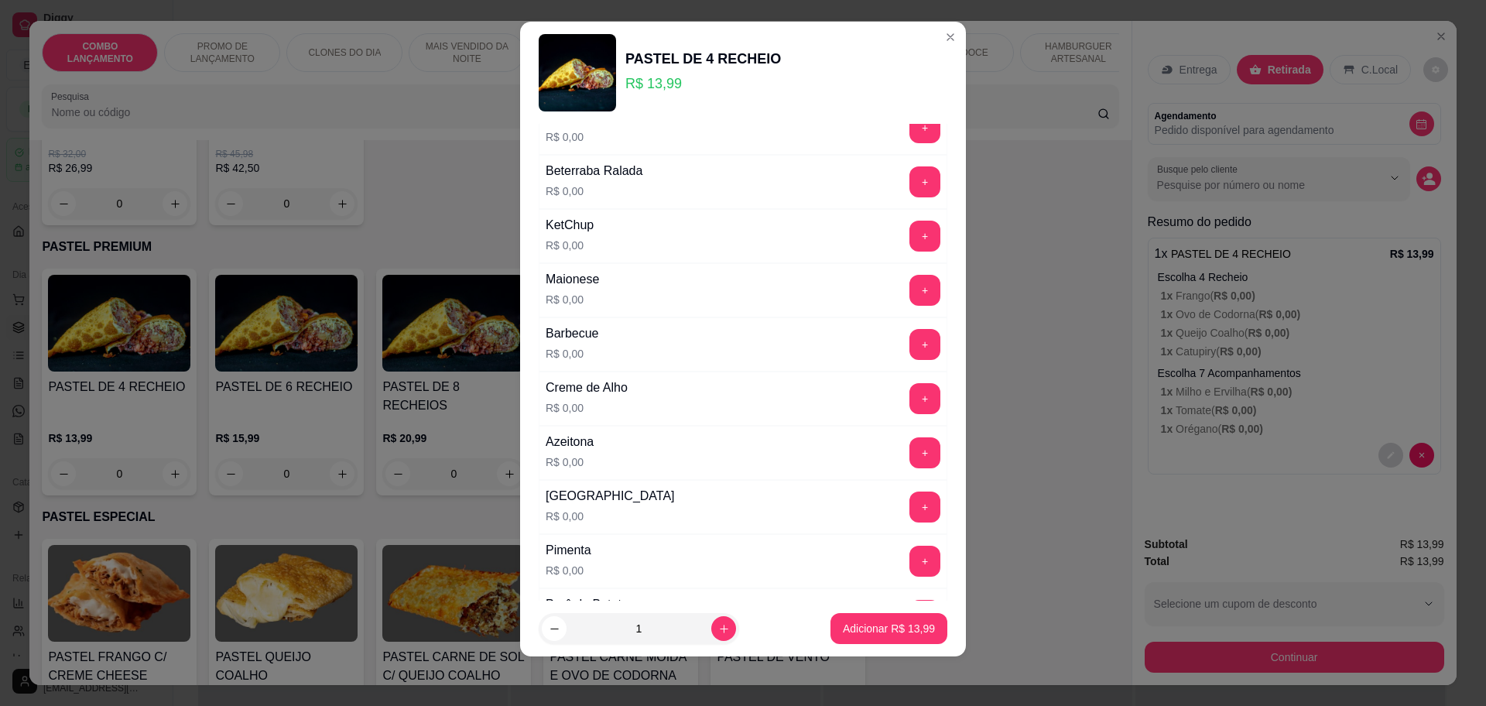
scroll to position [889, 0]
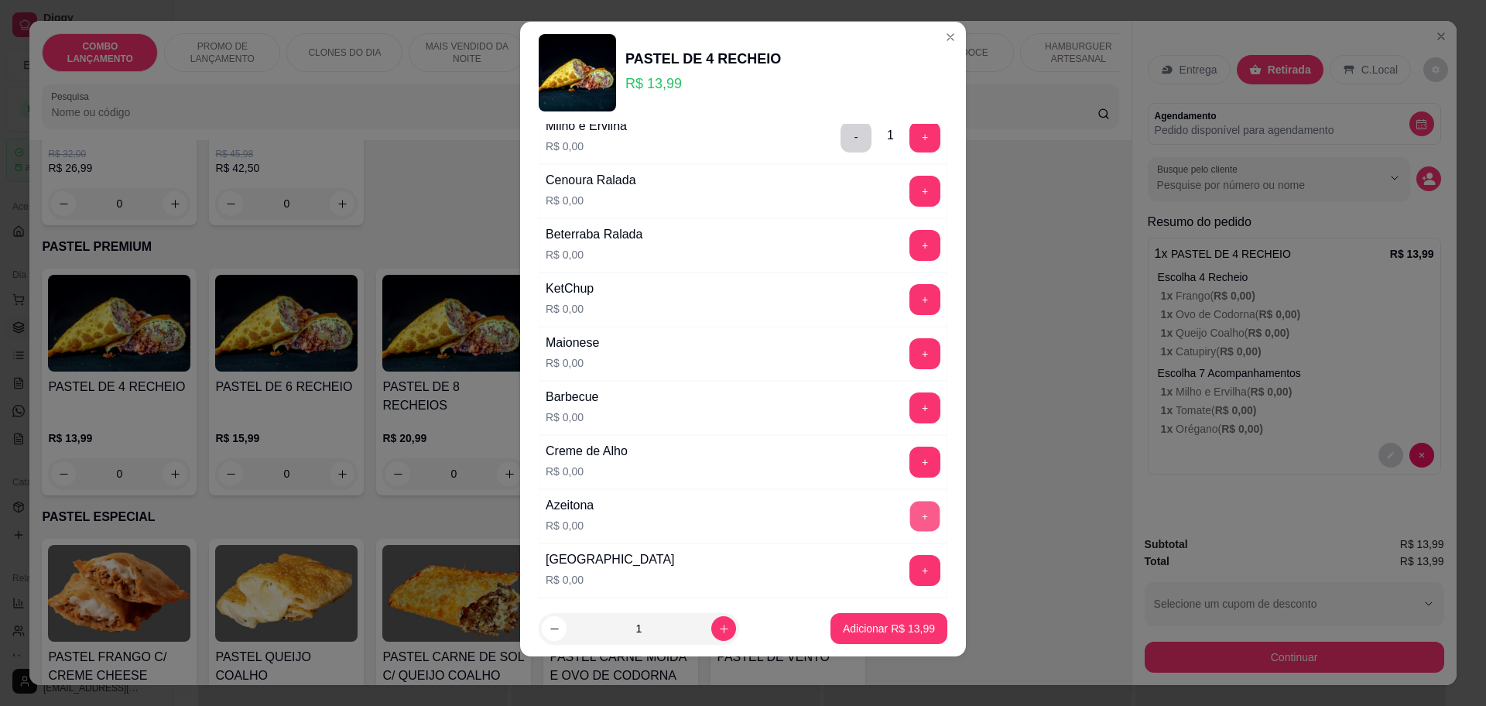
click at [896, 440] on div "Escolha 7 Acompanhamentos Escolha até 7 opções Completo Cebola R$ 0,00 - 1 + To…" at bounding box center [743, 356] width 409 height 916
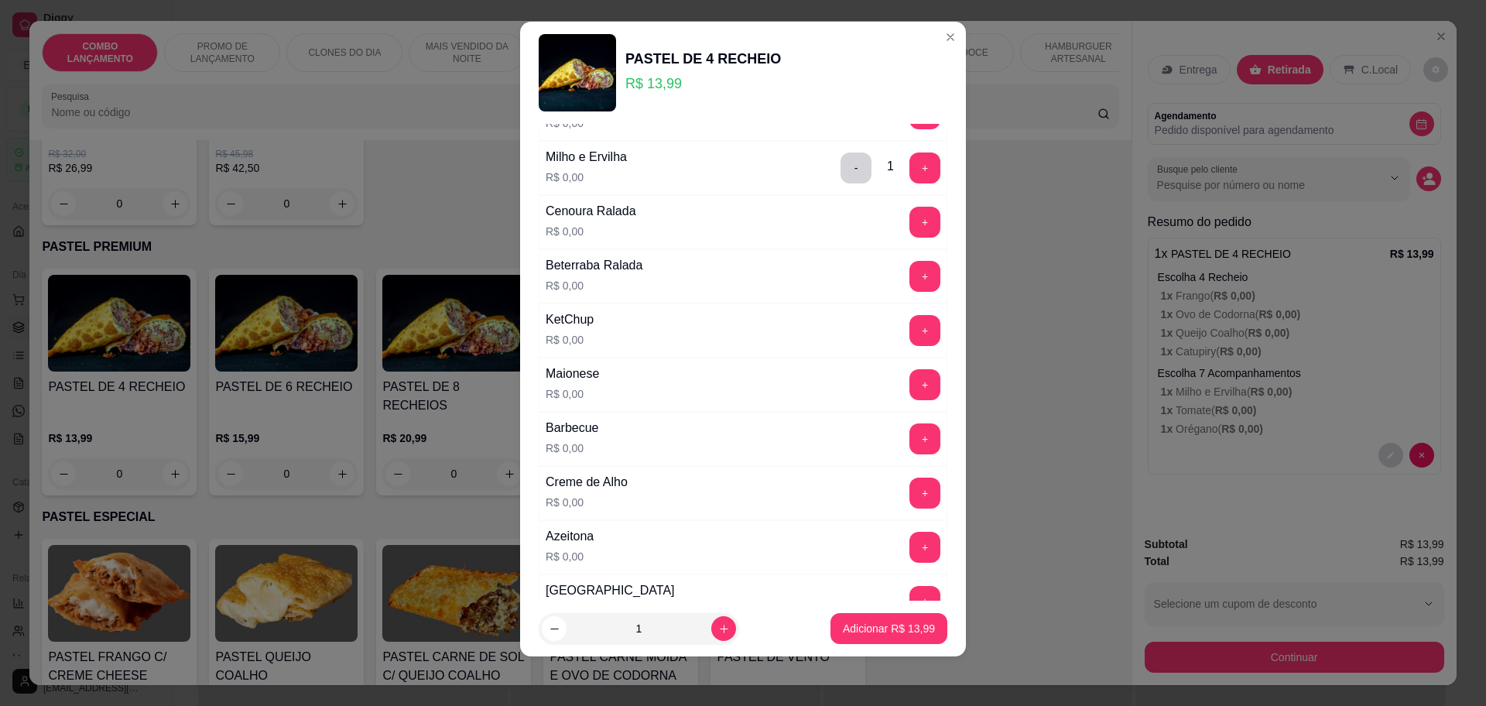
scroll to position [793, 0]
click at [910, 547] on button "+" at bounding box center [925, 548] width 30 height 30
click at [910, 327] on button "+" at bounding box center [925, 332] width 30 height 30
click at [910, 394] on button "+" at bounding box center [925, 386] width 30 height 30
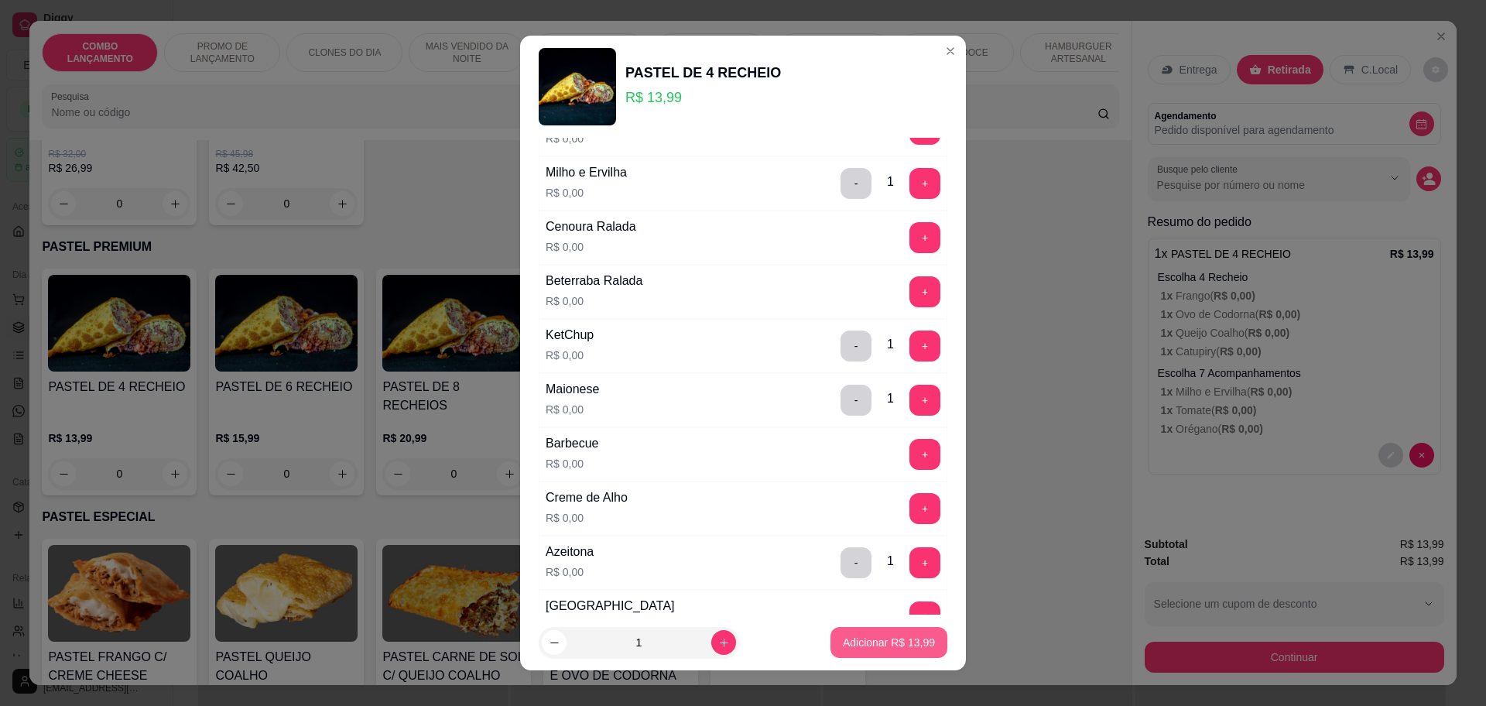
click at [848, 640] on p "Adicionar R$ 13,99" at bounding box center [889, 642] width 92 height 15
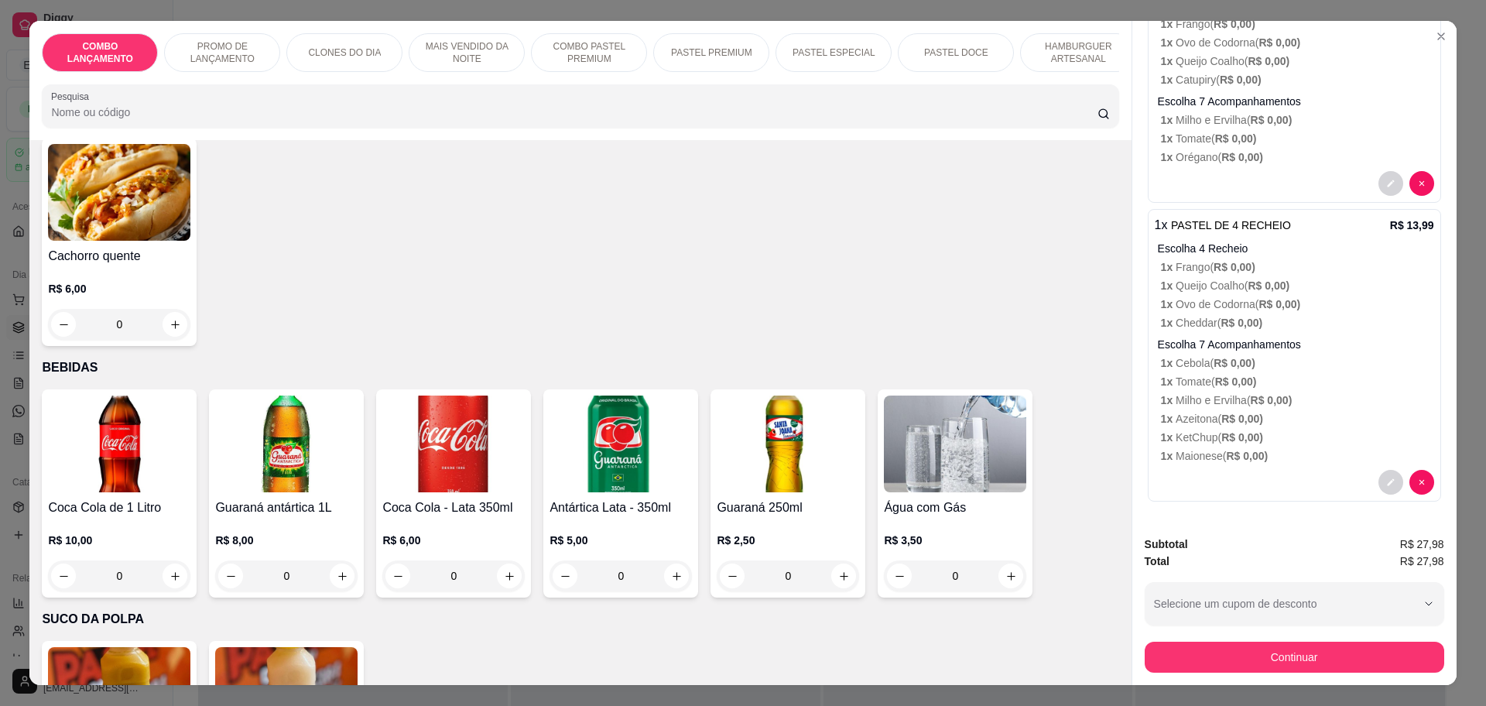
scroll to position [0, 0]
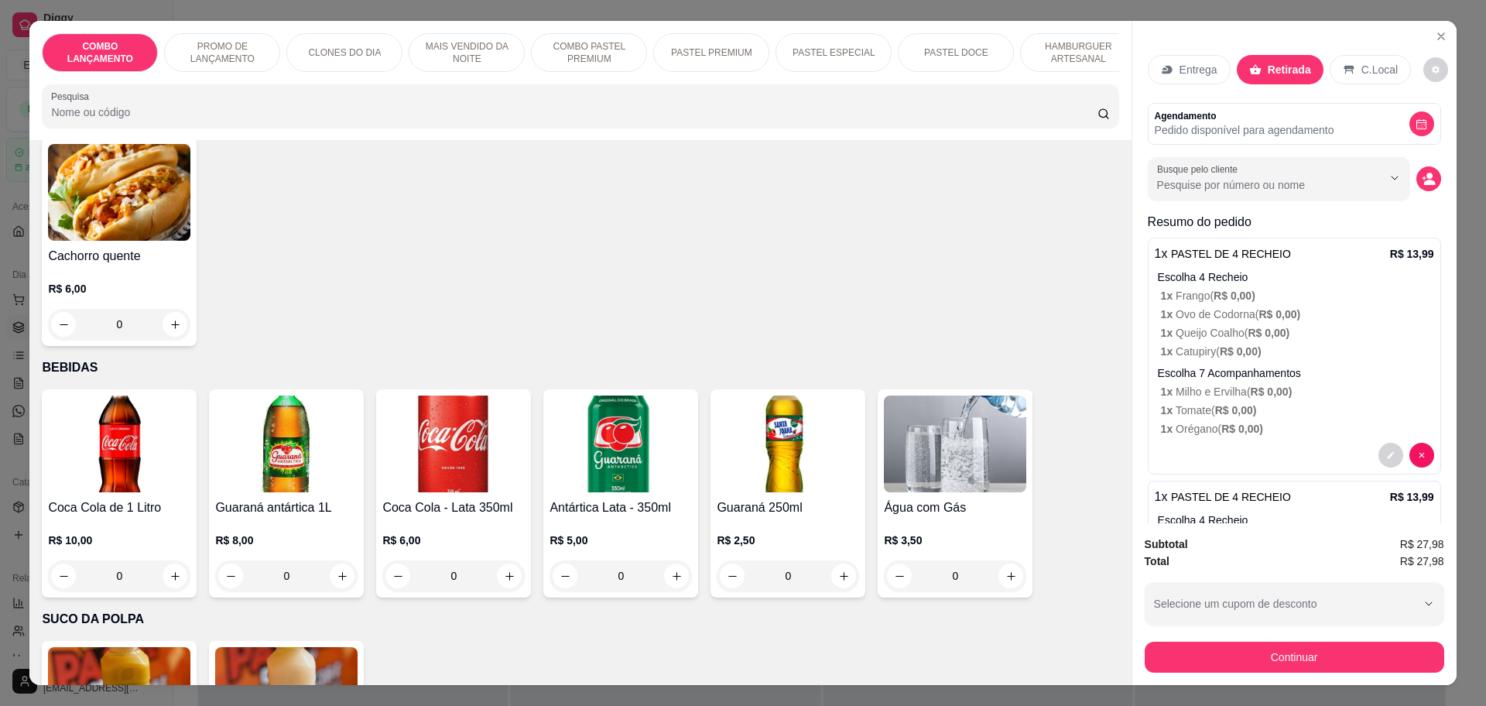
click at [1358, 673] on div "Subtotal R$ 27,98 Total R$ 27,98 Selecione um cupom de desconto PRIMEIRACOMPRA …" at bounding box center [1294, 604] width 324 height 162
click at [1351, 666] on button "Continuar" at bounding box center [1295, 657] width 300 height 31
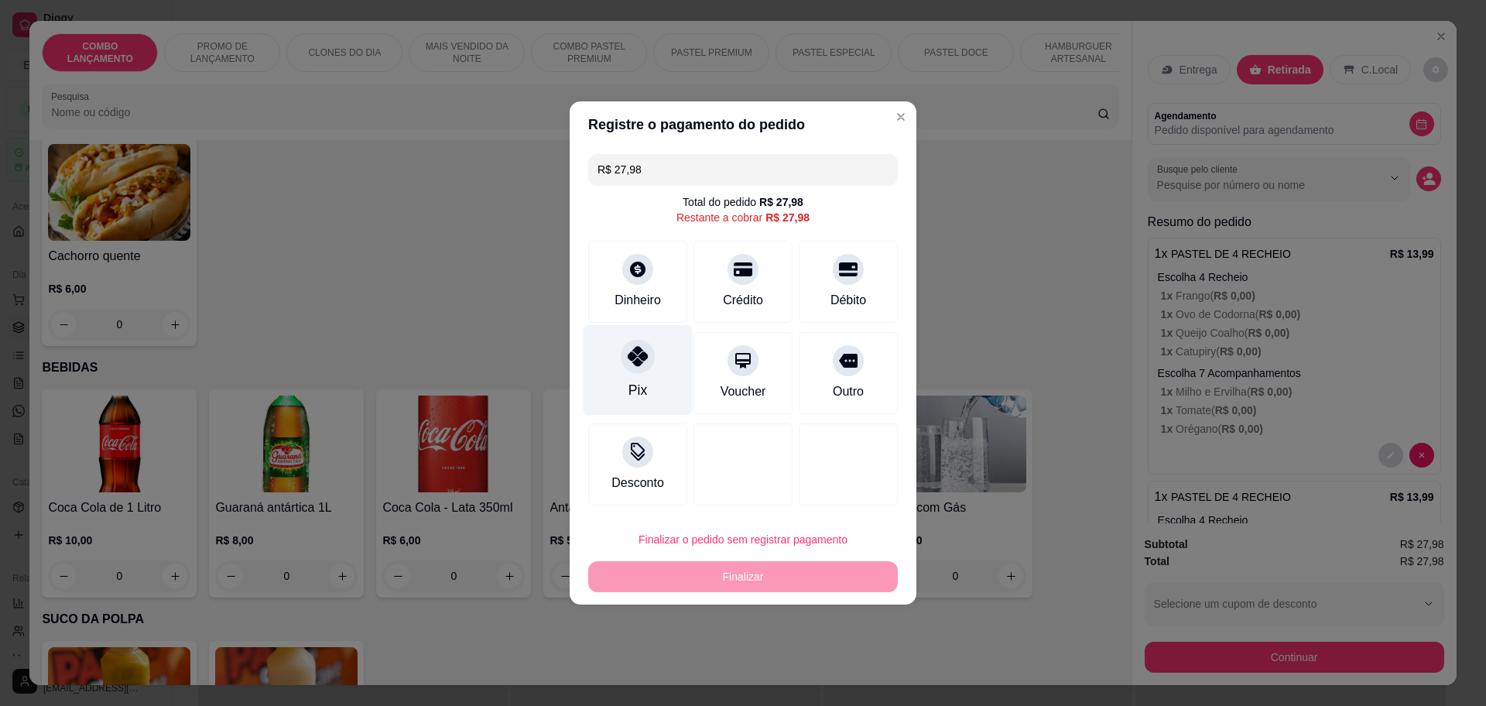
click at [673, 368] on div "Pix" at bounding box center [638, 370] width 109 height 91
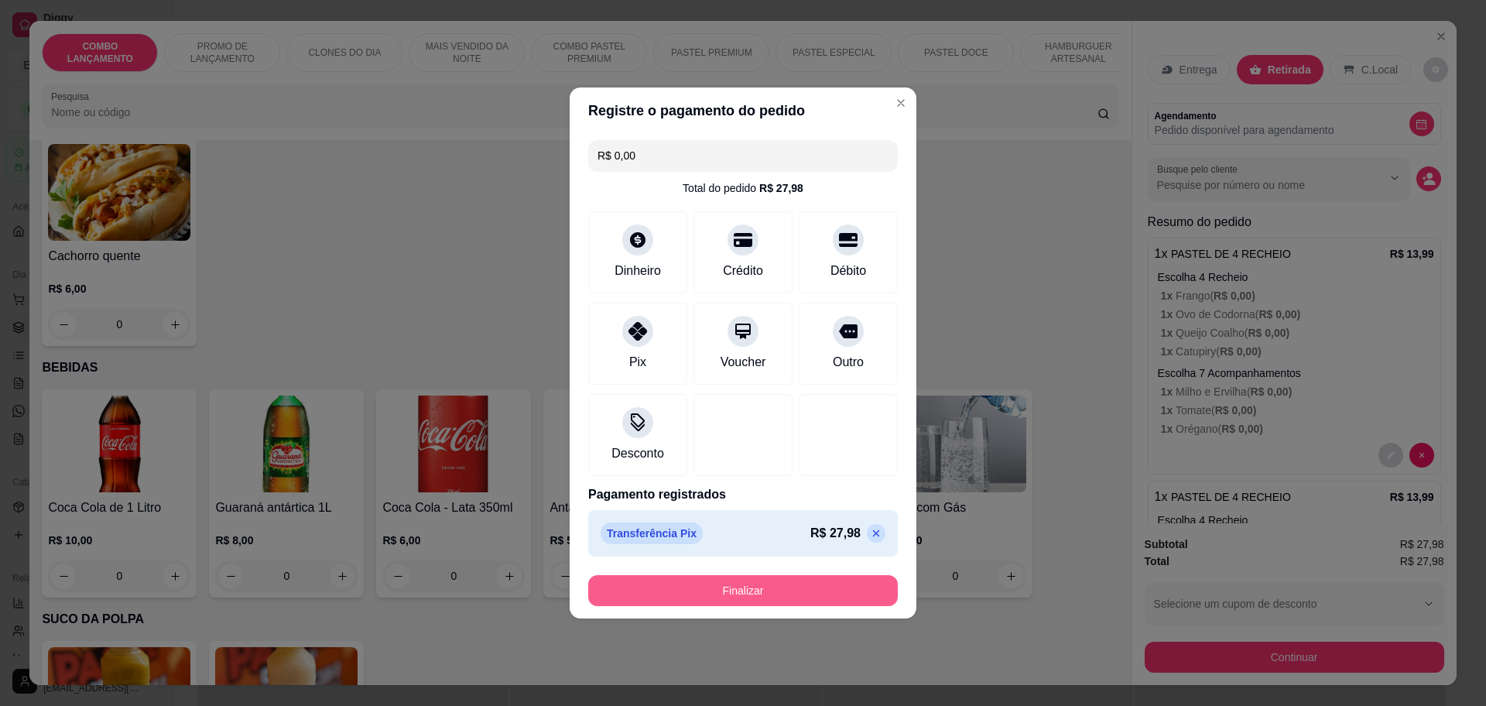
click at [760, 587] on button "Finalizar" at bounding box center [743, 590] width 310 height 31
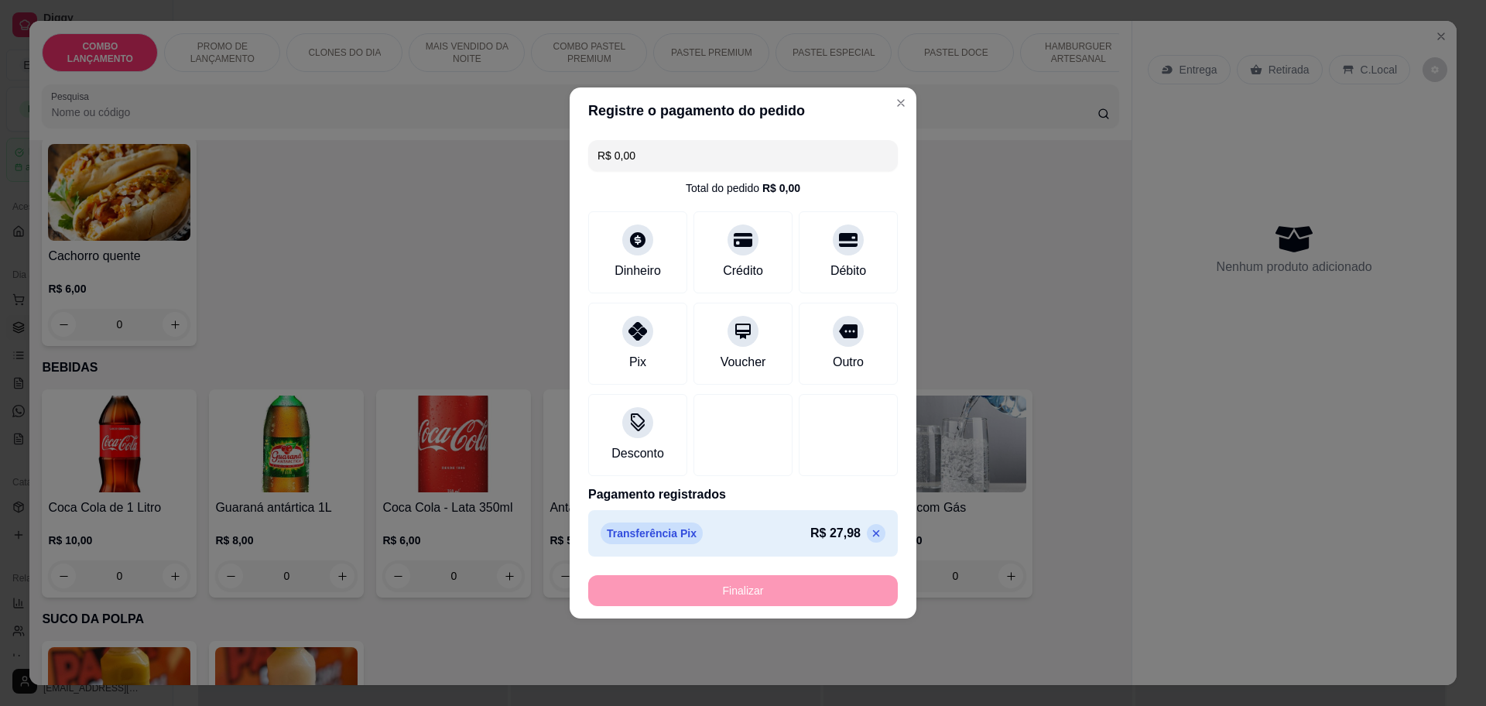
type input "-R$ 27,98"
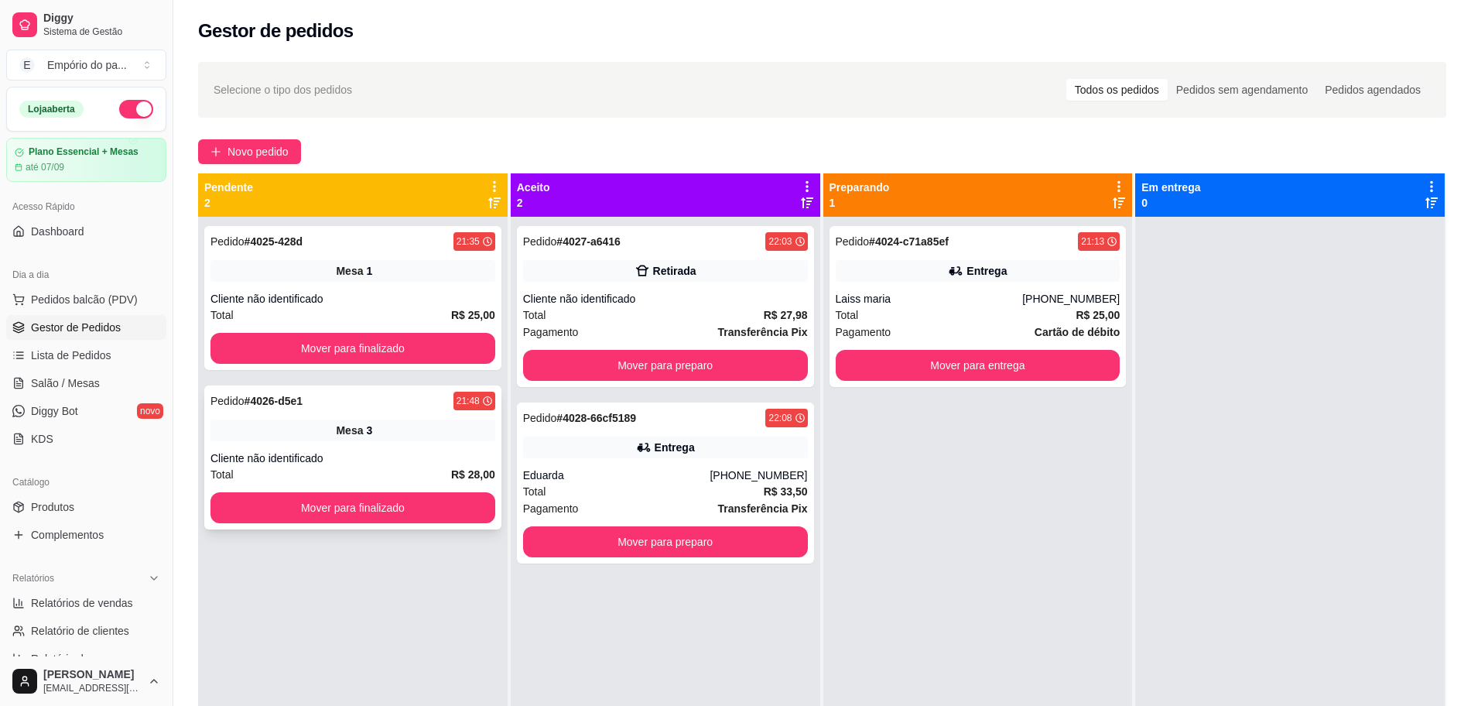
click at [424, 457] on div "Cliente não identificado" at bounding box center [353, 457] width 285 height 15
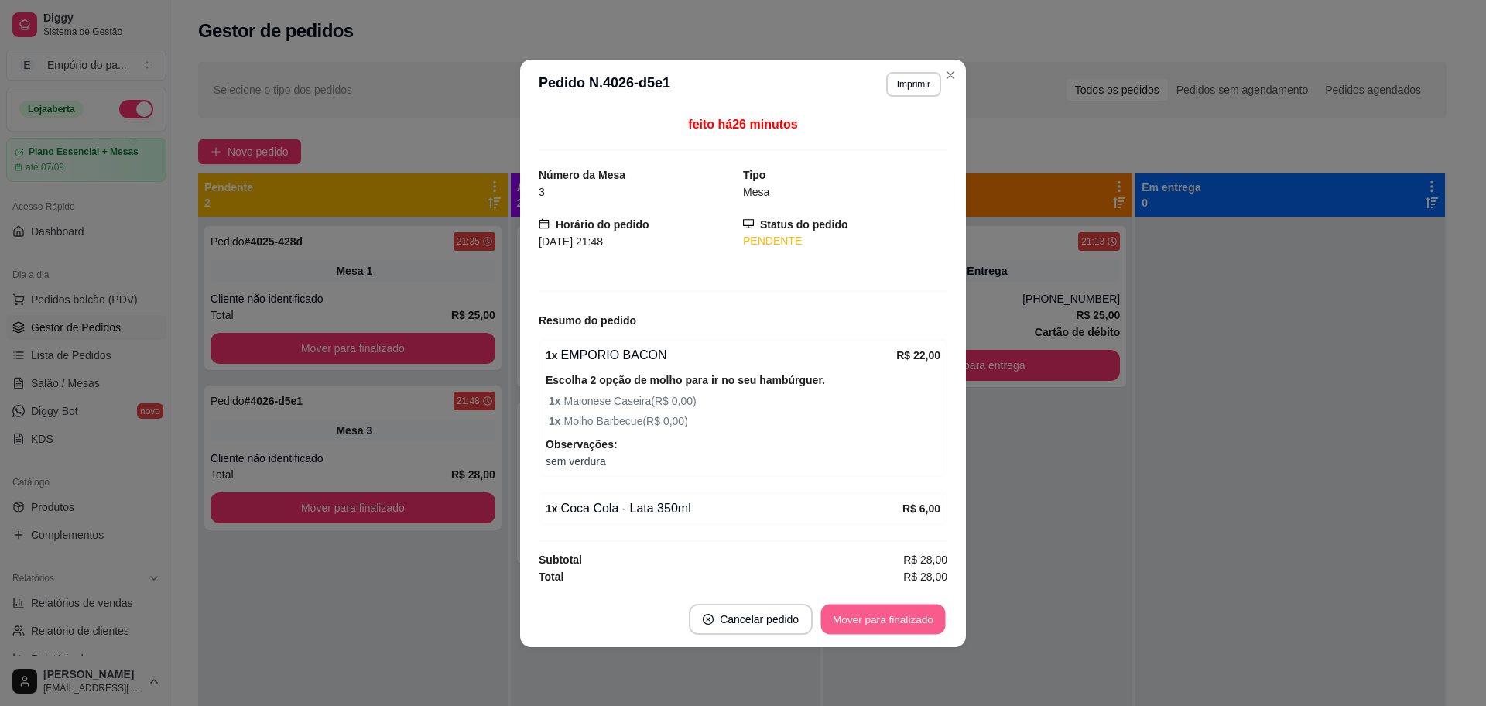
click at [916, 617] on button "Mover para finalizado" at bounding box center [883, 619] width 125 height 30
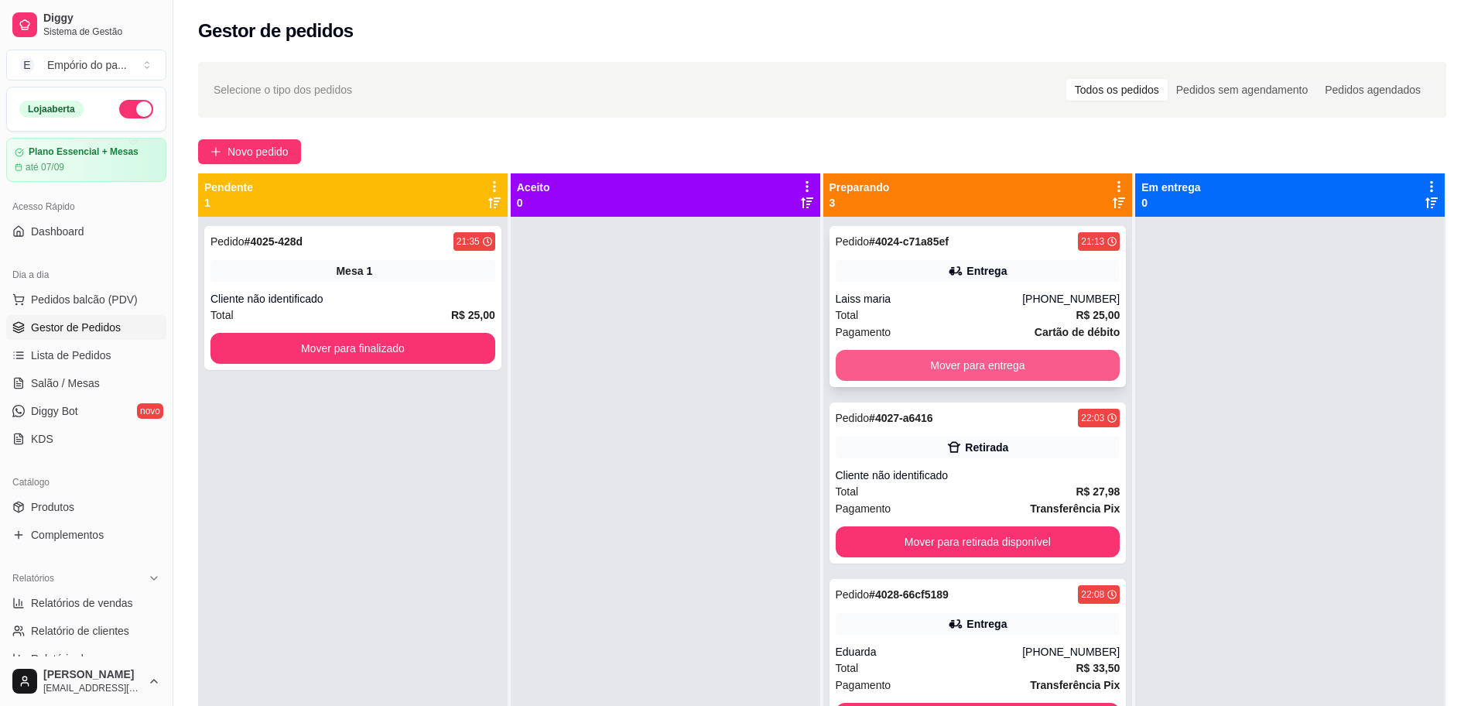
click at [984, 369] on button "Mover para entrega" at bounding box center [978, 365] width 285 height 31
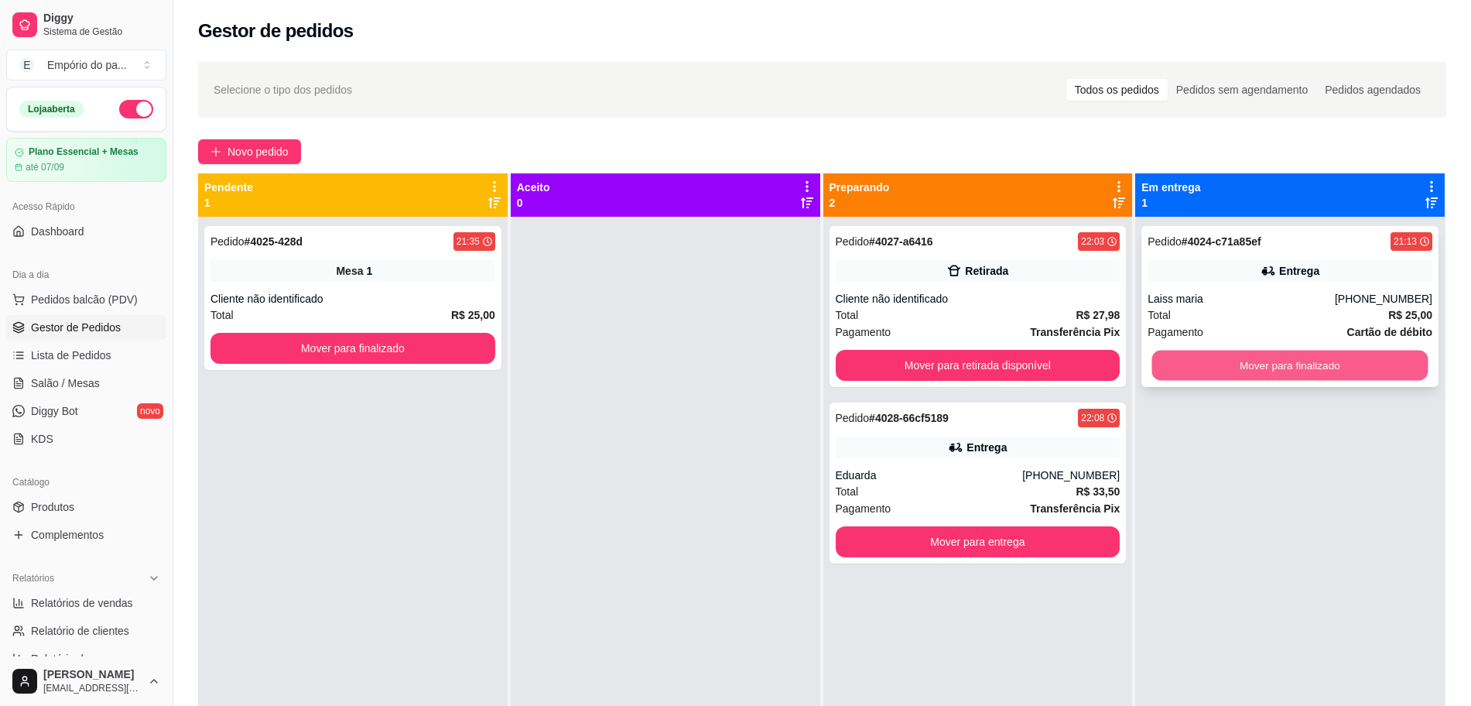
click at [1202, 353] on button "Mover para finalizado" at bounding box center [1291, 366] width 276 height 30
click at [954, 312] on div "Total R$ 27,98" at bounding box center [978, 315] width 285 height 17
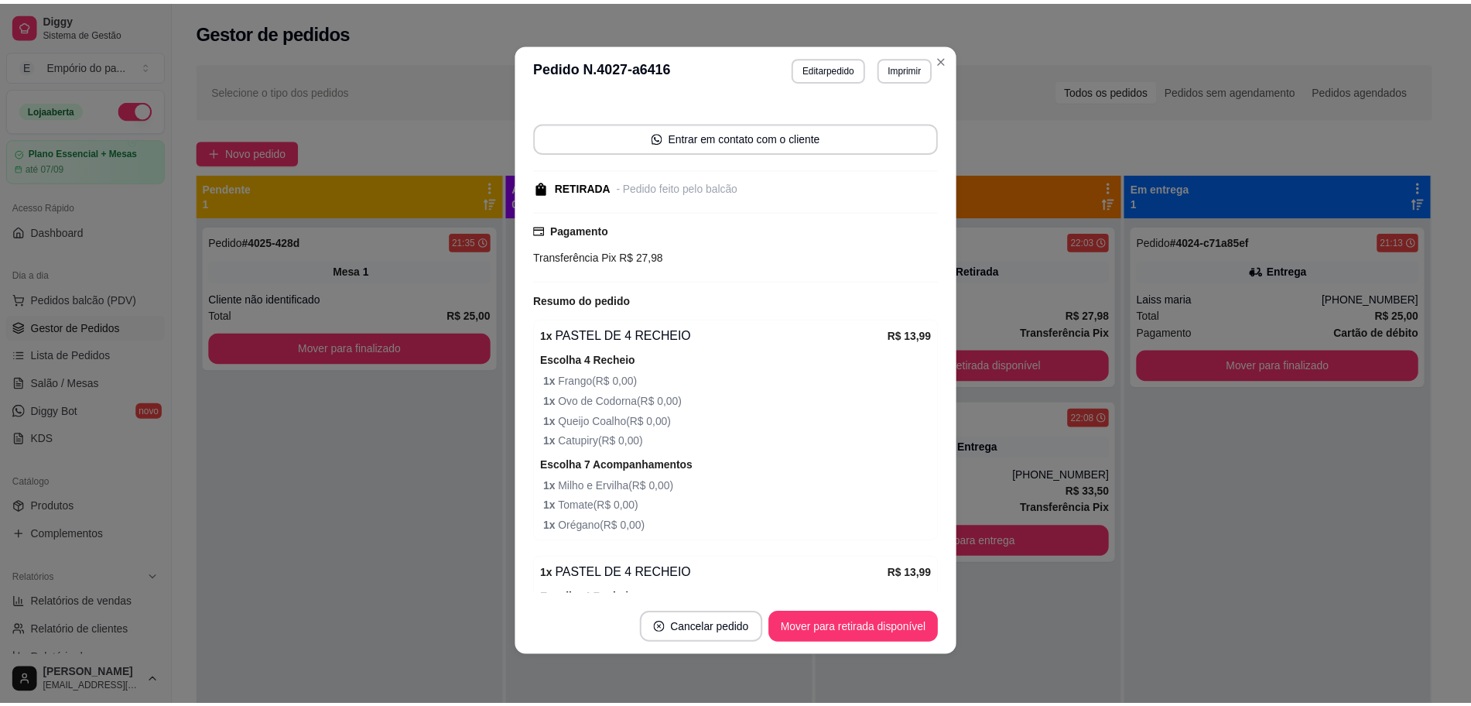
scroll to position [394, 0]
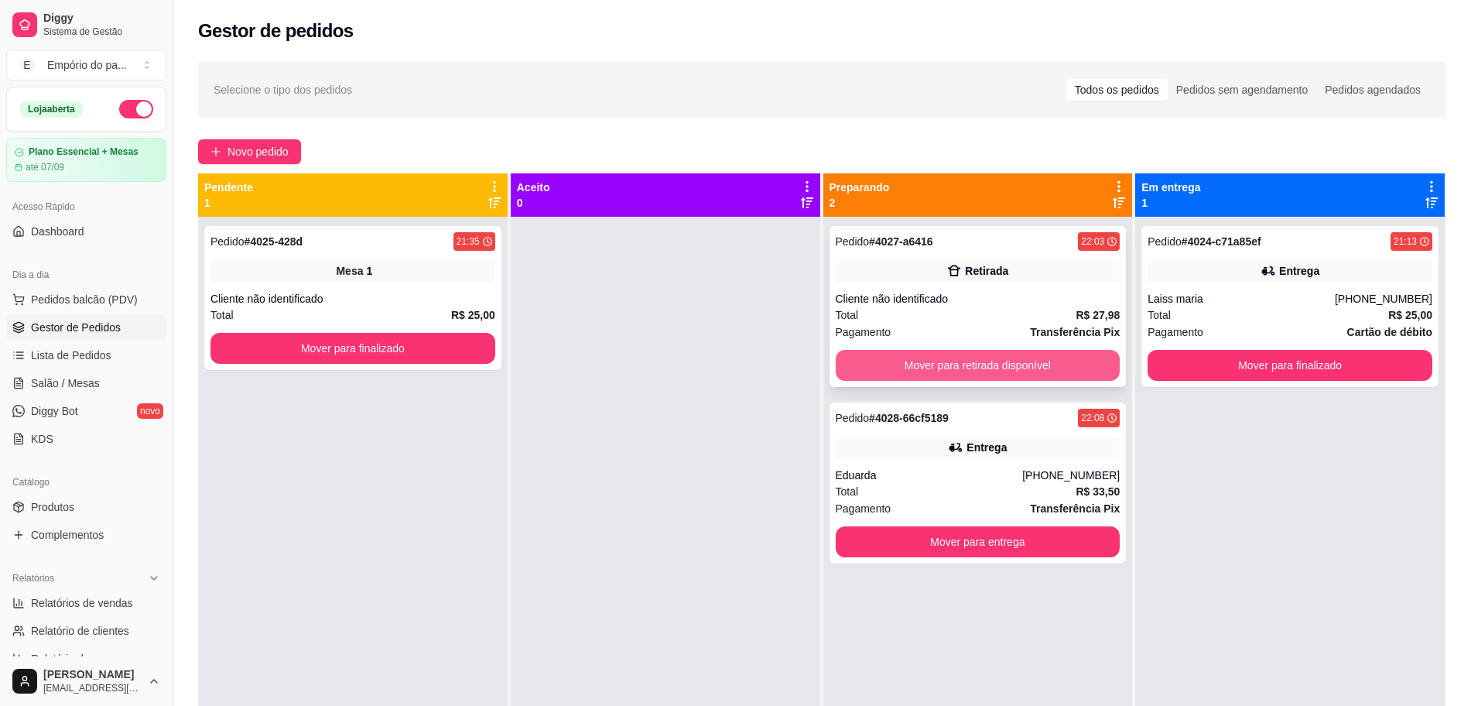
click at [1087, 354] on button "Mover para retirada disponível" at bounding box center [978, 365] width 285 height 31
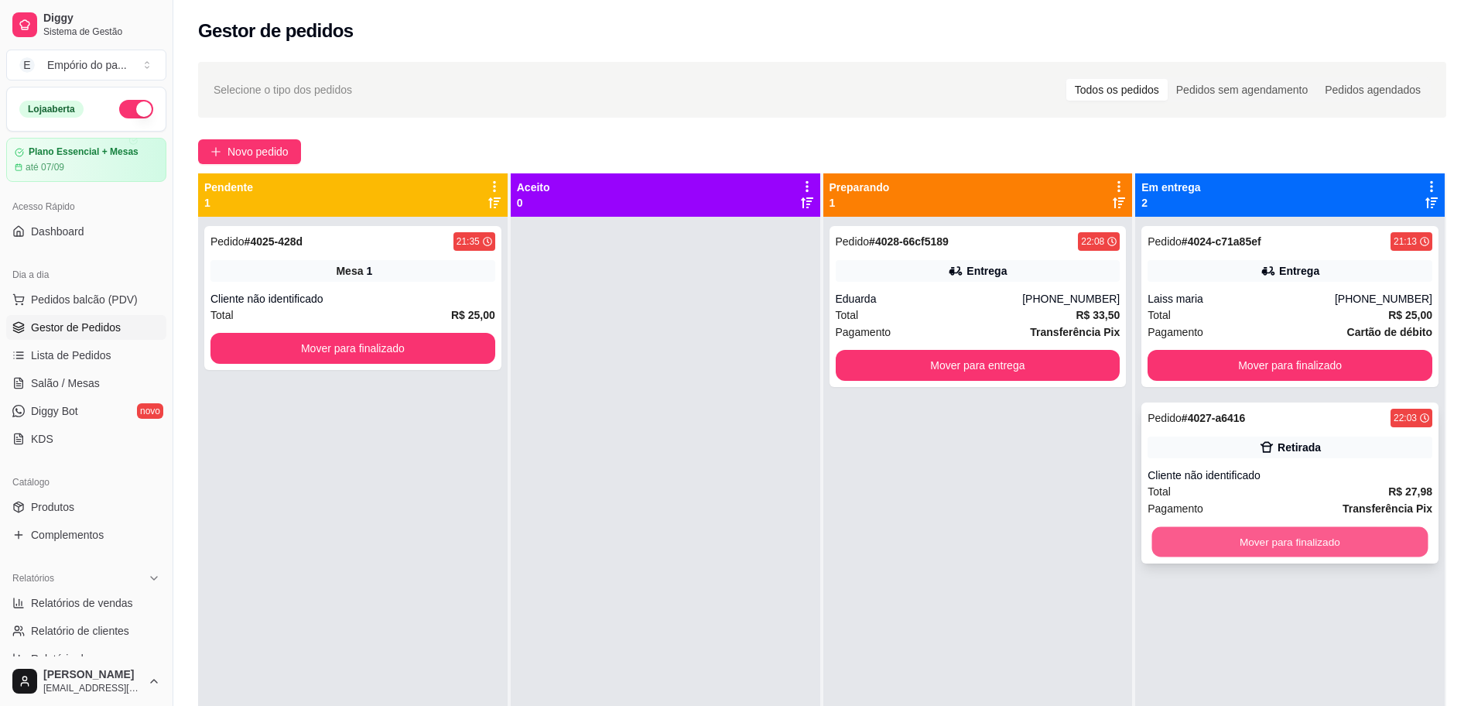
click at [1235, 546] on button "Mover para finalizado" at bounding box center [1291, 542] width 276 height 30
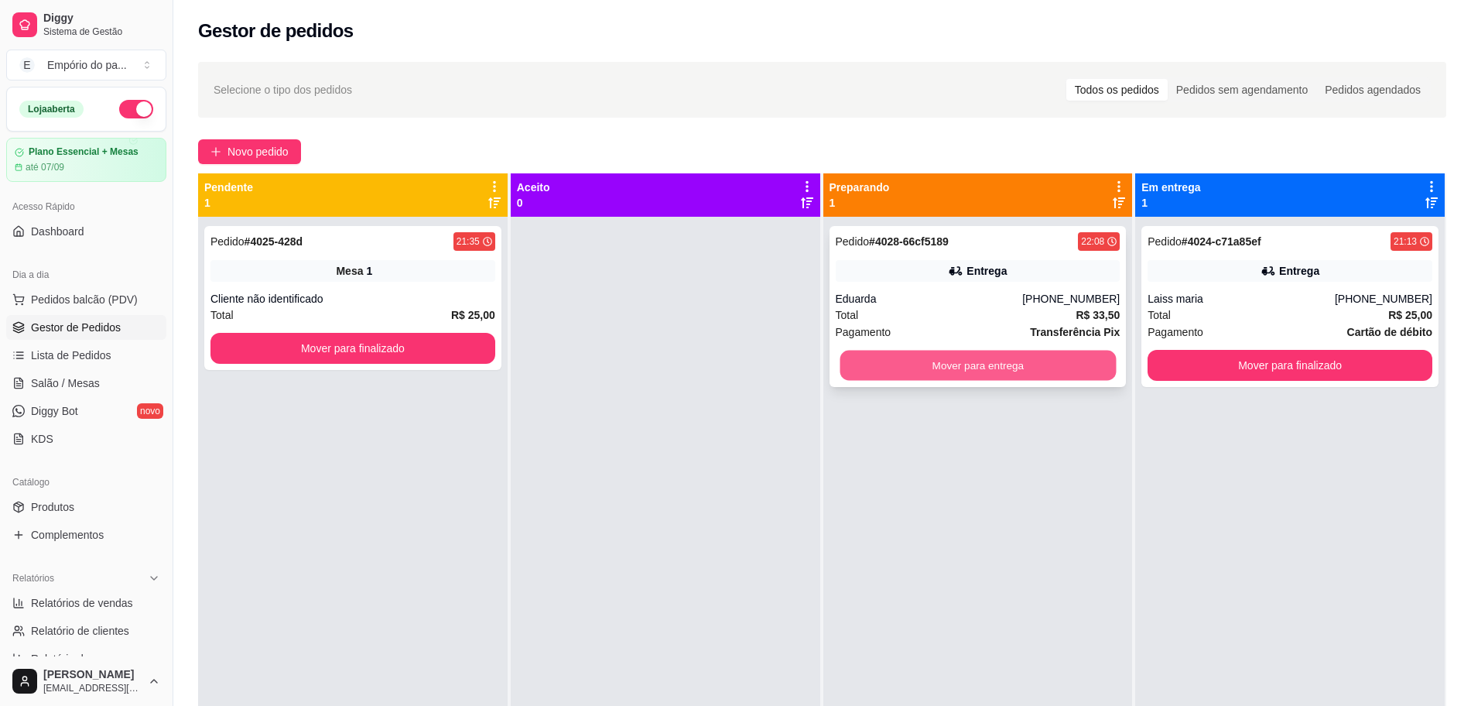
click at [1046, 376] on button "Mover para entrega" at bounding box center [978, 366] width 276 height 30
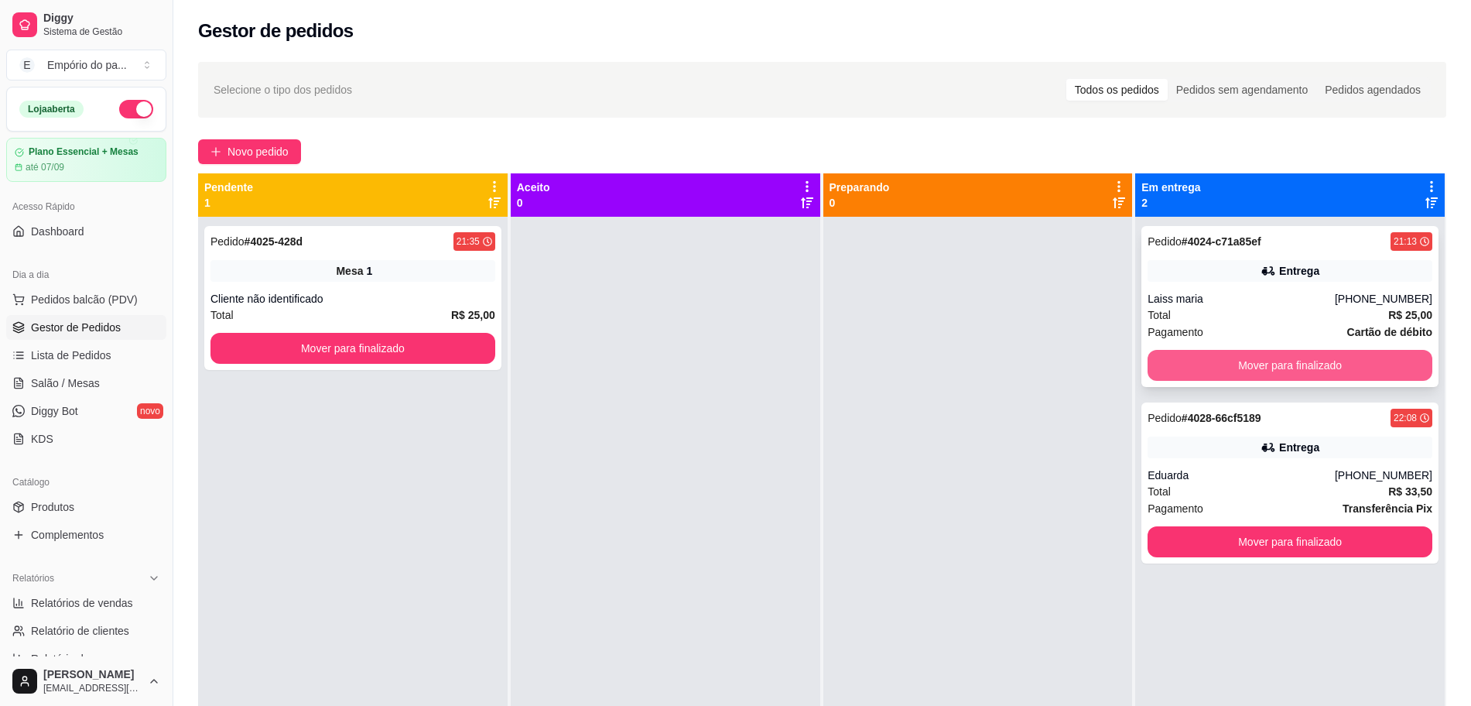
click at [1217, 368] on button "Mover para finalizado" at bounding box center [1290, 365] width 285 height 31
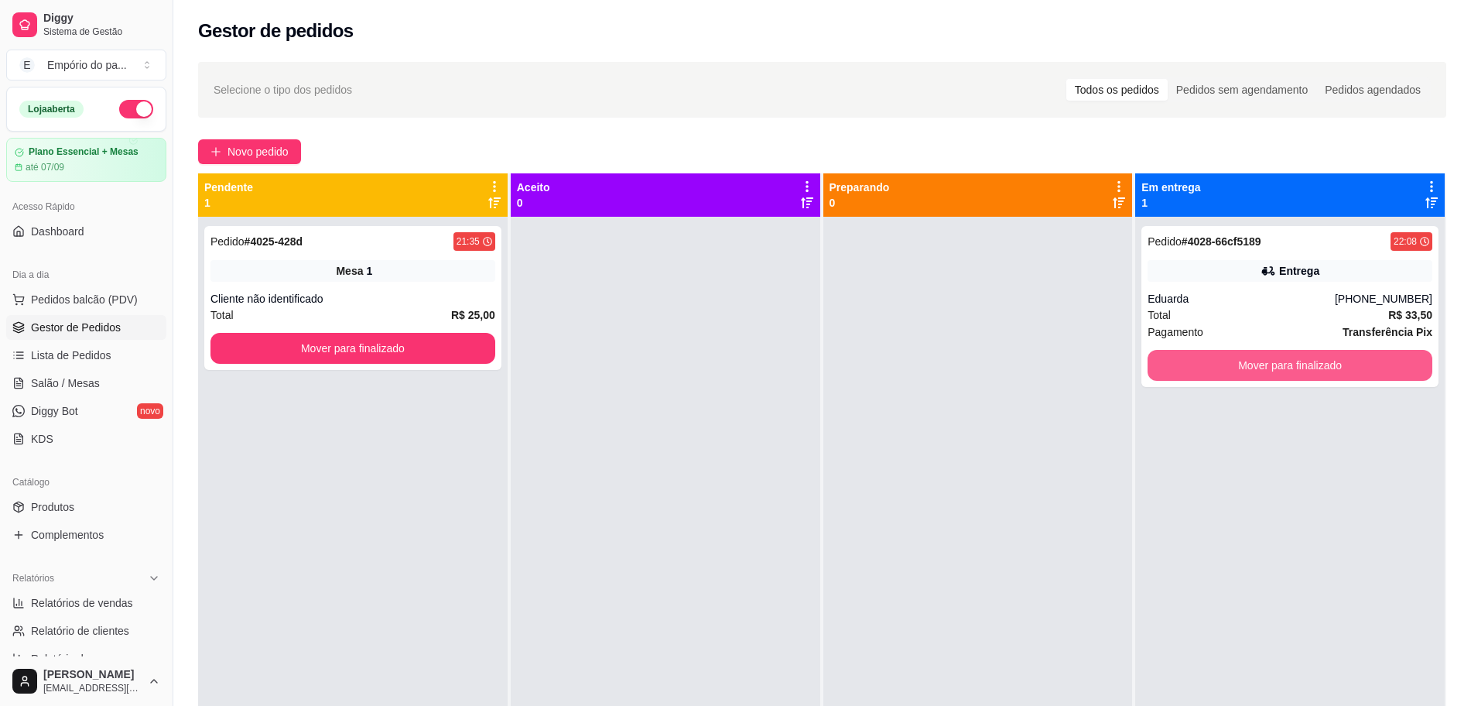
click at [1217, 368] on button "Mover para finalizado" at bounding box center [1290, 365] width 285 height 31
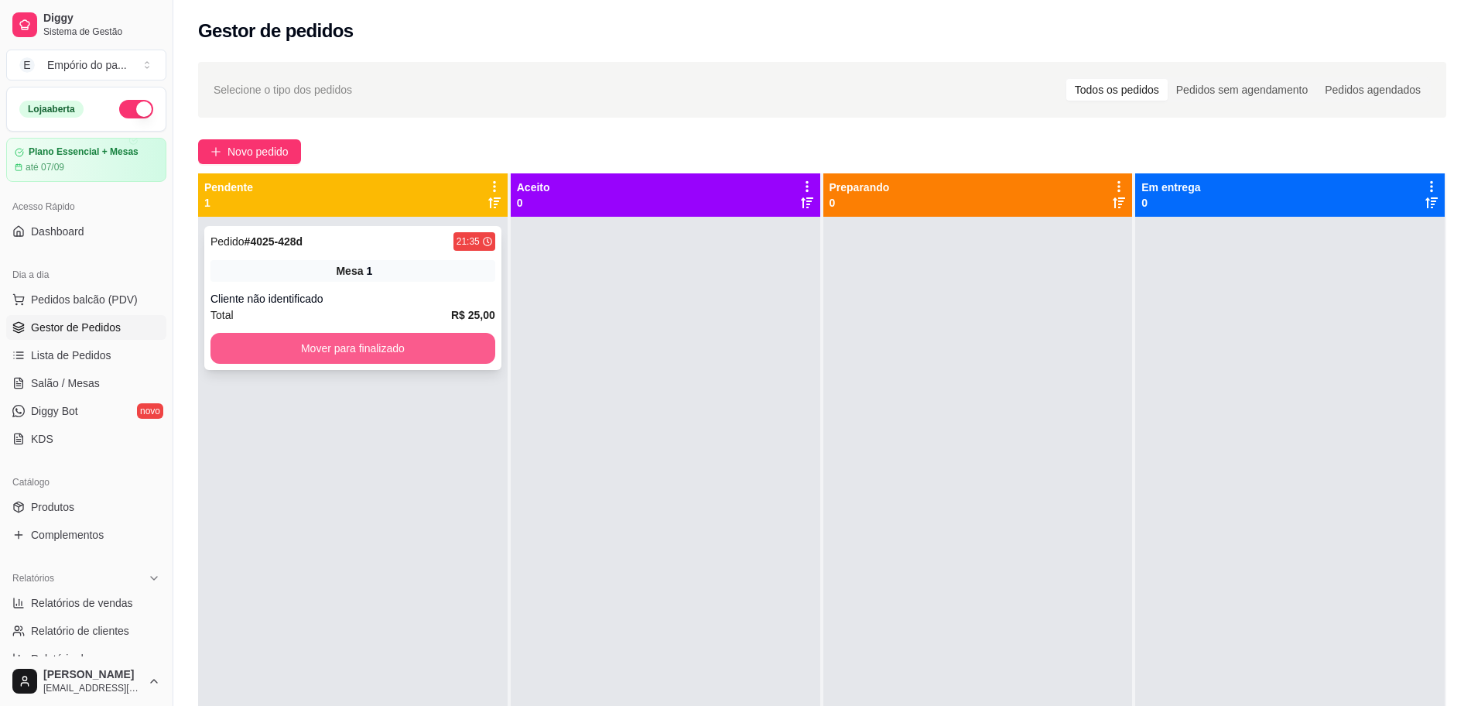
click at [393, 352] on button "Mover para finalizado" at bounding box center [353, 348] width 285 height 31
